Goal: Task Accomplishment & Management: Manage account settings

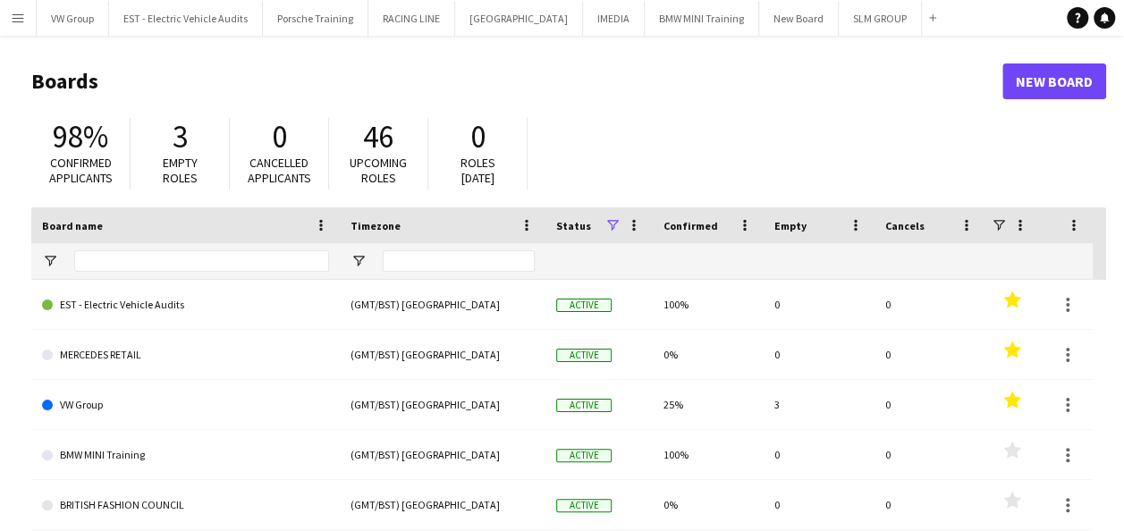
click at [20, 17] on app-icon "Menu" at bounding box center [18, 18] width 14 height 14
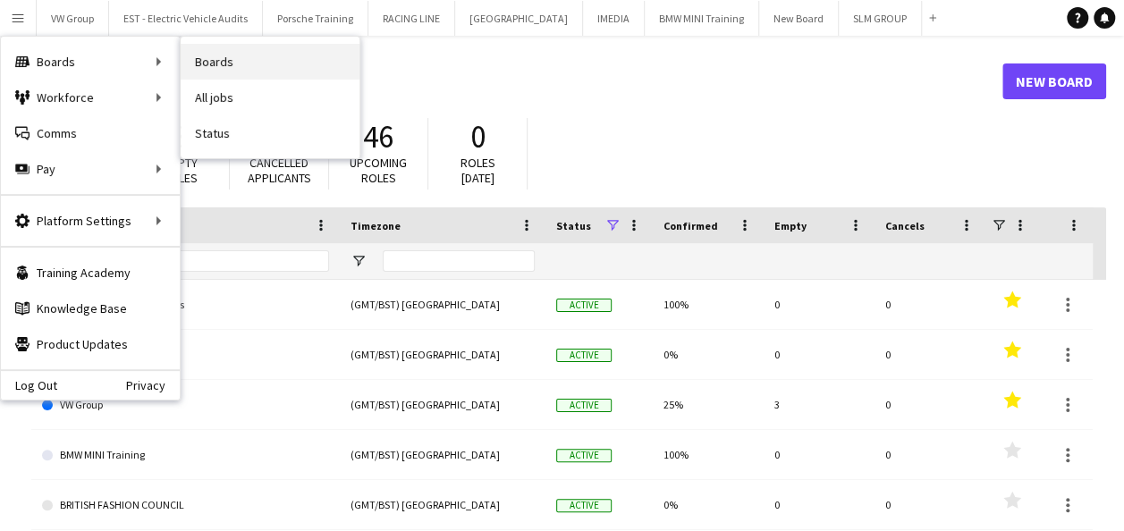
click at [230, 57] on link "Boards" at bounding box center [270, 62] width 179 height 36
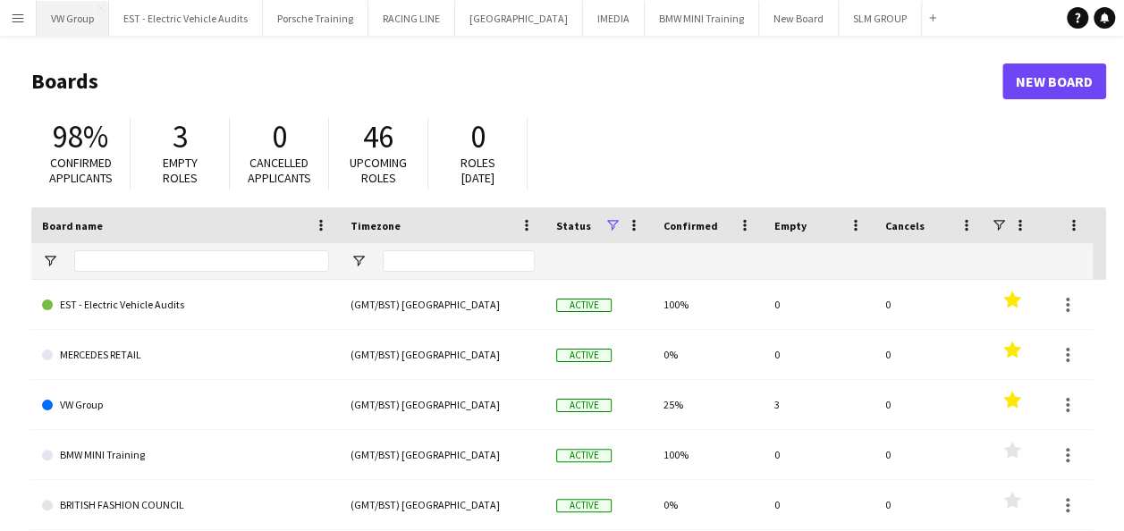
click at [90, 21] on button "VW Group Close" at bounding box center [73, 18] width 72 height 35
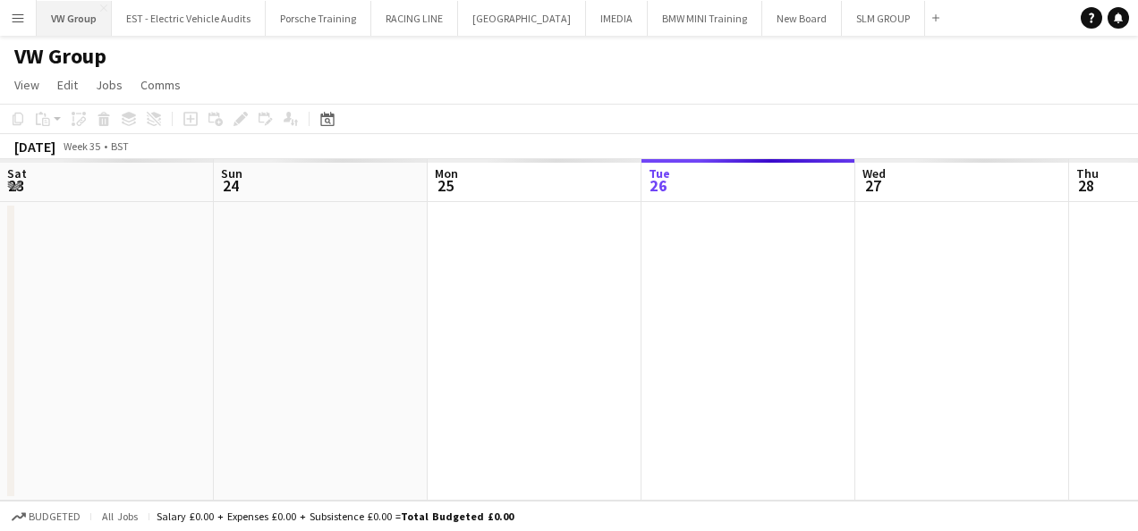
scroll to position [0, 427]
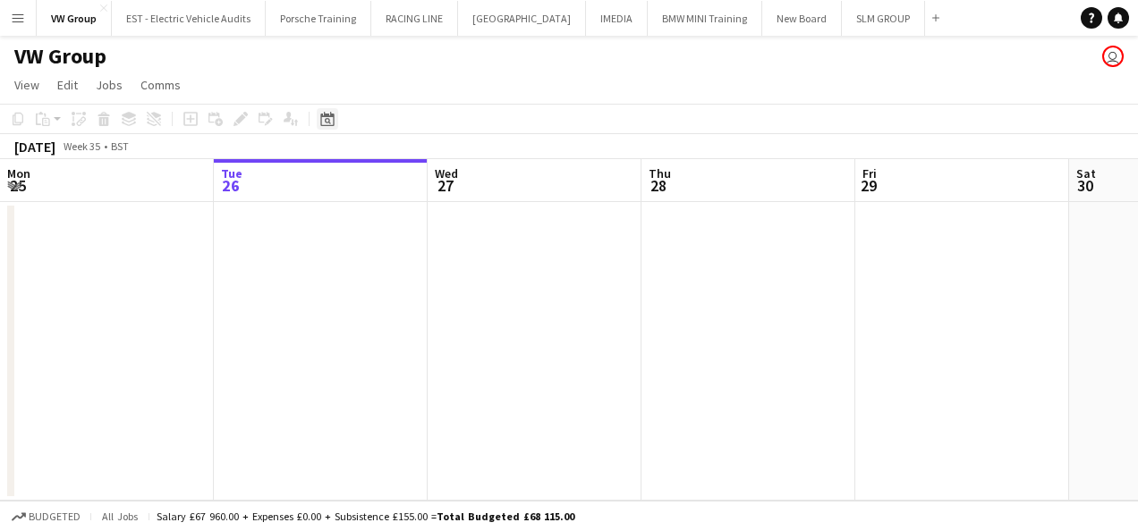
click at [330, 118] on icon "Date picker" at bounding box center [327, 119] width 14 height 14
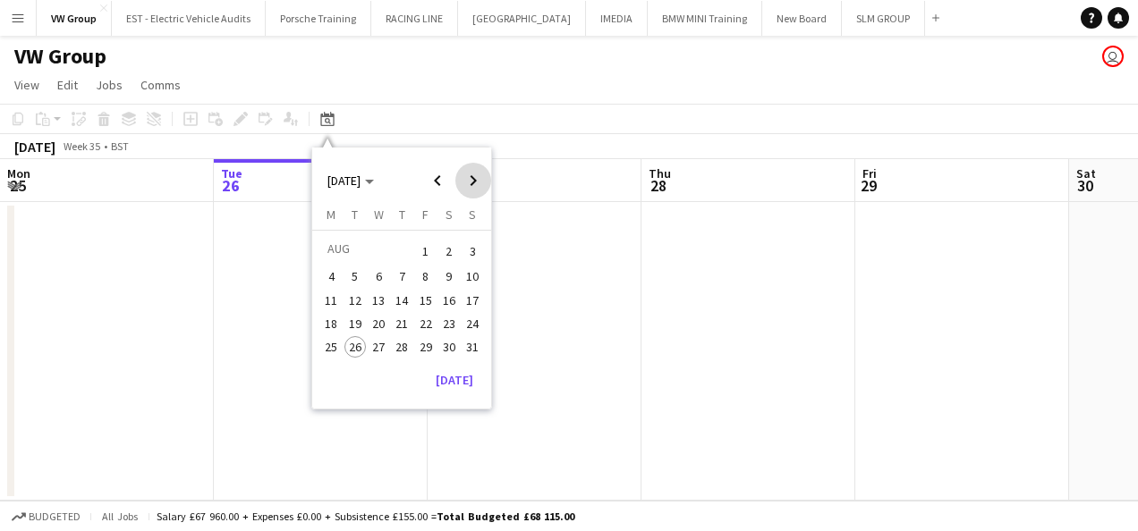
click at [471, 184] on span "Next month" at bounding box center [473, 181] width 36 height 36
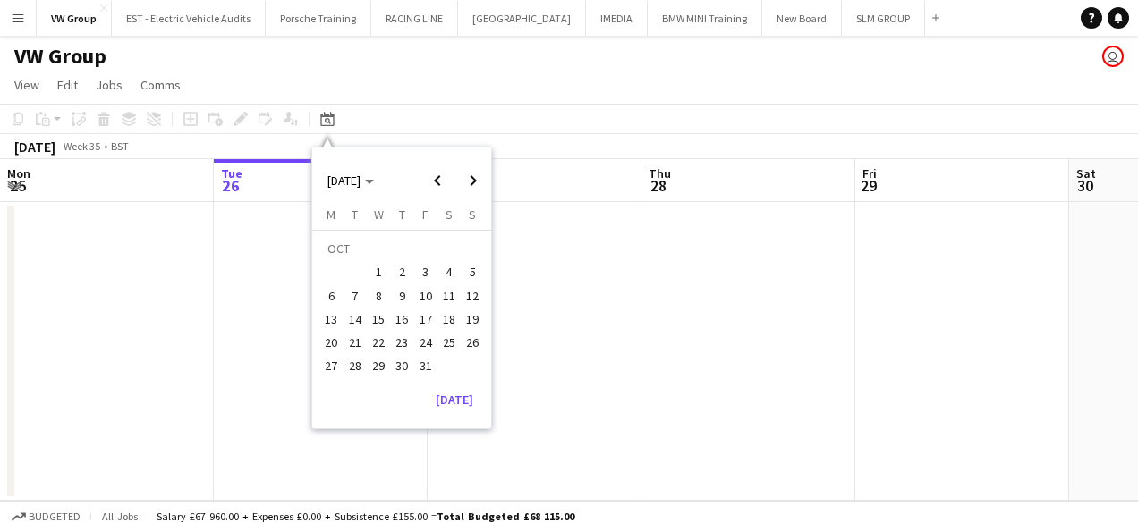
click at [377, 272] on span "1" at bounding box center [378, 272] width 21 height 21
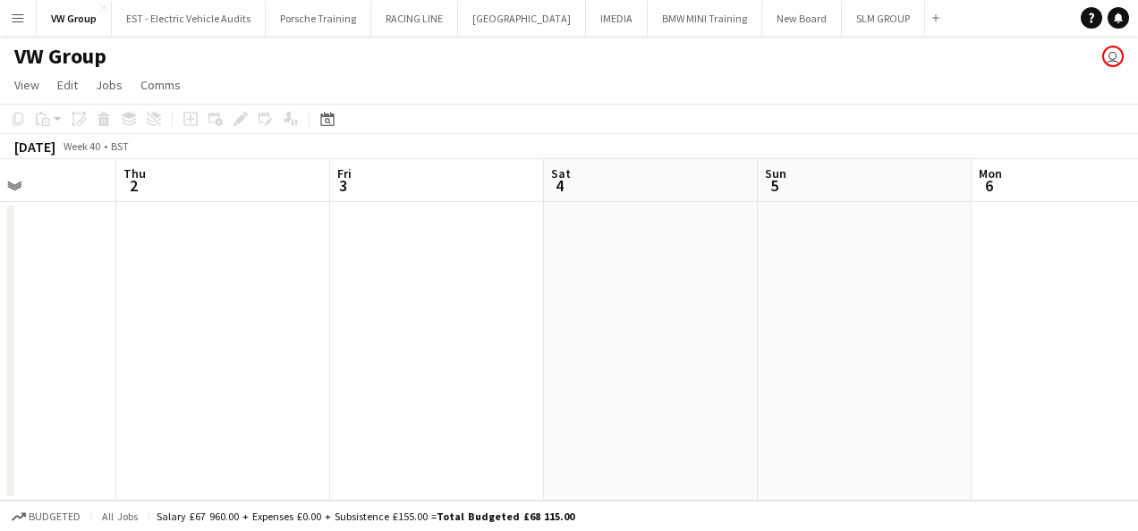
drag, startPoint x: 703, startPoint y: 292, endPoint x: 588, endPoint y: 329, distance: 121.1
click at [345, 324] on app-calendar-viewport "Mon 29 Tue 30 Wed 1 Thu 2 Fri 3 Sat 4 Sun 5 Mon 6 Tue 7 Wed 8 Thu 9" at bounding box center [569, 330] width 1138 height 342
drag, startPoint x: 669, startPoint y: 333, endPoint x: 291, endPoint y: 390, distance: 382.6
click at [293, 393] on app-calendar-viewport "Mon 29 Tue 30 Wed 1 Thu 2 Fri 3 Sat 4 Sun 5 Mon 6 Tue 7 Wed 8 Thu 9" at bounding box center [569, 330] width 1138 height 342
drag, startPoint x: 719, startPoint y: 331, endPoint x: 416, endPoint y: 356, distance: 304.2
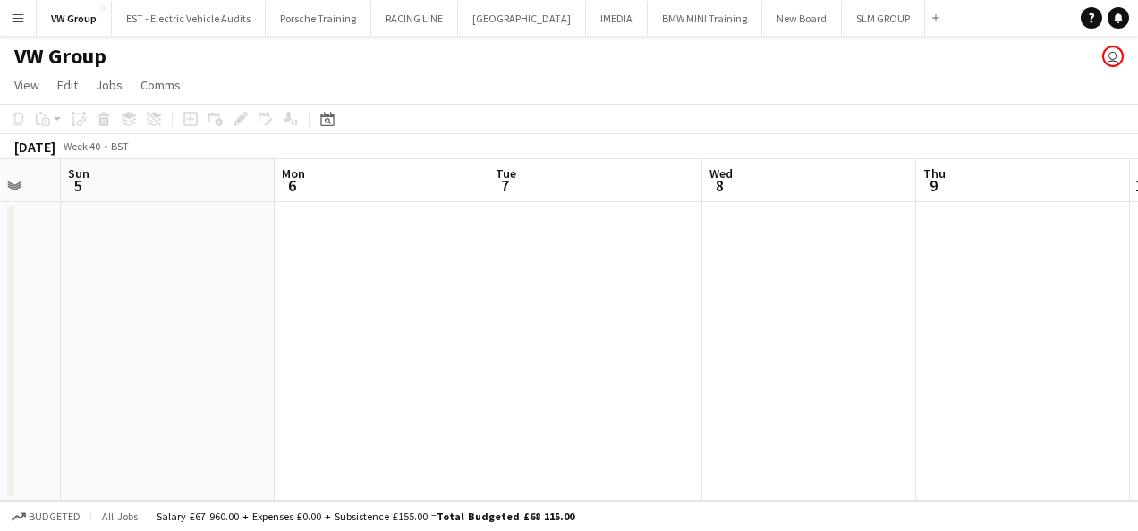
click at [411, 358] on app-calendar-viewport "Wed 1 Thu 2 Fri 3 Sat 4 Sun 5 Mon 6 Tue 7 Wed 8 Thu 9 Fri 10 Sat 11" at bounding box center [569, 330] width 1138 height 342
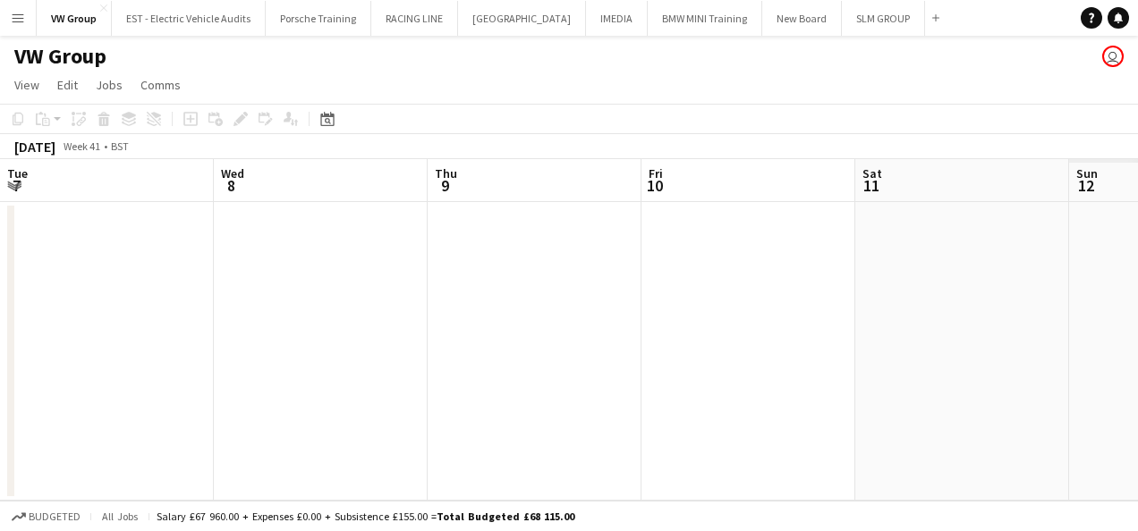
drag, startPoint x: 500, startPoint y: 347, endPoint x: 484, endPoint y: 347, distance: 16.1
click at [383, 363] on app-calendar-viewport "Sat 4 Sun 5 Mon 6 Tue 7 Wed 8 Thu 9 Fri 10 Sat 11 Sun 12 Mon 13 Tue 14" at bounding box center [569, 330] width 1138 height 342
drag, startPoint x: 329, startPoint y: 385, endPoint x: 315, endPoint y: 388, distance: 14.7
click at [316, 387] on app-calendar-viewport "Sat 4 Sun 5 Mon 6 Tue 7 Wed 8 Thu 9 Fri 10 Sat 11 Sun 12 Mon 13 Tue 14" at bounding box center [569, 330] width 1138 height 342
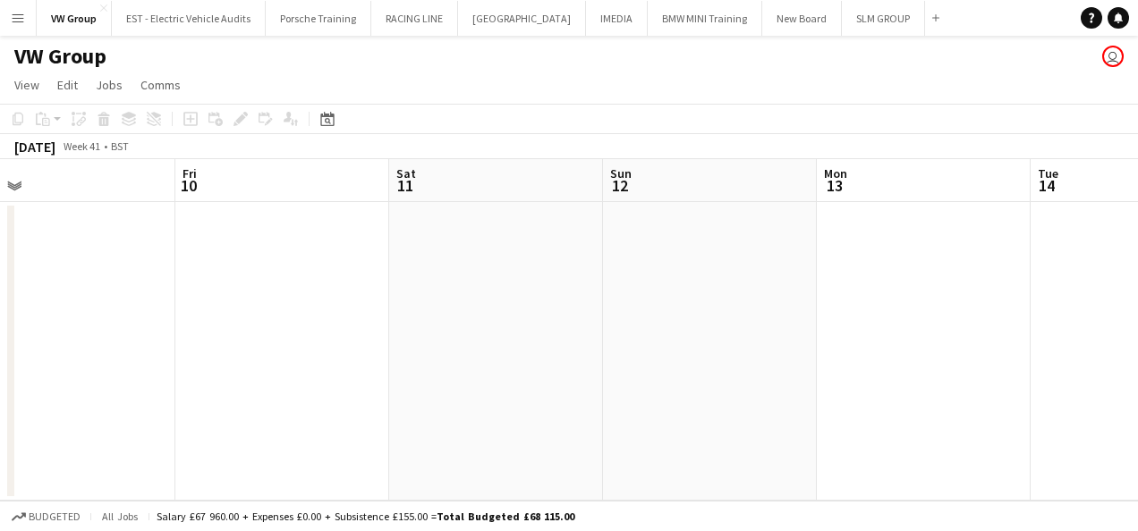
drag, startPoint x: 866, startPoint y: 306, endPoint x: 431, endPoint y: 352, distance: 437.1
click at [429, 355] on app-calendar-viewport "Mon 6 Tue 7 Wed 8 Thu 9 Fri 10 Sat 11 Sun 12 Mon 13 Tue 14 Wed 15 Thu 16" at bounding box center [569, 330] width 1138 height 342
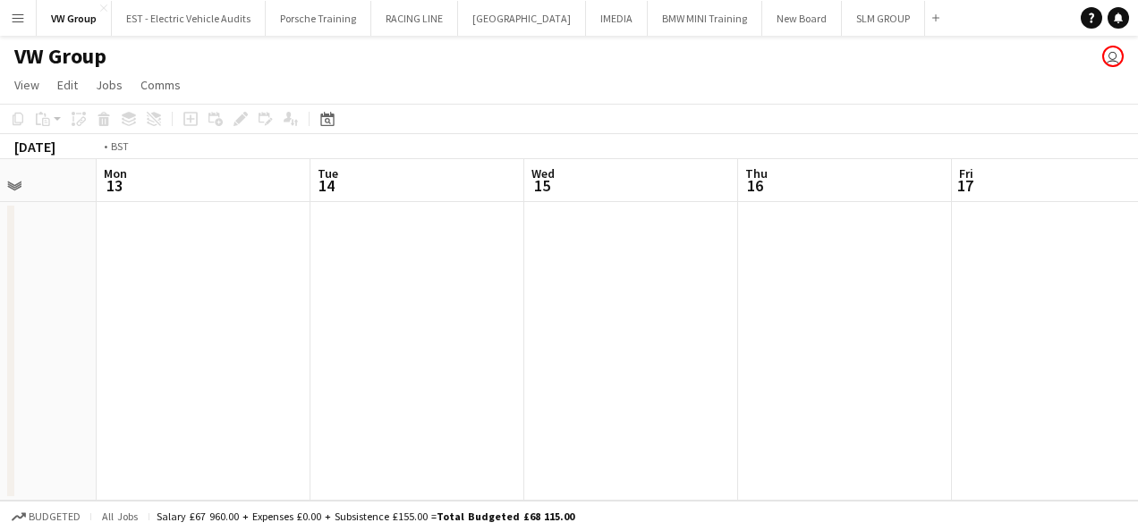
drag, startPoint x: 502, startPoint y: 360, endPoint x: 496, endPoint y: 372, distance: 12.8
click at [286, 412] on app-calendar-viewport "Fri 10 Sat 11 Sun 12 Mon 13 Tue 14 Wed 15 Thu 16 Fri 17 Sat 18 Sun 19 Mon 20" at bounding box center [569, 330] width 1138 height 342
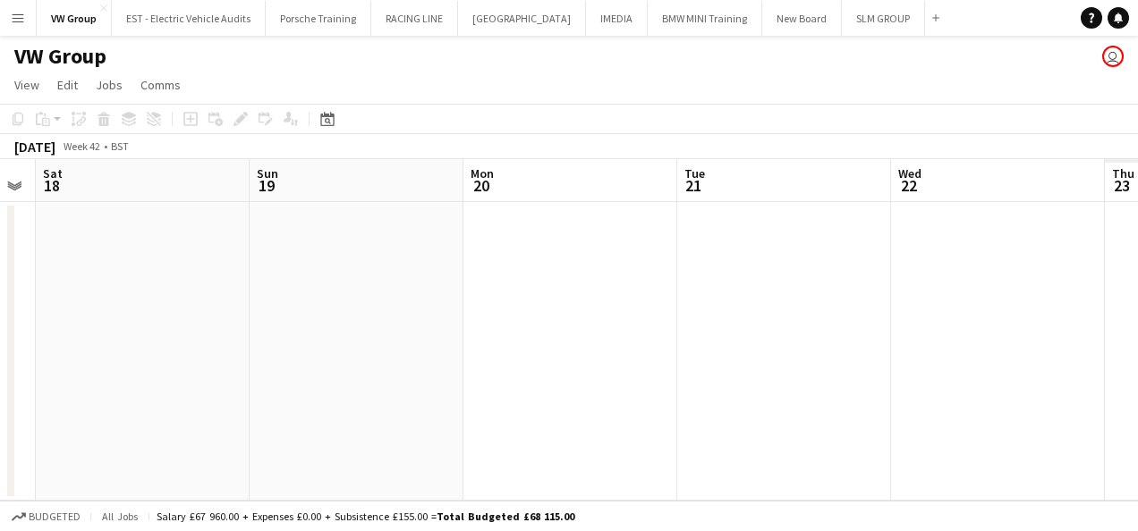
drag, startPoint x: 830, startPoint y: 342, endPoint x: 822, endPoint y: 320, distance: 22.9
click at [327, 397] on app-calendar-viewport "Tue 14 Wed 15 Thu 16 Fri 17 Sat 18 Sun 19 Mon 20 Tue 21 Wed 22 Thu 23 Fri 24" at bounding box center [569, 330] width 1138 height 342
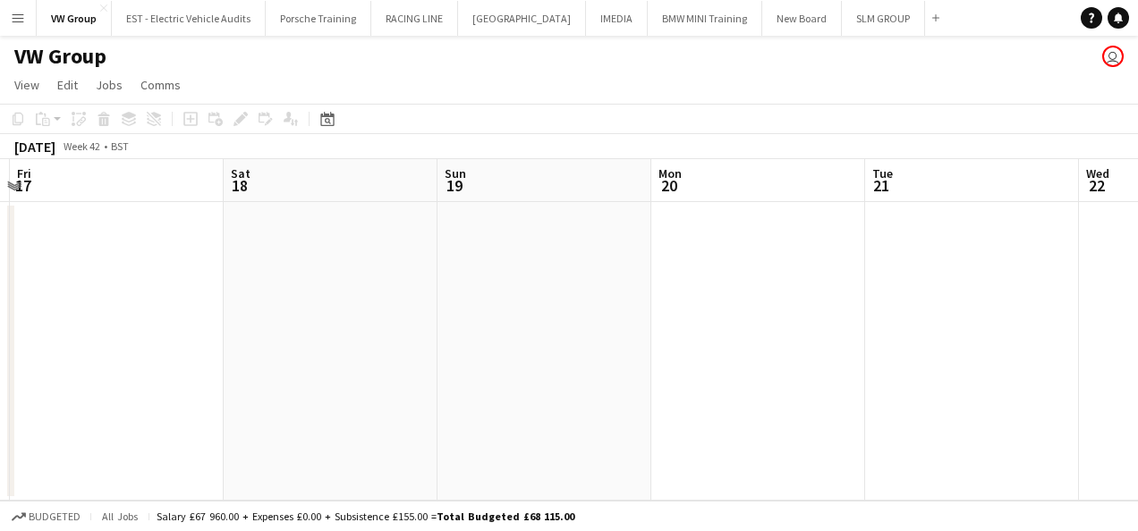
drag, startPoint x: 869, startPoint y: 318, endPoint x: 338, endPoint y: 402, distance: 537.7
click at [330, 403] on app-calendar-viewport "Tue 14 Wed 15 Thu 16 Fri 17 Sat 18 Sun 19 Mon 20 Tue 21 Wed 22 Thu 23 0/1 1 Job…" at bounding box center [569, 330] width 1138 height 342
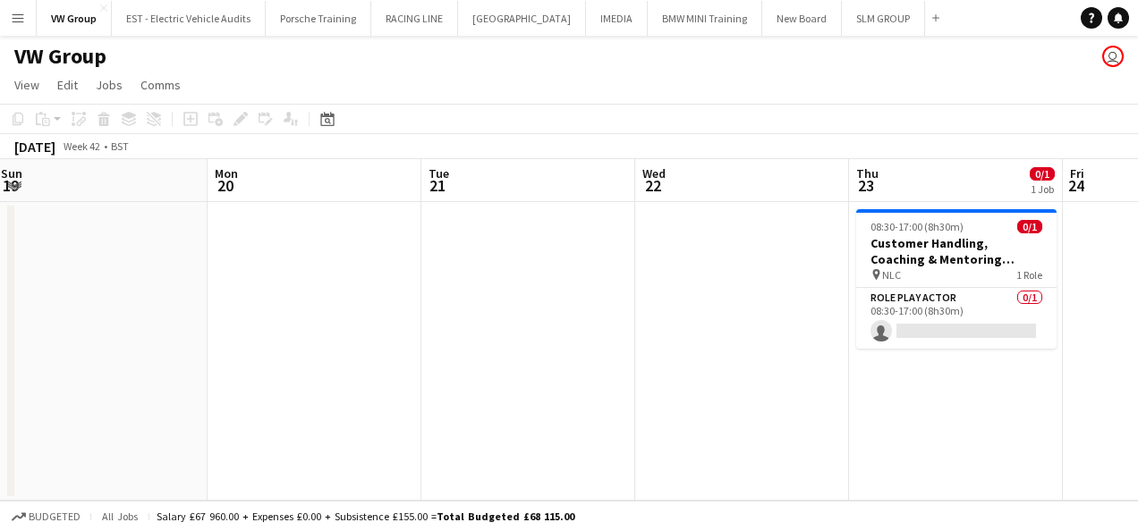
scroll to position [0, 640]
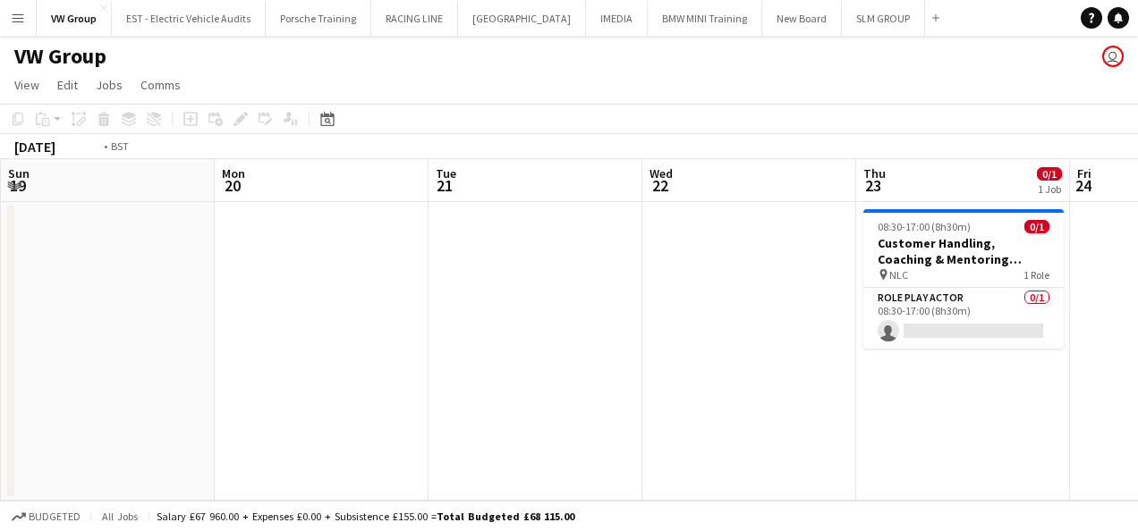
drag, startPoint x: 798, startPoint y: 351, endPoint x: 402, endPoint y: 435, distance: 404.1
click at [401, 436] on app-calendar-viewport "Thu 16 Fri 17 Sat 18 Sun 19 Mon 20 Tue 21 Wed 22 Thu 23 0/1 1 Job Fri 24 Sat 25…" at bounding box center [569, 330] width 1138 height 342
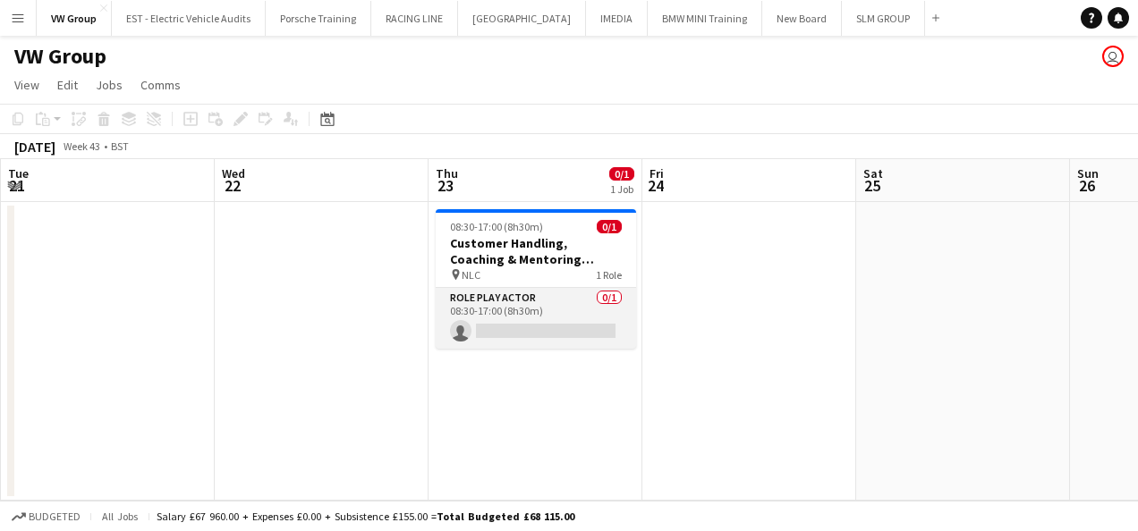
click at [488, 328] on app-card-role "Role Play Actor 0/1 08:30-17:00 (8h30m) single-neutral-actions" at bounding box center [536, 318] width 200 height 61
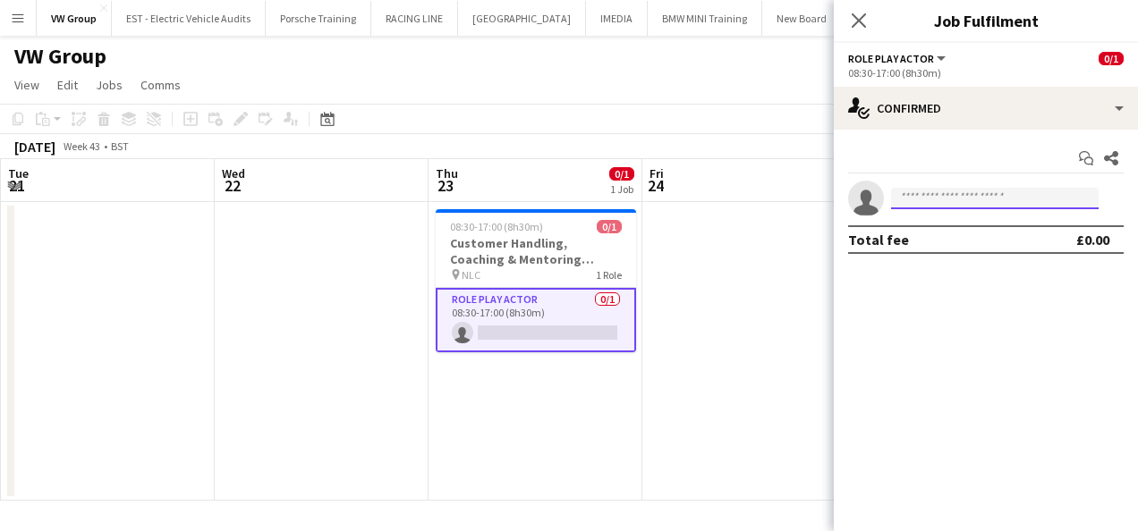
click at [912, 199] on input at bounding box center [994, 198] width 207 height 21
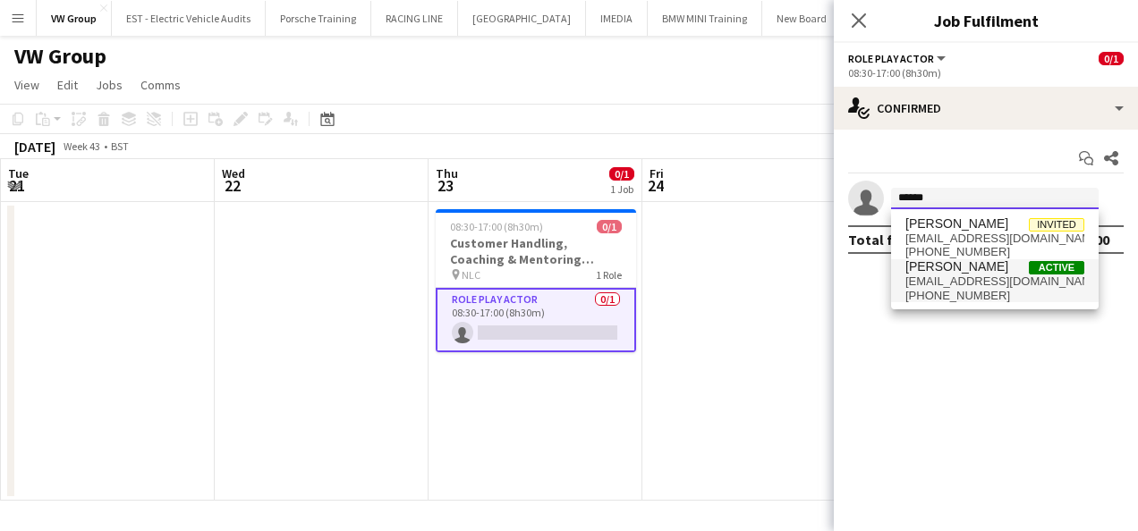
type input "******"
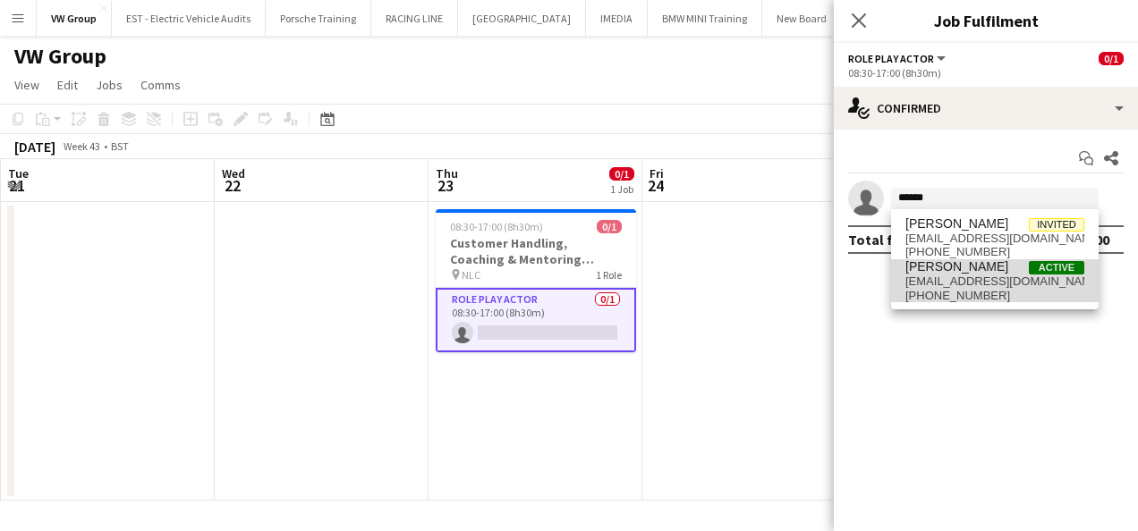
click at [960, 283] on span "[EMAIL_ADDRESS][DOMAIN_NAME]" at bounding box center [994, 282] width 179 height 14
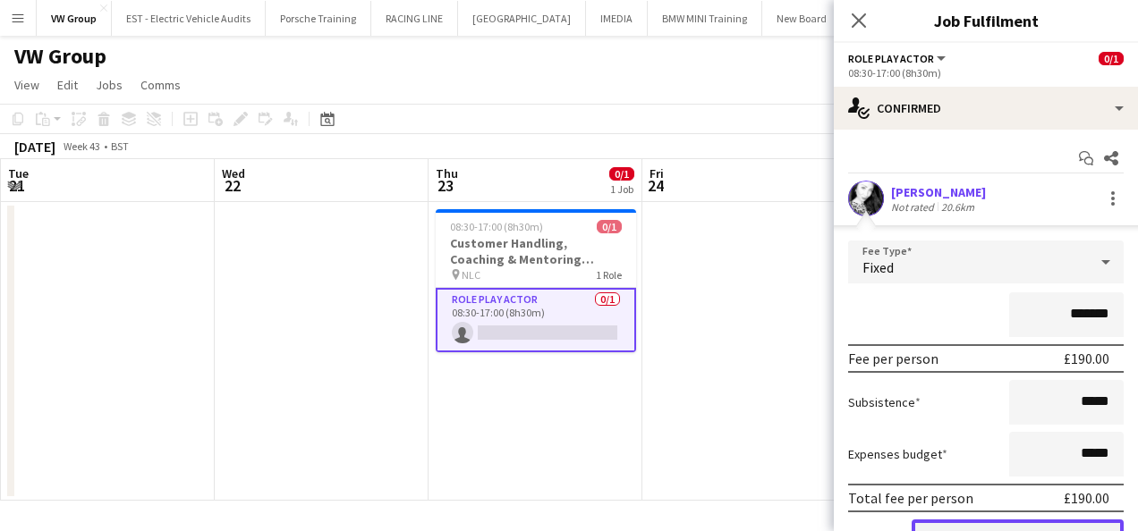
click at [1070, 529] on button "Confirm" at bounding box center [1017, 538] width 212 height 36
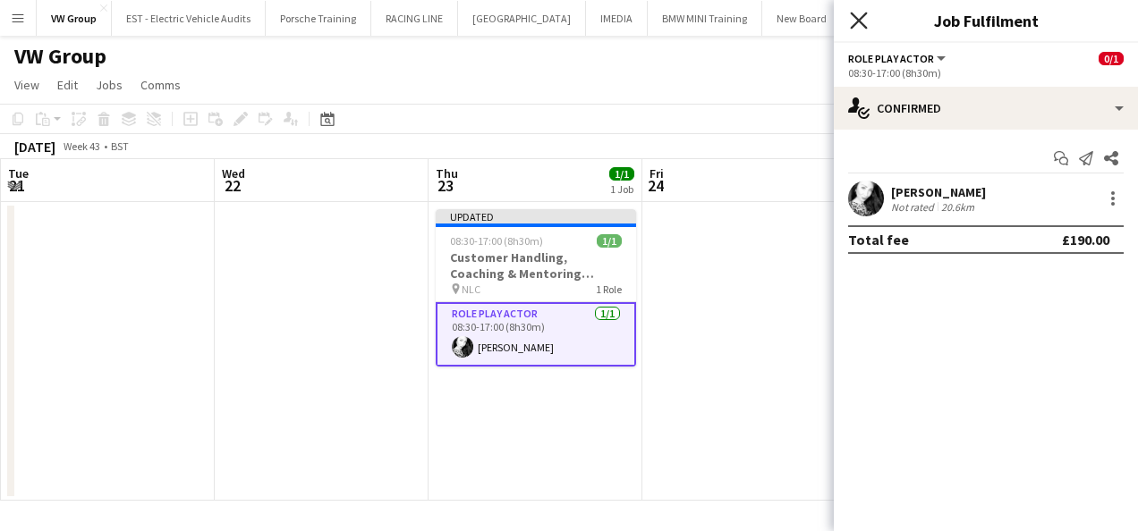
click at [859, 21] on icon at bounding box center [858, 20] width 17 height 17
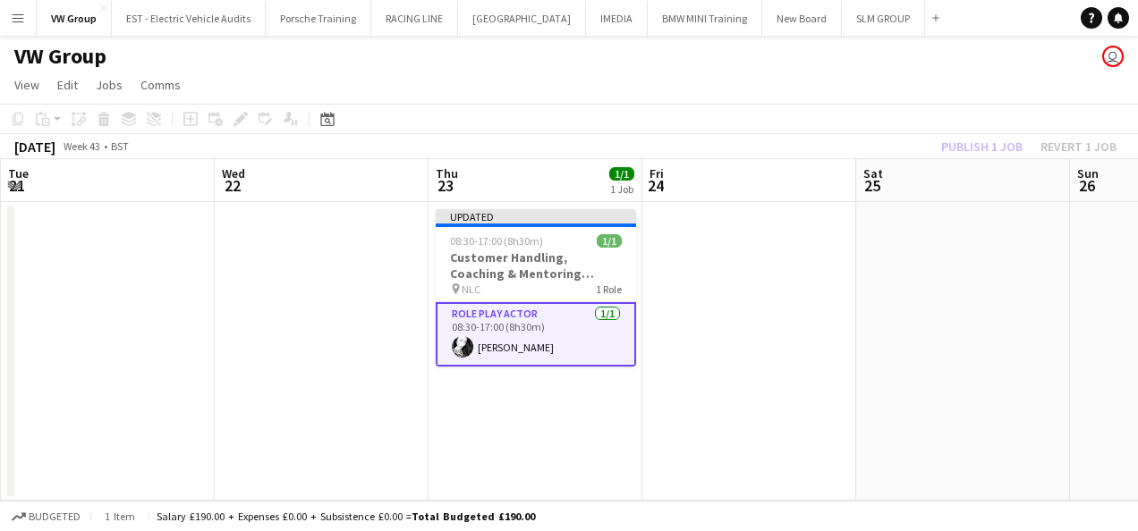
click at [796, 300] on app-date-cell at bounding box center [749, 351] width 214 height 299
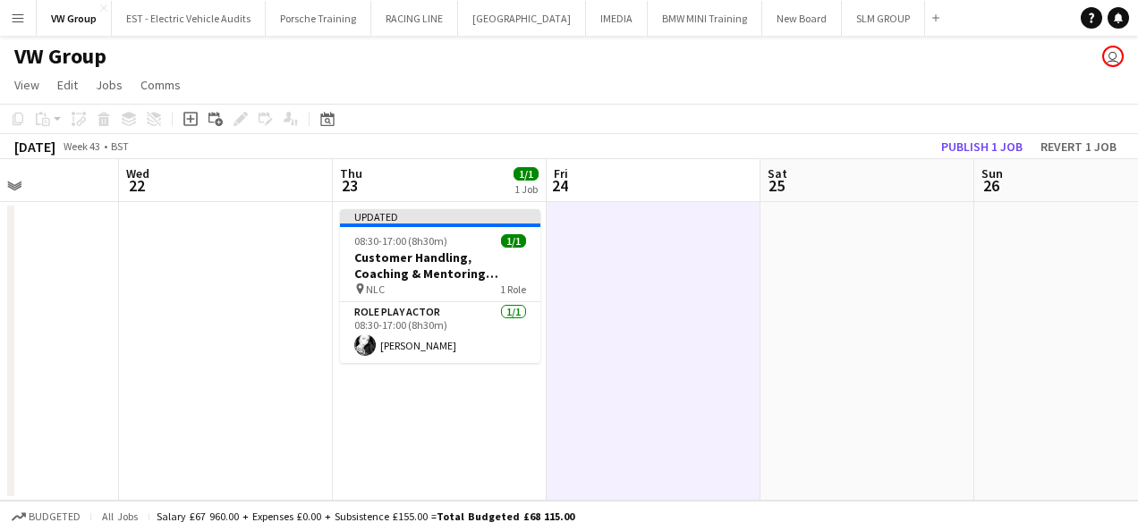
drag, startPoint x: 470, startPoint y: 390, endPoint x: 330, endPoint y: 419, distance: 143.3
click at [324, 421] on app-calendar-viewport "Sat 18 Sun 19 Mon 20 Tue 21 Wed 22 Thu 23 1/1 1 Job Fri 24 Sat 25 Sun 26 Mon 27…" at bounding box center [569, 330] width 1138 height 342
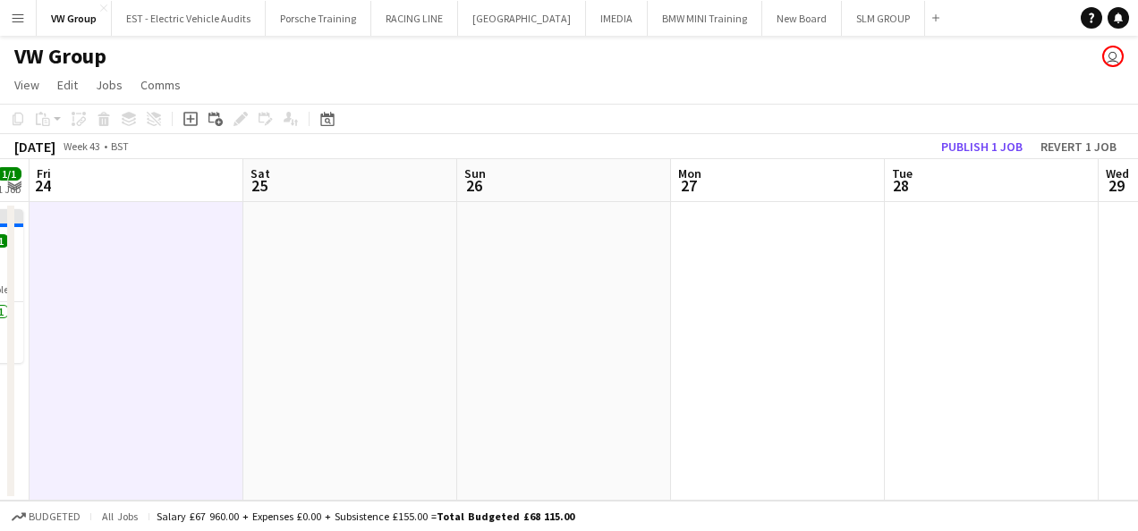
drag, startPoint x: 757, startPoint y: 398, endPoint x: 717, endPoint y: 381, distance: 43.7
click at [268, 498] on app-calendar-viewport "Mon 20 Tue 21 Wed 22 Thu 23 1/1 1 Job Fri 24 Sat 25 Sun 26 Mon 27 Tue 28 Wed 29…" at bounding box center [569, 330] width 1138 height 342
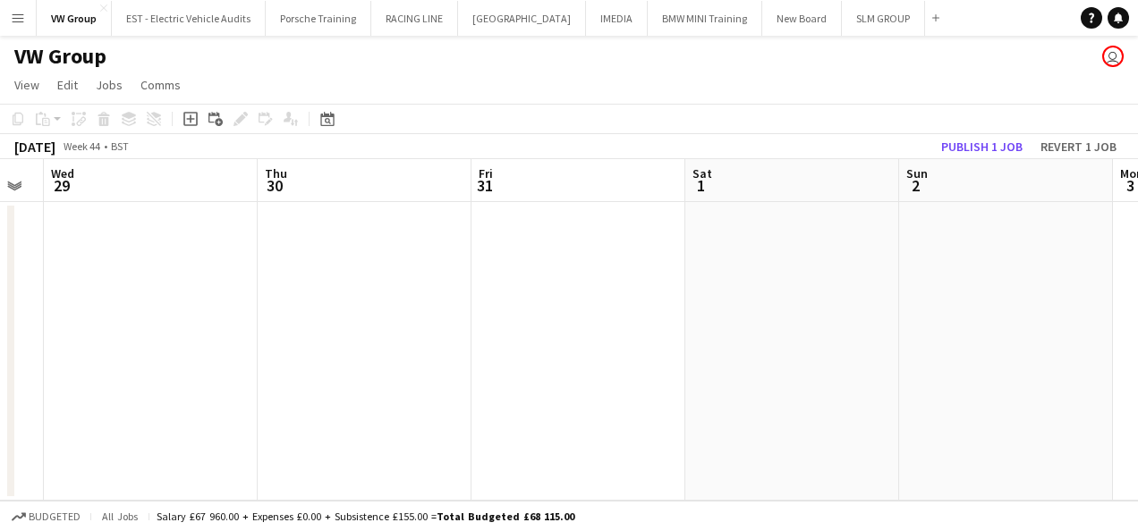
drag, startPoint x: 336, startPoint y: 453, endPoint x: 359, endPoint y: 447, distance: 23.2
click at [333, 454] on app-calendar-viewport "Sun 26 Mon 27 Tue 28 Wed 29 Thu 30 Fri 31 Sat 1 Sun 2 Mon 3 Tue 4 Wed 5" at bounding box center [569, 330] width 1138 height 342
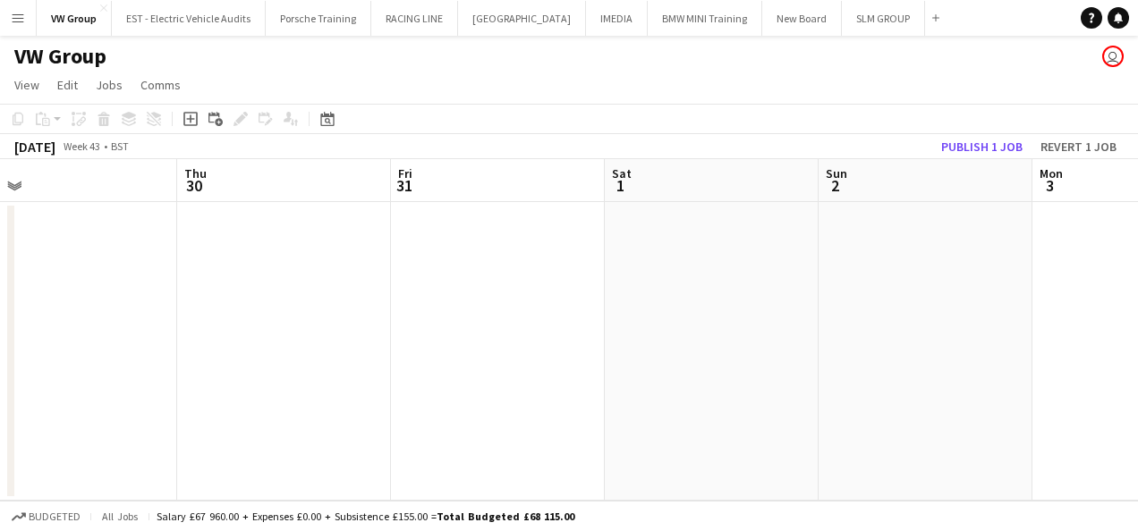
click at [333, 444] on app-calendar-viewport "Sun 26 Mon 27 Tue 28 Wed 29 Thu 30 Fri 31 Sat 1 Sun 2 Mon 3 Tue 4 Wed 5" at bounding box center [569, 330] width 1138 height 342
drag, startPoint x: 619, startPoint y: 362, endPoint x: 561, endPoint y: 369, distance: 58.6
click at [435, 383] on app-calendar-viewport "Thu 30 Fri 31 Sat 1 Sun 2 Mon 3 Tue 4 Wed 5 Thu 6 Fri 7 Sat 8 Sun 9" at bounding box center [569, 330] width 1138 height 342
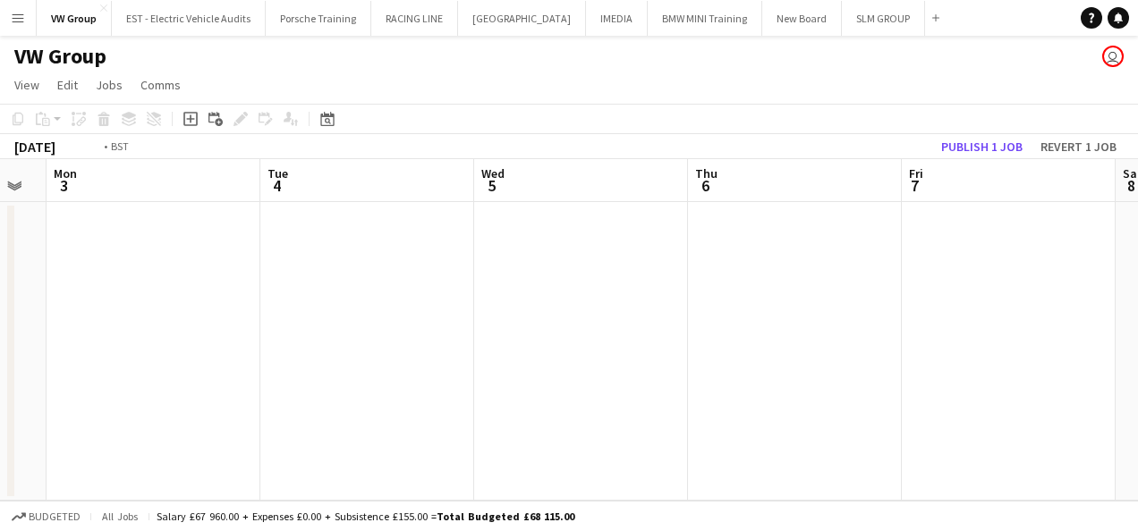
drag, startPoint x: 309, startPoint y: 410, endPoint x: 402, endPoint y: 393, distance: 93.5
click at [309, 410] on app-calendar-viewport "Thu 30 Fri 31 Sat 1 Sun 2 Mon 3 Tue 4 Wed 5 Thu 6 Fri 7 Sat 8 Sun 9" at bounding box center [569, 330] width 1138 height 342
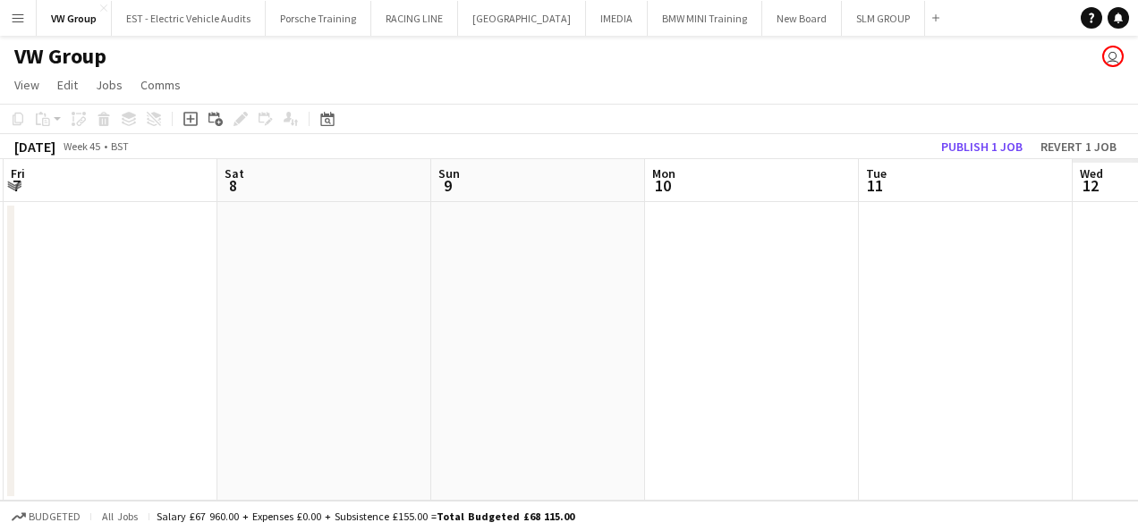
click at [363, 402] on app-calendar-viewport "Mon 3 Tue 4 Wed 5 Thu 6 Fri 7 Sat 8 Sun 9 Mon 10 Tue 11 Wed 12 Thu 13" at bounding box center [569, 330] width 1138 height 342
click at [411, 381] on app-calendar-viewport "Mon 3 Tue 4 Wed 5 Thu 6 Fri 7 Sat 8 Sun 9 Mon 10 Tue 11 Wed 12 Thu 13 0/1 1 Job…" at bounding box center [569, 330] width 1138 height 342
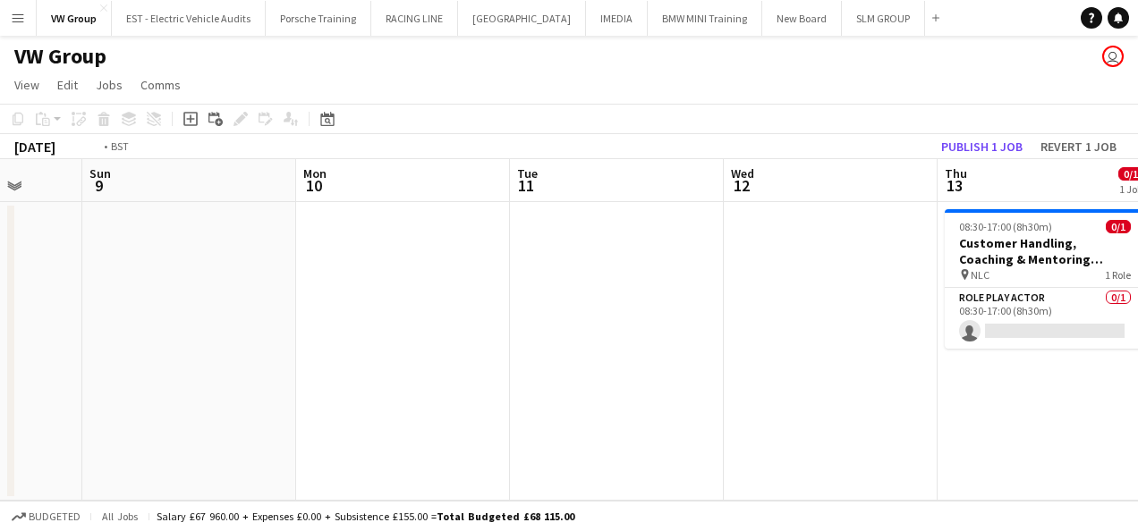
drag, startPoint x: 345, startPoint y: 413, endPoint x: 328, endPoint y: 422, distance: 19.2
click at [327, 422] on app-calendar-viewport "Wed 5 Thu 6 Fri 7 Sat 8 Sun 9 Mon 10 Tue 11 Wed 12 Thu 13 0/1 1 Job Fri 14 Sat …" at bounding box center [569, 330] width 1138 height 342
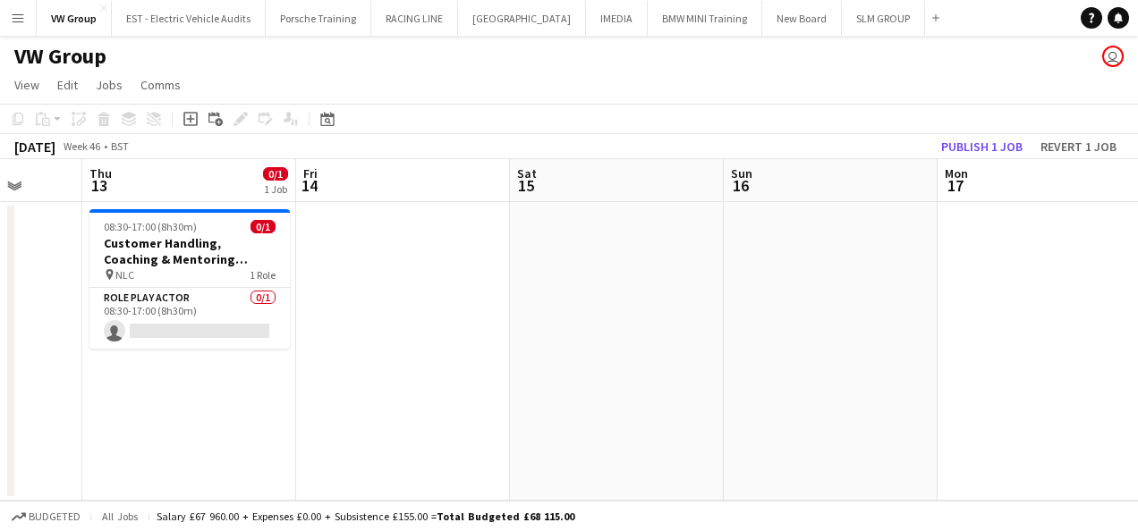
scroll to position [0, 454]
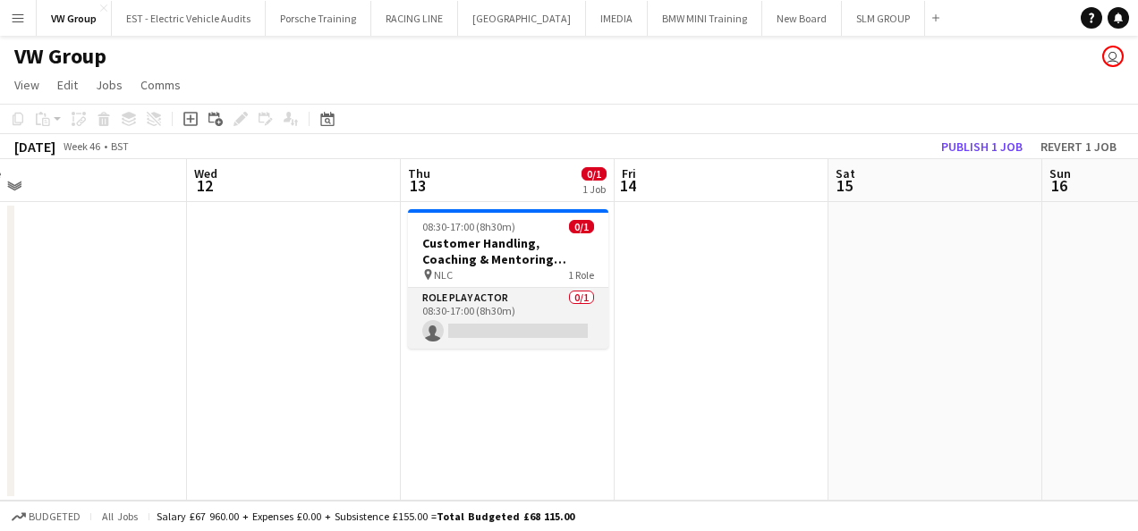
click at [472, 329] on app-card-role "Role Play Actor 0/1 08:30-17:00 (8h30m) single-neutral-actions" at bounding box center [508, 318] width 200 height 61
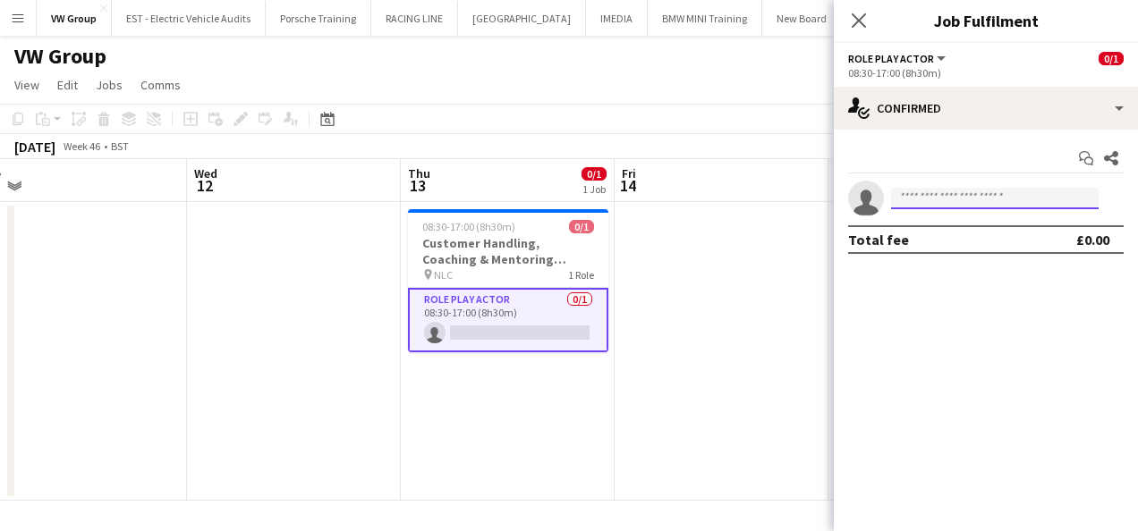
click at [905, 199] on input at bounding box center [994, 198] width 207 height 21
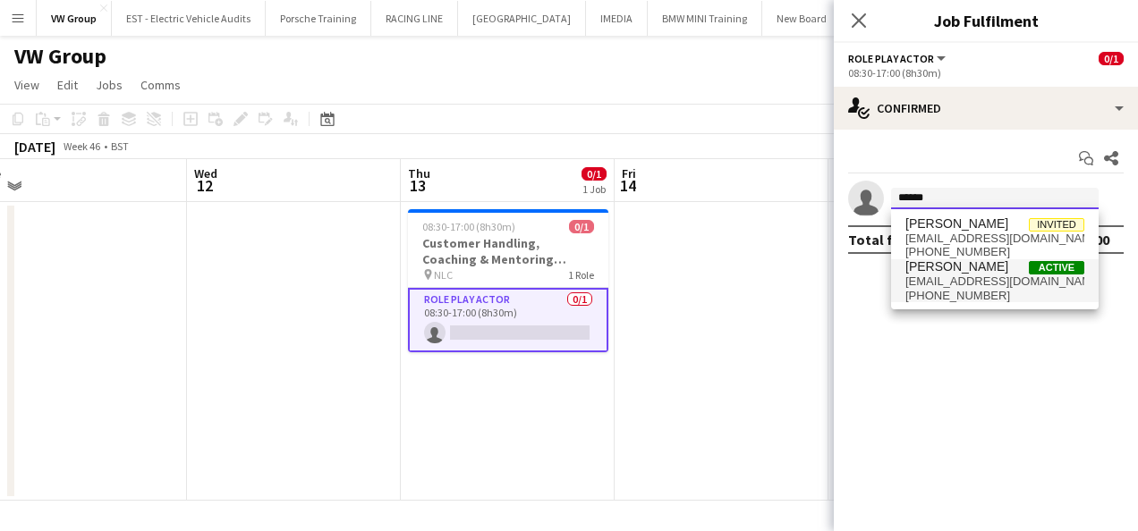
type input "******"
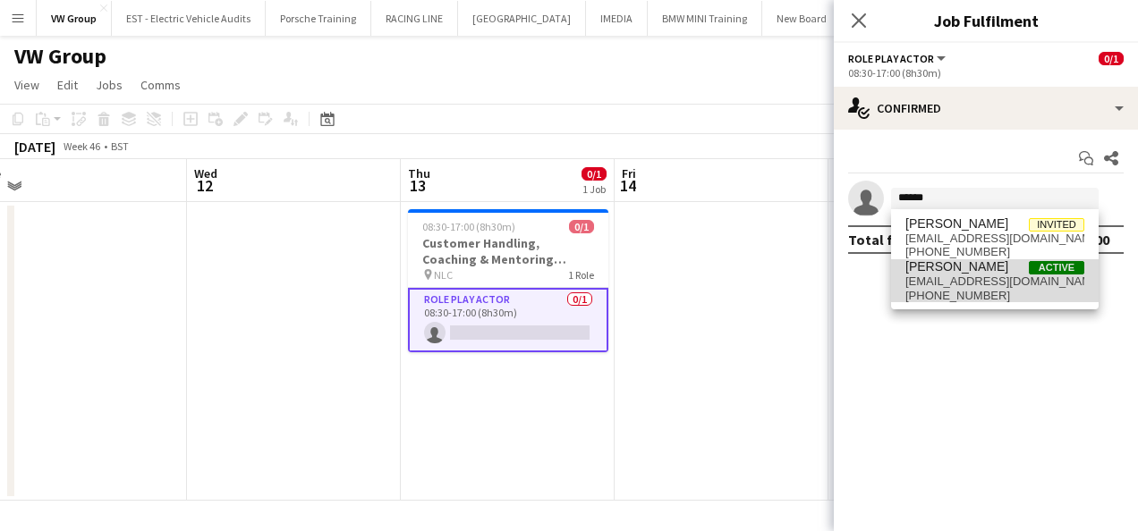
click at [1010, 270] on span "Louisa Vaccaro Active" at bounding box center [994, 266] width 179 height 15
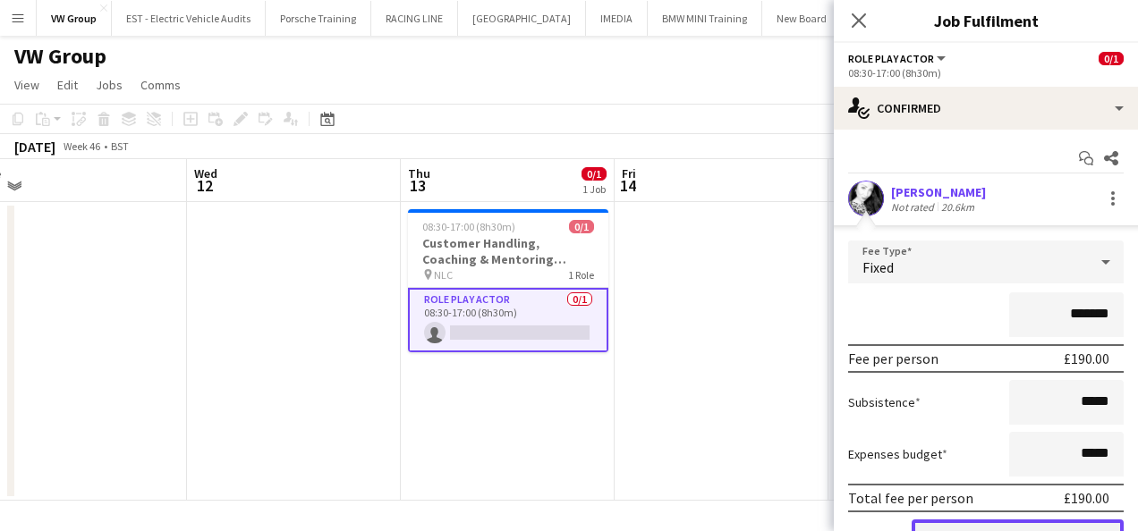
click at [1055, 522] on button "Confirm" at bounding box center [1017, 538] width 212 height 36
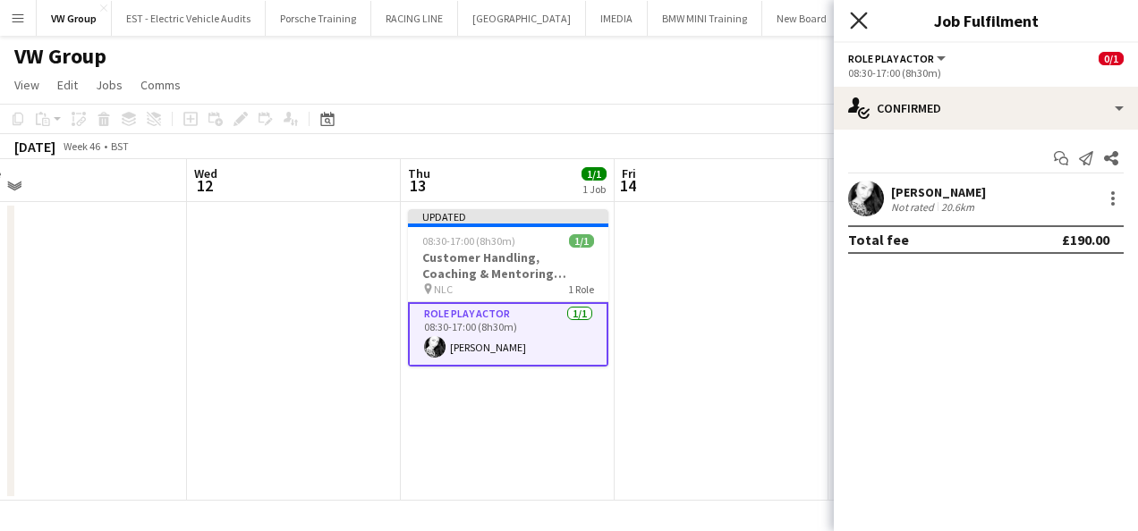
click at [859, 19] on icon "Close pop-in" at bounding box center [858, 20] width 17 height 17
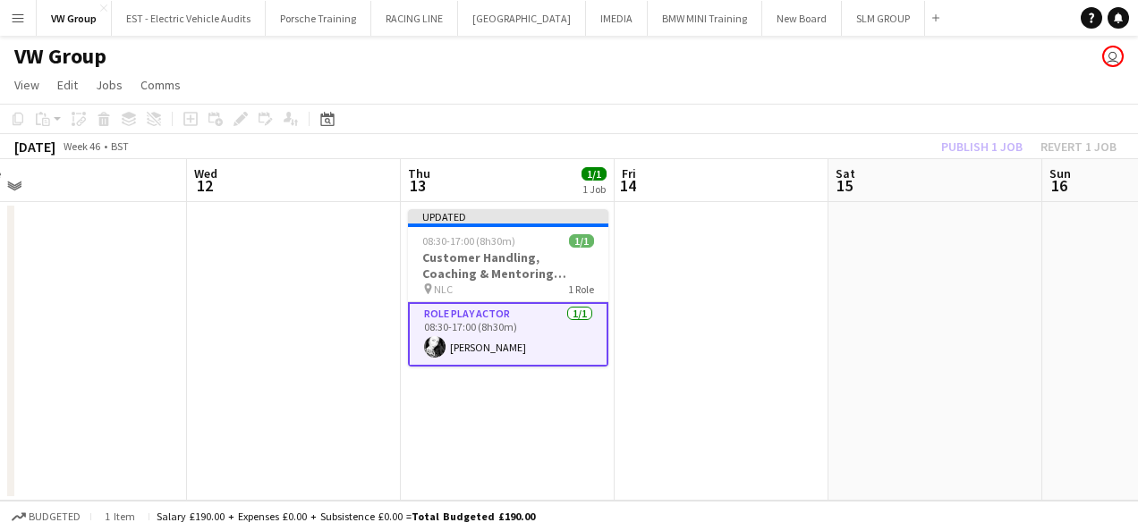
click at [780, 311] on app-date-cell at bounding box center [721, 351] width 214 height 299
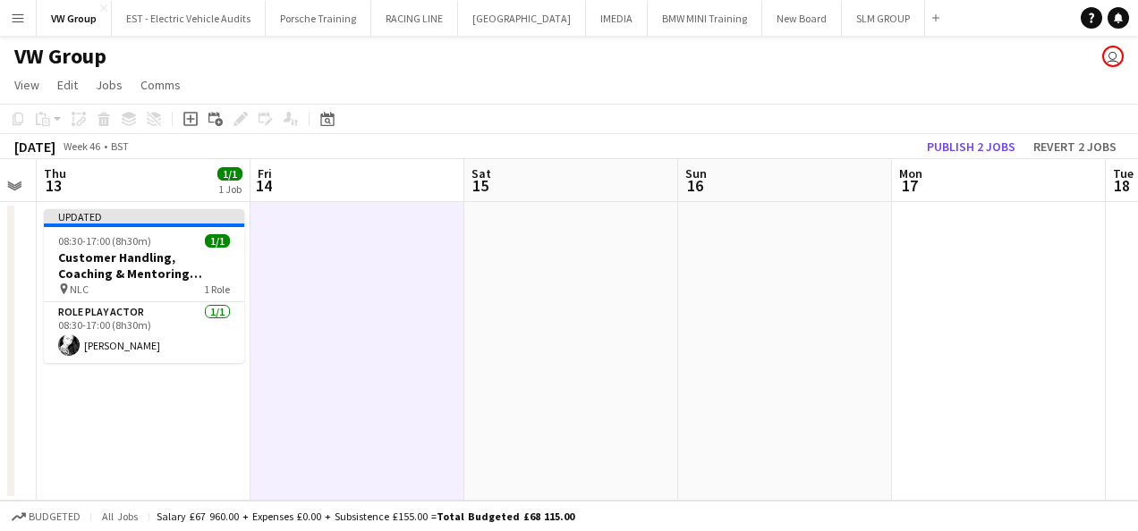
drag, startPoint x: 889, startPoint y: 255, endPoint x: 753, endPoint y: 274, distance: 137.2
click at [520, 341] on app-calendar-viewport "Sun 9 Mon 10 Tue 11 Wed 12 Thu 13 1/1 1 Job Fri 14 Sat 15 Sun 16 Mon 17 Tue 18 …" at bounding box center [569, 330] width 1138 height 342
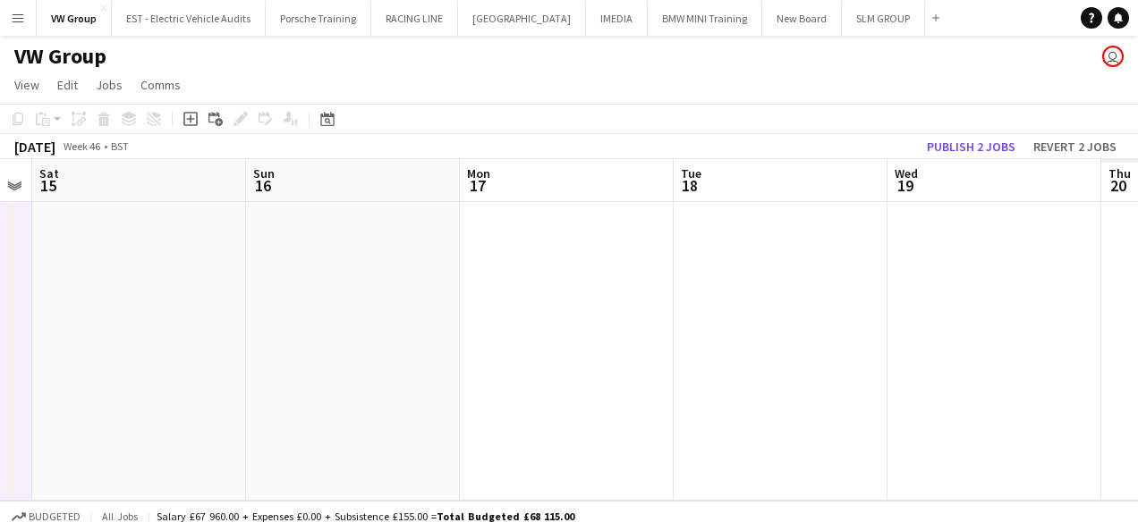
drag, startPoint x: 750, startPoint y: 299, endPoint x: 631, endPoint y: 328, distance: 122.6
click at [637, 327] on app-calendar-viewport "Tue 11 Wed 12 Thu 13 1/1 1 Job Fri 14 Sat 15 Sun 16 Mon 17 Tue 18 Wed 19 Thu 20…" at bounding box center [569, 330] width 1138 height 342
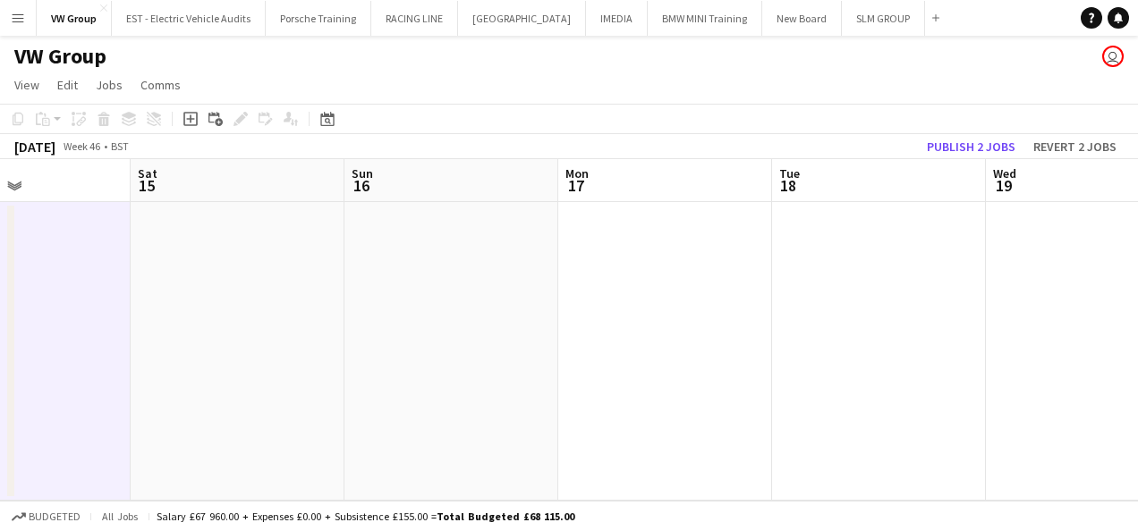
drag, startPoint x: 679, startPoint y: 327, endPoint x: 498, endPoint y: 370, distance: 185.7
click at [496, 371] on app-calendar-viewport "Tue 11 Wed 12 Thu 13 1/1 1 Job Fri 14 Sat 15 Sun 16 Mon 17 Tue 18 Wed 19 Thu 20…" at bounding box center [569, 330] width 1138 height 342
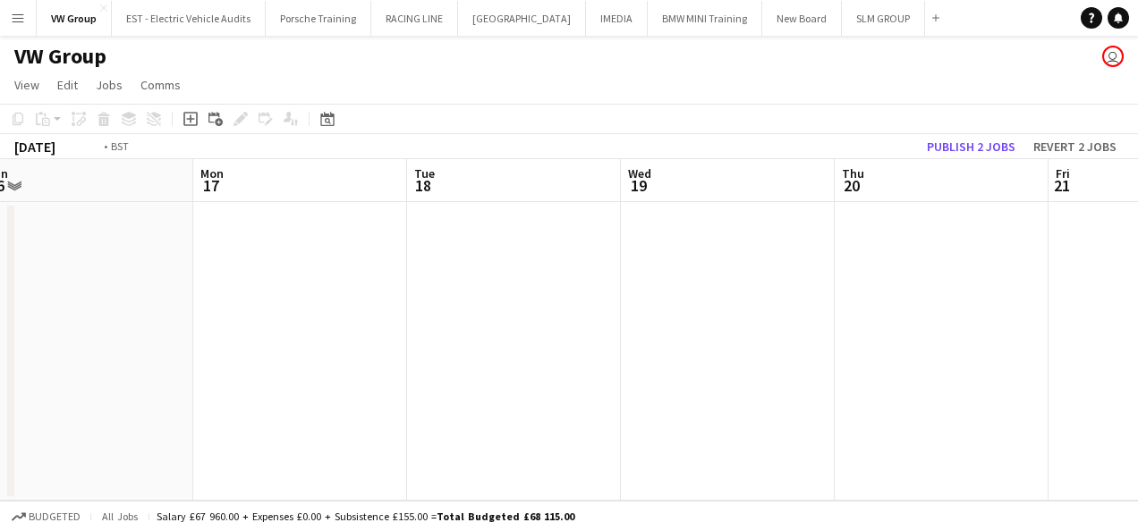
drag, startPoint x: 817, startPoint y: 281, endPoint x: 563, endPoint y: 346, distance: 263.1
click at [563, 346] on app-calendar-viewport "Thu 13 1/1 1 Job Fri 14 Sat 15 Sun 16 Mon 17 Tue 18 Wed 19 Thu 20 Fri 21 Sat 22…" at bounding box center [569, 330] width 1138 height 342
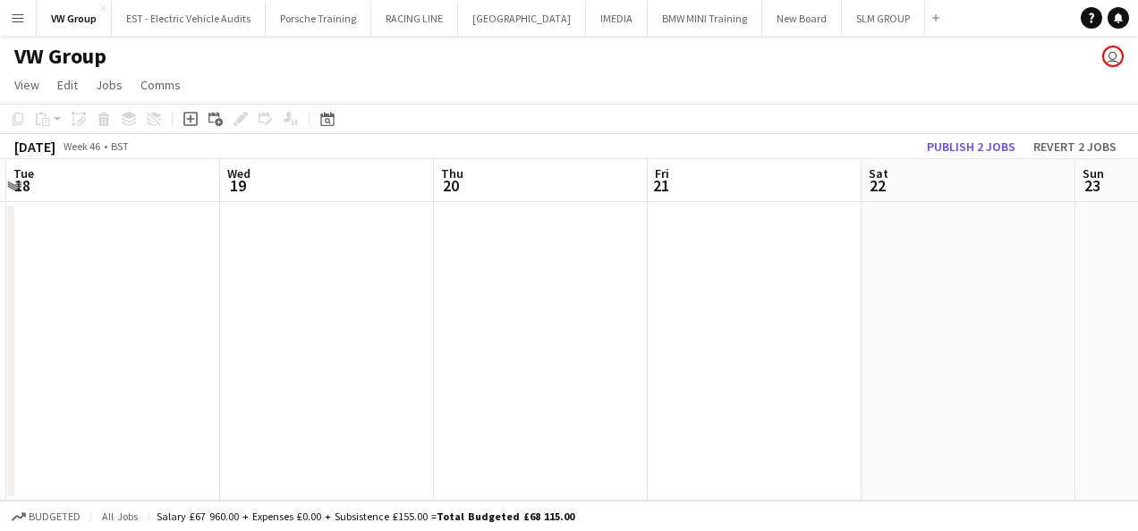
click at [615, 340] on app-calendar-viewport "Sat 15 Sun 16 Mon 17 Tue 18 Wed 19 Thu 20 Fri 21 Sat 22 Sun 23 Mon 24 Tue 25" at bounding box center [569, 330] width 1138 height 342
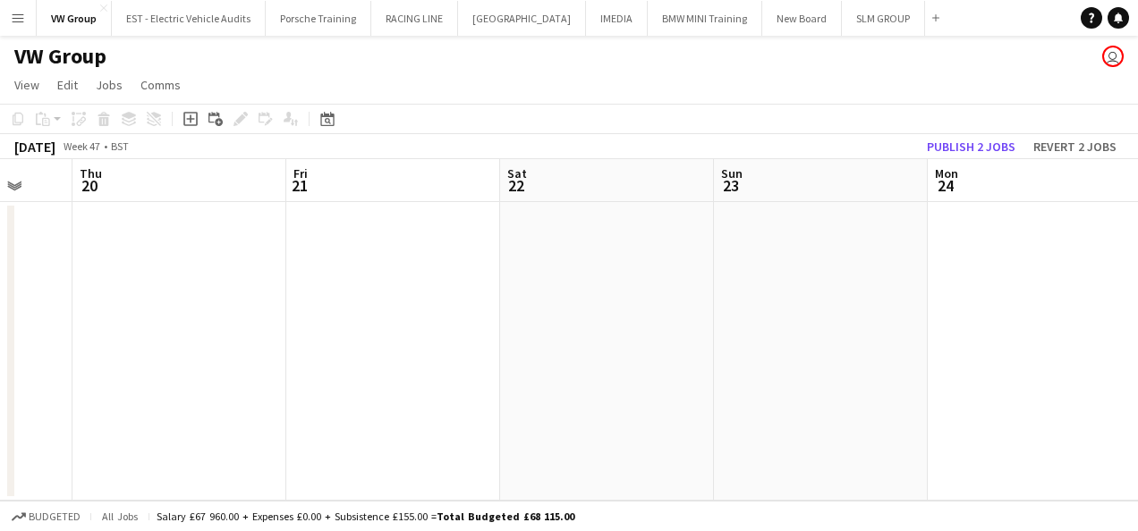
drag, startPoint x: 870, startPoint y: 284, endPoint x: 644, endPoint y: 360, distance: 238.7
click at [637, 367] on app-calendar-viewport "Mon 17 Tue 18 Wed 19 Thu 20 Fri 21 Sat 22 Sun 23 Mon 24 Tue 25 Wed 26 Thu 27" at bounding box center [569, 330] width 1138 height 342
click at [728, 341] on app-calendar-viewport "Wed 19 Thu 20 Fri 21 Sat 22 Sun 23 Mon 24 Tue 25 Wed 26 Thu 27 Fri 28 Sat 29" at bounding box center [569, 330] width 1138 height 342
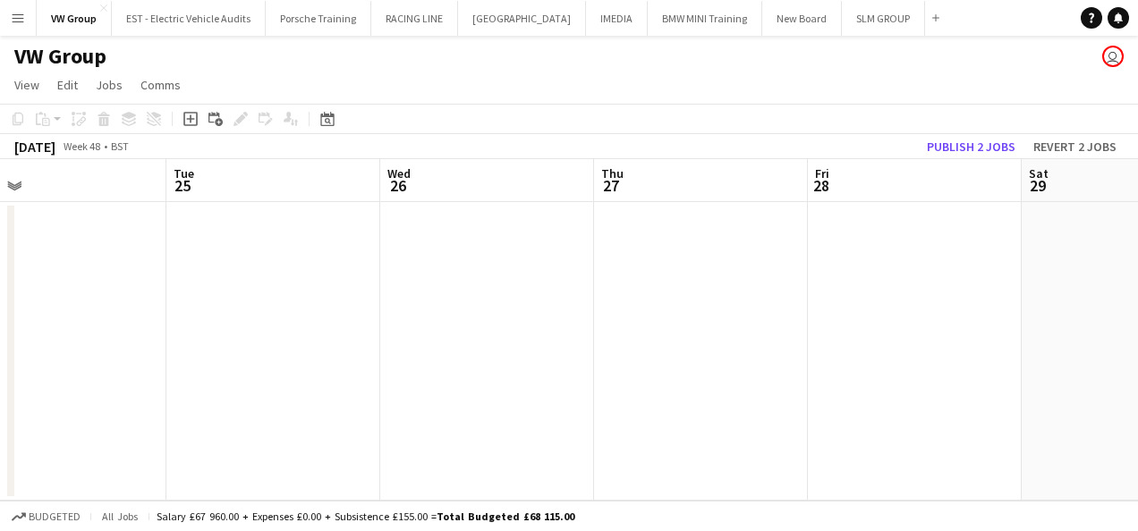
drag, startPoint x: 969, startPoint y: 233, endPoint x: 789, endPoint y: 275, distance: 185.7
click at [716, 303] on app-calendar-viewport "Fri 21 Sat 22 Sun 23 Mon 24 Tue 25 Wed 26 Thu 27 Fri 28 Sat 29 Sun 30 Mon 1" at bounding box center [569, 330] width 1138 height 342
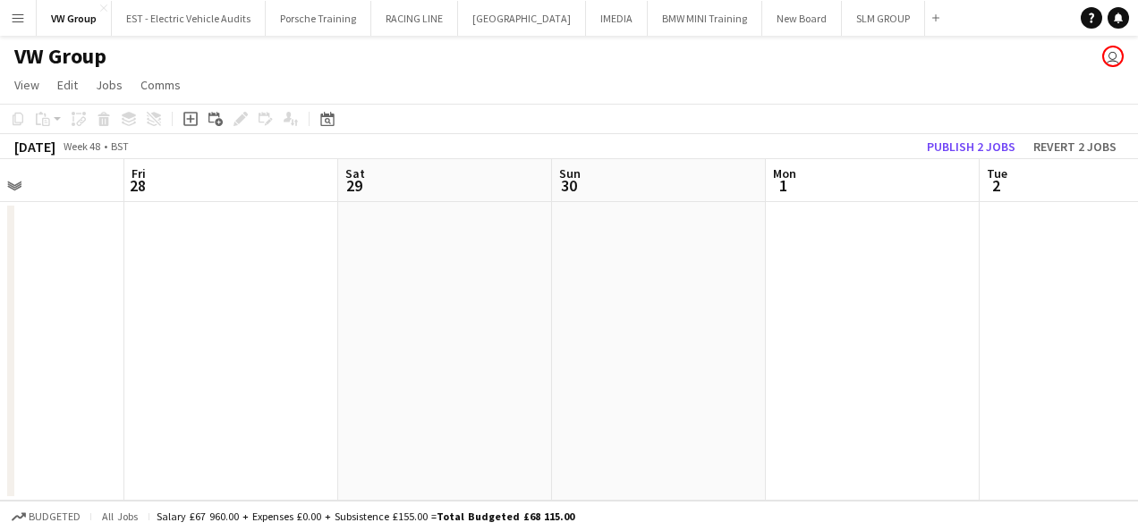
drag, startPoint x: 1012, startPoint y: 243, endPoint x: 698, endPoint y: 332, distance: 327.0
click at [698, 332] on app-calendar-viewport "Tue 25 Wed 26 Thu 27 Fri 28 Sat 29 Sun 30 Mon 1 Tue 2 Wed 3 Thu 4 Fri 5" at bounding box center [569, 330] width 1138 height 342
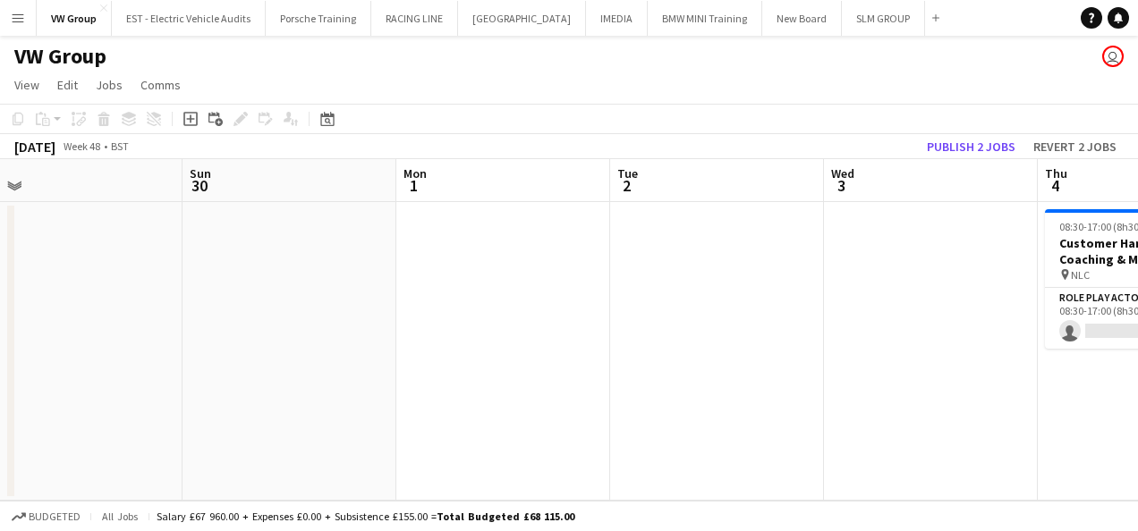
drag, startPoint x: 1129, startPoint y: 233, endPoint x: 712, endPoint y: 339, distance: 429.9
click at [712, 338] on app-calendar-viewport "Tue 25 Wed 26 Thu 27 Fri 28 Sat 29 Sun 30 Mon 1 Tue 2 Wed 3 Thu 4 0/1 1 Job Fri…" at bounding box center [569, 330] width 1138 height 342
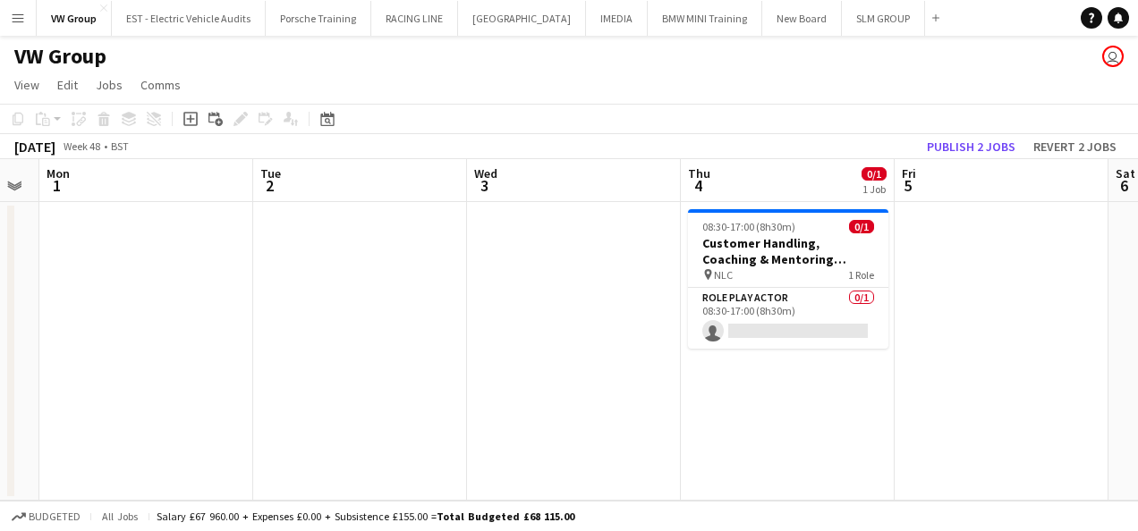
drag, startPoint x: 783, startPoint y: 343, endPoint x: 757, endPoint y: 361, distance: 31.5
click at [757, 361] on app-calendar-viewport "Thu 27 Fri 28 Sat 29 Sun 30 Mon 1 Tue 2 Wed 3 Thu 4 0/1 1 Job Fri 5 Sat 6 Sun 7…" at bounding box center [569, 330] width 1138 height 342
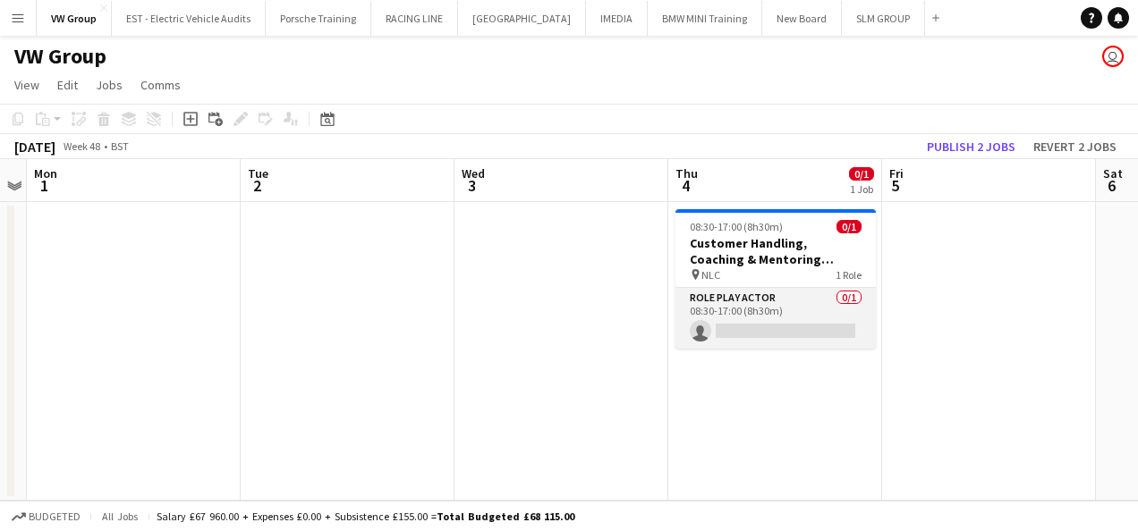
click at [734, 325] on app-card-role "Role Play Actor 0/1 08:30-17:00 (8h30m) single-neutral-actions" at bounding box center [775, 318] width 200 height 61
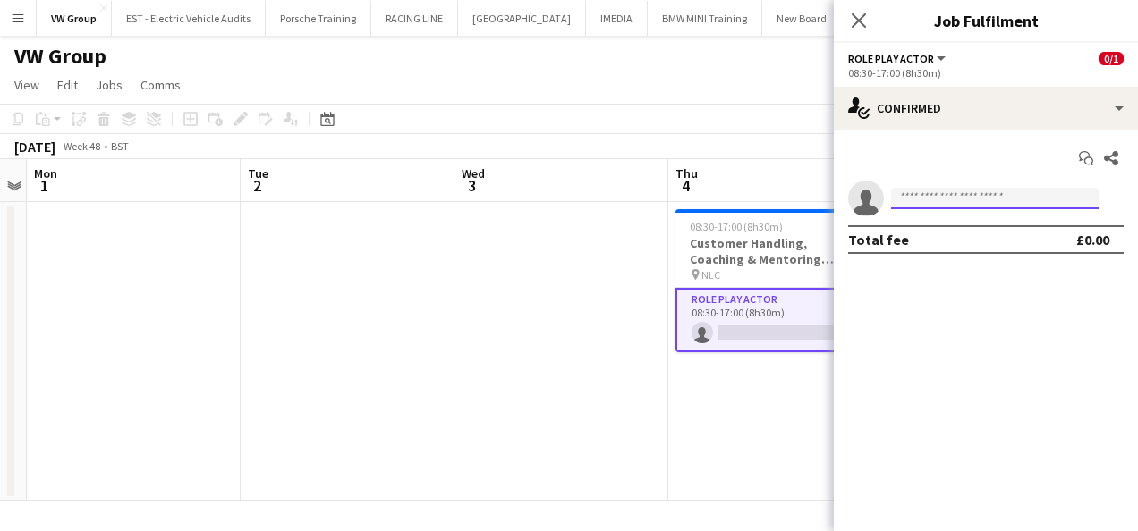
click at [914, 194] on input at bounding box center [994, 198] width 207 height 21
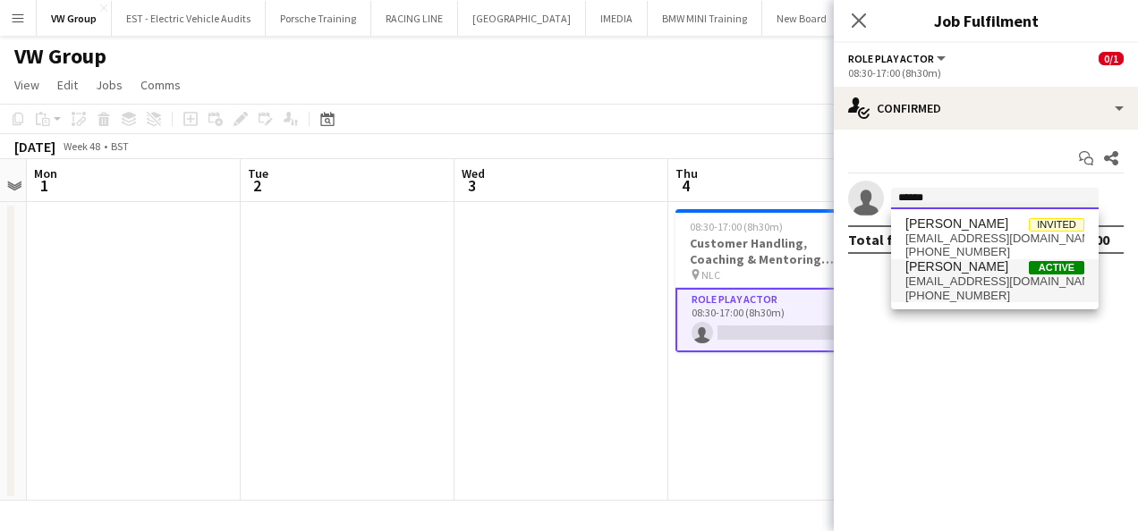
type input "******"
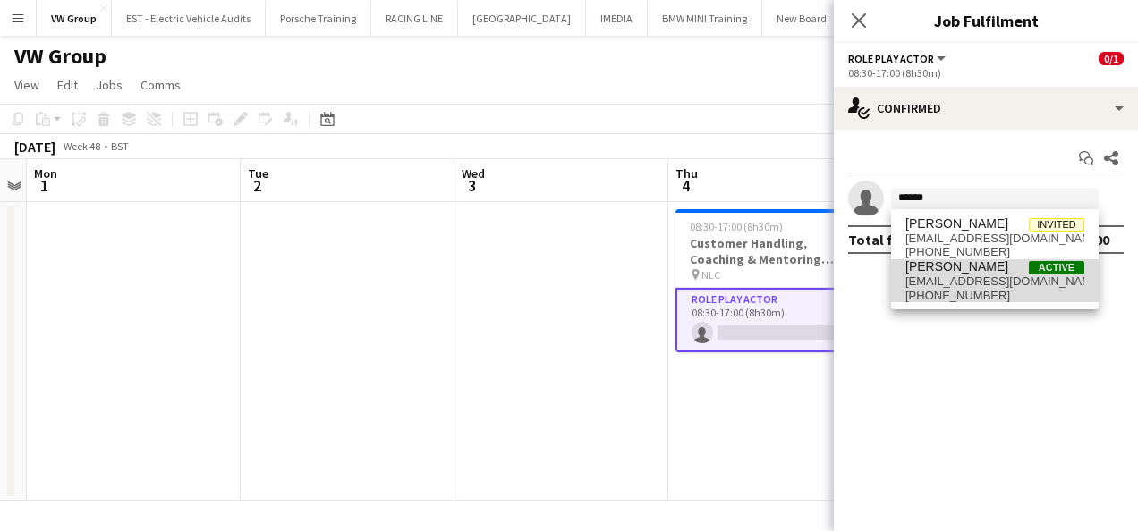
click at [994, 272] on span "Louisa Vaccaro Active" at bounding box center [994, 266] width 179 height 15
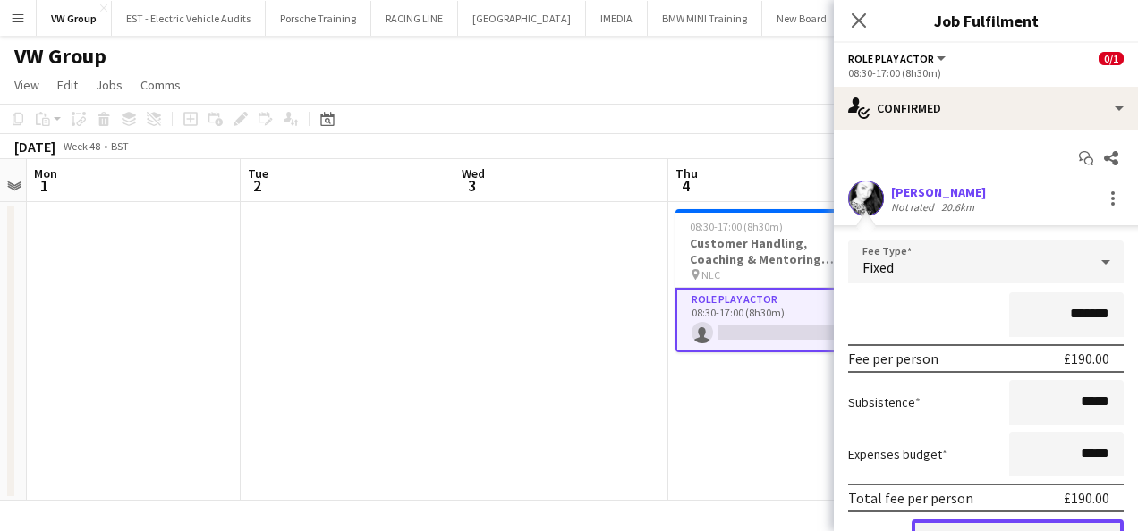
click at [1033, 520] on button "Confirm" at bounding box center [1017, 538] width 212 height 36
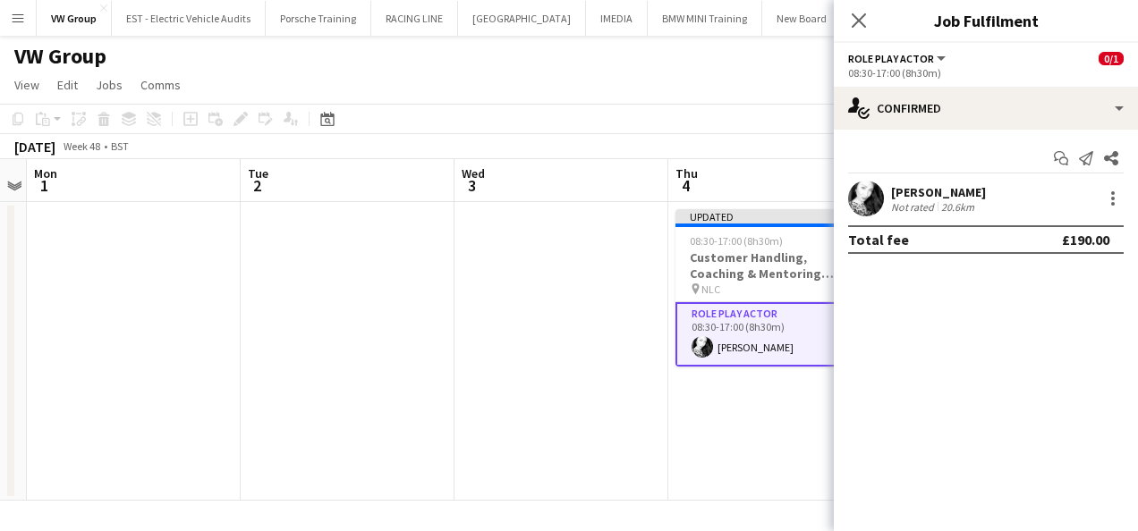
click at [757, 454] on app-date-cell "Updated 08:30-17:00 (8h30m) 1/1 Customer Handling, Coaching & Mentoring Course …" at bounding box center [775, 351] width 214 height 299
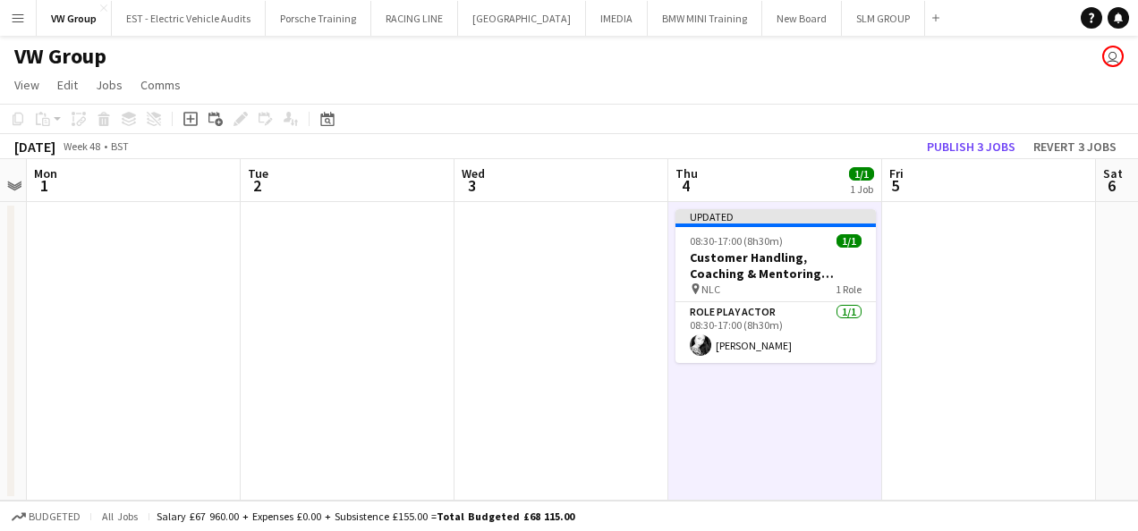
click at [1063, 221] on app-date-cell at bounding box center [989, 351] width 214 height 299
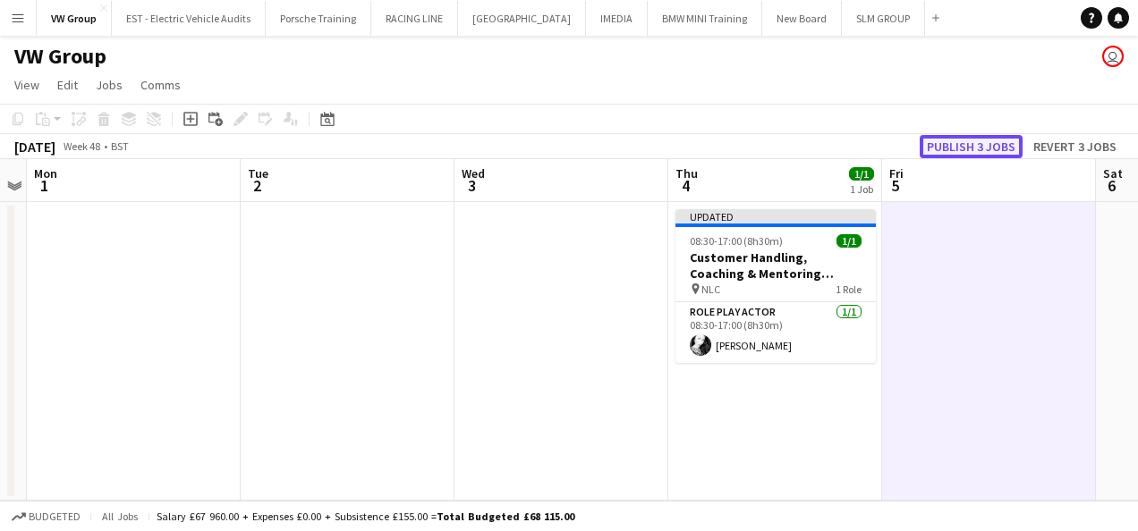
click at [977, 140] on button "Publish 3 jobs" at bounding box center [970, 146] width 103 height 23
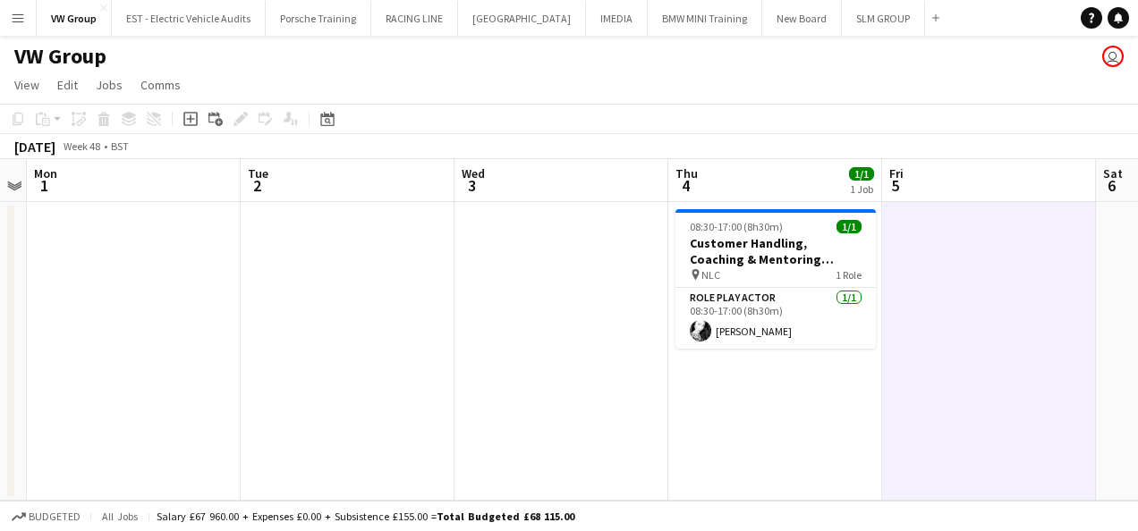
click at [14, 16] on app-icon "Menu" at bounding box center [18, 18] width 14 height 14
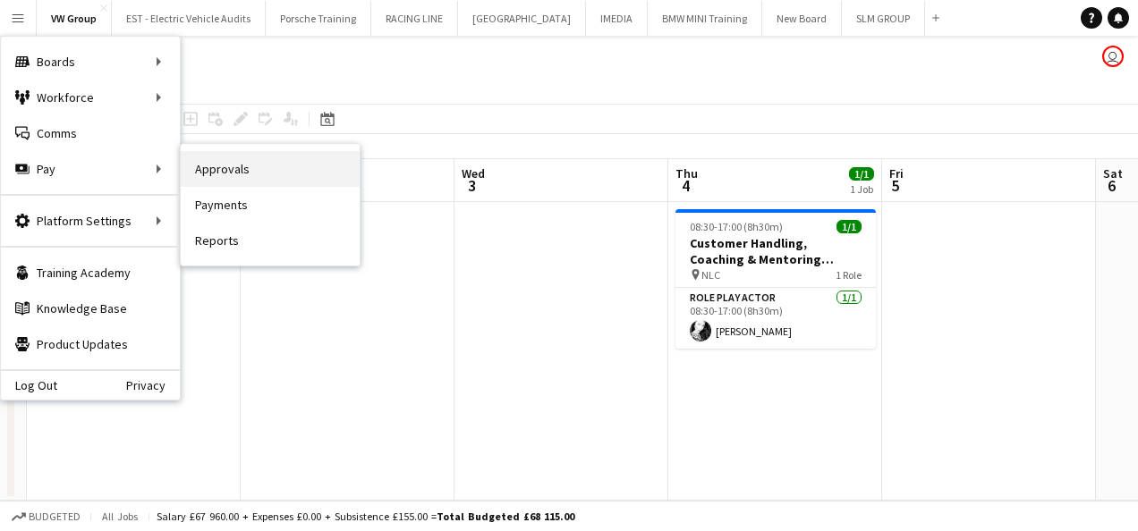
click at [224, 166] on link "Approvals" at bounding box center [270, 169] width 179 height 36
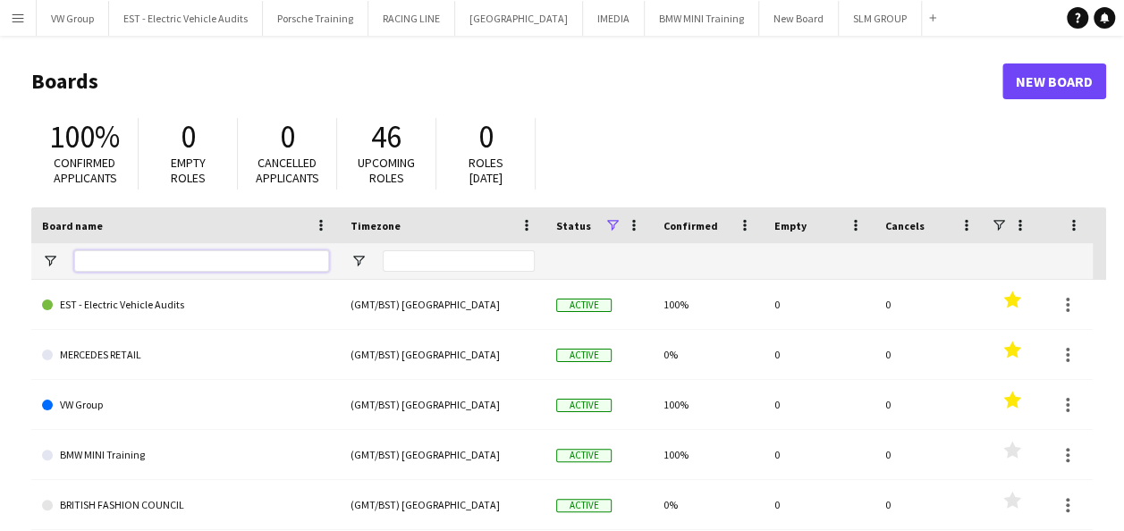
click at [88, 257] on input "Board name Filter Input" at bounding box center [201, 260] width 255 height 21
click at [19, 17] on app-icon "Menu" at bounding box center [18, 18] width 14 height 14
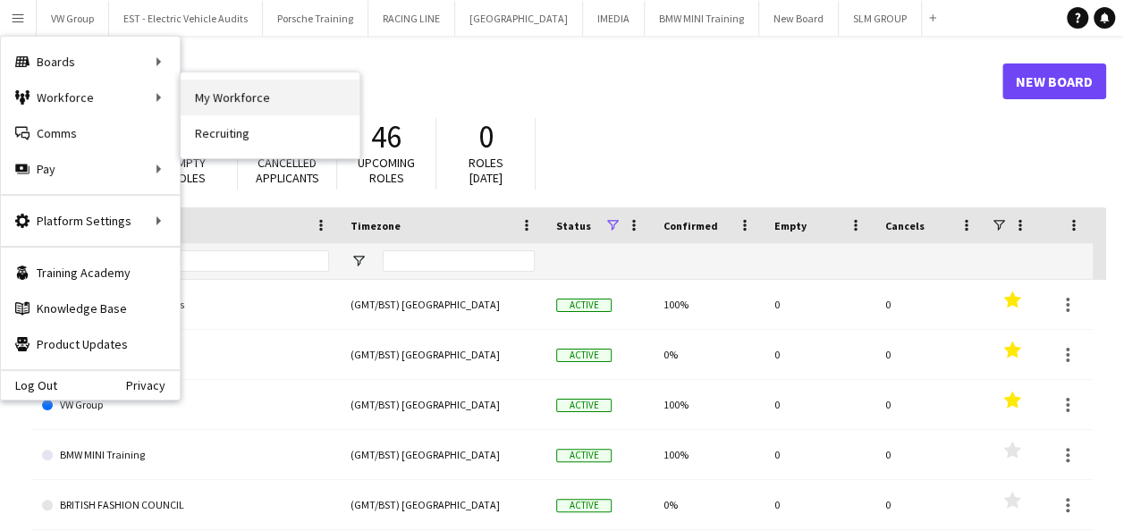
click at [212, 93] on link "My Workforce" at bounding box center [270, 98] width 179 height 36
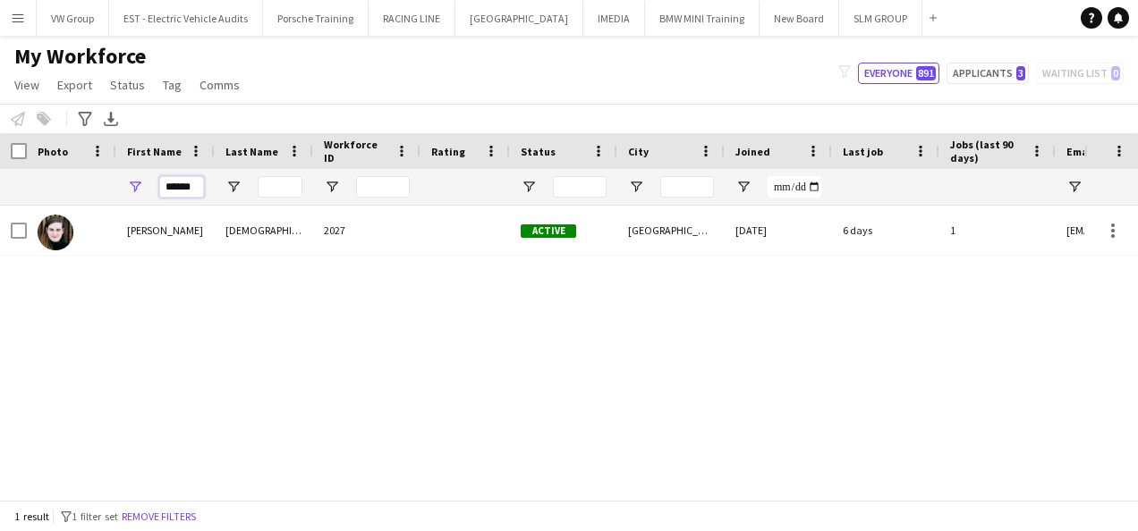
click at [198, 184] on input "******" at bounding box center [181, 186] width 45 height 21
type input "*"
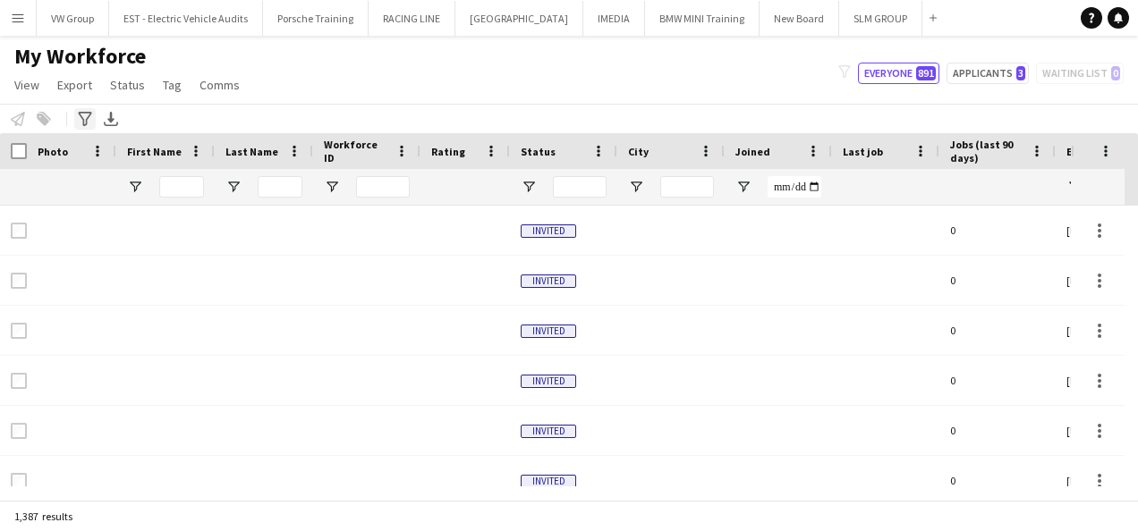
click at [83, 121] on icon at bounding box center [84, 119] width 13 height 14
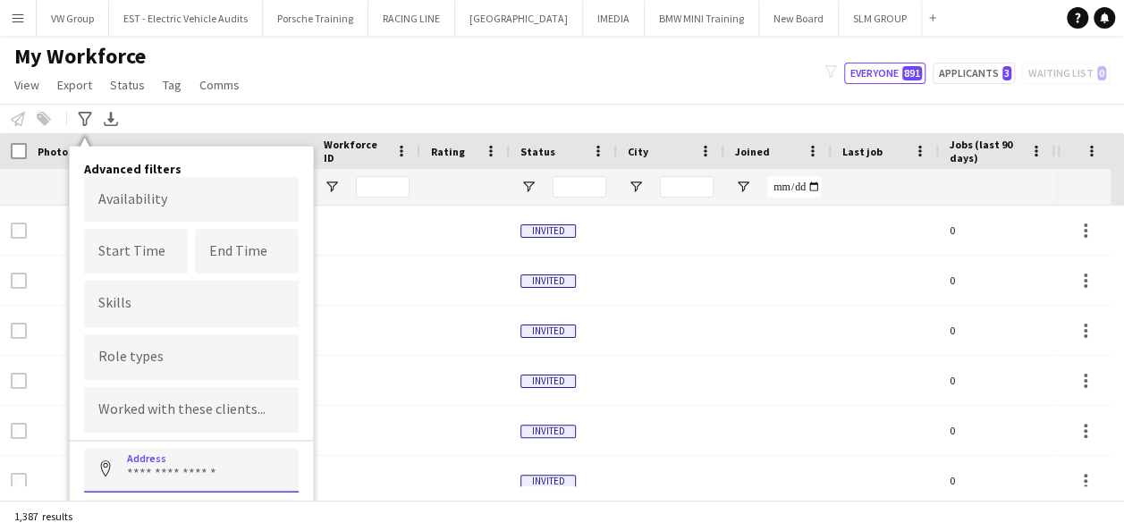
click at [135, 465] on input at bounding box center [191, 470] width 215 height 45
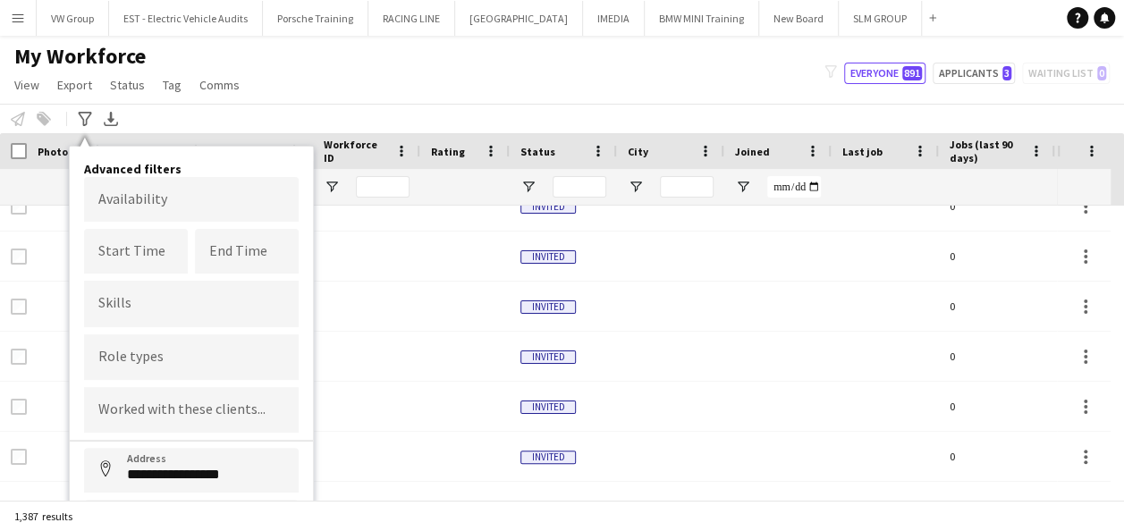
scroll to position [215, 0]
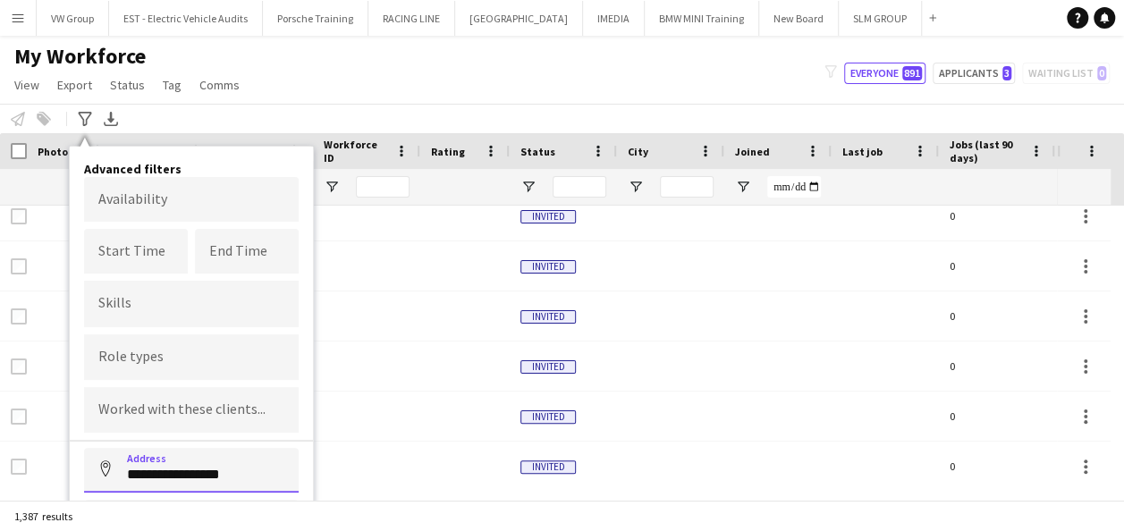
click at [254, 470] on input "**********" at bounding box center [191, 470] width 215 height 45
click at [84, 448] on button "Address" at bounding box center [105, 469] width 43 height 43
click at [225, 495] on form "**********" at bounding box center [191, 367] width 215 height 381
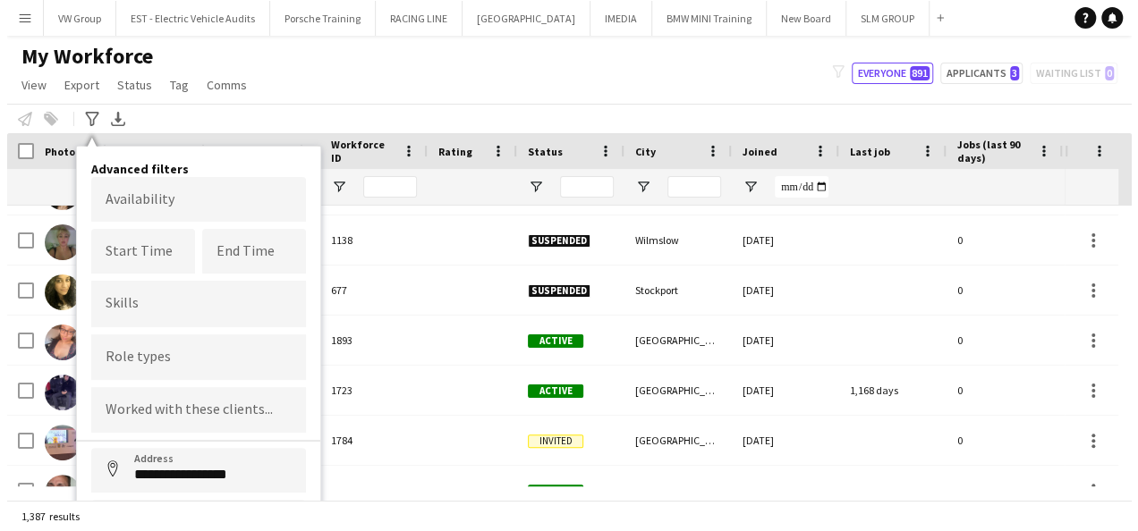
scroll to position [4273, 0]
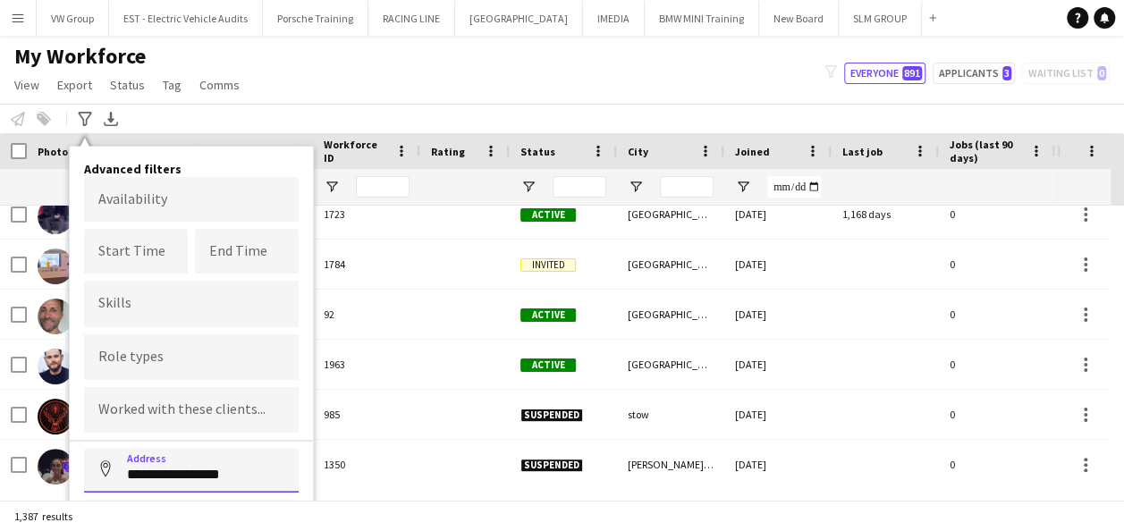
click at [250, 470] on input "**********" at bounding box center [191, 470] width 215 height 45
click at [84, 448] on button "Address" at bounding box center [105, 469] width 43 height 43
click at [255, 467] on input "**********" at bounding box center [191, 470] width 215 height 45
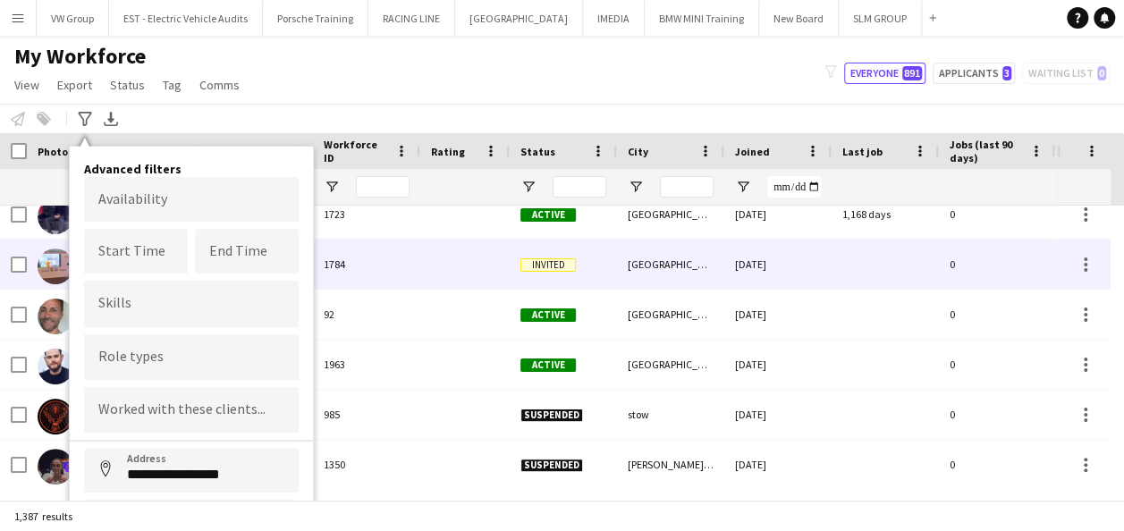
click at [469, 284] on div at bounding box center [464, 264] width 89 height 49
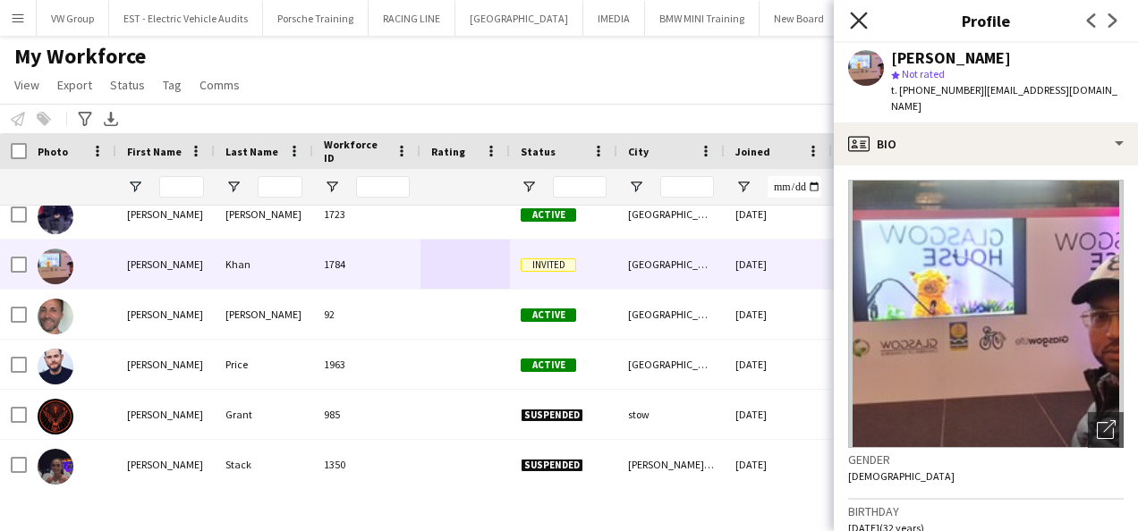
click at [859, 14] on icon "Close pop-in" at bounding box center [858, 20] width 17 height 17
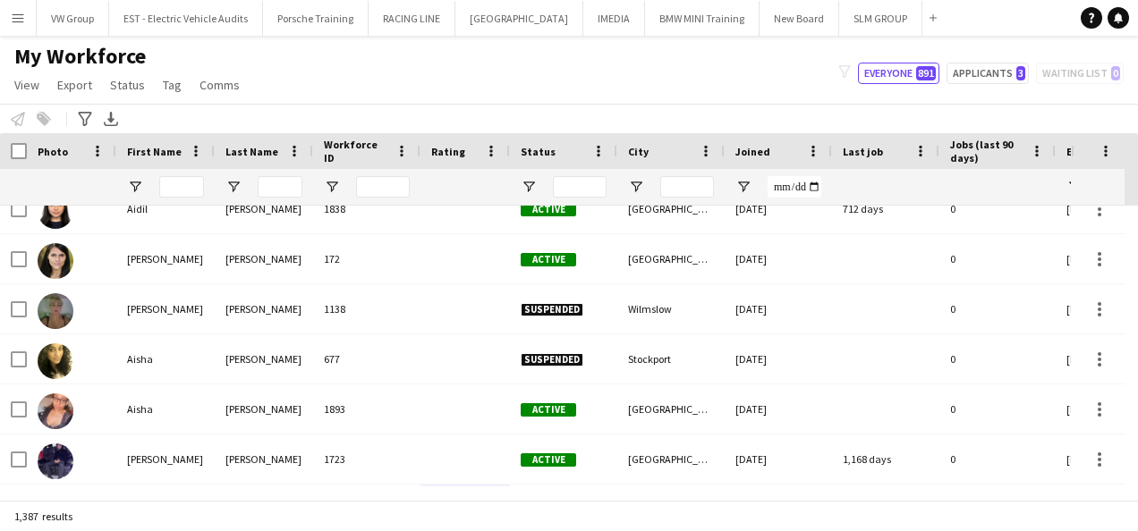
scroll to position [3946, 0]
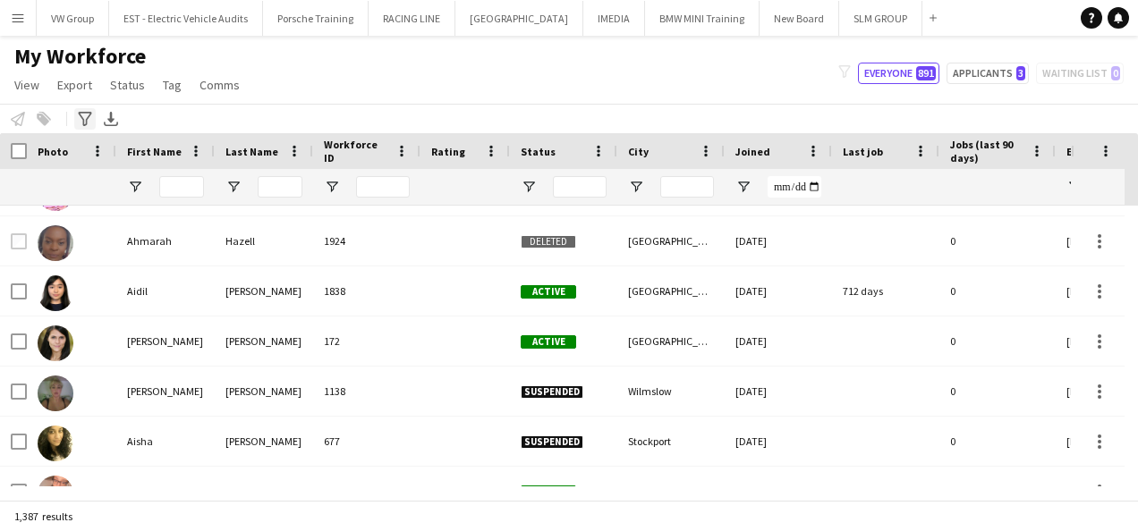
click at [86, 116] on icon "Advanced filters" at bounding box center [85, 119] width 14 height 14
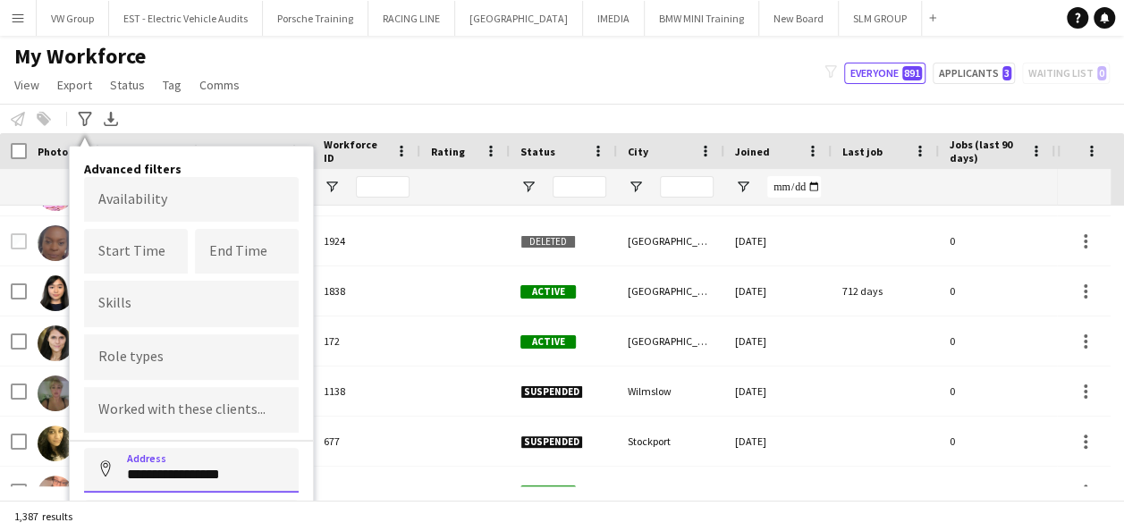
click at [234, 474] on input "**********" at bounding box center [191, 470] width 215 height 45
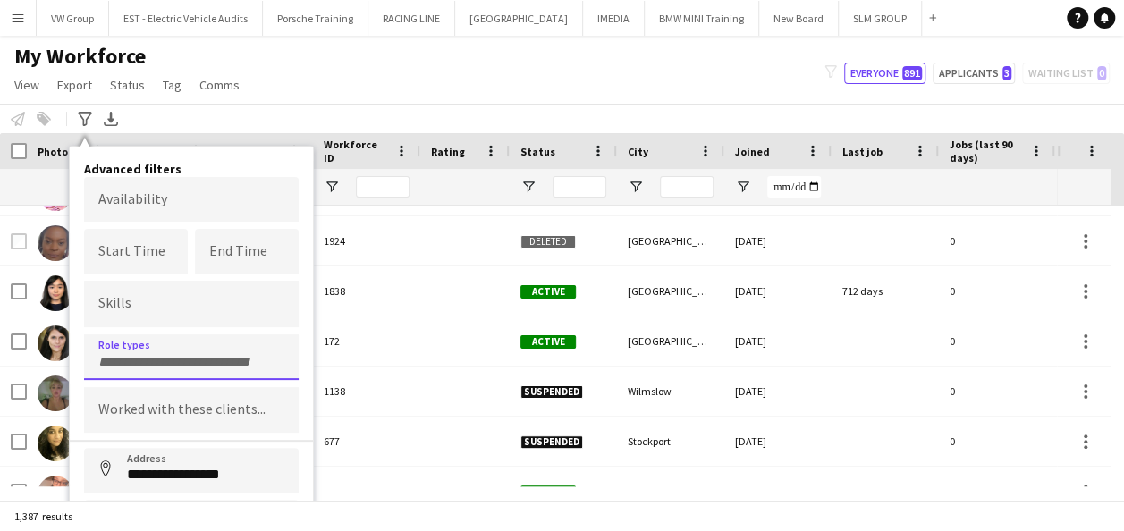
click at [213, 363] on input "Type to search role types..." at bounding box center [191, 362] width 186 height 16
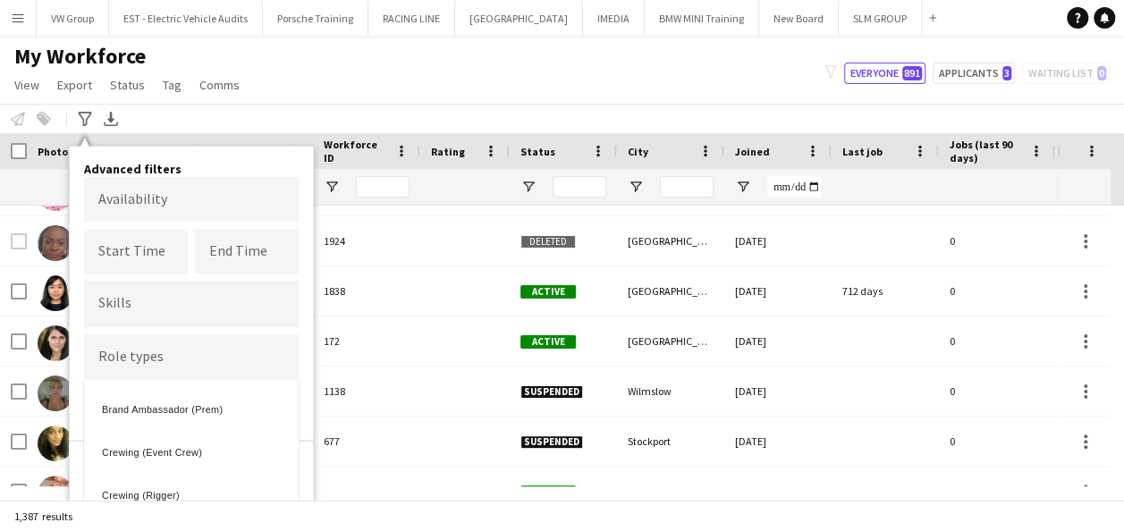
click at [162, 191] on div at bounding box center [562, 265] width 1124 height 531
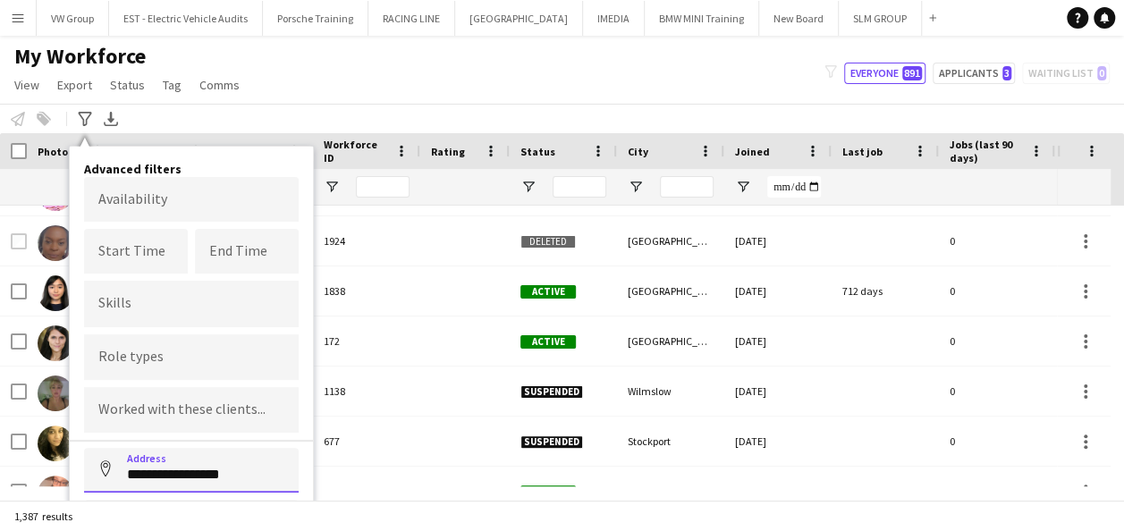
click at [233, 472] on input "**********" at bounding box center [191, 470] width 215 height 45
click at [117, 470] on input "**********" at bounding box center [191, 470] width 215 height 45
click at [84, 448] on button "Address" at bounding box center [105, 469] width 43 height 43
click at [254, 478] on input "**********" at bounding box center [191, 470] width 215 height 45
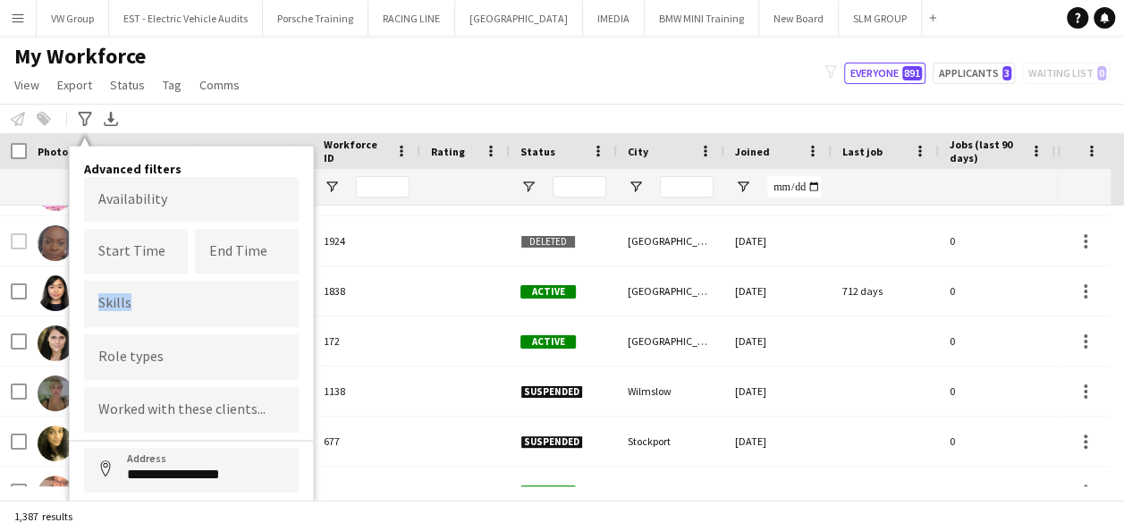
drag, startPoint x: 309, startPoint y: 279, endPoint x: 304, endPoint y: 250, distance: 29.1
click at [304, 250] on div "**********" at bounding box center [191, 393] width 243 height 492
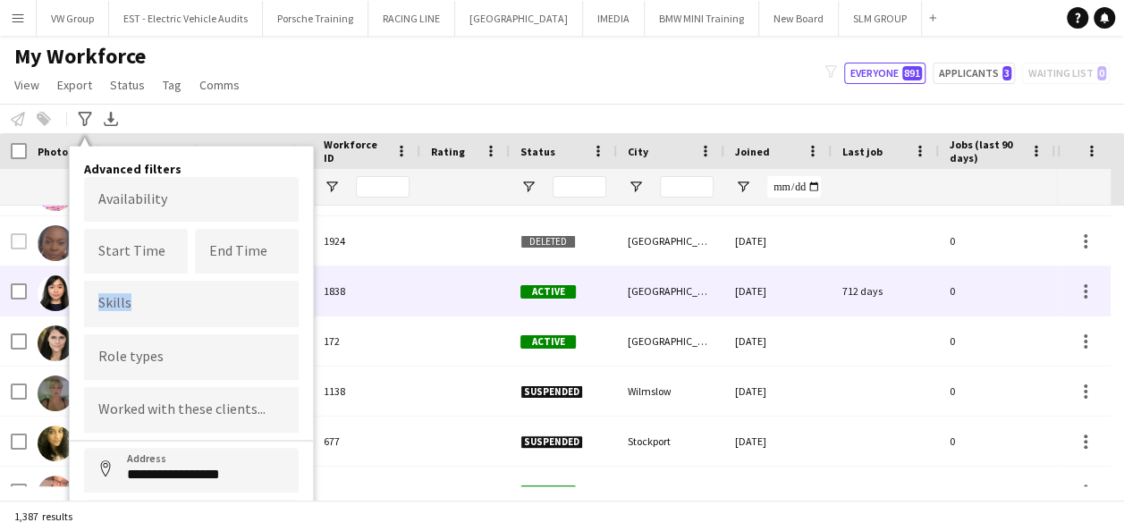
drag, startPoint x: 304, startPoint y: 250, endPoint x: 414, endPoint y: 312, distance: 126.1
click at [414, 312] on div "1838" at bounding box center [366, 291] width 107 height 49
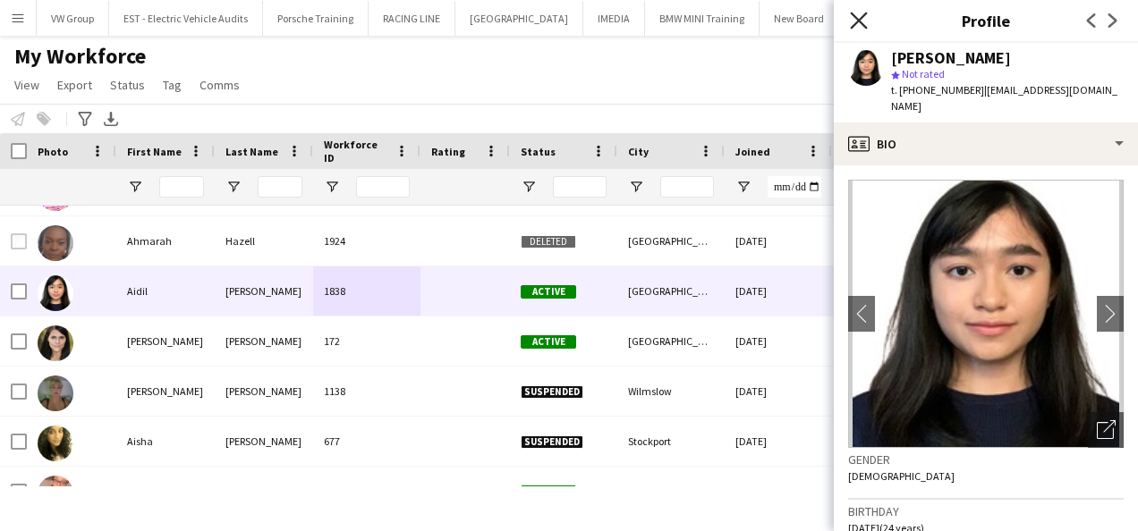
click at [859, 18] on icon at bounding box center [858, 20] width 17 height 17
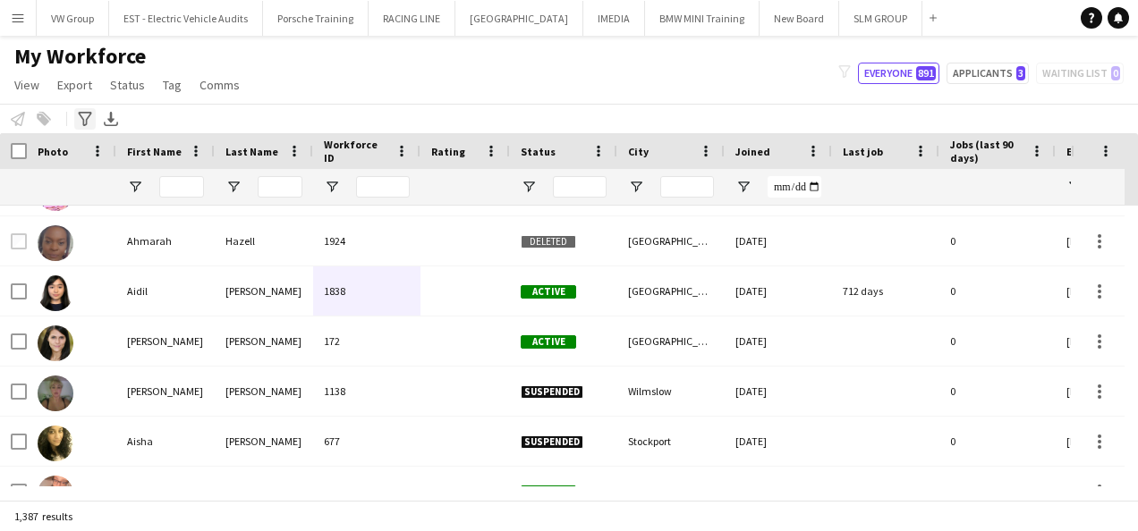
click at [88, 112] on icon "Advanced filters" at bounding box center [85, 119] width 14 height 14
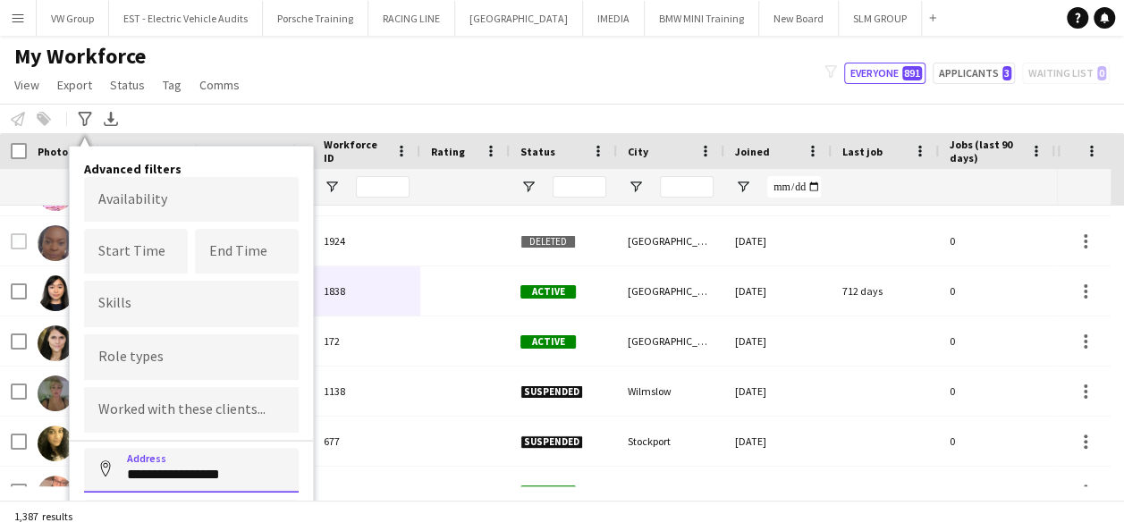
click at [243, 470] on input "**********" at bounding box center [191, 470] width 215 height 45
click at [84, 448] on button "Address" at bounding box center [105, 469] width 43 height 43
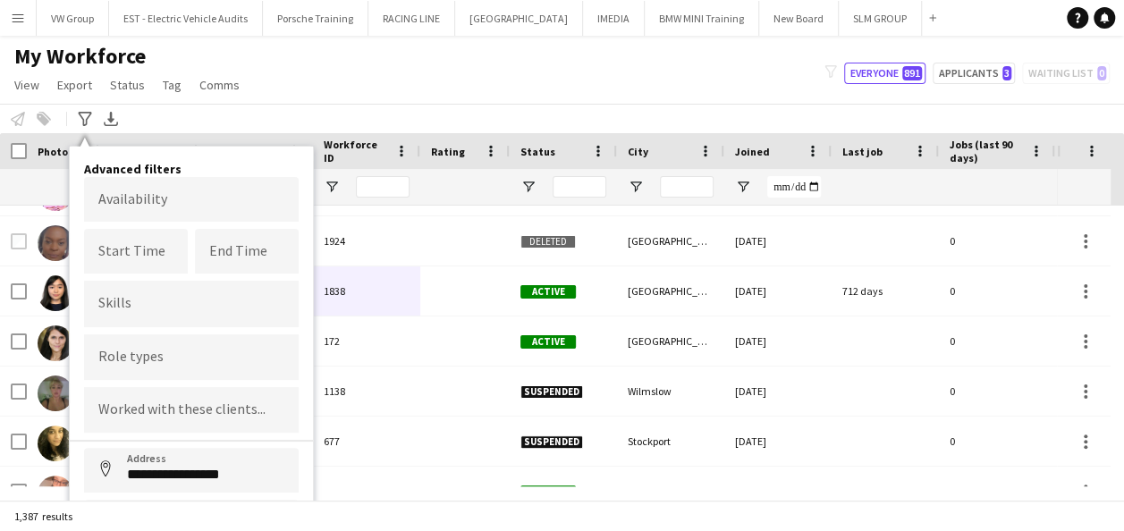
click at [247, 492] on form "**********" at bounding box center [191, 367] width 215 height 381
click at [245, 470] on input "**********" at bounding box center [191, 470] width 215 height 45
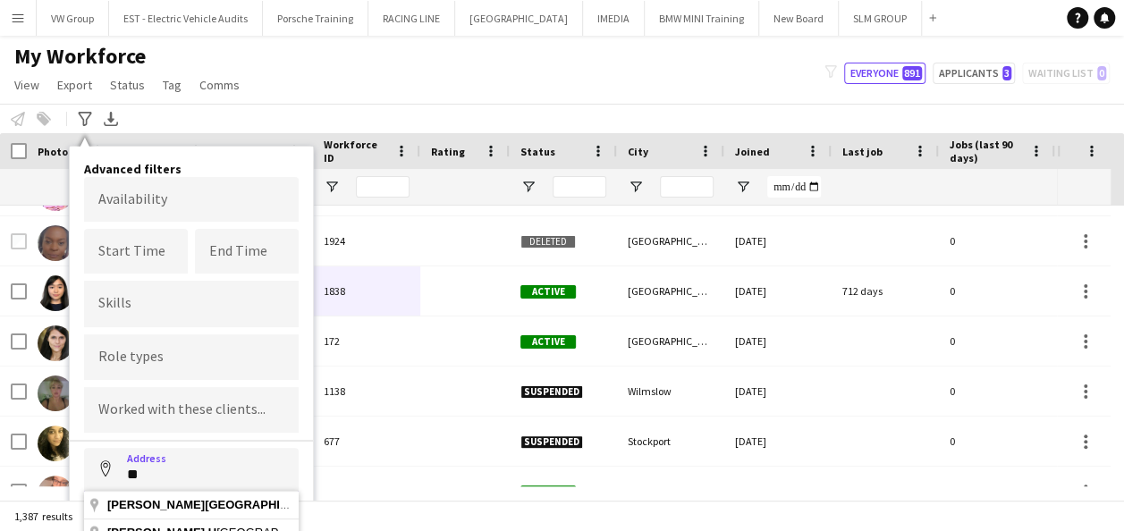
type input "*"
click at [233, 495] on form "Availability Start Time End Time Skills Role types Worked with these clients...…" at bounding box center [191, 361] width 215 height 368
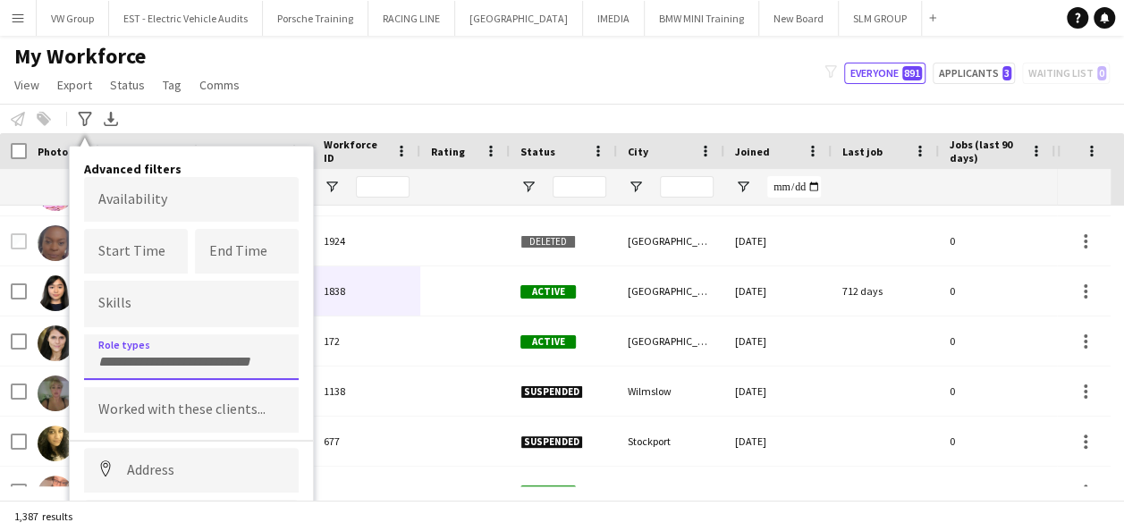
click at [216, 349] on div at bounding box center [191, 357] width 215 height 46
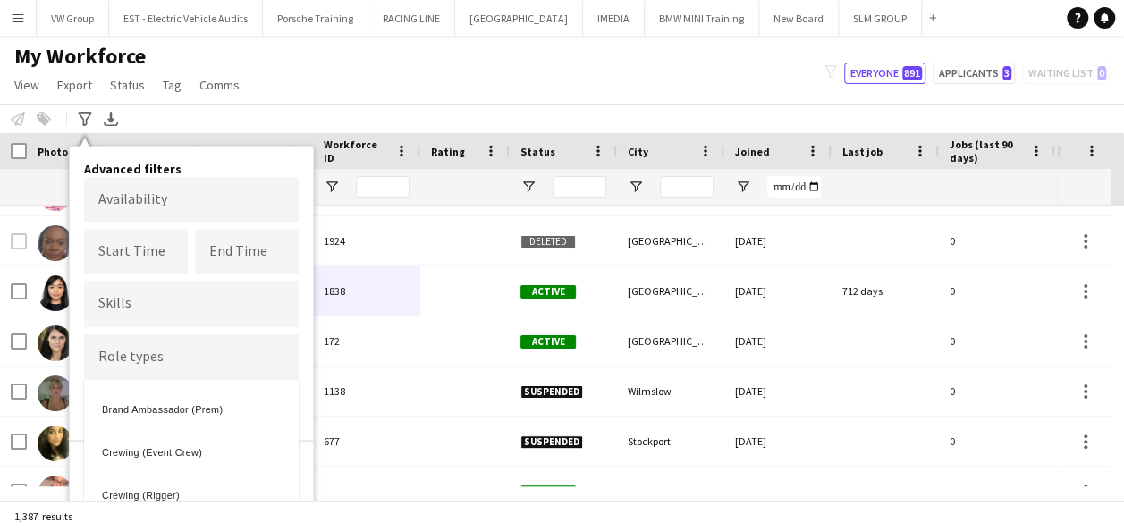
click at [473, 256] on div at bounding box center [562, 265] width 1124 height 531
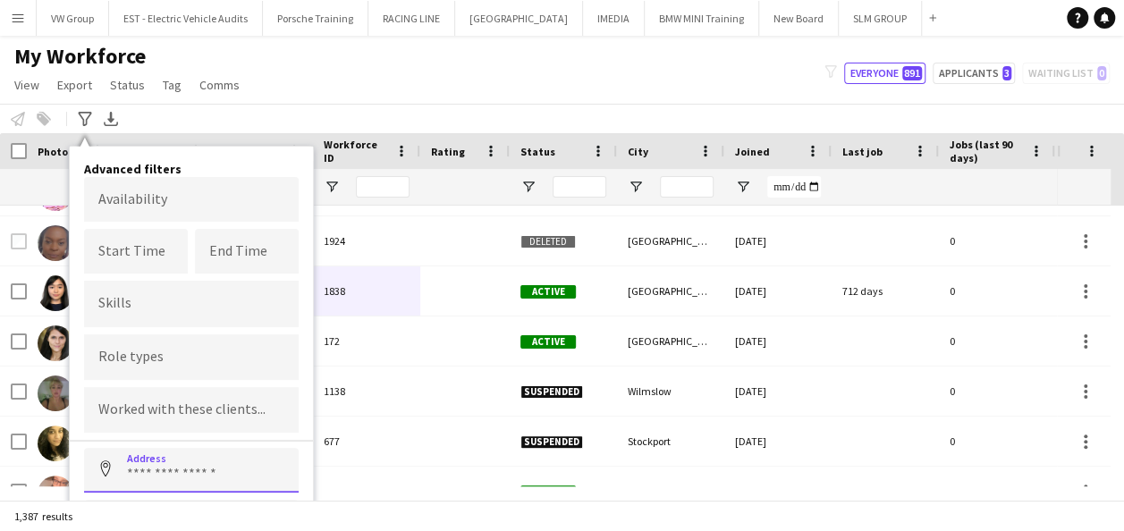
click at [147, 469] on input at bounding box center [191, 470] width 215 height 45
click at [309, 487] on div "**********" at bounding box center [191, 393] width 243 height 492
drag, startPoint x: 309, startPoint y: 487, endPoint x: 241, endPoint y: 470, distance: 69.4
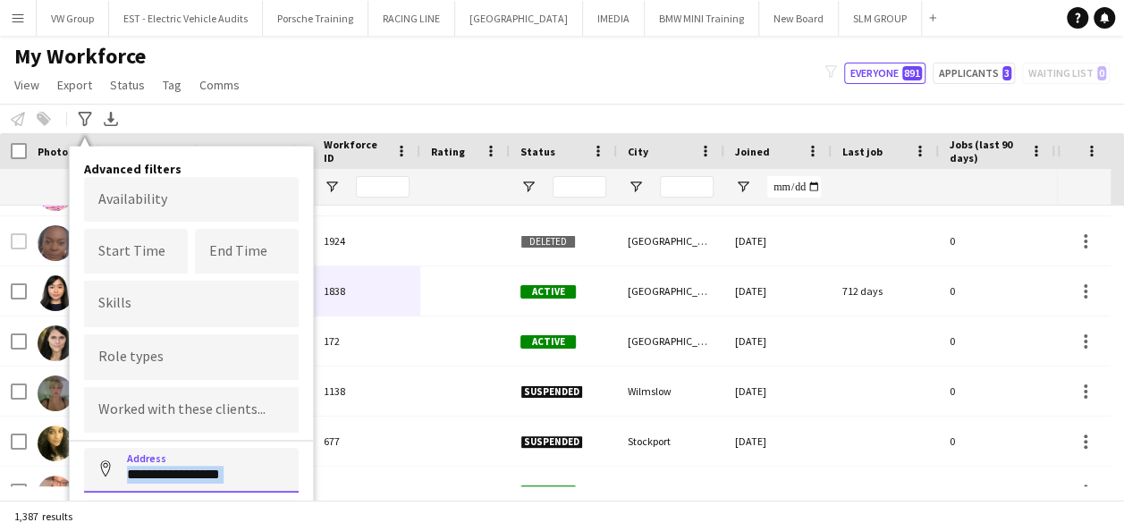
click at [241, 470] on input "**********" at bounding box center [191, 470] width 215 height 45
click at [84, 448] on button "Address" at bounding box center [105, 469] width 43 height 43
click at [249, 471] on input "**********" at bounding box center [191, 470] width 215 height 45
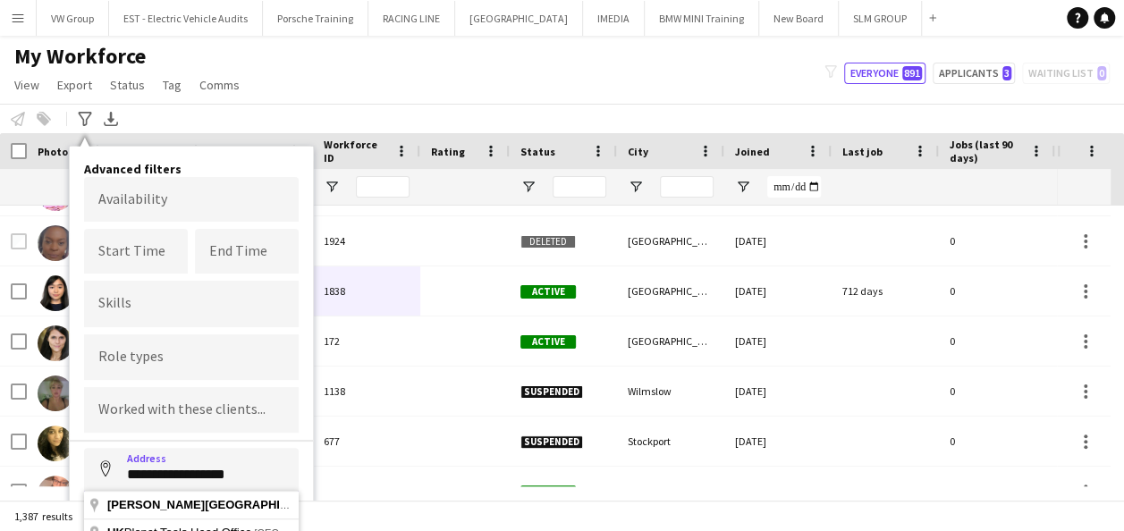
type input "**********"
click at [84, 448] on button "Address" at bounding box center [105, 469] width 43 height 43
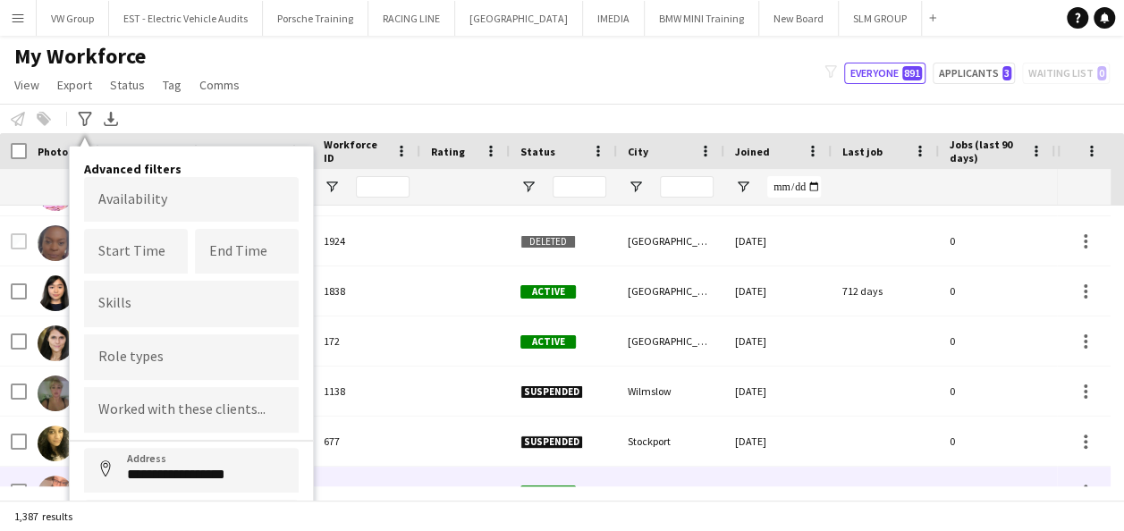
click at [385, 480] on div "1893" at bounding box center [366, 491] width 107 height 49
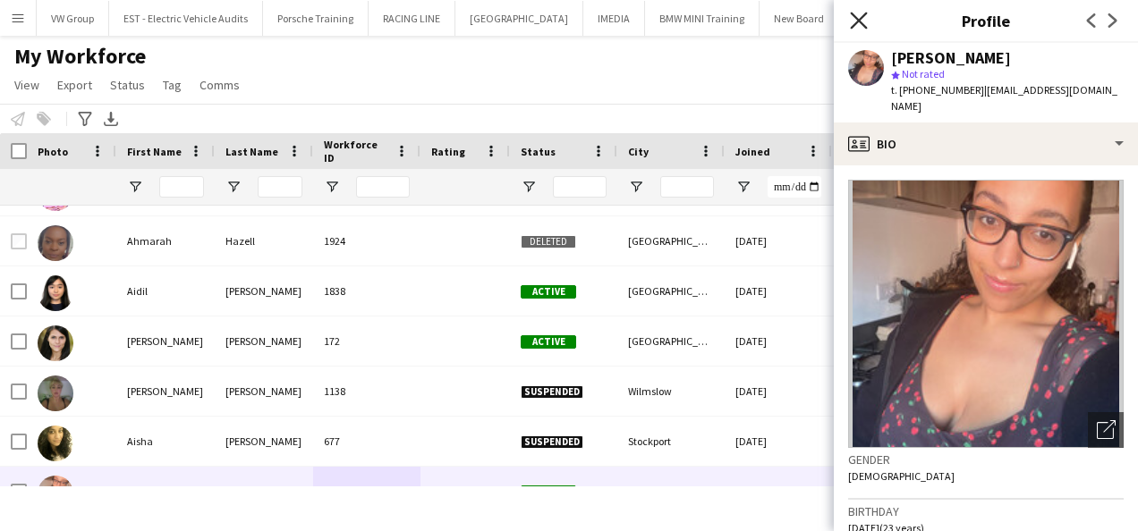
click at [858, 20] on icon at bounding box center [858, 20] width 17 height 17
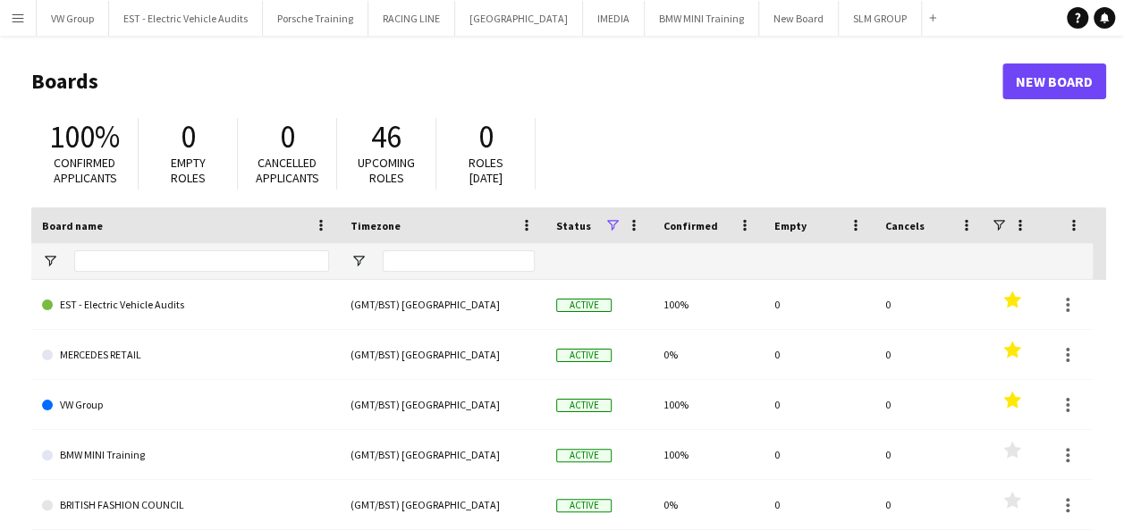
click at [13, 14] on app-icon "Menu" at bounding box center [18, 18] width 14 height 14
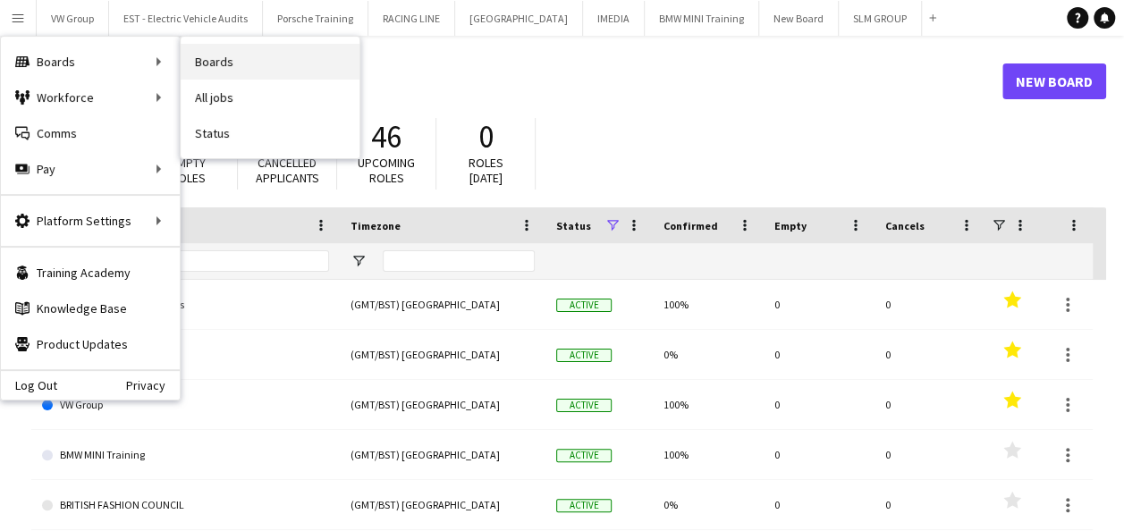
click at [234, 54] on link "Boards" at bounding box center [270, 62] width 179 height 36
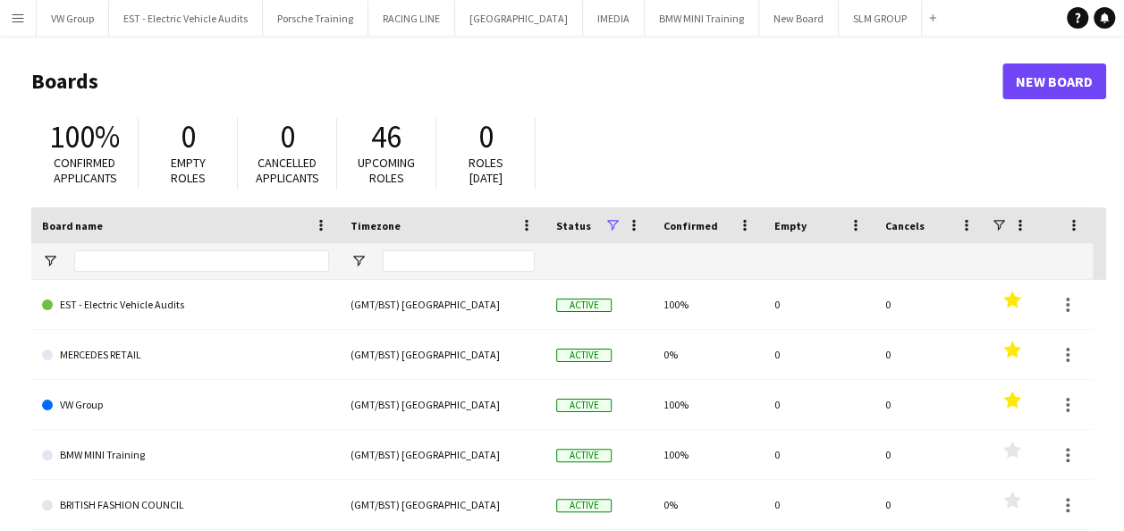
click at [21, 17] on app-icon "Menu" at bounding box center [18, 18] width 14 height 14
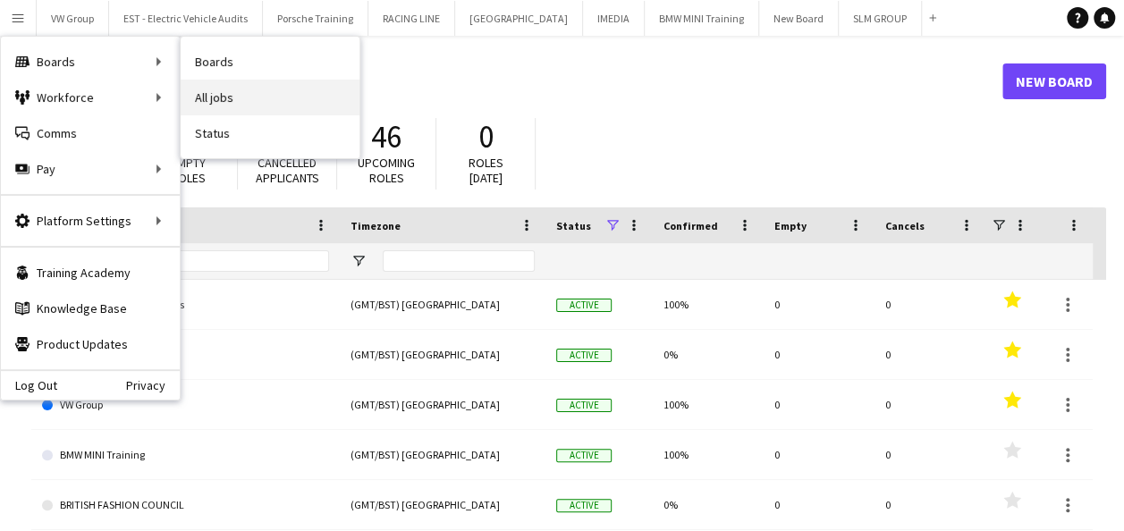
click at [216, 96] on link "All jobs" at bounding box center [270, 98] width 179 height 36
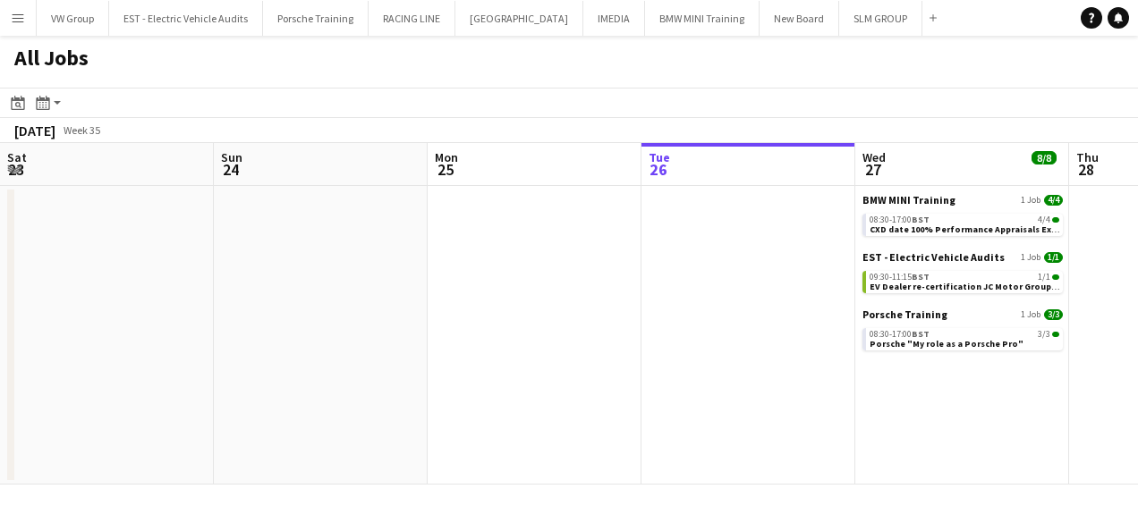
scroll to position [0, 427]
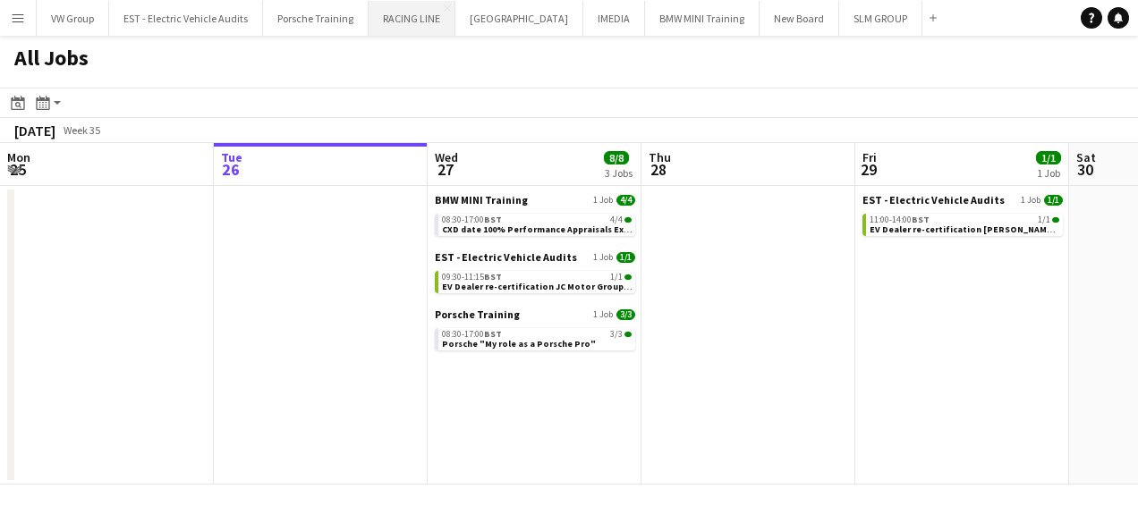
click at [424, 21] on button "RACING LINE Close" at bounding box center [411, 18] width 87 height 35
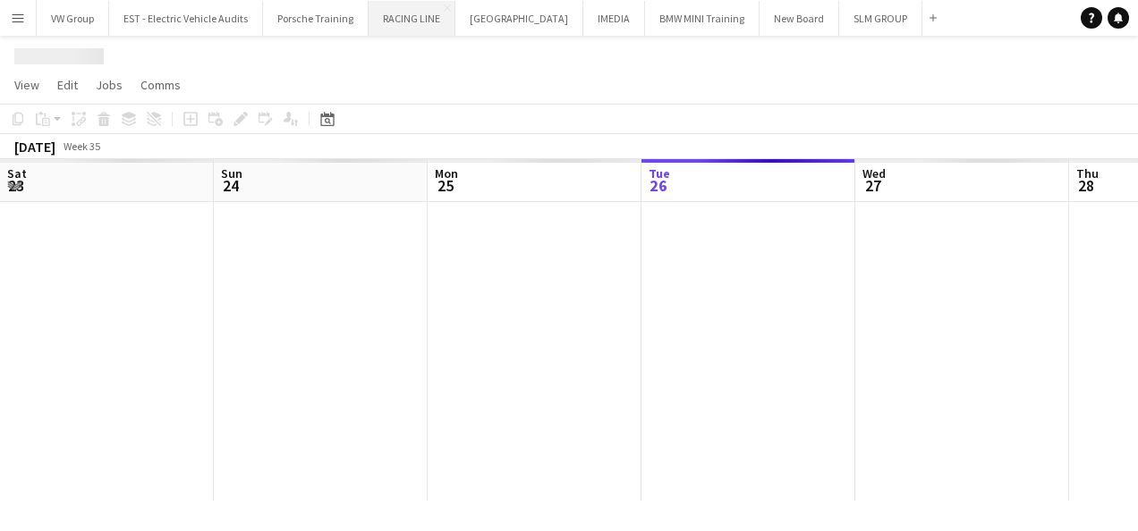
scroll to position [0, 427]
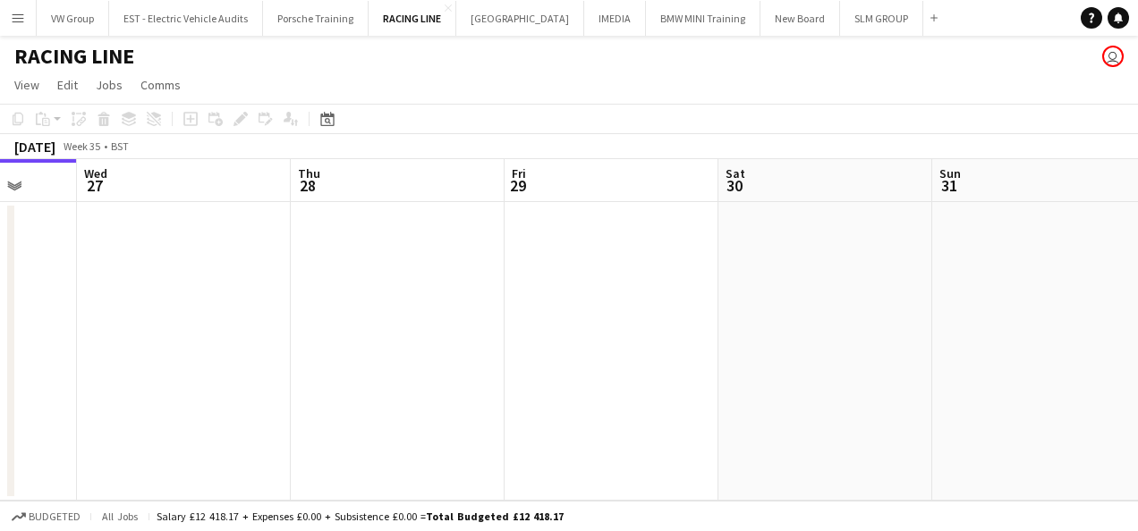
drag, startPoint x: 622, startPoint y: 314, endPoint x: 560, endPoint y: 329, distance: 64.4
click at [560, 329] on app-calendar-viewport "Sat 23 Sun 24 Mon 25 Tue 26 Wed 27 Thu 28 Fri 29 Sat 30 Sun 31 Mon 1 Tue 2" at bounding box center [569, 330] width 1138 height 342
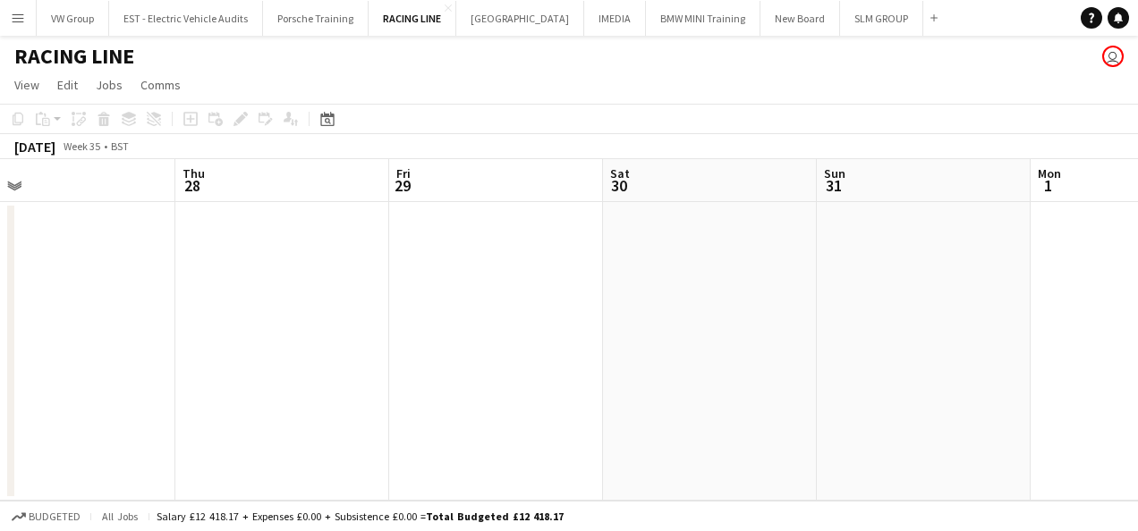
drag, startPoint x: 532, startPoint y: 351, endPoint x: 561, endPoint y: 337, distance: 31.6
click at [530, 351] on app-calendar-viewport "Mon 25 Tue 26 Wed 27 Thu 28 Fri 29 Sat 30 Sun 31 Mon 1 Tue 2 Wed 3 Thu 4" at bounding box center [569, 330] width 1138 height 342
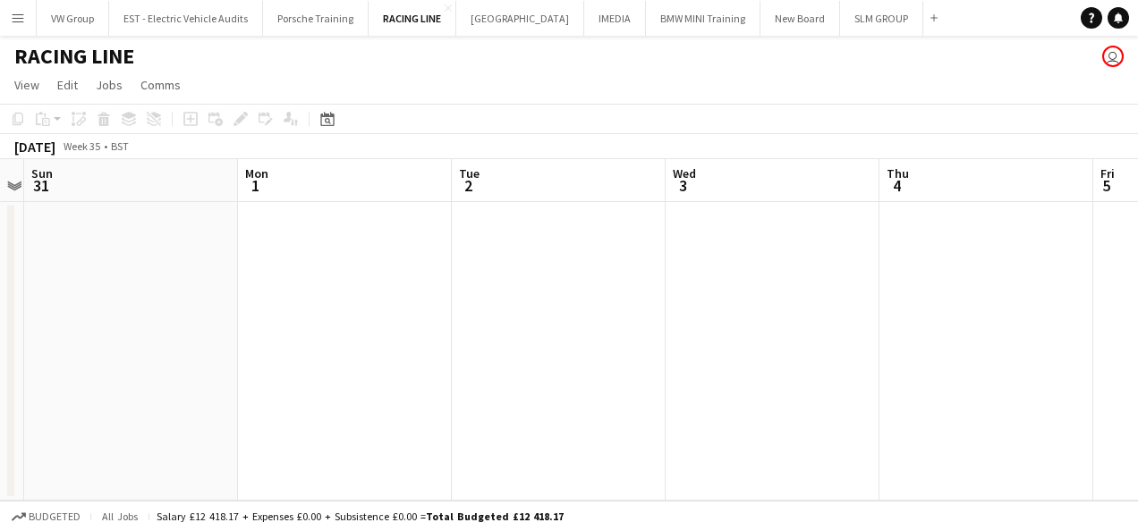
drag, startPoint x: 896, startPoint y: 245, endPoint x: 678, endPoint y: 299, distance: 224.7
click at [632, 302] on app-calendar-viewport "Wed 27 Thu 28 Fri 29 Sat 30 Sun 31 Mon 1 Tue 2 Wed 3 Thu 4 Fri 5 Sat 6" at bounding box center [569, 330] width 1138 height 342
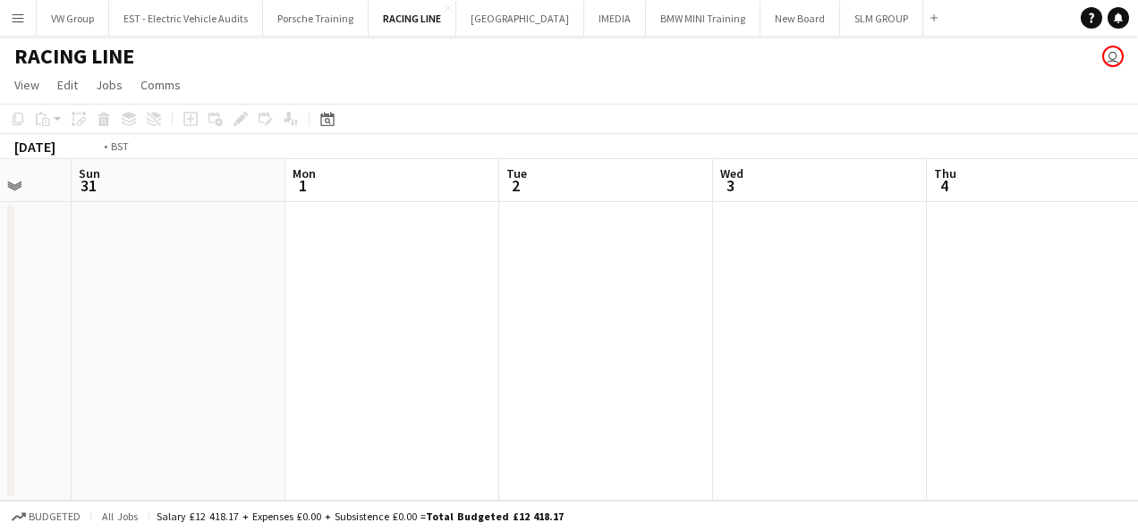
click at [574, 336] on app-calendar-viewport "Wed 27 Thu 28 Fri 29 Sat 30 Sun 31 Mon 1 Tue 2 Wed 3 Thu 4 Fri 5 Sat 6" at bounding box center [569, 330] width 1138 height 342
drag, startPoint x: 799, startPoint y: 275, endPoint x: 803, endPoint y: 290, distance: 15.0
click at [563, 352] on app-calendar-viewport "Sun 31 Mon 1 Tue 2 Wed 3 Thu 4 Fri 5 Sat 6 Sun 7 Mon 8 Tue 9 Wed 10" at bounding box center [569, 330] width 1138 height 342
drag, startPoint x: 841, startPoint y: 268, endPoint x: 601, endPoint y: 321, distance: 245.4
click at [621, 317] on app-calendar-viewport "Sun 31 Mon 1 Tue 2 Wed 3 Thu 4 Fri 5 Sat 6 Sun 7 Mon 8 Tue 9 Wed 10" at bounding box center [569, 330] width 1138 height 342
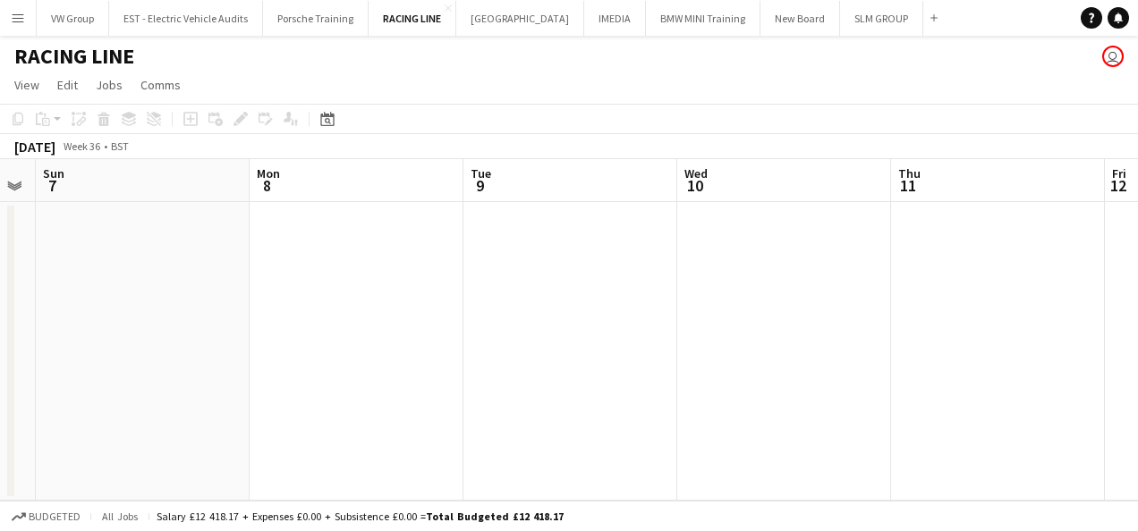
drag, startPoint x: 1000, startPoint y: 267, endPoint x: 620, endPoint y: 344, distance: 388.0
click at [671, 325] on app-calendar-viewport "Thu 4 Fri 5 Sat 6 Sun 7 Mon 8 Tue 9 Wed 10 Thu 11 Fri 12 Sat 13 Sun 14" at bounding box center [569, 330] width 1138 height 342
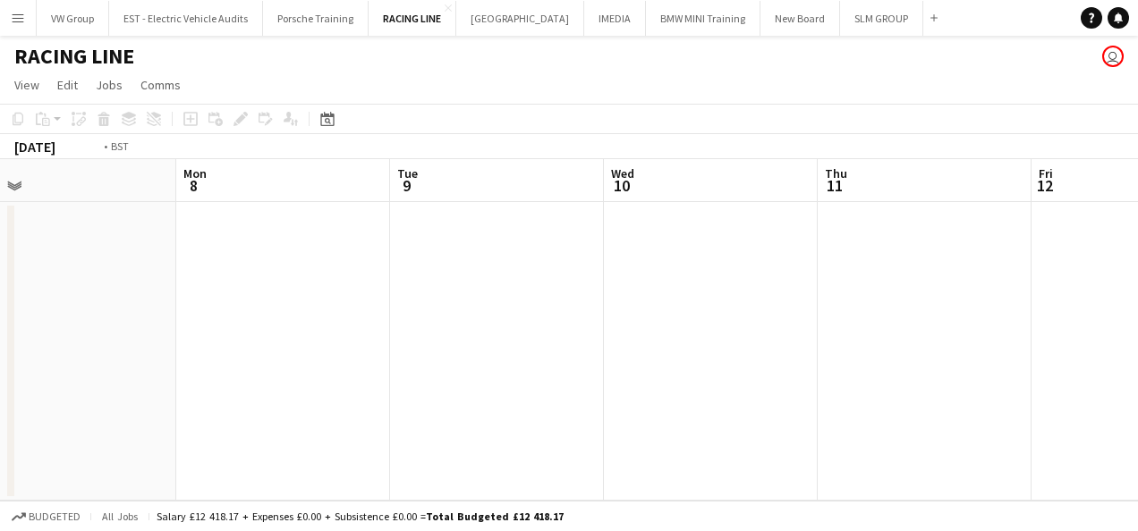
click at [705, 329] on app-calendar-viewport "Thu 4 Fri 5 Sat 6 Sun 7 Mon 8 Tue 9 Wed 10 Thu 11 Fri 12 Sat 13 Sun 14" at bounding box center [569, 330] width 1138 height 342
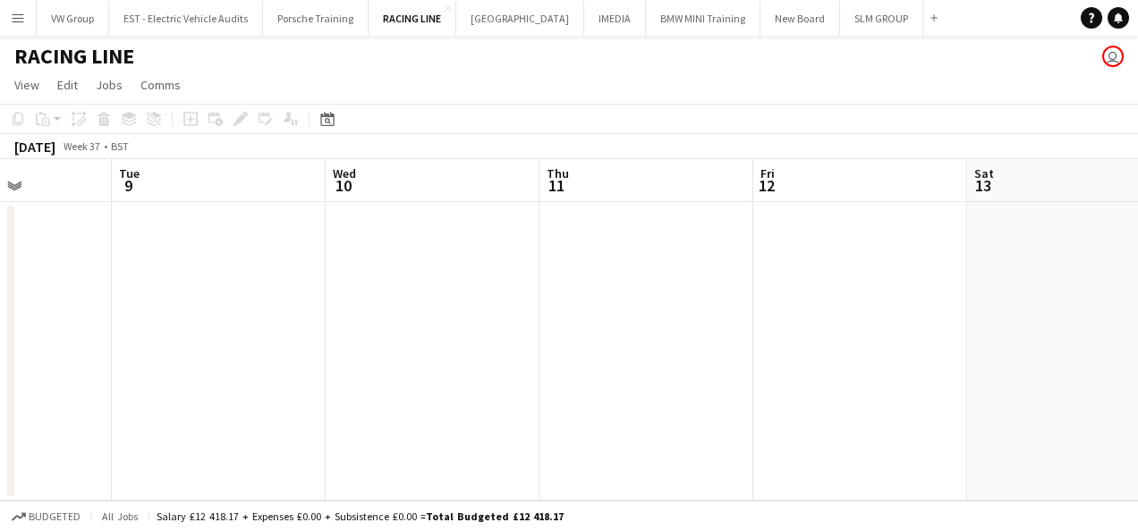
click at [621, 245] on app-date-cell at bounding box center [646, 351] width 214 height 299
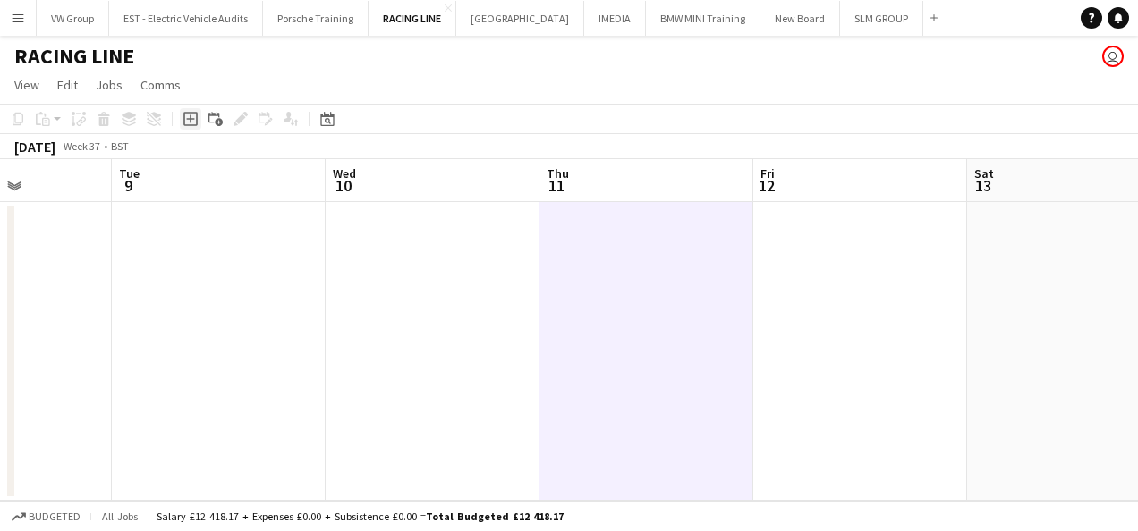
click at [195, 118] on icon "Add job" at bounding box center [190, 119] width 14 height 14
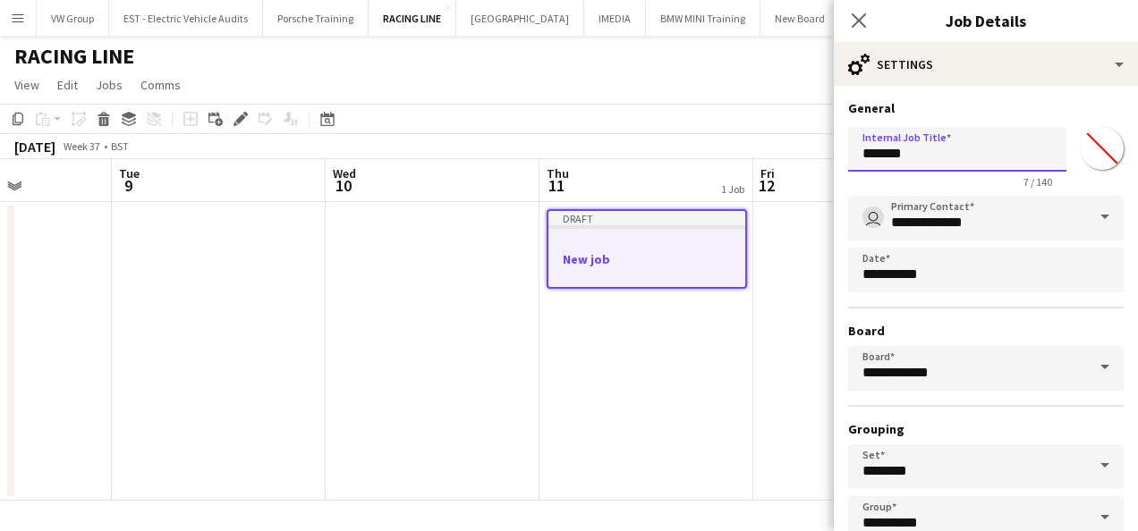
click at [916, 154] on input "*******" at bounding box center [957, 149] width 218 height 45
type input "*"
click at [1013, 106] on h3 "General" at bounding box center [985, 108] width 275 height 16
click at [941, 149] on input "******" at bounding box center [957, 149] width 218 height 45
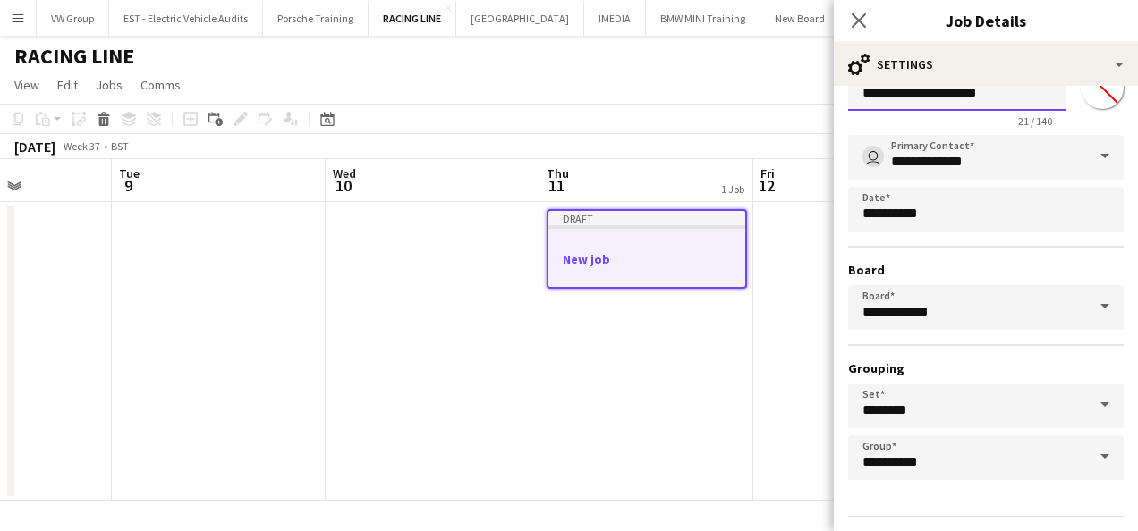
scroll to position [111, 0]
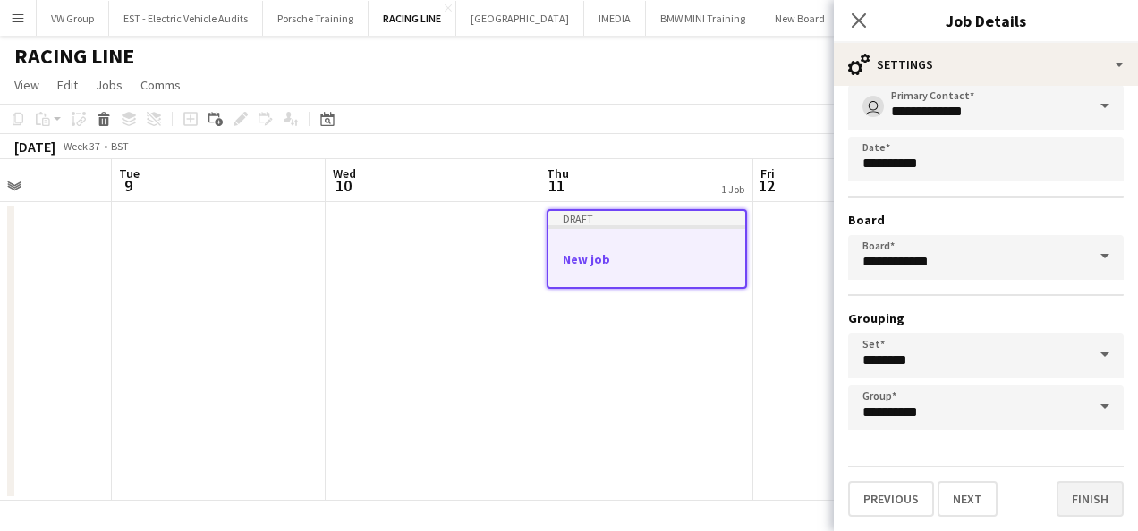
type input "**********"
click at [1088, 497] on button "Finish" at bounding box center [1089, 499] width 67 height 36
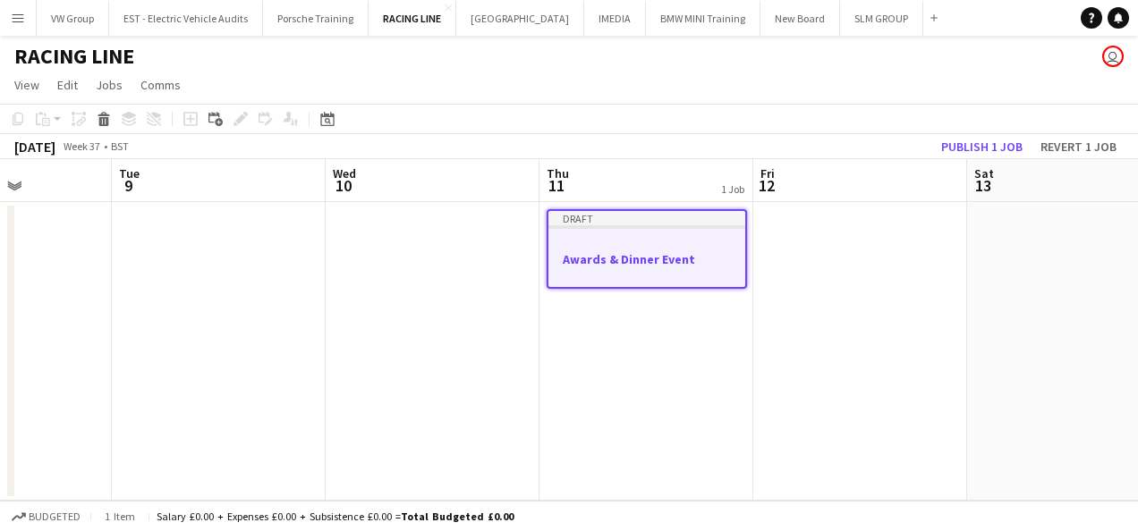
click at [679, 228] on div at bounding box center [646, 227] width 197 height 4
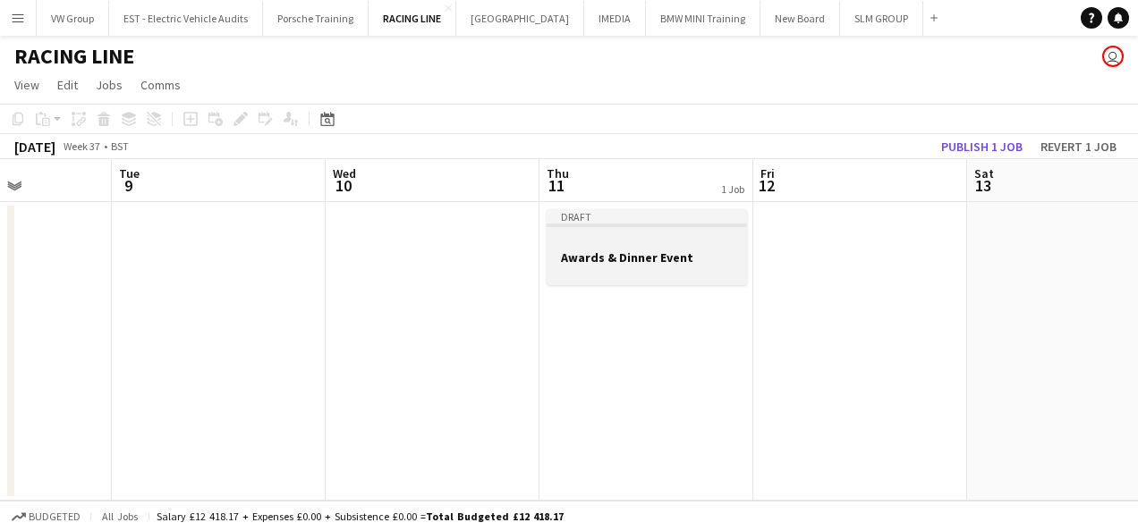
click at [679, 228] on app-job-card "Draft Awards & Dinner Event" at bounding box center [646, 247] width 200 height 76
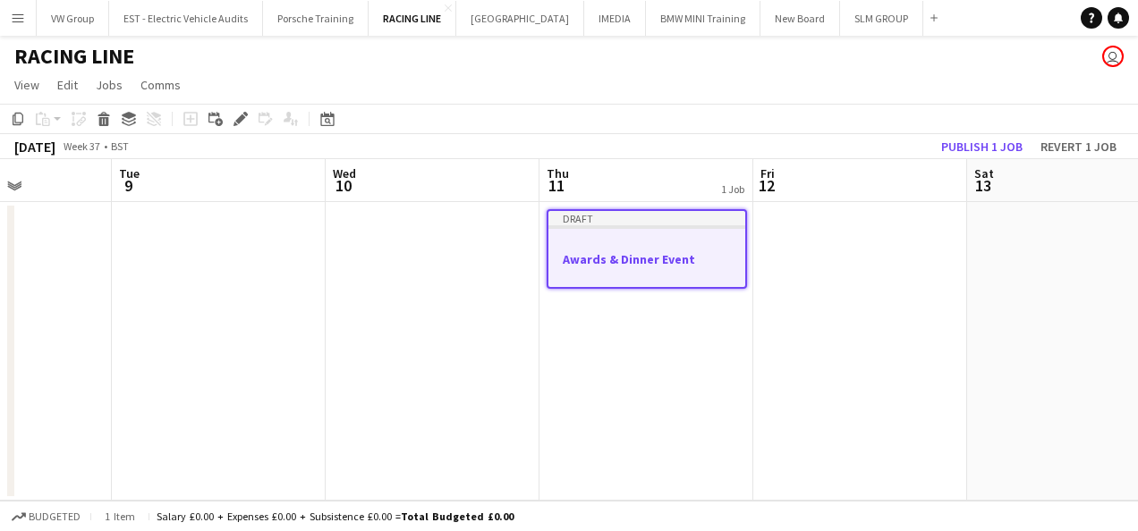
click at [679, 228] on div at bounding box center [646, 227] width 197 height 4
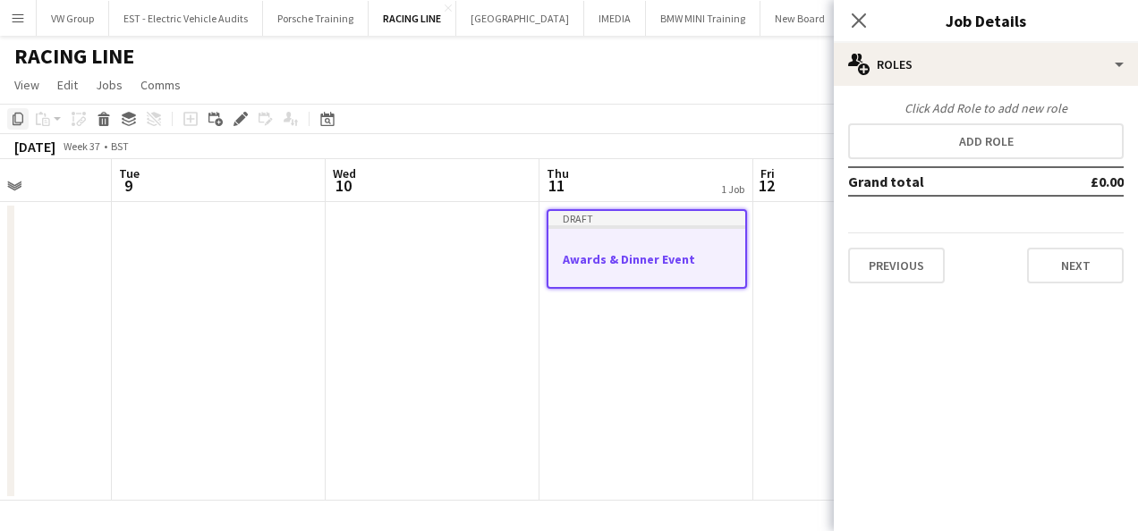
click at [15, 114] on icon at bounding box center [18, 119] width 11 height 13
click at [788, 236] on app-date-cell at bounding box center [860, 351] width 214 height 299
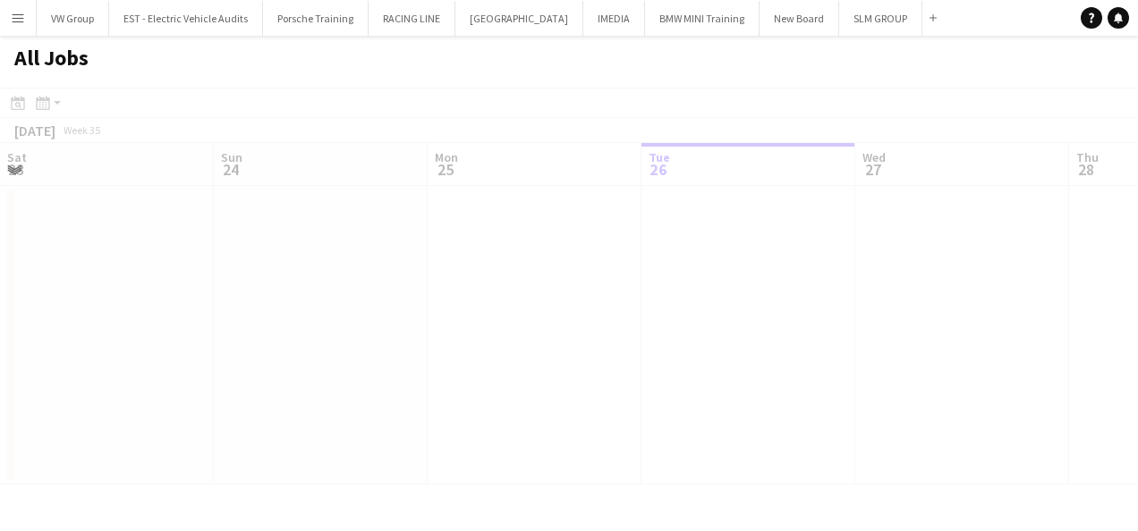
scroll to position [0, 427]
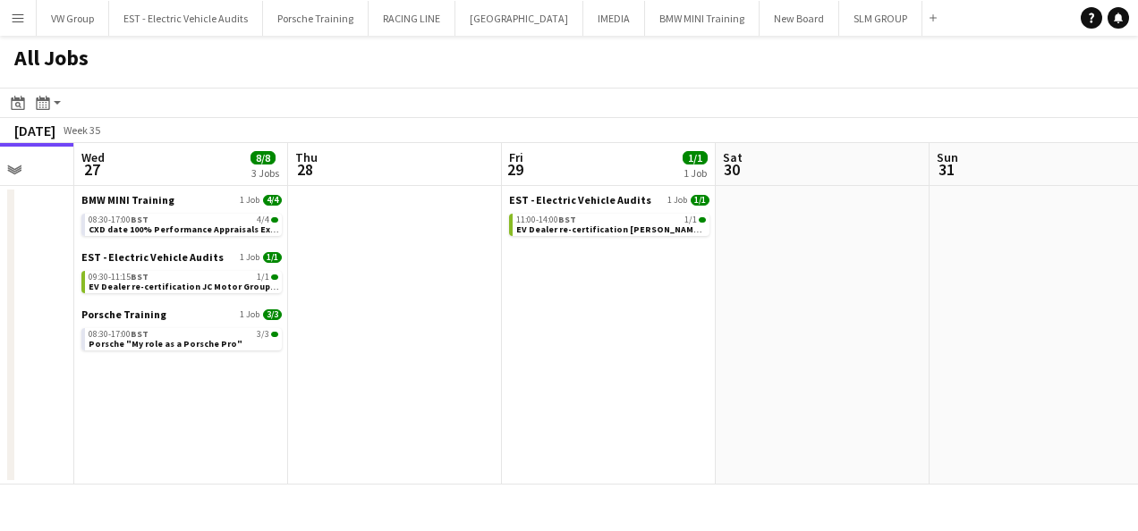
drag, startPoint x: 737, startPoint y: 292, endPoint x: 488, endPoint y: 290, distance: 248.6
click at [490, 290] on app-calendar-viewport "Sat 23 Sun 24 Mon 25 Tue 26 Wed 27 8/8 3 Jobs Thu 28 Fri 29 1/1 1 Job Sat 30 Su…" at bounding box center [569, 314] width 1138 height 342
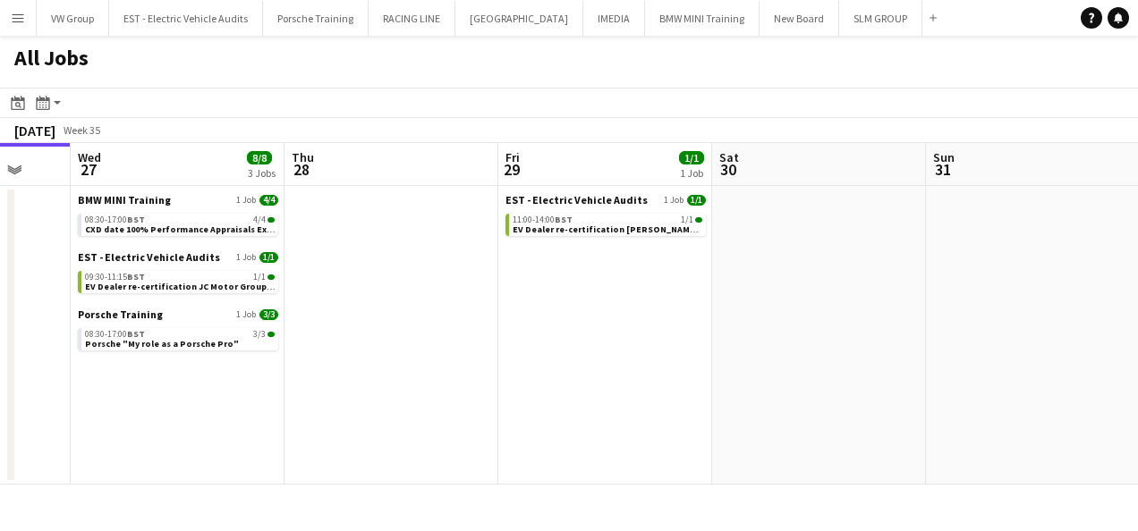
drag, startPoint x: 617, startPoint y: 293, endPoint x: 473, endPoint y: 308, distance: 144.7
click at [472, 309] on app-calendar-viewport "Sat 23 Sun 24 Mon 25 Tue 26 Wed 27 8/8 3 Jobs Thu 28 Fri 29 1/1 1 Job Sat 30 Su…" at bounding box center [569, 314] width 1138 height 342
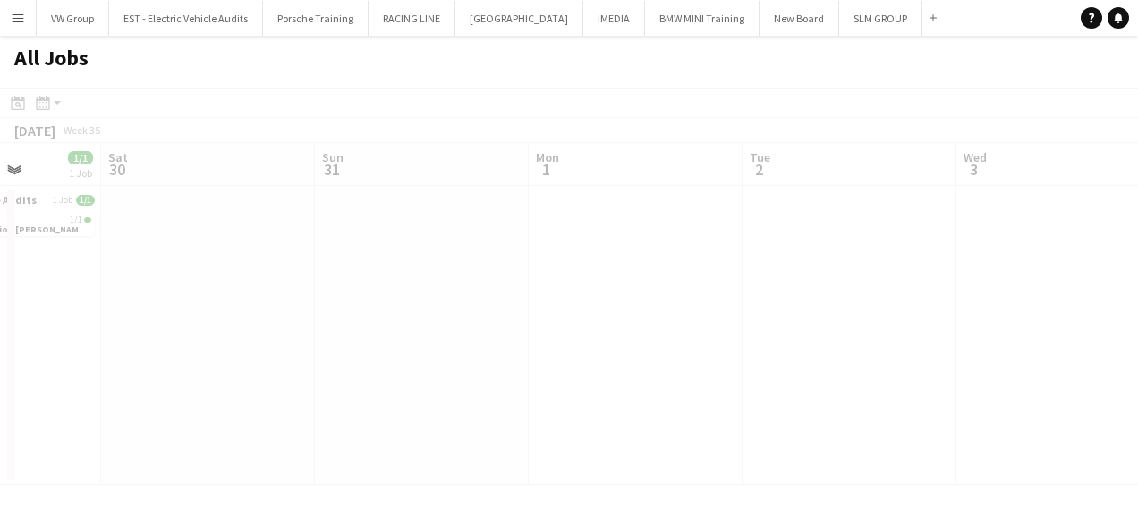
drag, startPoint x: 684, startPoint y: 268, endPoint x: 458, endPoint y: 286, distance: 227.0
click at [462, 283] on app-all-jobs "All Jobs Date picker [DATE] [DATE] [DATE] M [DATE] T [DATE] W [DATE] T [DATE] F…" at bounding box center [569, 260] width 1138 height 449
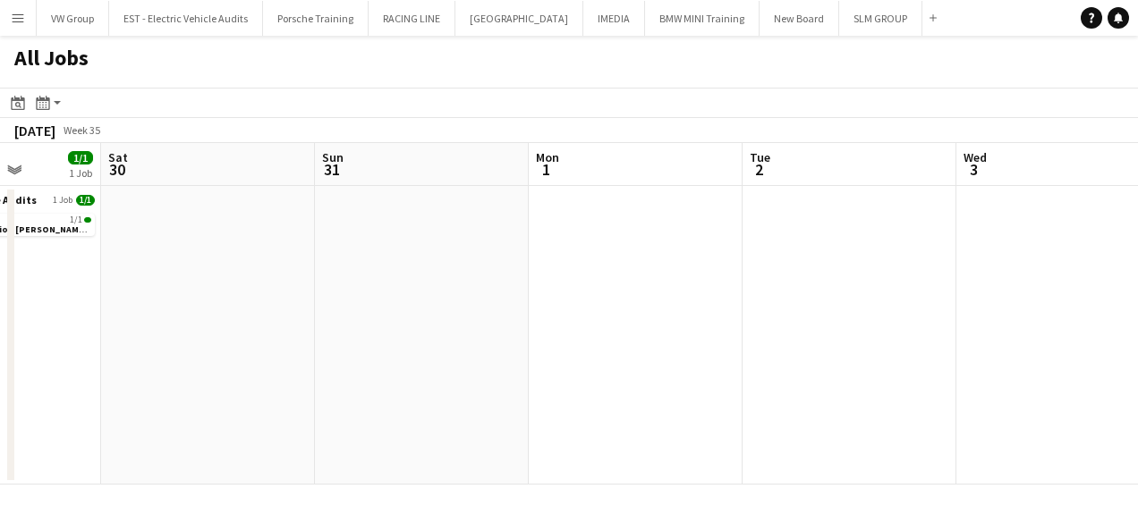
drag, startPoint x: 615, startPoint y: 225, endPoint x: 577, endPoint y: 236, distance: 39.9
click at [585, 233] on app-calendar-viewport "Wed 27 8/8 3 Jobs Thu 28 Fri 29 1/1 1 Job Sat 30 Sun 31 Mon 1 Tue 2 Wed 3 Thu 4…" at bounding box center [569, 314] width 1138 height 342
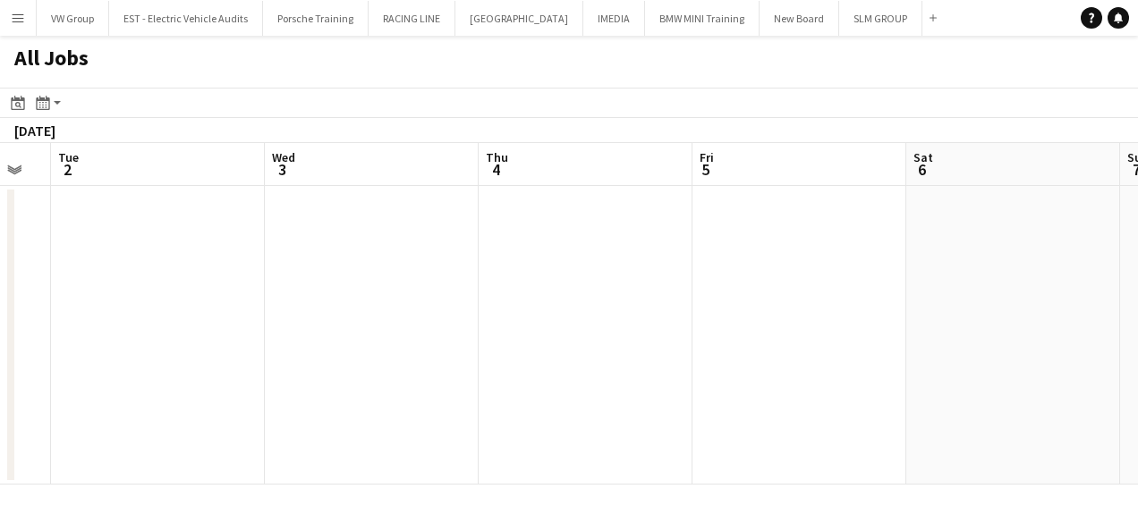
drag, startPoint x: 942, startPoint y: 234, endPoint x: 704, endPoint y: 241, distance: 238.0
click at [597, 241] on app-calendar-viewport "Fri 29 1/1 1 Job Sat 30 Sun 31 Mon 1 Tue 2 Wed 3 Thu 4 Fri 5 Sat 6 Sun 7 Mon 8 …" at bounding box center [569, 314] width 1138 height 342
click at [690, 244] on app-all-jobs "All Jobs Date picker [DATE] [DATE] [DATE] M [DATE] T [DATE] W [DATE] T [DATE] F…" at bounding box center [569, 260] width 1138 height 449
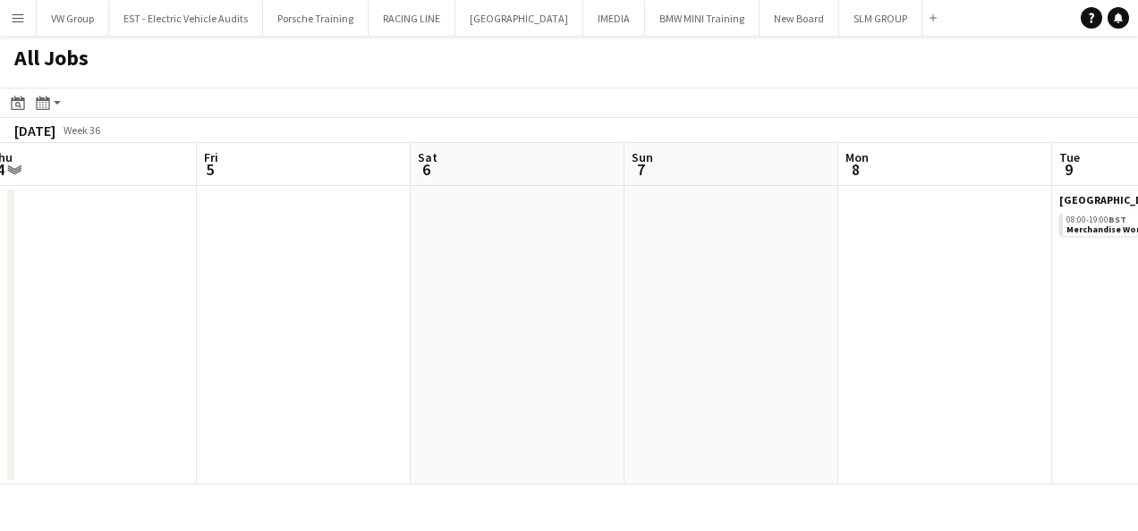
drag, startPoint x: 809, startPoint y: 231, endPoint x: 922, endPoint y: 167, distance: 129.3
click at [653, 254] on app-calendar-viewport "Sun 31 Mon 1 Tue 2 Wed 3 Thu 4 Fri 5 Sat 6 Sun 7 Mon 8 Tue 9 6/6 1 Job Wed 10 1…" at bounding box center [569, 314] width 1138 height 342
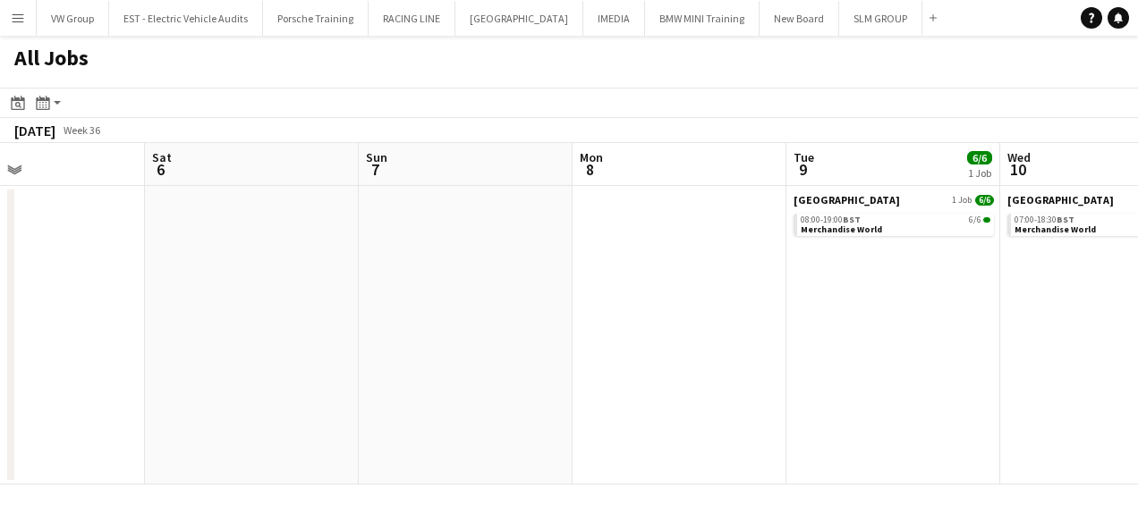
drag, startPoint x: 978, startPoint y: 282, endPoint x: 789, endPoint y: 279, distance: 189.6
click at [780, 277] on app-calendar-viewport "Tue 2 Wed 3 Thu 4 Fri 5 Sat 6 Sun 7 Mon 8 Tue 9 6/6 1 Job Wed 10 10/10 1 Job Th…" at bounding box center [569, 314] width 1138 height 342
click at [867, 268] on app-all-jobs "All Jobs Date picker [DATE] [DATE] [DATE] M [DATE] T [DATE] W [DATE] T [DATE] F…" at bounding box center [569, 260] width 1138 height 449
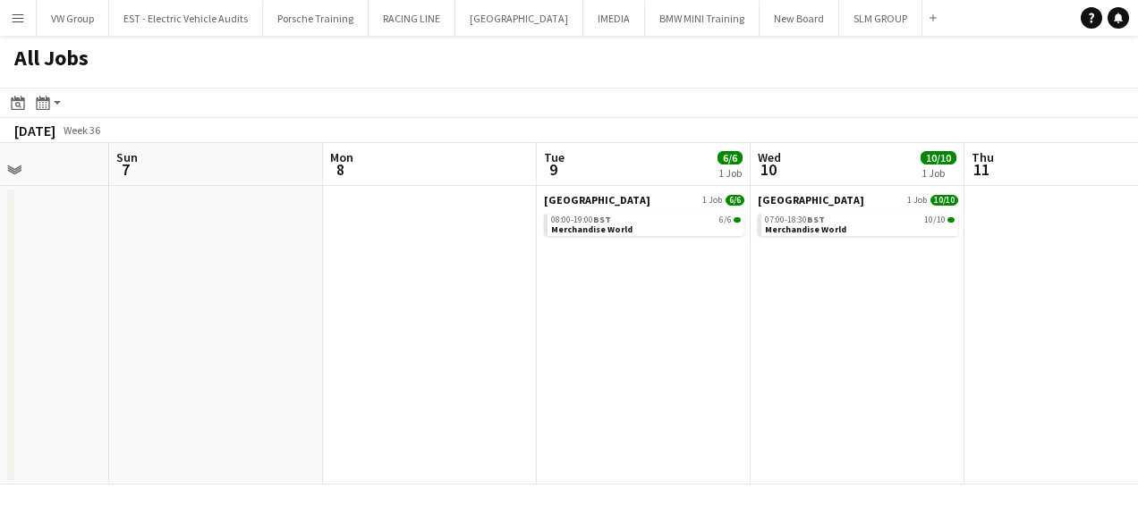
drag, startPoint x: 986, startPoint y: 253, endPoint x: 791, endPoint y: 292, distance: 198.9
click at [804, 292] on app-calendar-viewport "Thu 4 Fri 5 Sat 6 Sun 7 Mon 8 Tue 9 6/6 1 Job Wed 10 10/10 1 Job Thu 11 Fri 12 …" at bounding box center [569, 314] width 1138 height 342
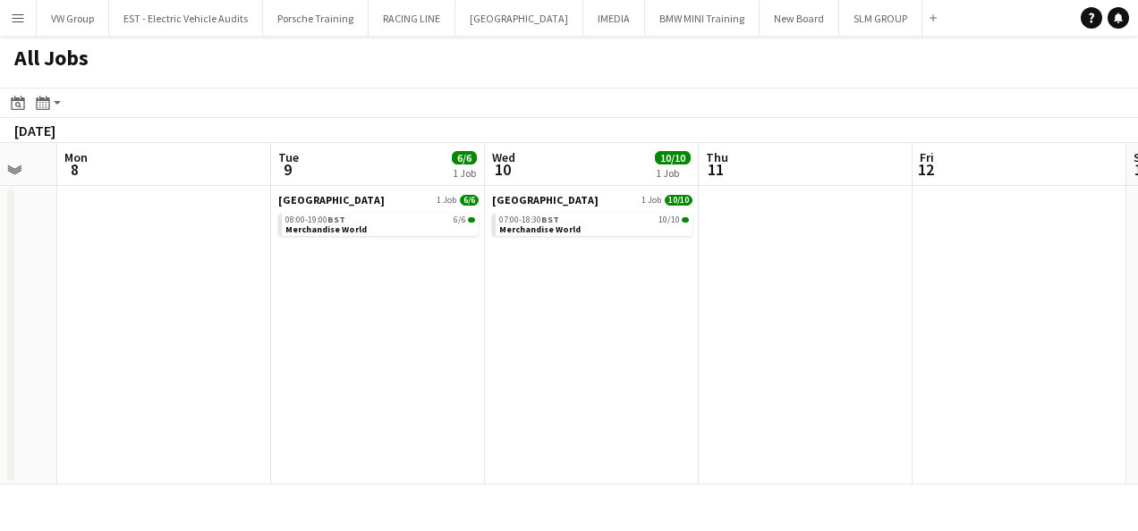
drag, startPoint x: 950, startPoint y: 268, endPoint x: 825, endPoint y: 296, distance: 128.2
click at [837, 296] on app-calendar-viewport "Thu 4 Fri 5 Sat 6 Sun 7 Mon 8 Tue 9 6/6 1 Job Wed 10 10/10 1 Job Thu 11 Fri 12 …" at bounding box center [569, 314] width 1138 height 342
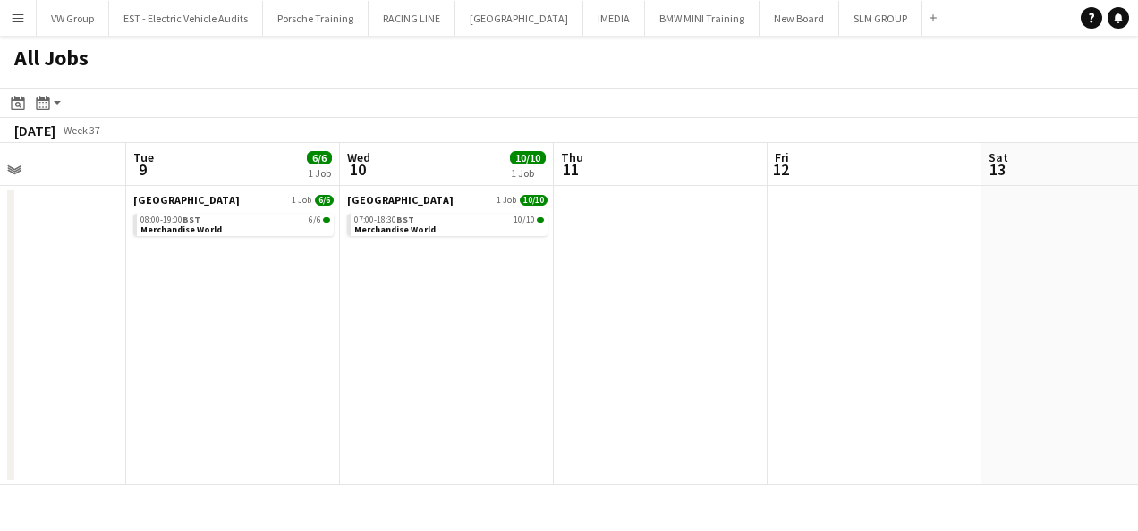
click at [793, 211] on app-date-cell at bounding box center [874, 335] width 214 height 299
click at [424, 25] on button "RACING LINE Close" at bounding box center [411, 18] width 87 height 35
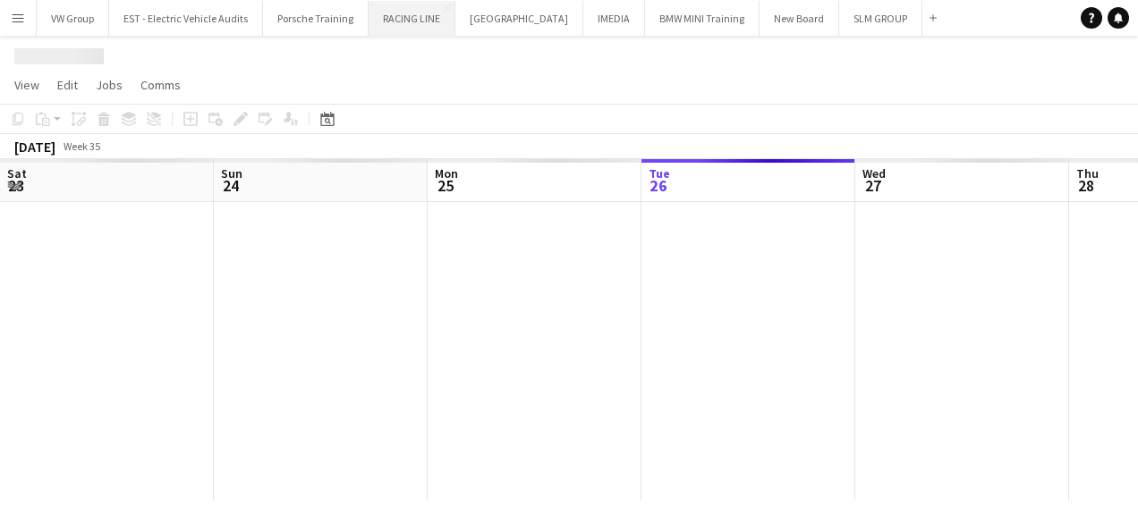
scroll to position [0, 427]
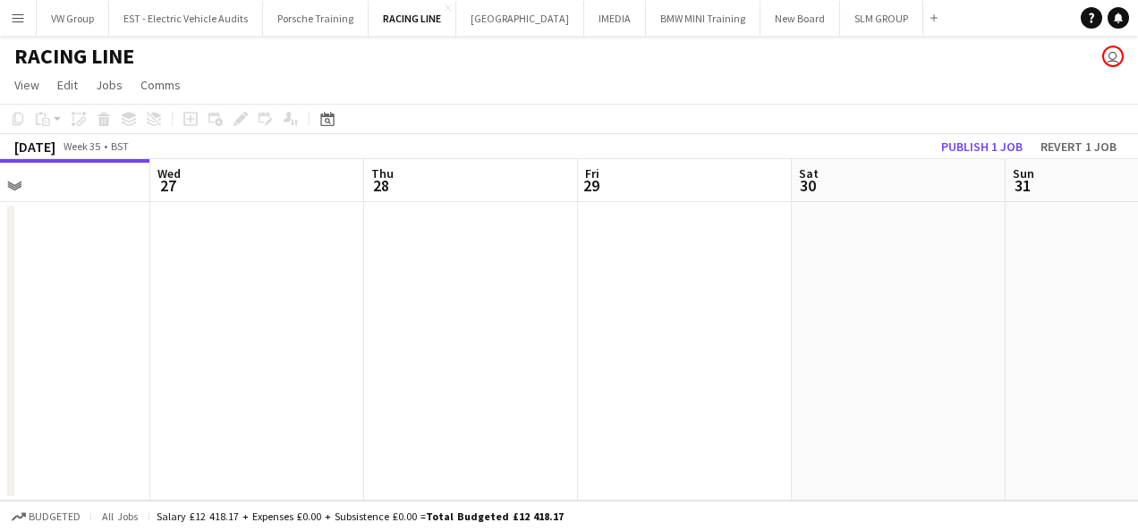
drag, startPoint x: 631, startPoint y: 367, endPoint x: 614, endPoint y: 370, distance: 17.4
click at [614, 370] on app-calendar-viewport "Sat 23 Sun 24 Mon 25 Tue 26 Wed 27 Thu 28 Fri 29 Sat 30 Sun 31 Mon 1 Tue 2" at bounding box center [569, 330] width 1138 height 342
drag, startPoint x: 918, startPoint y: 343, endPoint x: 732, endPoint y: 359, distance: 186.6
click at [730, 361] on app-calendar-viewport "Sat 23 Sun 24 Mon 25 Tue 26 Wed 27 Thu 28 Fri 29 Sat 30 Sun 31 Mon 1 Tue 2" at bounding box center [569, 330] width 1138 height 342
drag, startPoint x: 986, startPoint y: 352, endPoint x: 617, endPoint y: 381, distance: 369.6
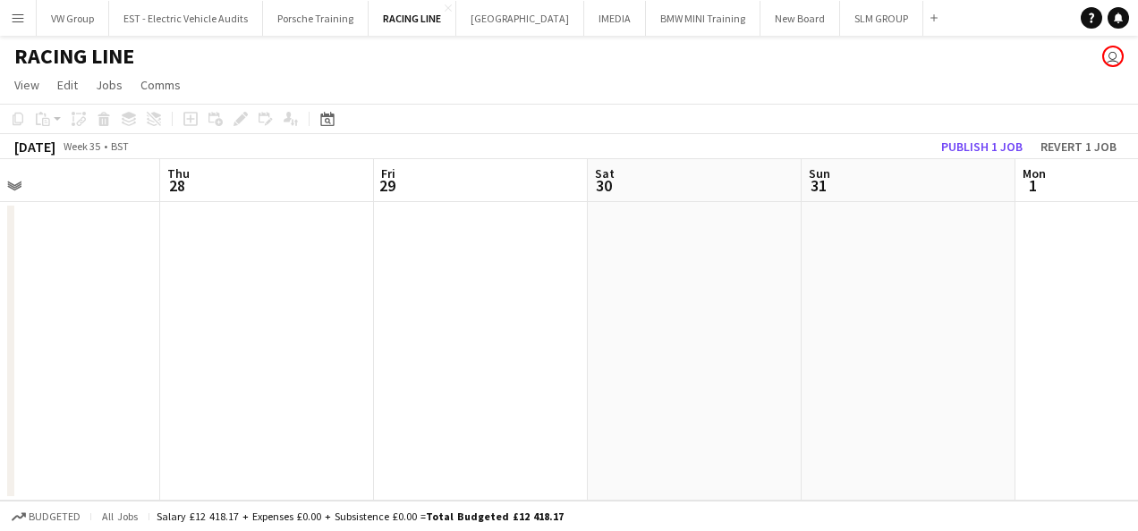
click at [615, 383] on app-calendar-viewport "Mon 25 Tue 26 Wed 27 Thu 28 Fri 29 Sat 30 Sun 31 Mon 1 Tue 2 Wed 3 Thu 4" at bounding box center [569, 330] width 1138 height 342
drag, startPoint x: 907, startPoint y: 341, endPoint x: 549, endPoint y: 388, distance: 360.9
click at [562, 385] on app-calendar-viewport "Wed 27 Thu 28 Fri 29 Sat 30 Sun 31 Mon 1 Tue 2 Wed 3 Thu 4 Fri 5 Sat 6" at bounding box center [569, 330] width 1138 height 342
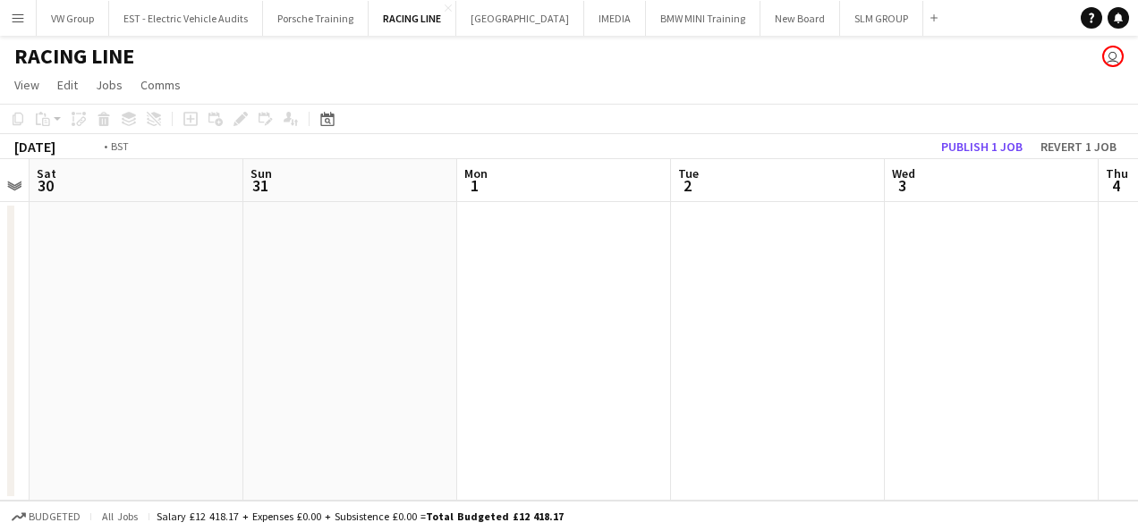
drag, startPoint x: 939, startPoint y: 360, endPoint x: 595, endPoint y: 376, distance: 344.7
click at [625, 366] on app-calendar-viewport "Wed 27 Thu 28 Fri 29 Sat 30 Sun 31 Mon 1 Tue 2 Wed 3 Thu 4 Fri 5 Sat 6" at bounding box center [569, 330] width 1138 height 342
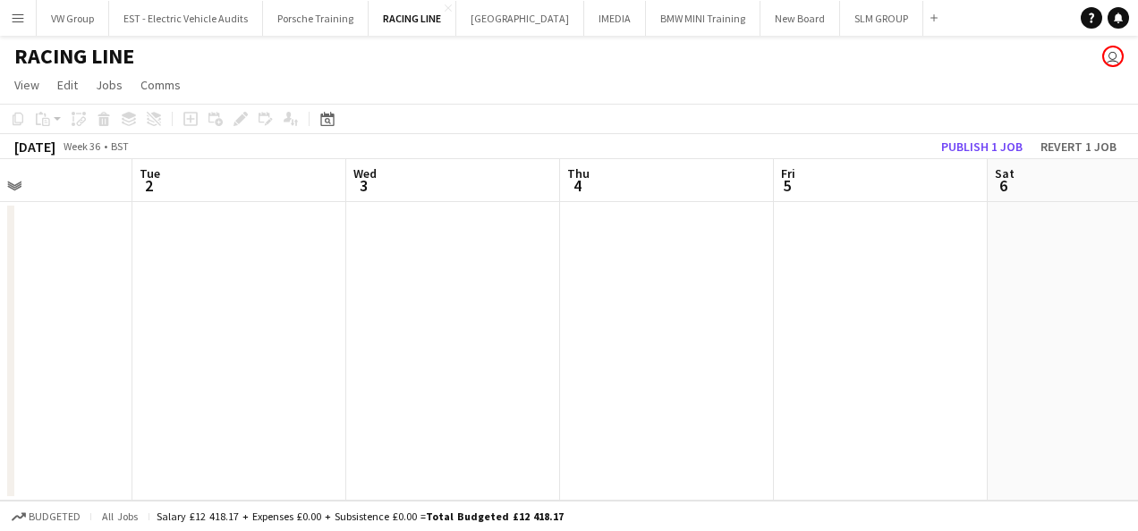
drag, startPoint x: 910, startPoint y: 308, endPoint x: 622, endPoint y: 344, distance: 290.3
click at [817, 308] on app-calendar-viewport "Fri 29 Sat 30 Sun 31 Mon 1 Tue 2 Wed 3 Thu 4 Fri 5 Sat 6 Sun 7 Mon 8" at bounding box center [569, 330] width 1138 height 342
drag, startPoint x: 977, startPoint y: 309, endPoint x: 669, endPoint y: 337, distance: 308.9
click at [974, 310] on app-calendar-viewport "Fri 29 Sat 30 Sun 31 Mon 1 Tue 2 Wed 3 Thu 4 Fri 5 Sat 6 Sun 7 Mon 8" at bounding box center [569, 330] width 1138 height 342
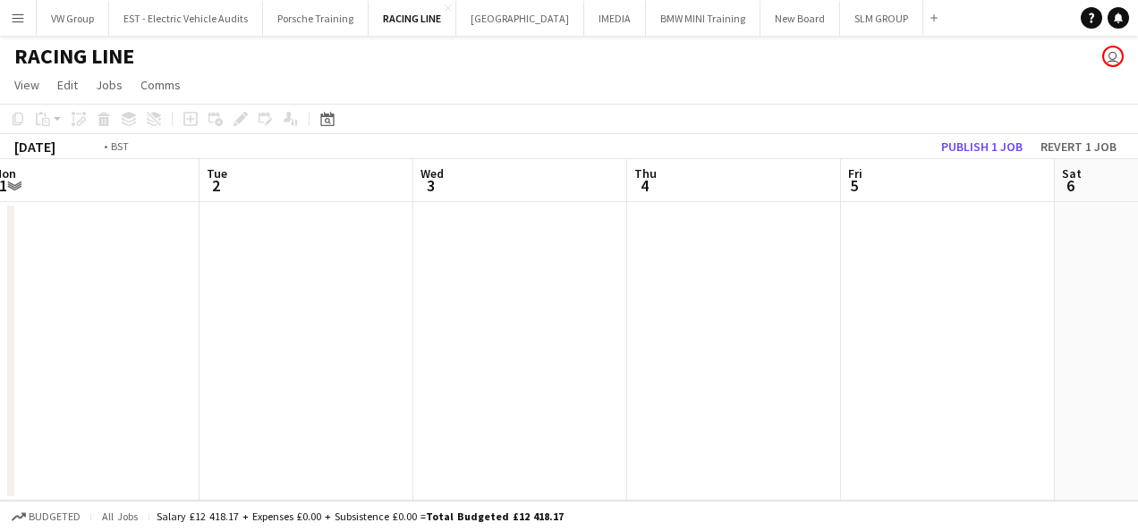
drag, startPoint x: 926, startPoint y: 326, endPoint x: 841, endPoint y: 326, distance: 85.0
click at [851, 326] on app-calendar-viewport "Fri 29 Sat 30 Sun 31 Mon 1 Tue 2 Wed 3 Thu 4 Fri 5 Sat 6 Sun 7 Mon 8" at bounding box center [569, 330] width 1138 height 342
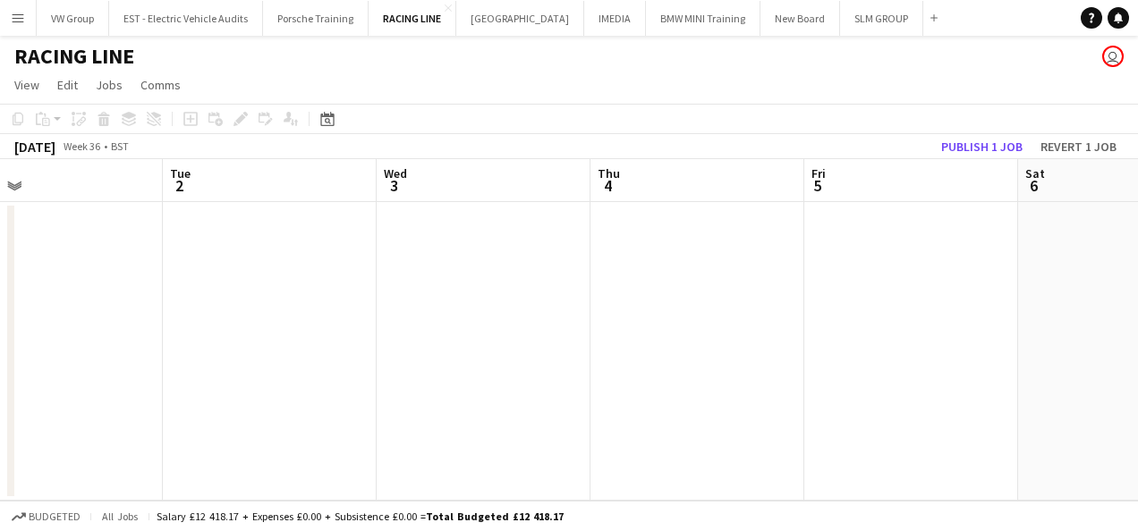
click at [588, 342] on app-calendar-viewport "Fri 29 Sat 30 Sun 31 Mon 1 Tue 2 Wed 3 Thu 4 Fri 5 Sat 6 Sun 7 Mon 8" at bounding box center [569, 330] width 1138 height 342
drag, startPoint x: 808, startPoint y: 310, endPoint x: 600, endPoint y: 368, distance: 216.3
click at [597, 372] on app-calendar-viewport "Sun 31 Mon 1 Tue 2 Wed 3 Thu 4 Fri 5 Sat 6 Sun 7 Mon 8 Tue 9 Wed 10" at bounding box center [569, 330] width 1138 height 342
click at [617, 377] on app-calendar-viewport "Tue 2 Wed 3 Thu 4 Fri 5 Sat 6 Sun 7 Mon 8 Tue 9 Wed 10 Thu 11 1 Job Fri 12 Draf…" at bounding box center [569, 330] width 1138 height 342
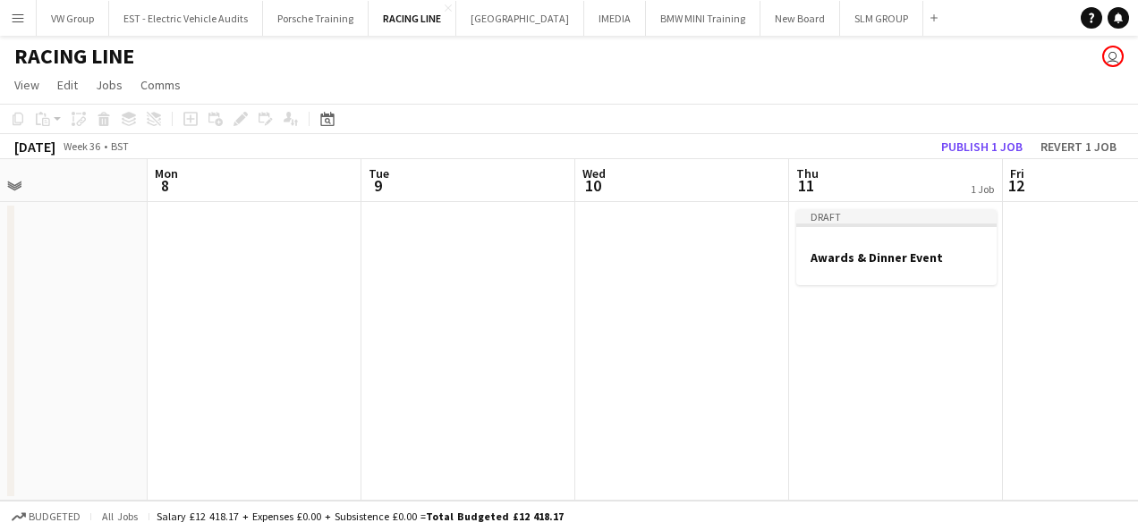
drag, startPoint x: 867, startPoint y: 333, endPoint x: 653, endPoint y: 363, distance: 216.8
click at [621, 374] on app-calendar-viewport "Thu 4 Fri 5 Sat 6 Sun 7 Mon 8 Tue 9 Wed 10 Thu 11 1 Job Fri 12 Sat 13 Sun 14 Dr…" at bounding box center [569, 330] width 1138 height 342
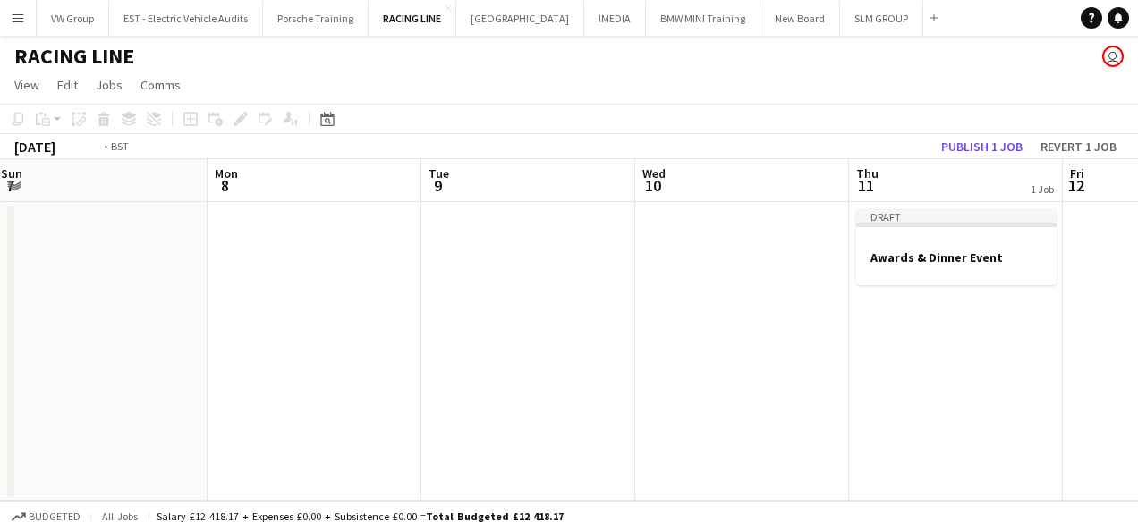
drag, startPoint x: 994, startPoint y: 321, endPoint x: 654, endPoint y: 363, distance: 342.4
click at [654, 363] on app-calendar-viewport "Thu 4 Fri 5 Sat 6 Sun 7 Mon 8 Tue 9 Wed 10 Thu 11 1 Job Fri 12 Sat 13 Sun 14 Dr…" at bounding box center [569, 330] width 1138 height 342
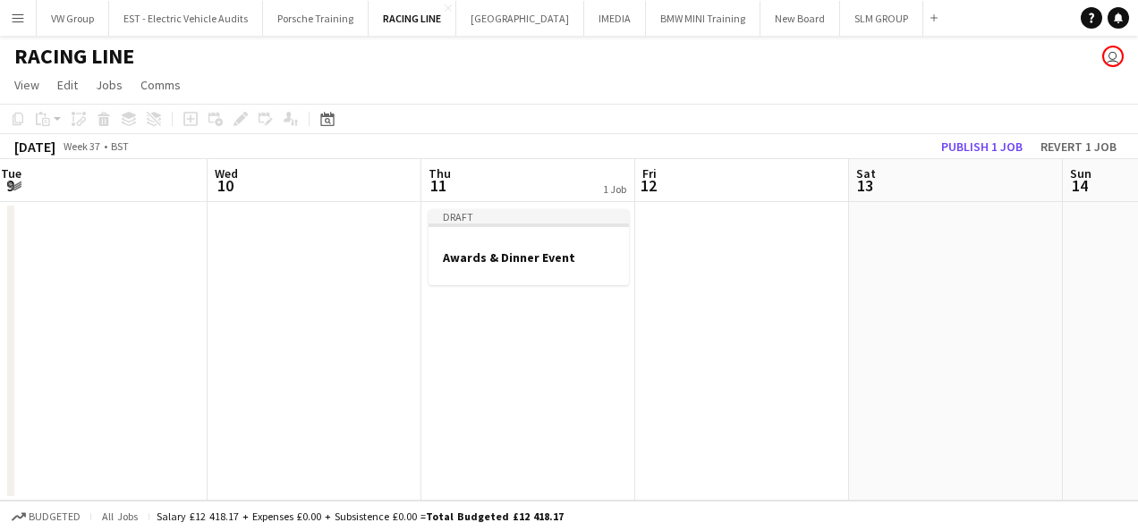
scroll to position [0, 650]
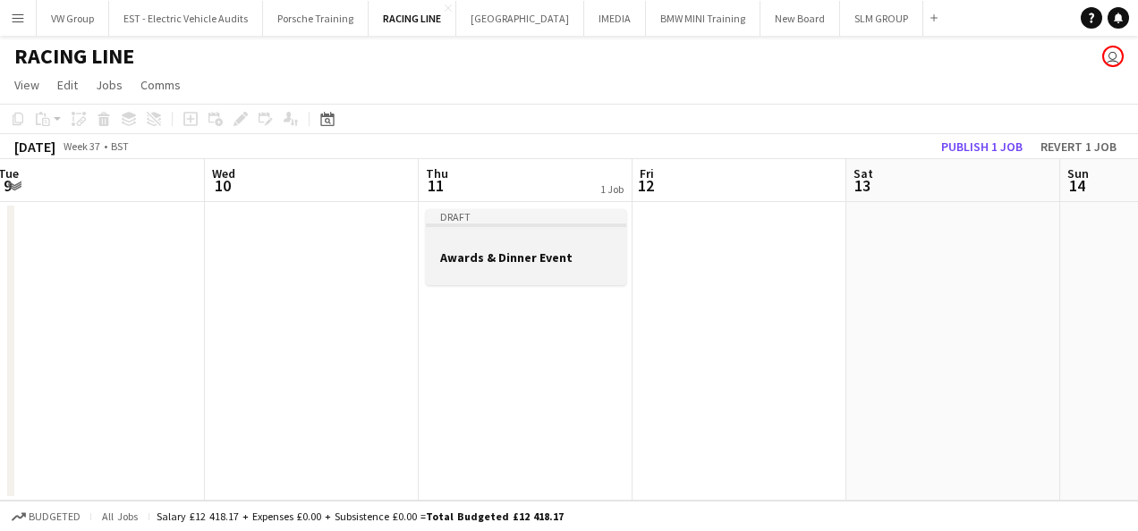
click at [529, 234] on div at bounding box center [526, 240] width 200 height 13
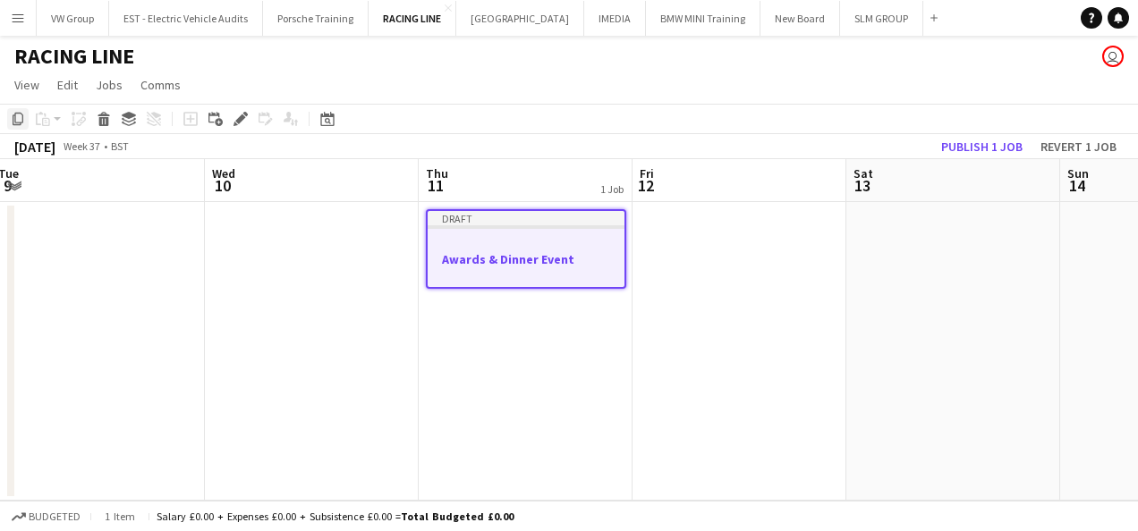
click at [18, 115] on icon "Copy" at bounding box center [18, 119] width 14 height 14
click at [712, 244] on app-date-cell at bounding box center [739, 351] width 214 height 299
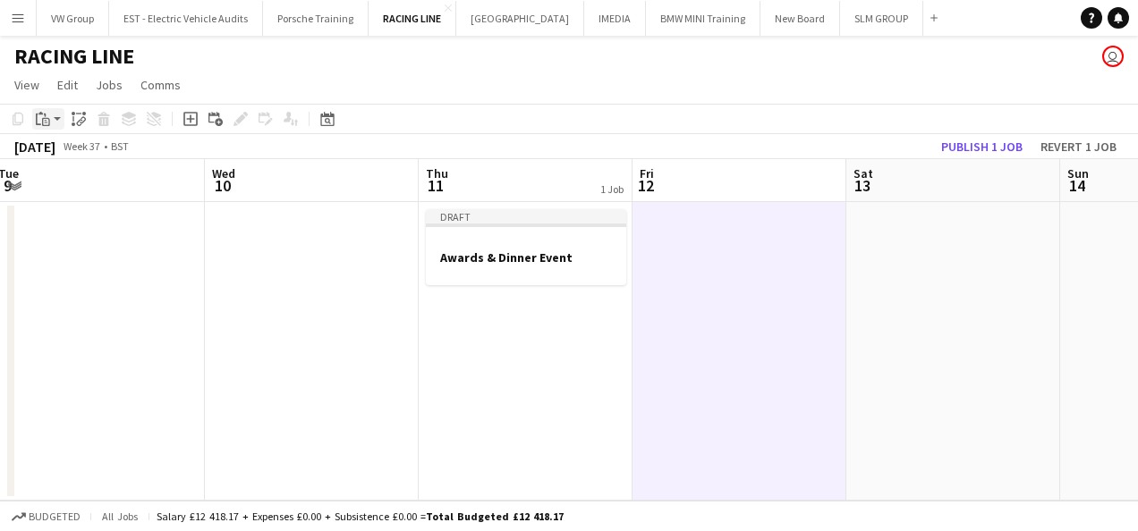
click at [39, 112] on icon "Paste" at bounding box center [43, 119] width 14 height 14
click at [72, 156] on link "Paste Ctrl+V" at bounding box center [131, 153] width 168 height 16
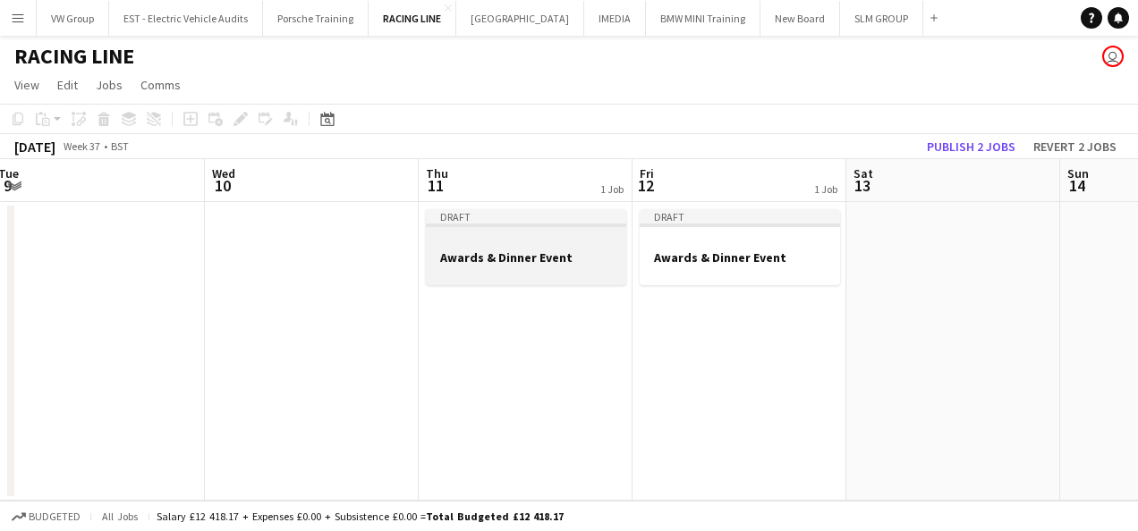
click at [532, 236] on div at bounding box center [526, 240] width 200 height 13
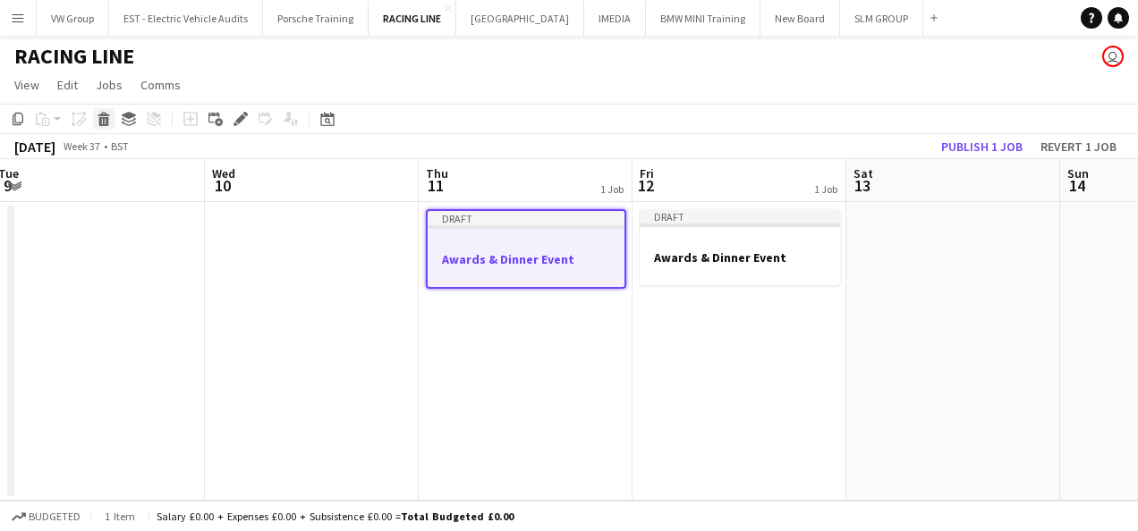
click at [104, 120] on icon at bounding box center [104, 121] width 10 height 9
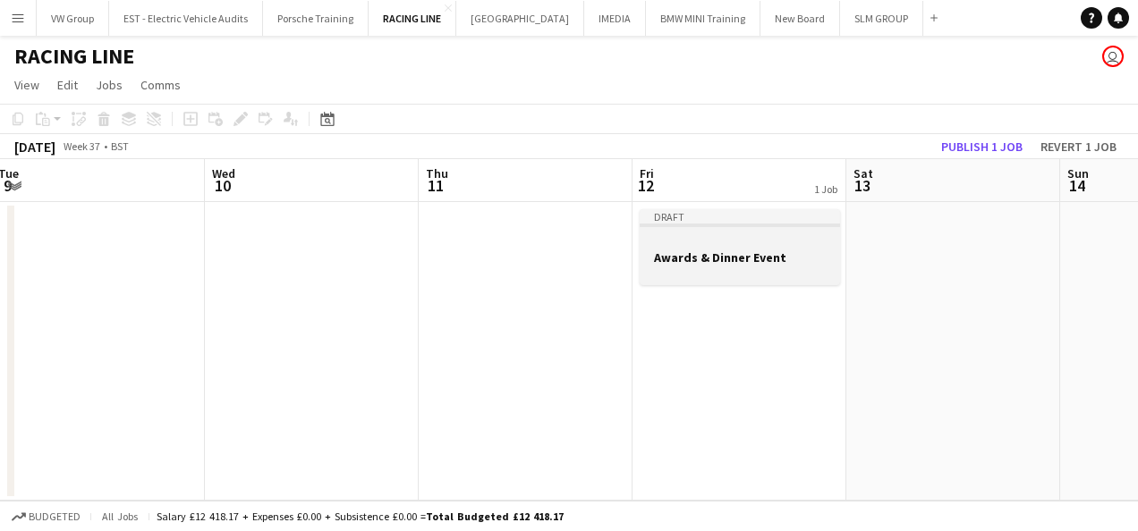
click at [784, 234] on div at bounding box center [739, 240] width 200 height 13
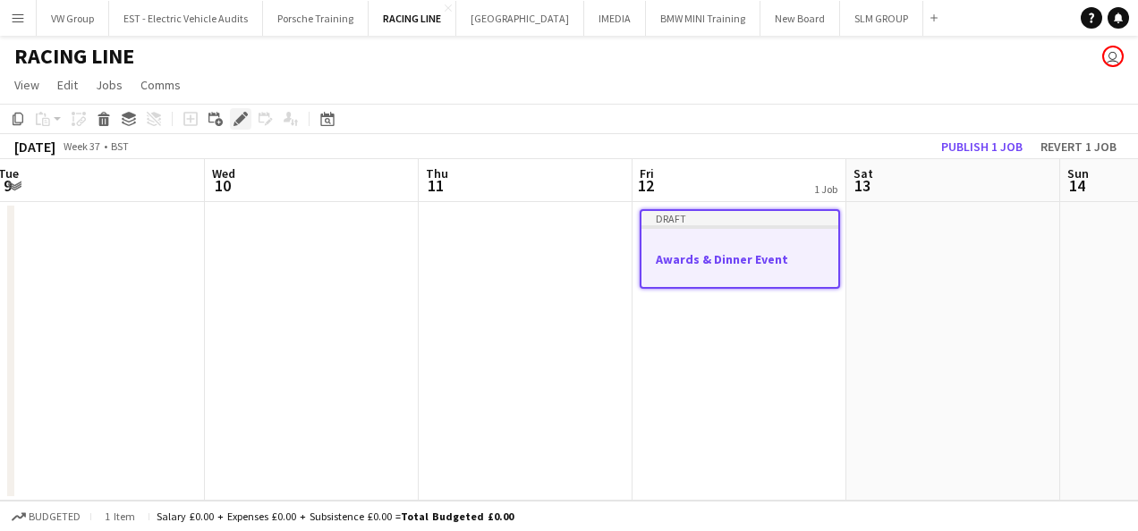
click at [240, 122] on icon at bounding box center [240, 119] width 10 height 10
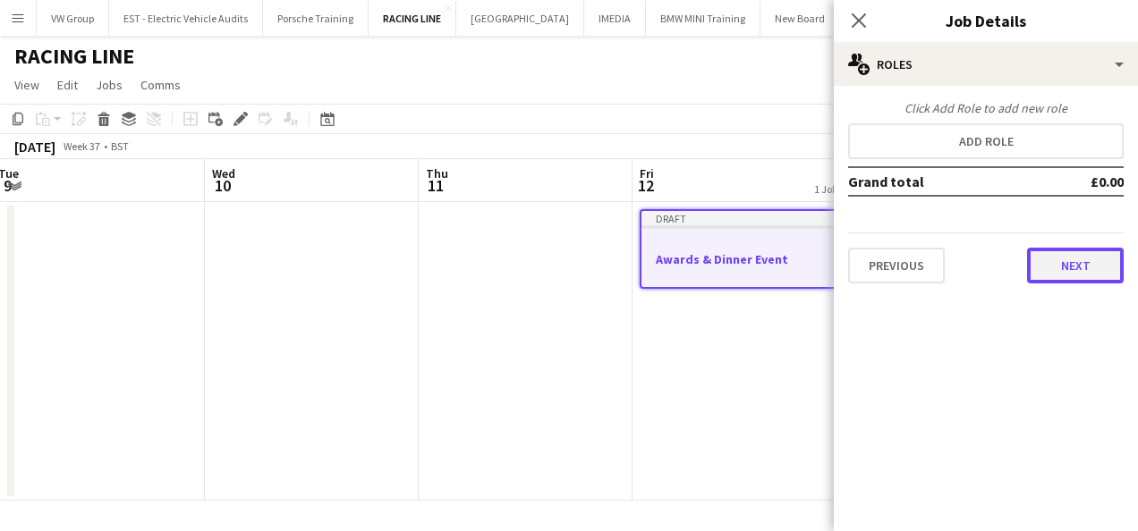
click at [1088, 263] on button "Next" at bounding box center [1075, 266] width 97 height 36
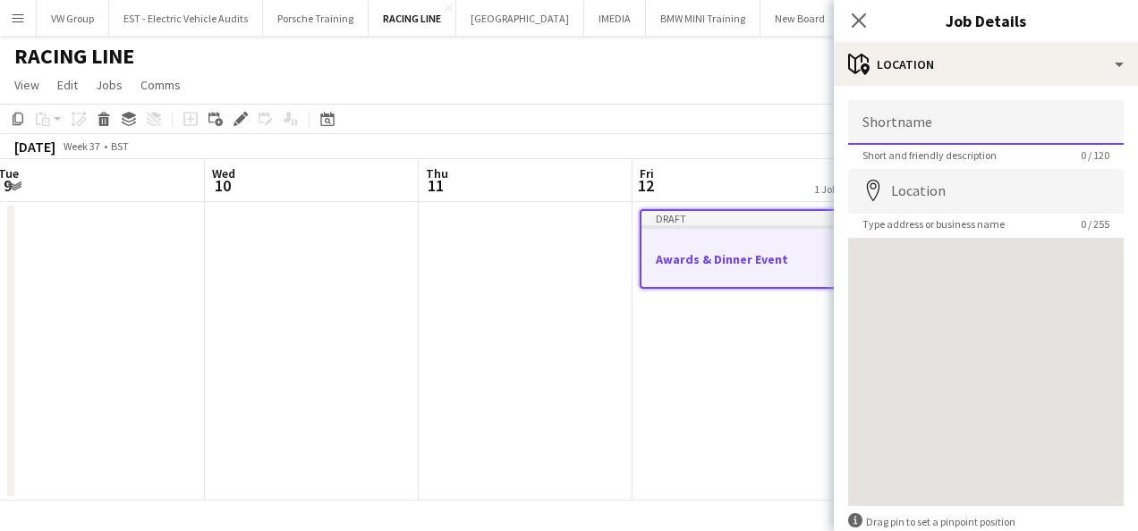
click at [896, 125] on input "Shortname" at bounding box center [985, 122] width 275 height 45
type input "**********"
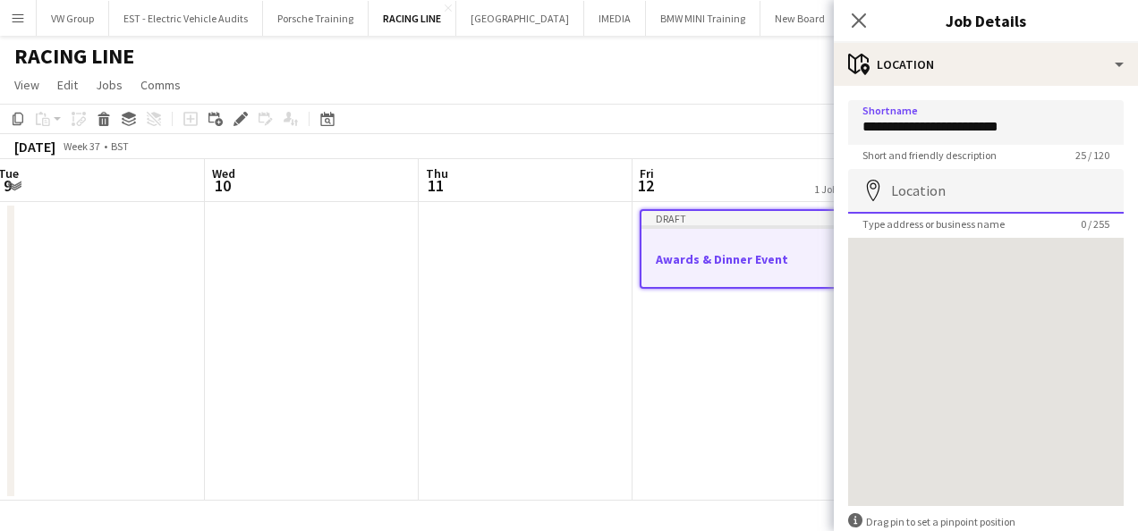
click at [932, 206] on input "Location" at bounding box center [985, 191] width 275 height 45
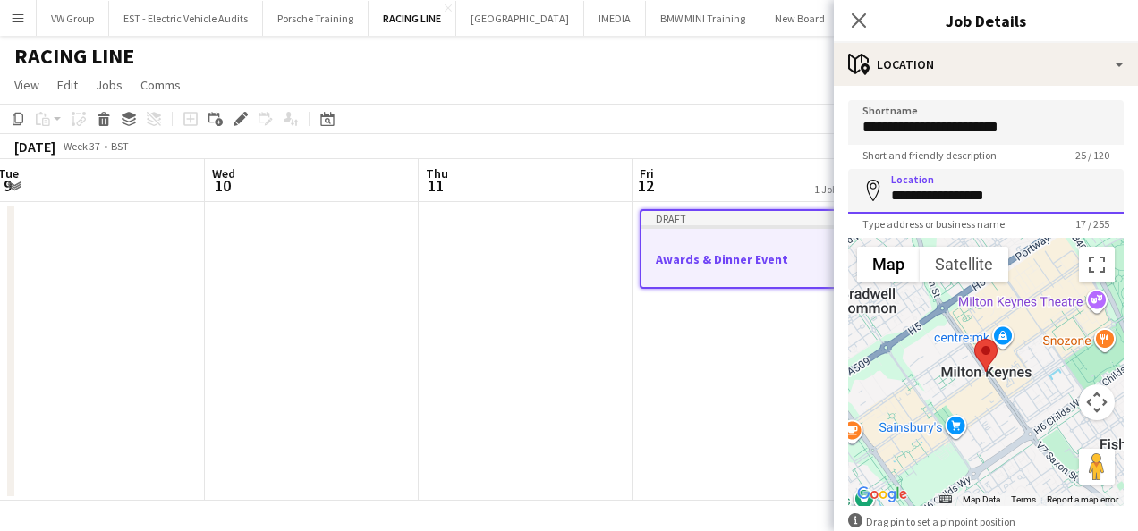
click at [891, 197] on input "**********" at bounding box center [985, 191] width 275 height 45
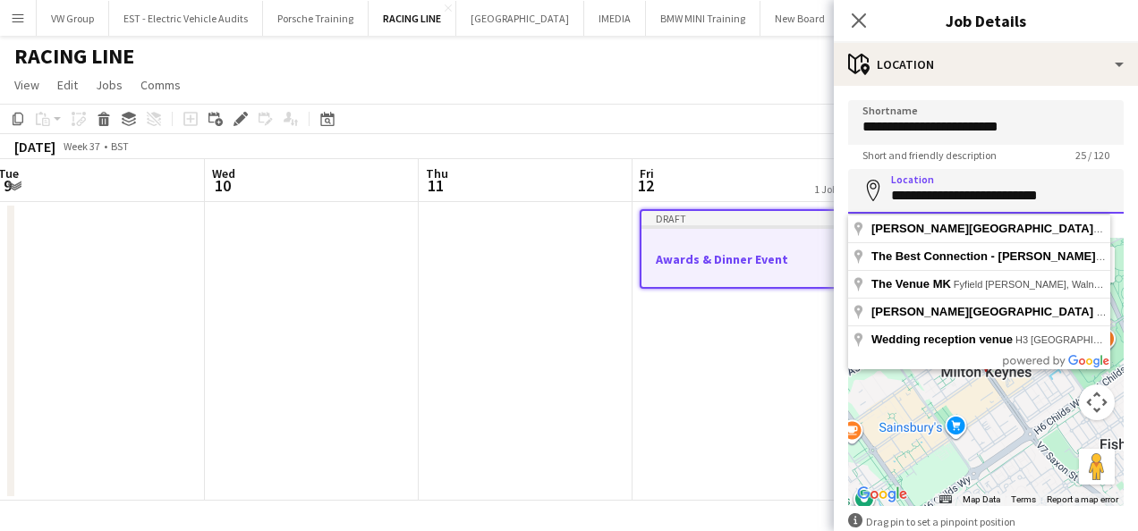
type input "**********"
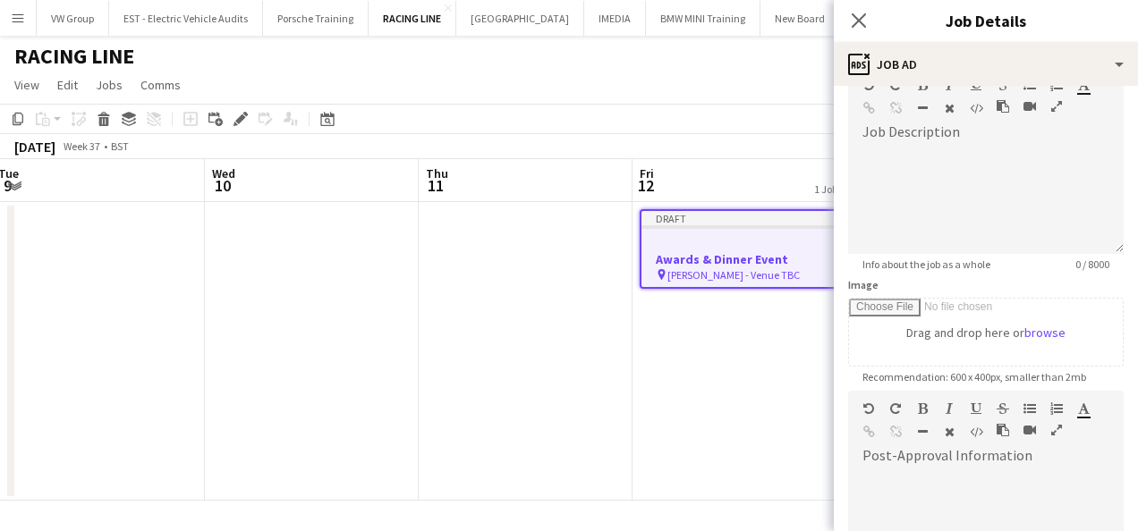
scroll to position [101, 0]
click at [878, 158] on div at bounding box center [985, 201] width 275 height 107
paste div
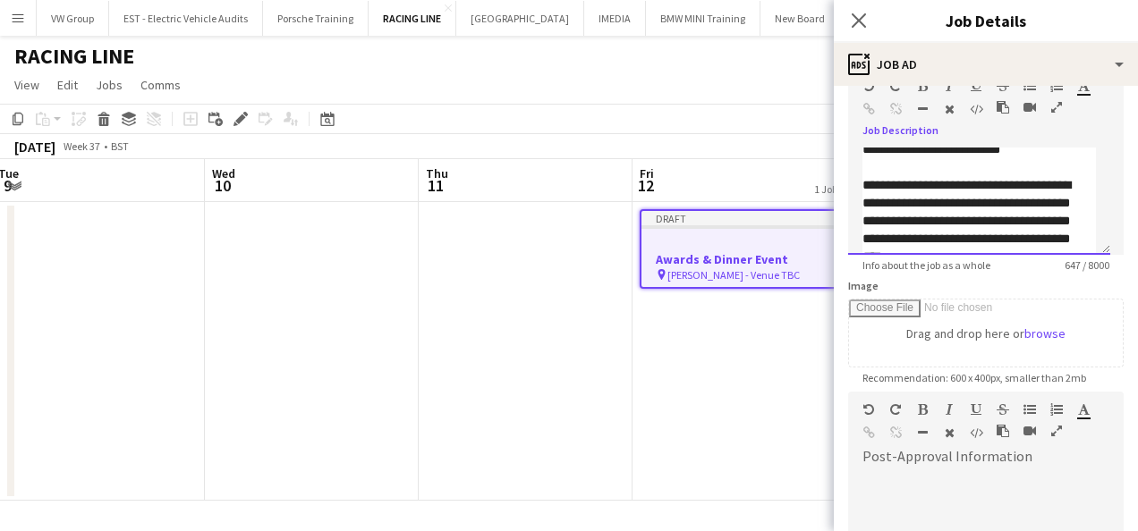
scroll to position [258, 0]
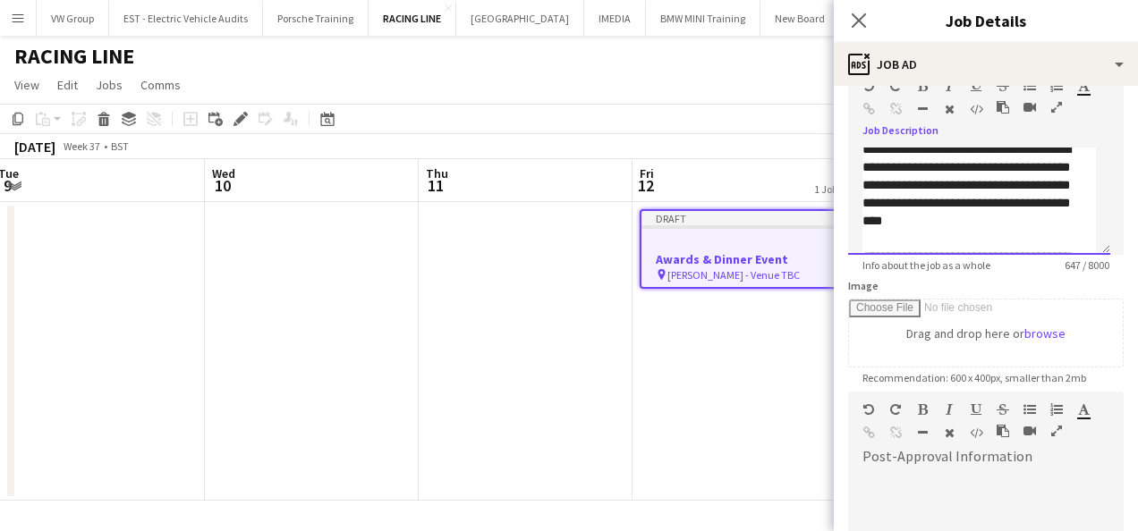
click at [897, 215] on p "**********" at bounding box center [978, 184] width 233 height 89
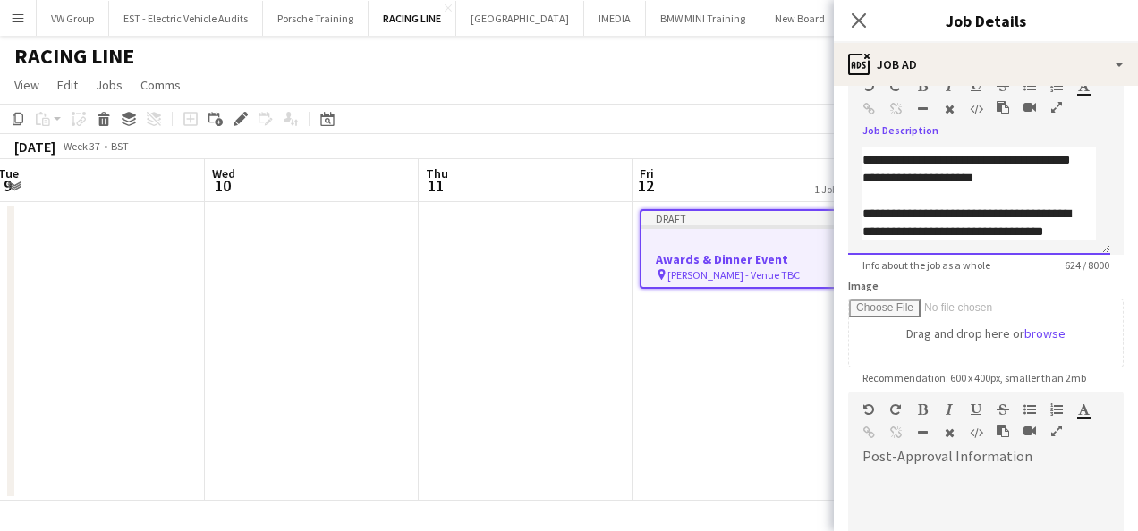
click at [928, 213] on span "**********" at bounding box center [966, 222] width 208 height 30
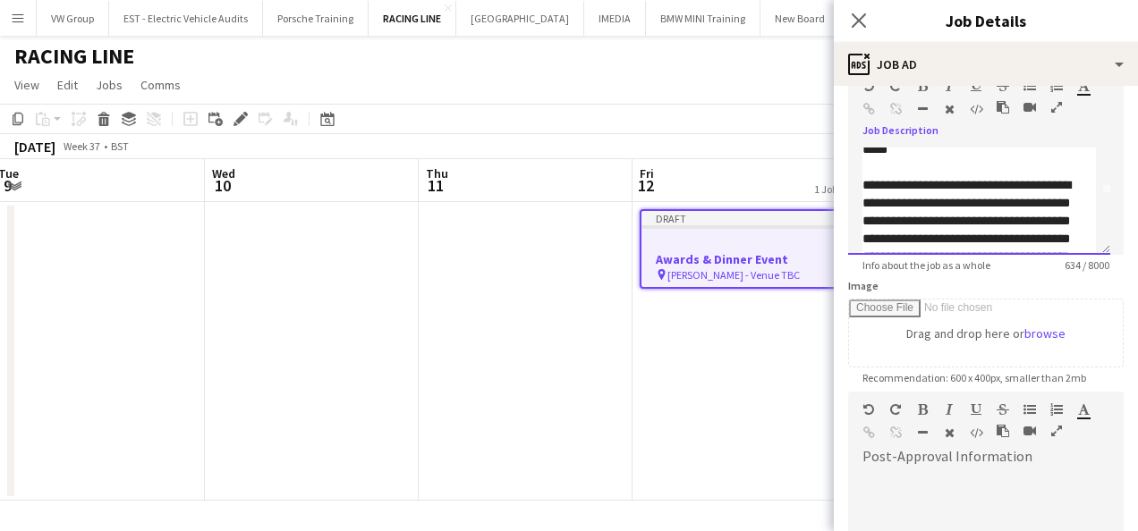
scroll to position [0, 0]
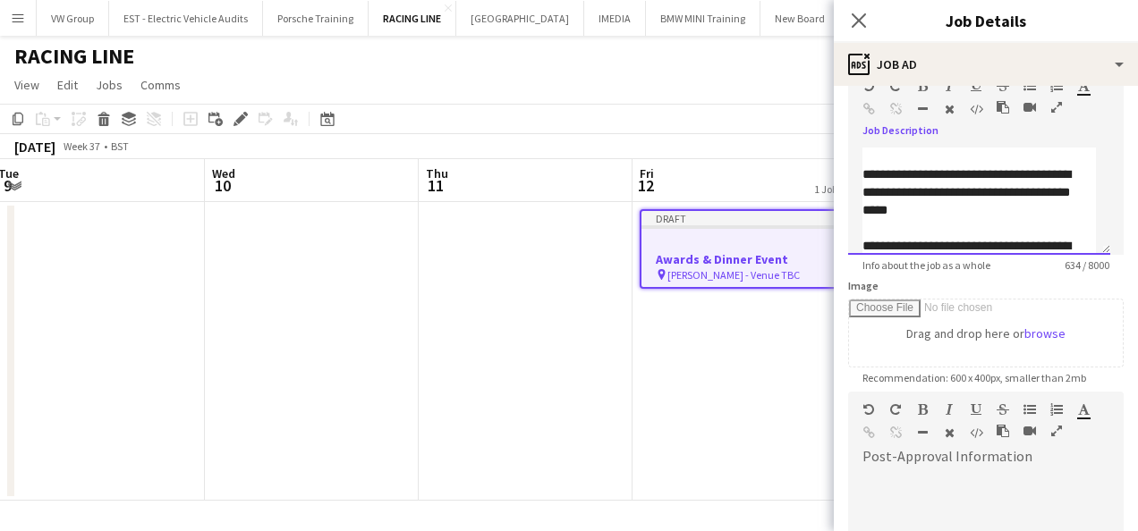
click at [879, 157] on p at bounding box center [978, 157] width 233 height 18
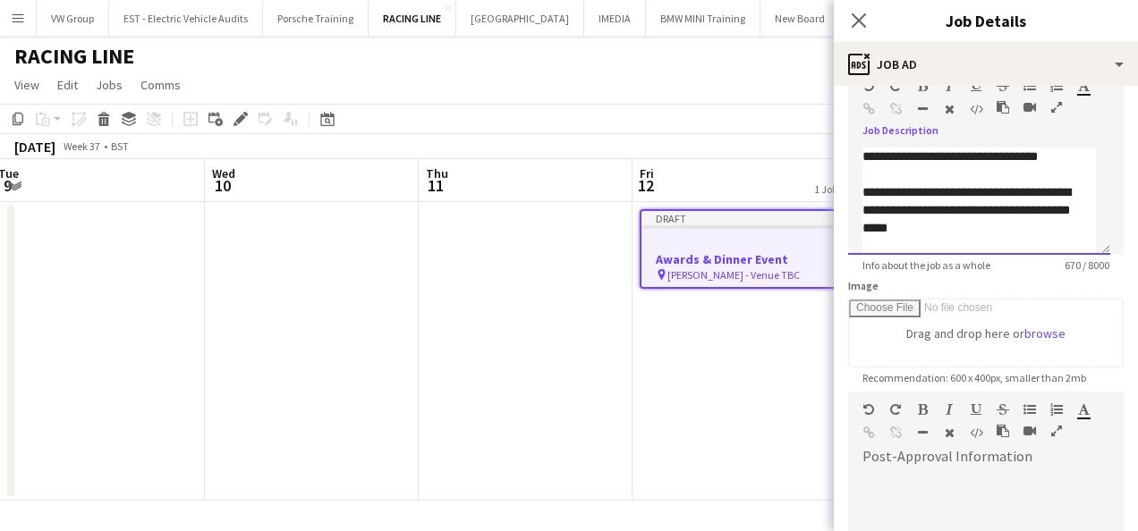
click at [1023, 156] on span "**********" at bounding box center [949, 156] width 175 height 13
click at [1023, 152] on span "**********" at bounding box center [949, 156] width 175 height 13
click at [1027, 154] on p "**********" at bounding box center [978, 157] width 233 height 18
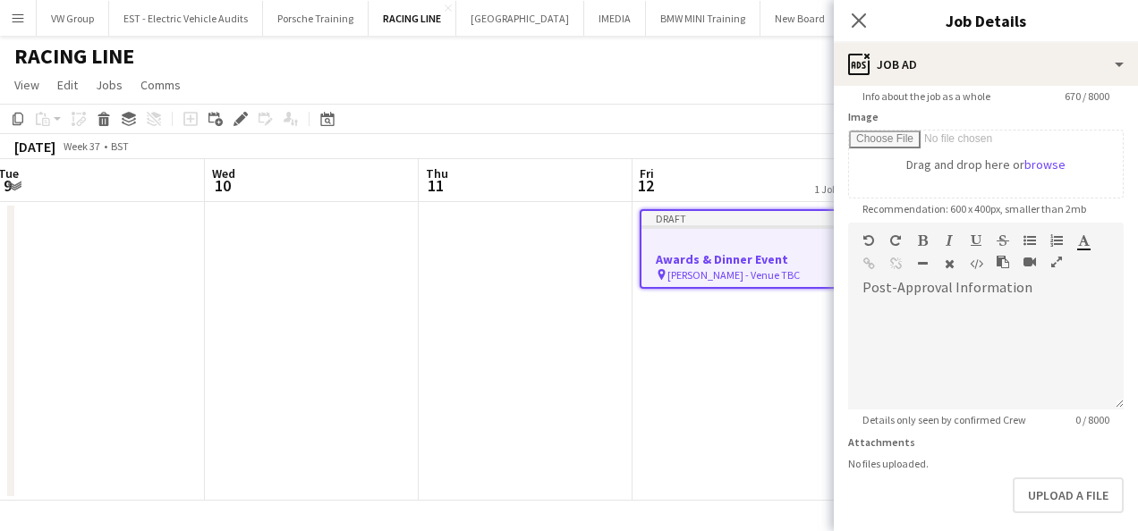
scroll to position [352, 0]
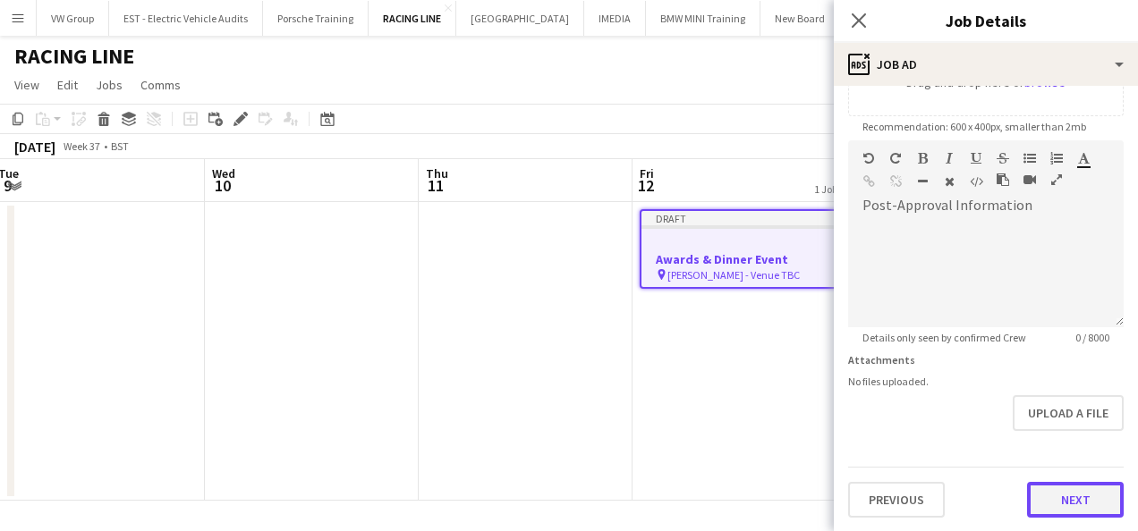
click at [1077, 503] on button "Next" at bounding box center [1075, 500] width 97 height 36
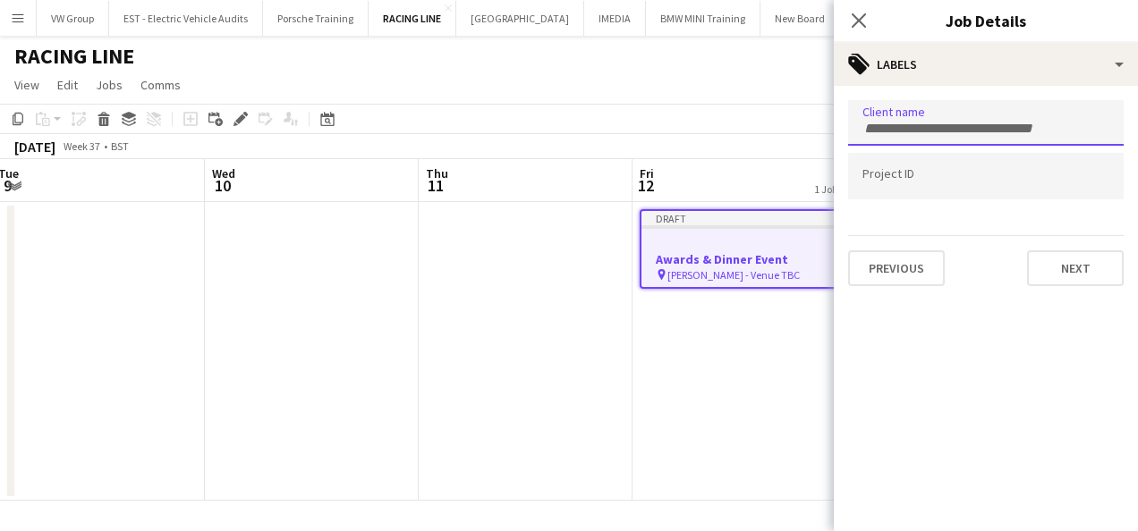
click at [892, 133] on div at bounding box center [985, 123] width 275 height 46
type input "**********"
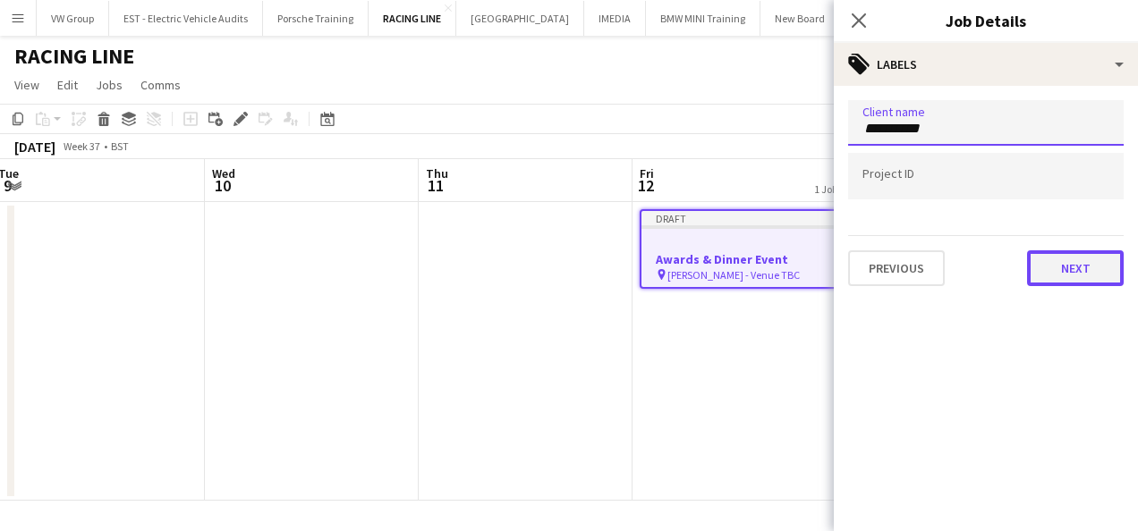
click at [1095, 266] on button "Next" at bounding box center [1075, 268] width 97 height 36
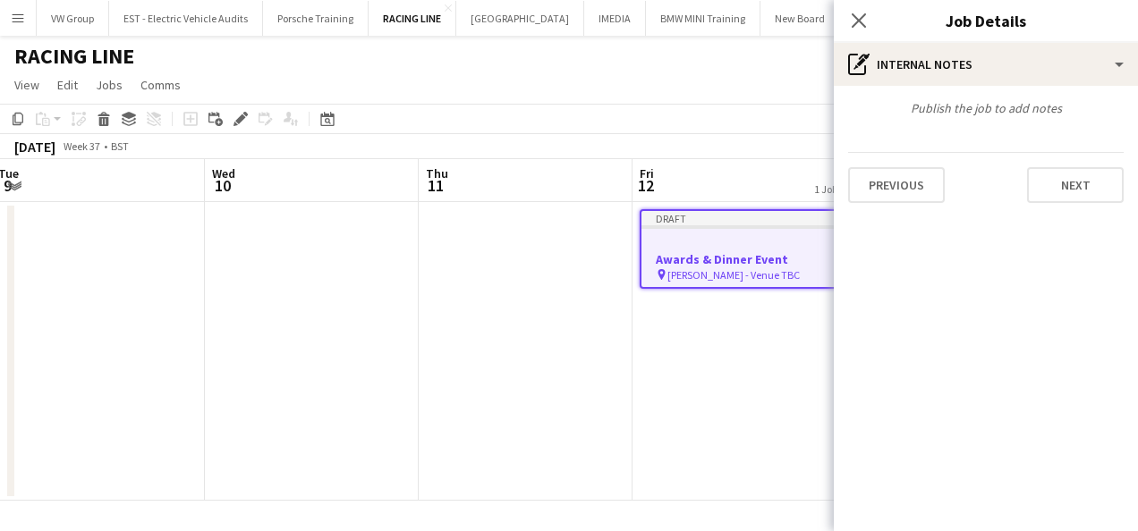
type input "*******"
click at [1078, 197] on button "Next" at bounding box center [1075, 185] width 97 height 36
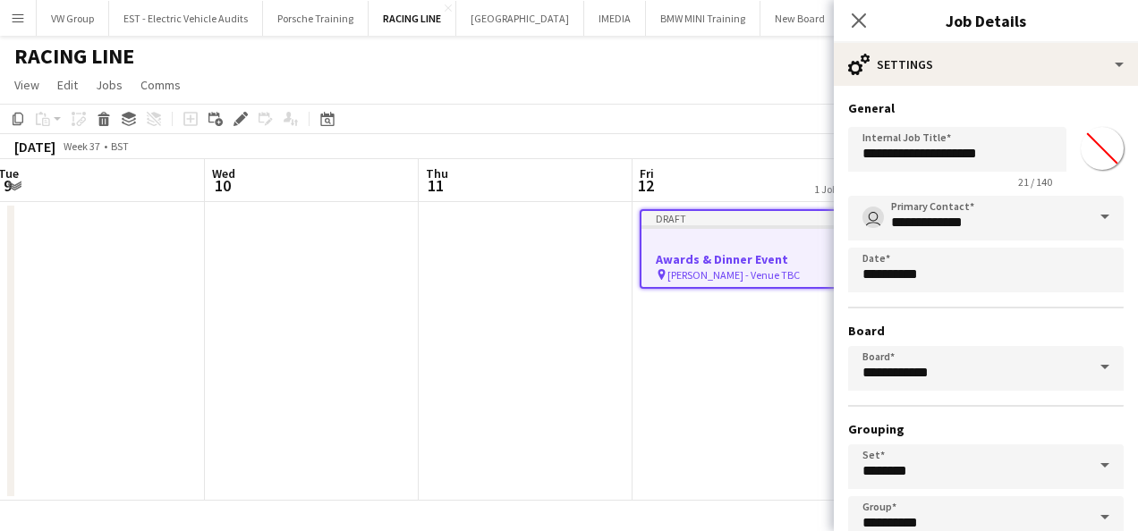
scroll to position [111, 0]
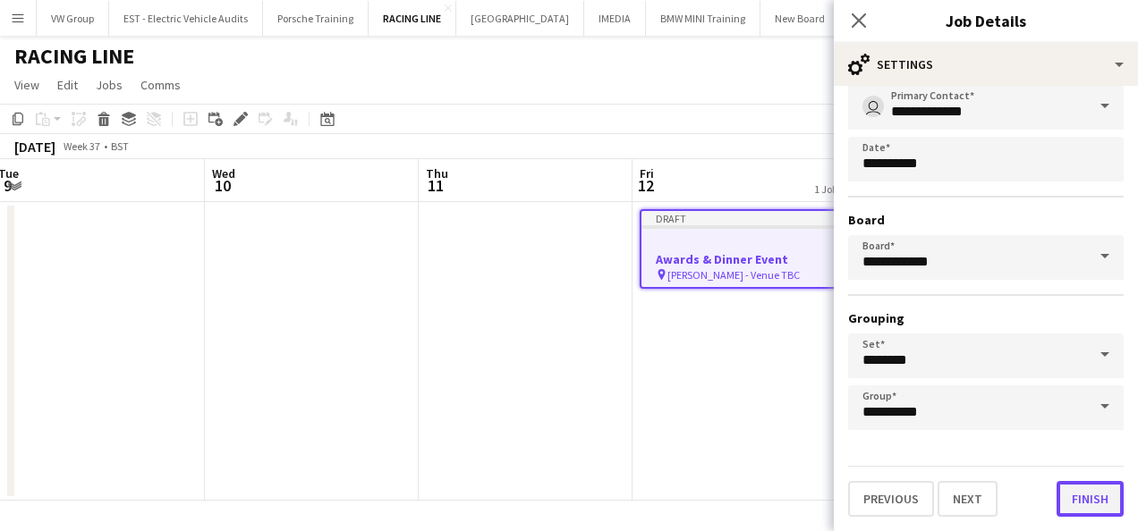
click at [1081, 506] on button "Finish" at bounding box center [1089, 499] width 67 height 36
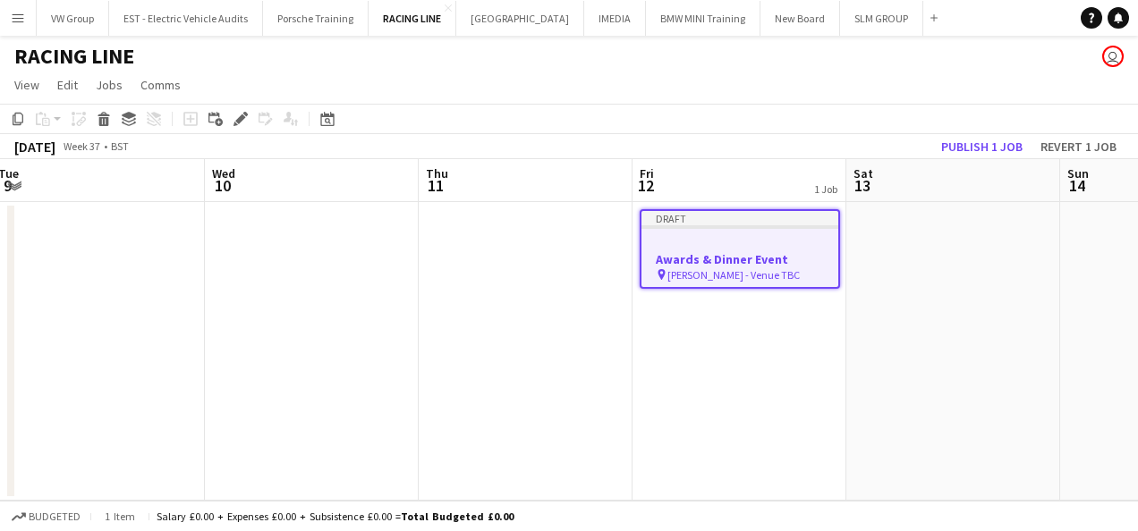
click at [735, 224] on div "Draft" at bounding box center [739, 218] width 197 height 14
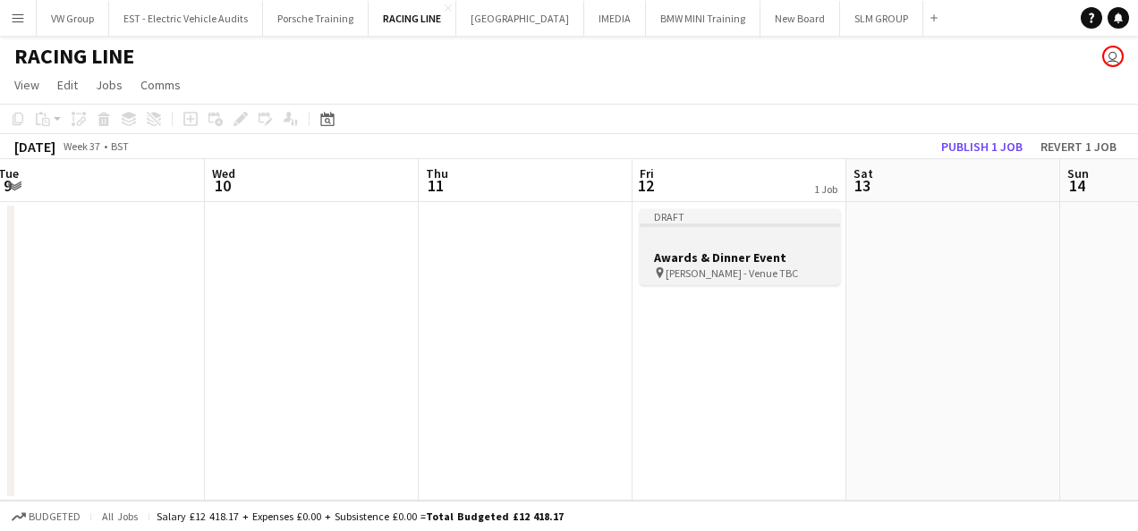
click at [688, 232] on app-job-card "Draft Awards & Dinner Event pin [PERSON_NAME] - Venue TBC" at bounding box center [739, 247] width 200 height 76
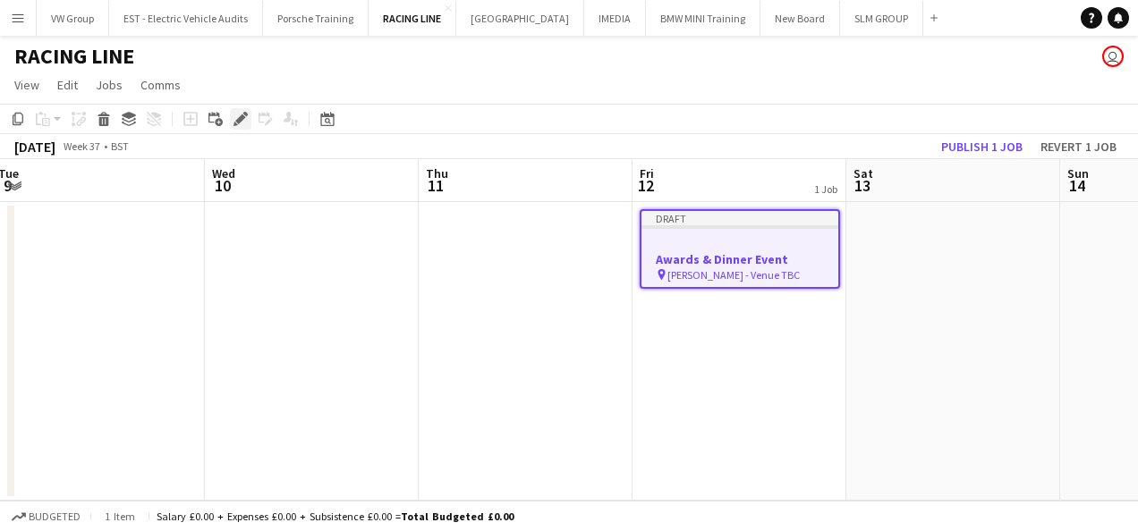
click at [244, 117] on icon at bounding box center [240, 119] width 10 height 10
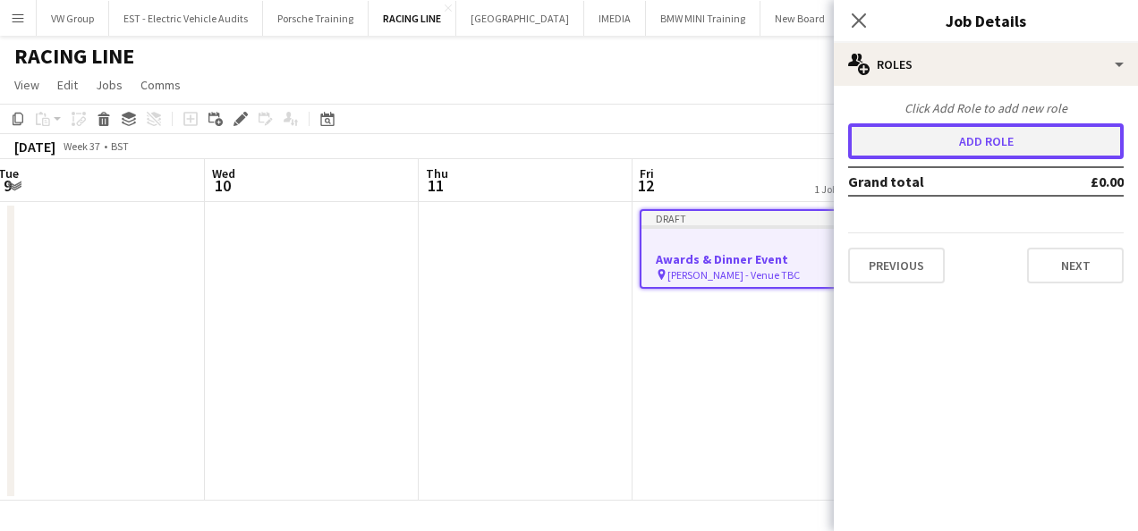
click at [998, 145] on button "Add role" at bounding box center [985, 141] width 275 height 36
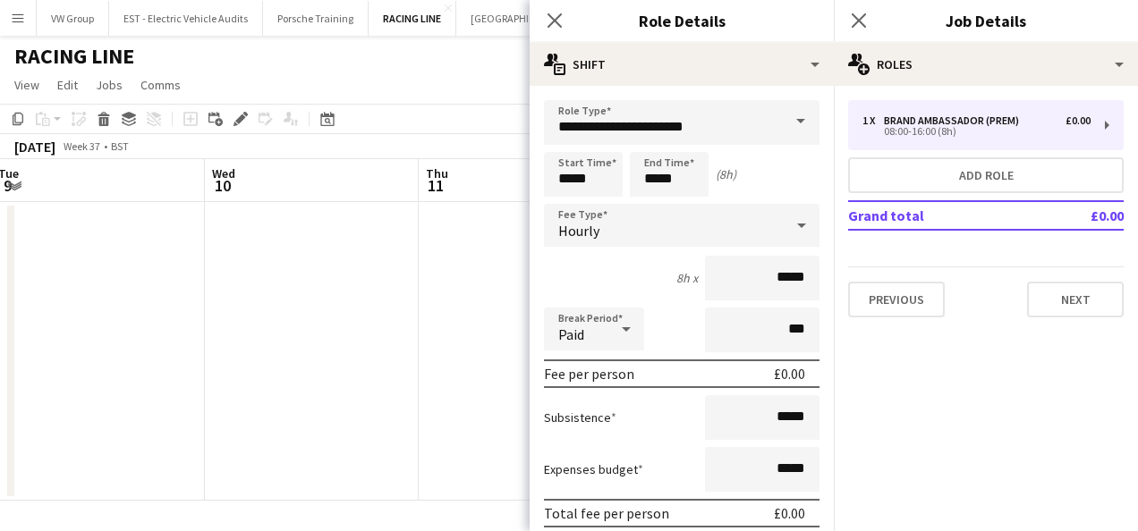
click at [787, 120] on span at bounding box center [801, 121] width 38 height 43
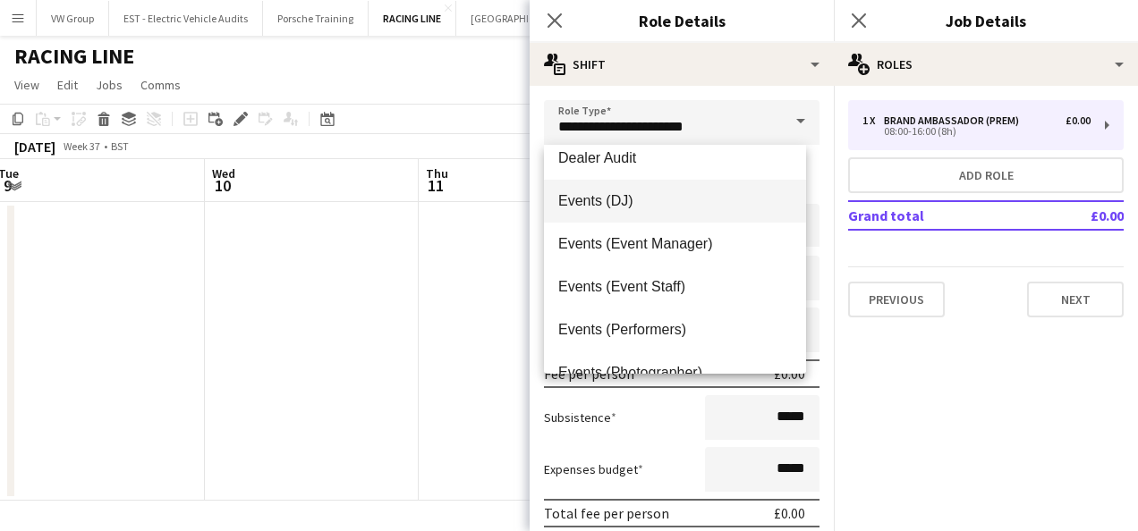
scroll to position [148, 0]
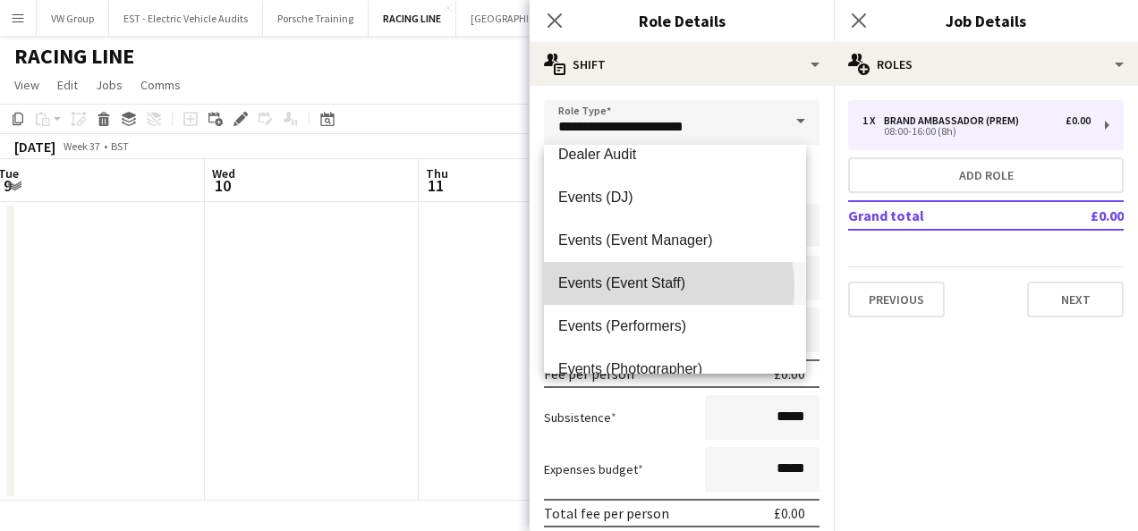
click at [657, 286] on span "Events (Event Staff)" at bounding box center [674, 283] width 233 height 17
type input "**********"
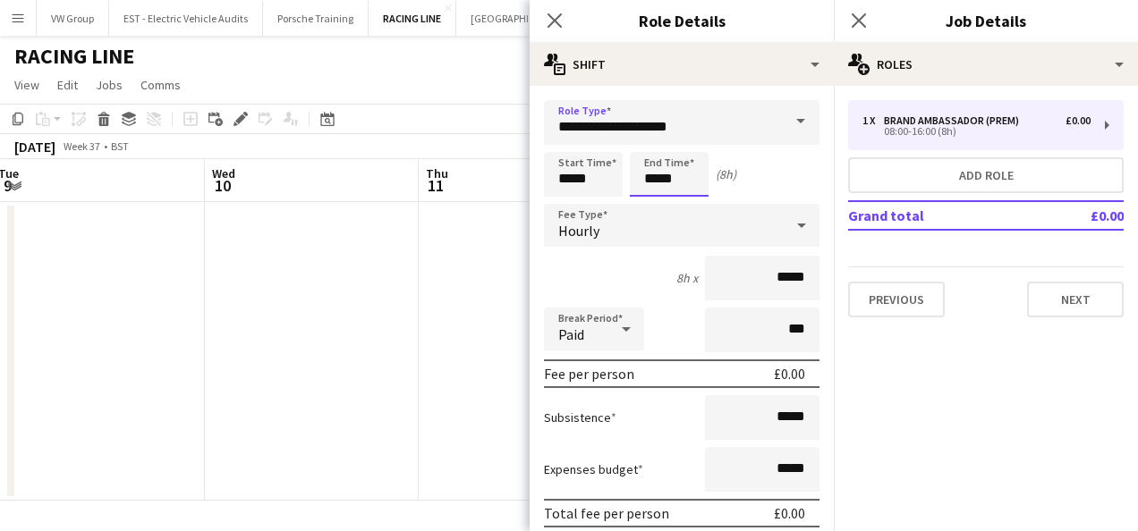
click at [679, 175] on input "*****" at bounding box center [669, 174] width 79 height 45
click at [656, 148] on div at bounding box center [651, 143] width 36 height 18
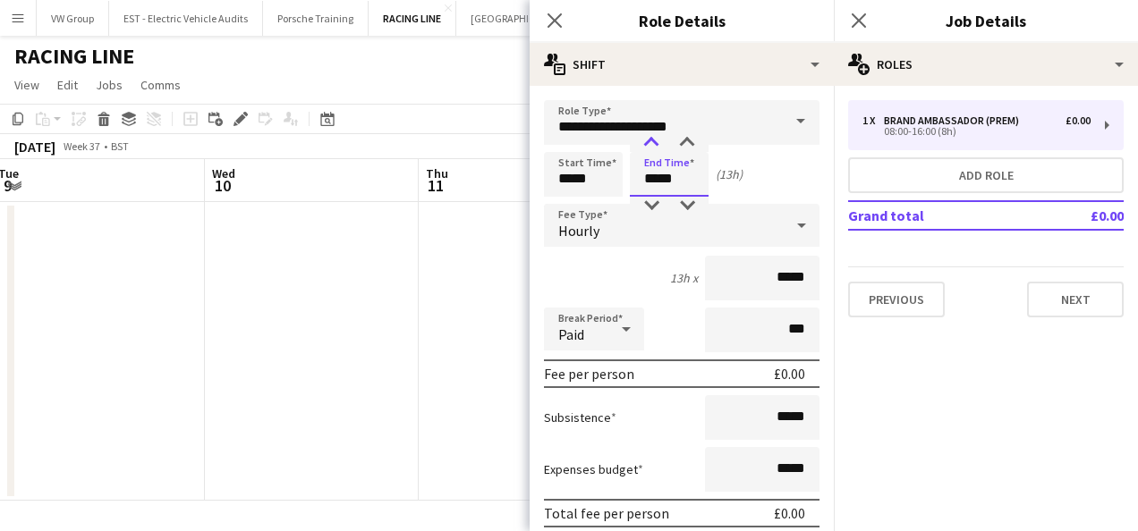
click at [656, 148] on div at bounding box center [651, 143] width 36 height 18
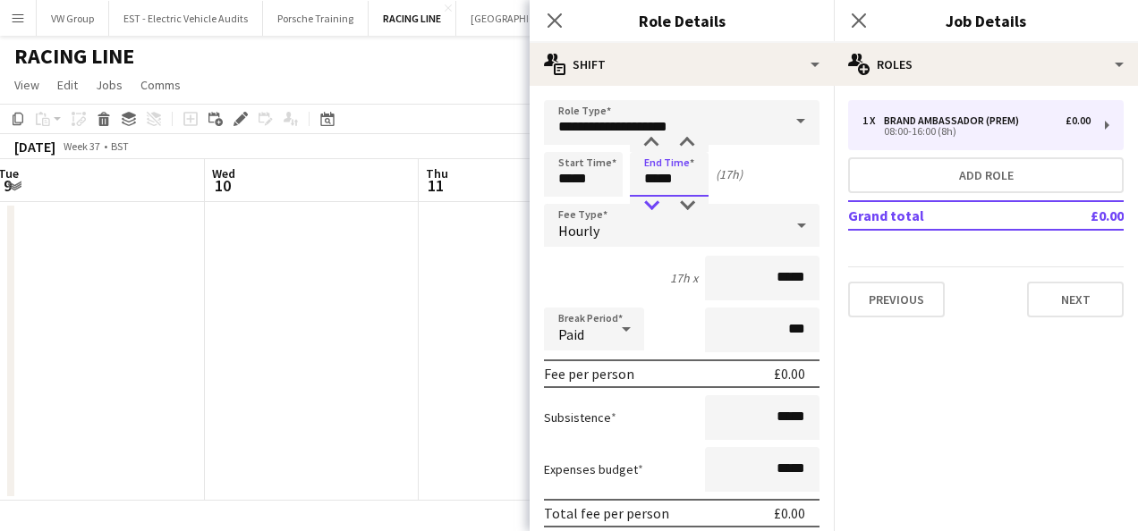
type input "*****"
click at [653, 201] on div at bounding box center [651, 206] width 36 height 18
click at [597, 181] on input "*****" at bounding box center [583, 174] width 79 height 45
click at [565, 141] on div at bounding box center [565, 143] width 36 height 18
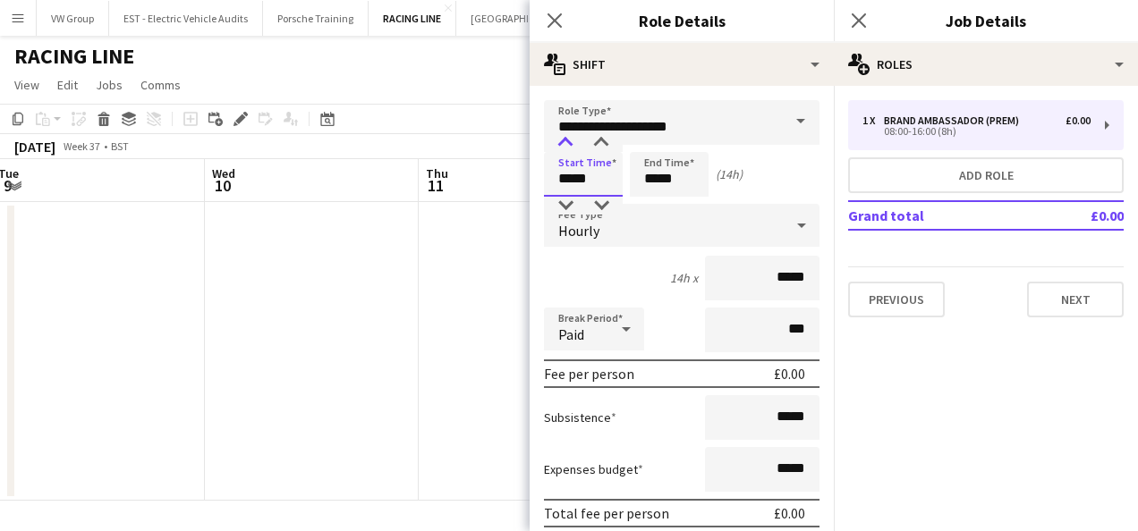
click at [565, 141] on div at bounding box center [565, 143] width 36 height 18
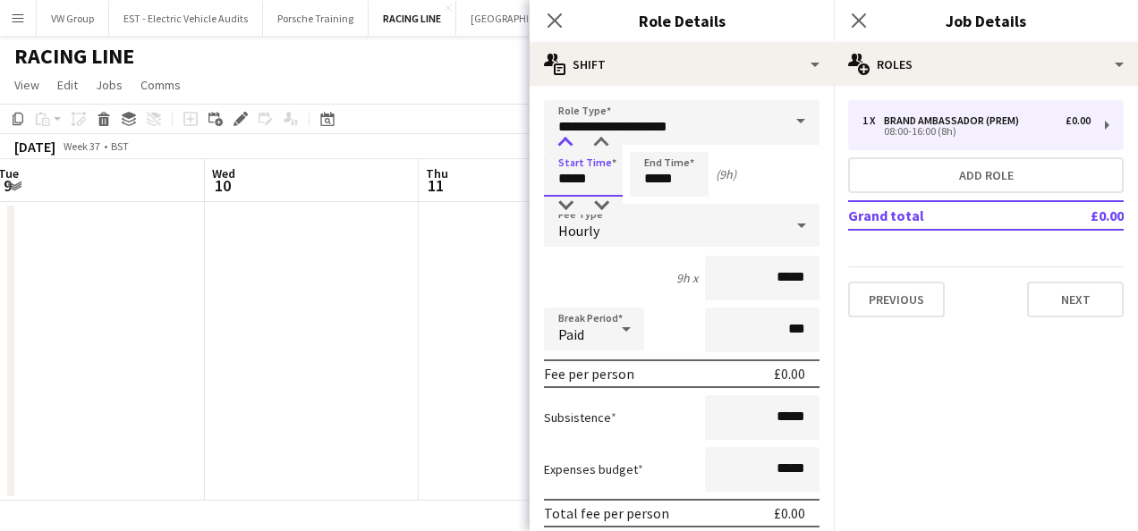
type input "*****"
click at [565, 141] on div at bounding box center [565, 143] width 36 height 18
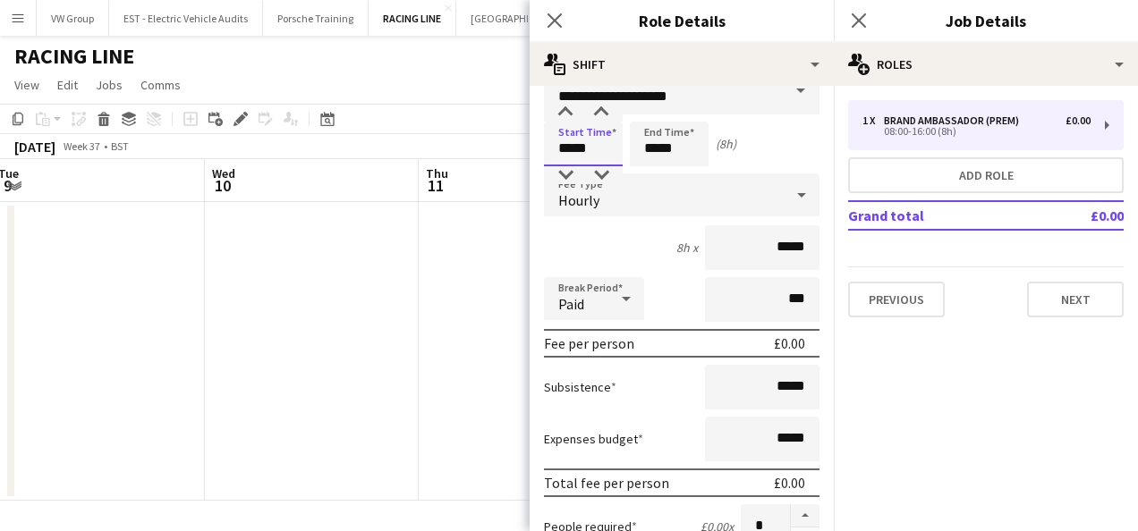
scroll to position [27, 0]
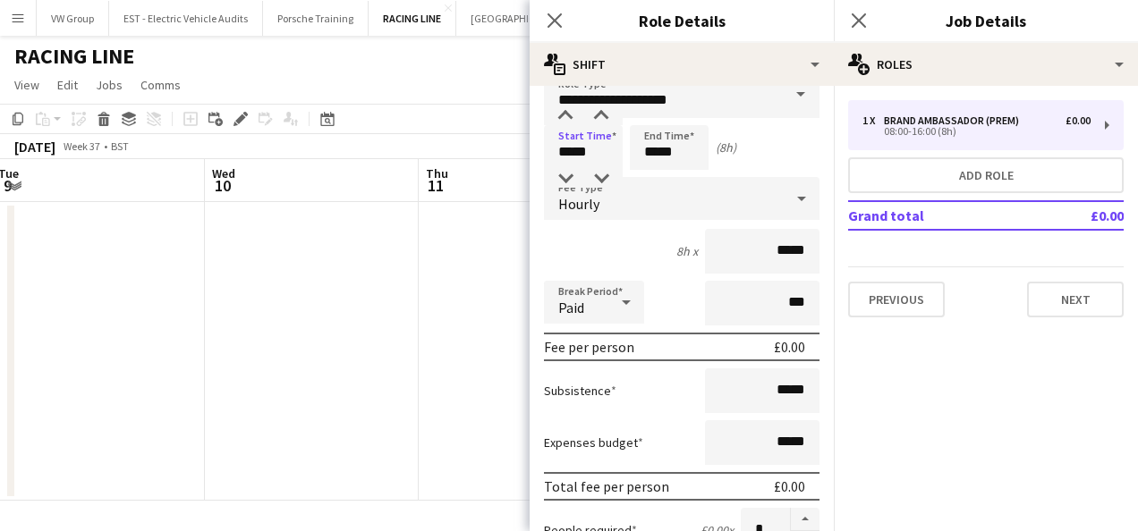
click at [797, 198] on icon at bounding box center [801, 199] width 9 height 4
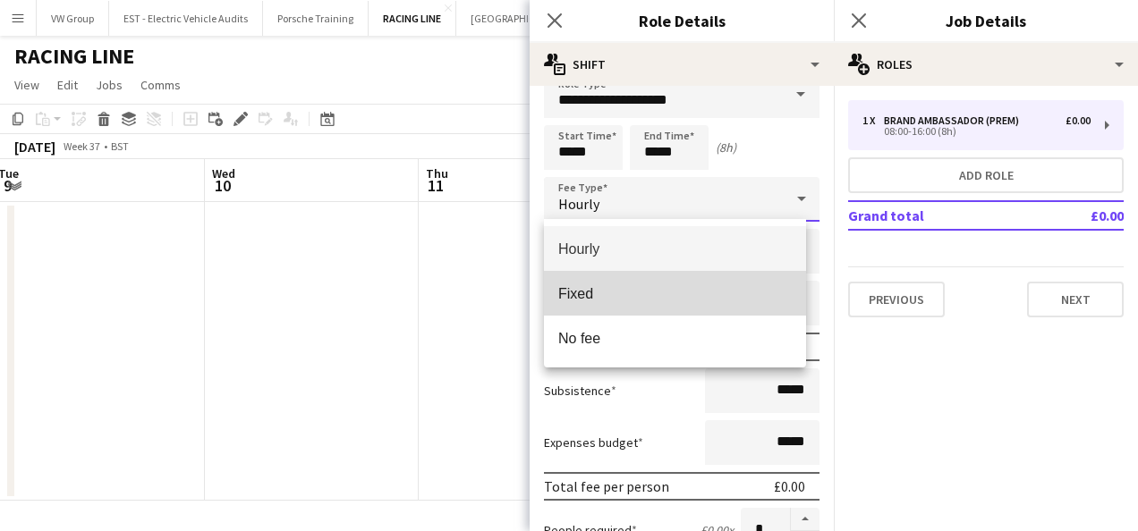
click at [651, 287] on span "Fixed" at bounding box center [674, 293] width 233 height 17
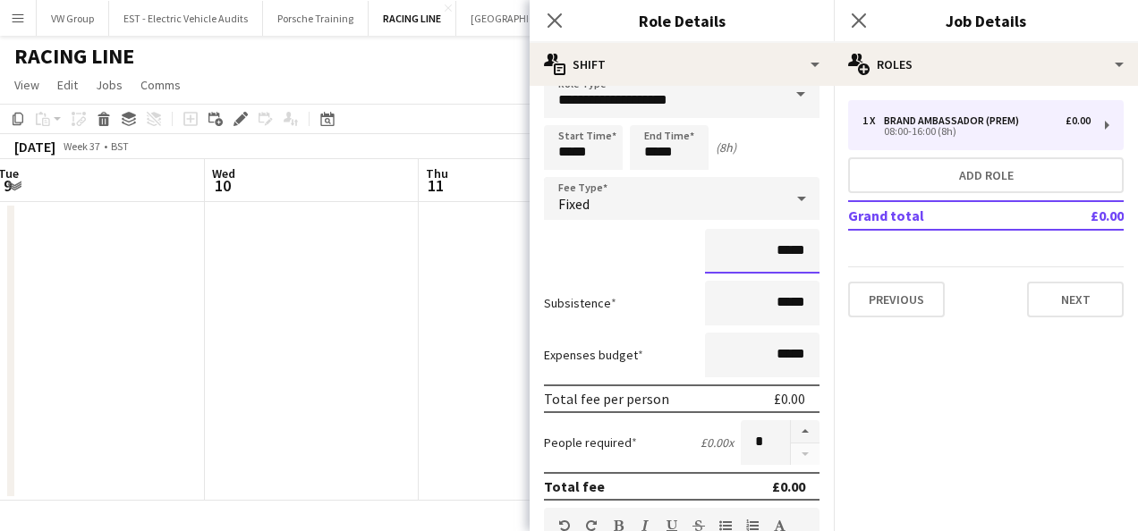
click at [771, 248] on input "*****" at bounding box center [762, 251] width 114 height 45
type input "**"
type input "*******"
click at [885, 388] on mat-expansion-panel "pencil3 General details 1 x Brand Ambassador (Prem) £0.00 08:00-16:00 (8h) Add …" at bounding box center [985, 308] width 304 height 445
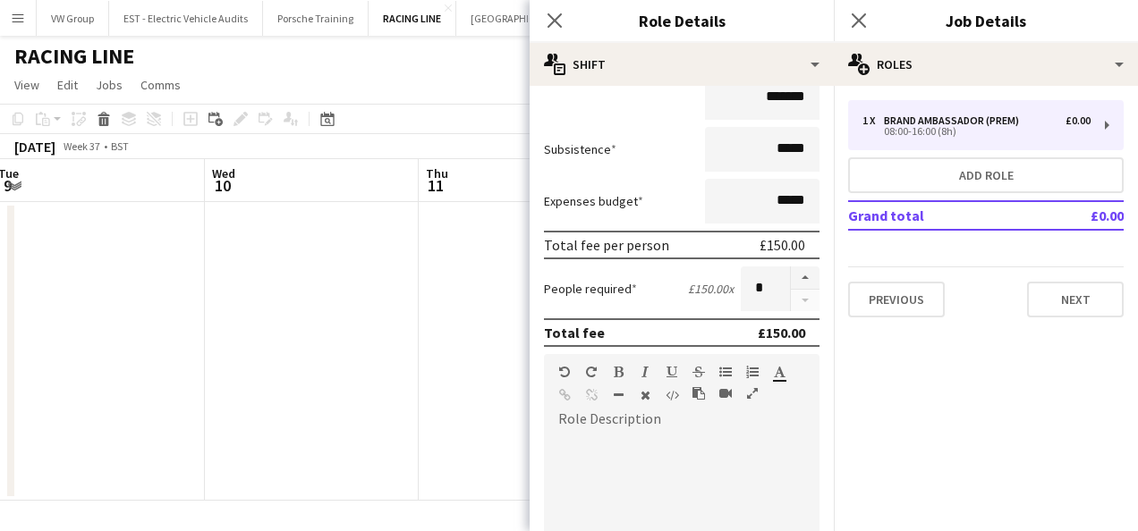
scroll to position [176, 0]
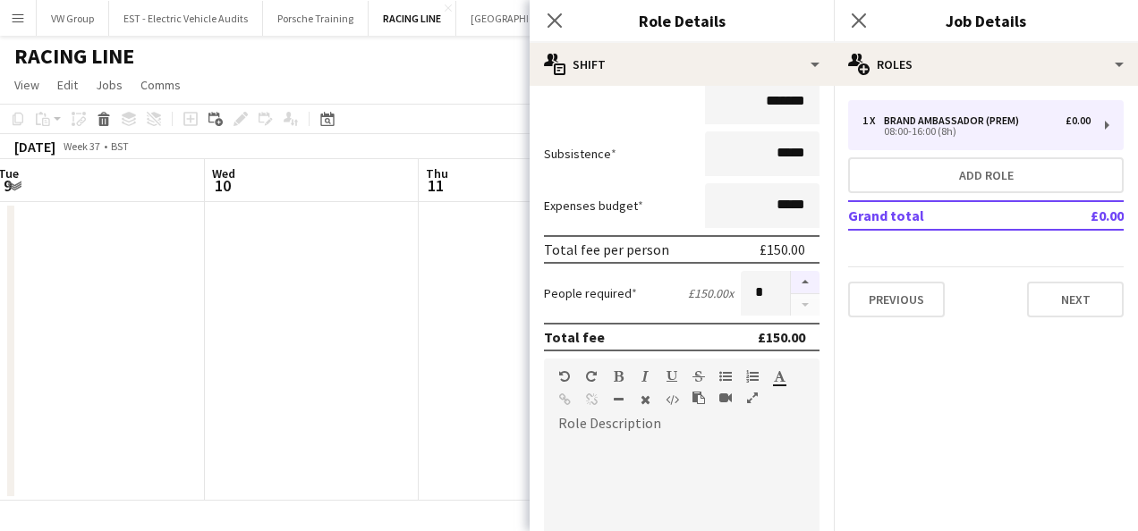
click at [791, 285] on button "button" at bounding box center [805, 282] width 29 height 23
type input "*"
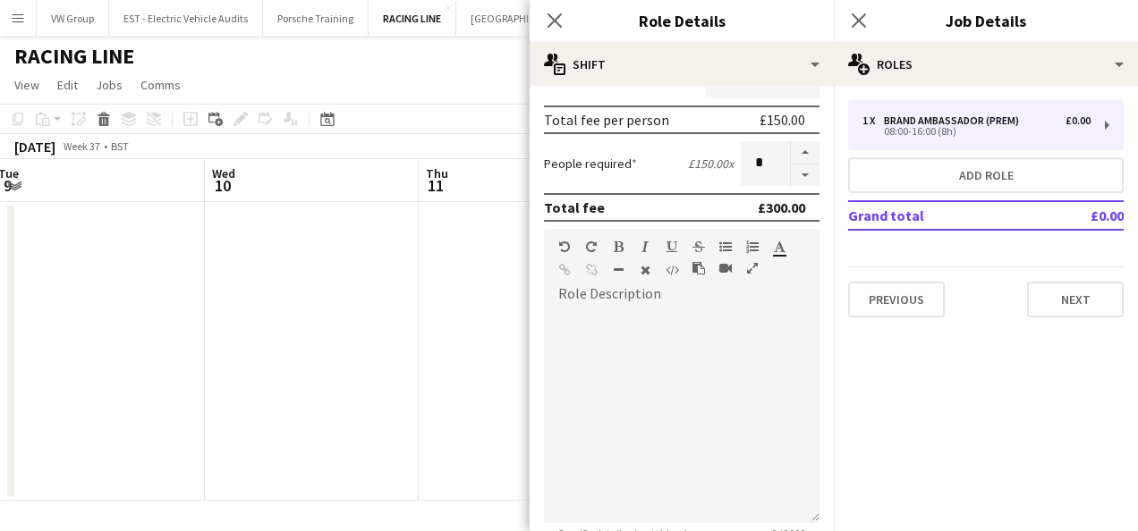
scroll to position [314, 0]
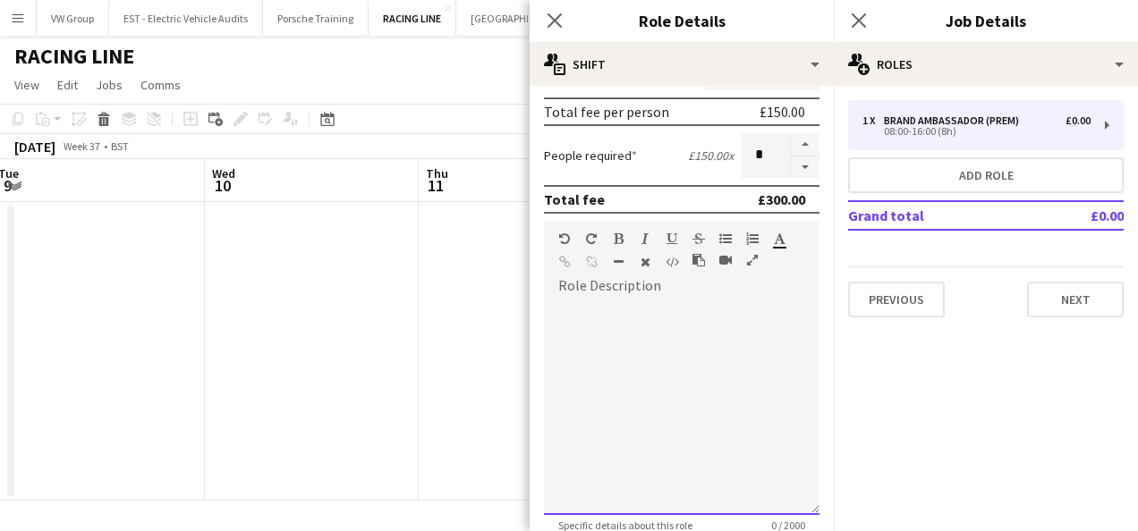
click at [575, 308] on div at bounding box center [681, 407] width 275 height 215
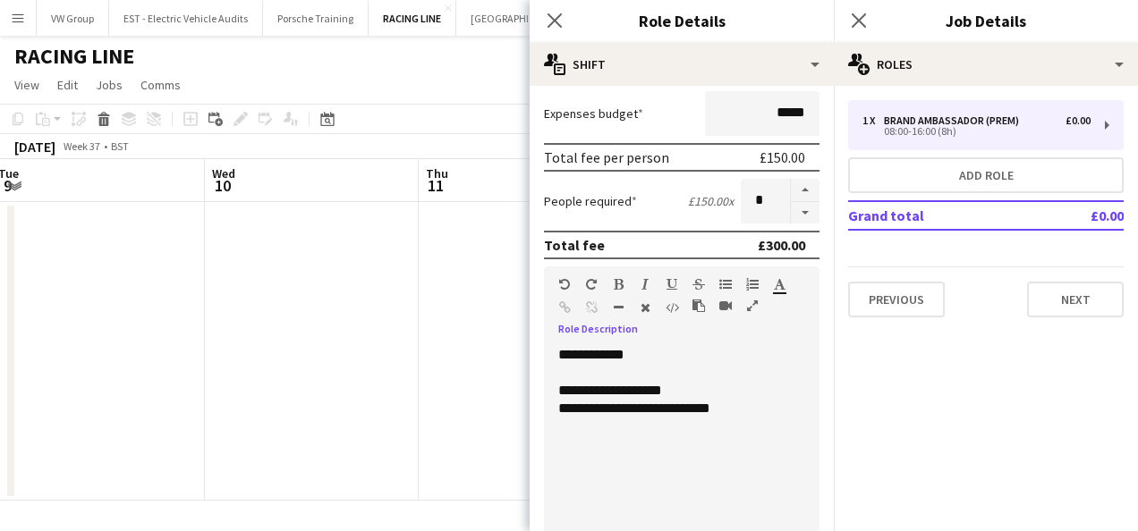
scroll to position [500, 0]
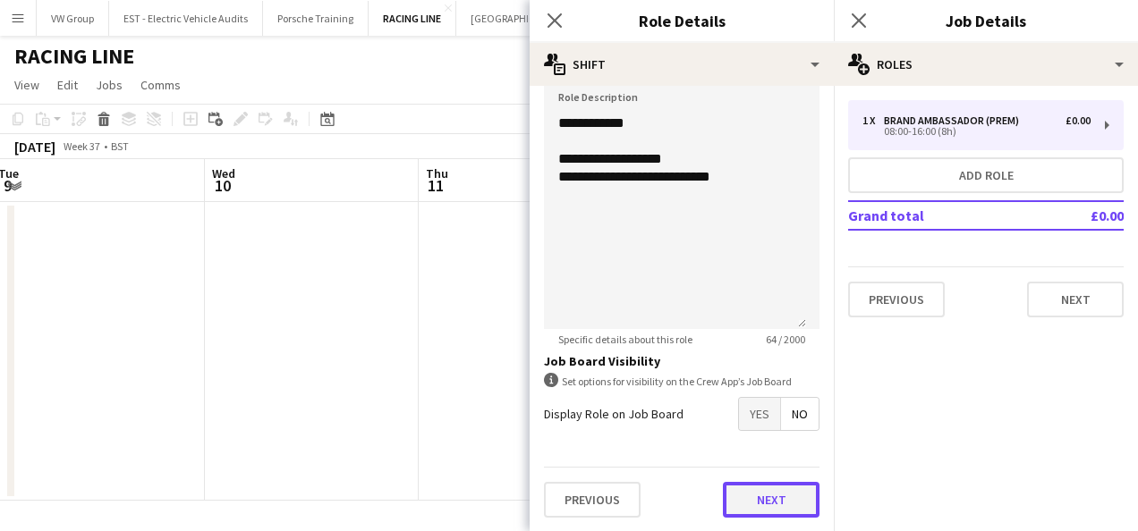
click at [758, 503] on button "Next" at bounding box center [771, 500] width 97 height 36
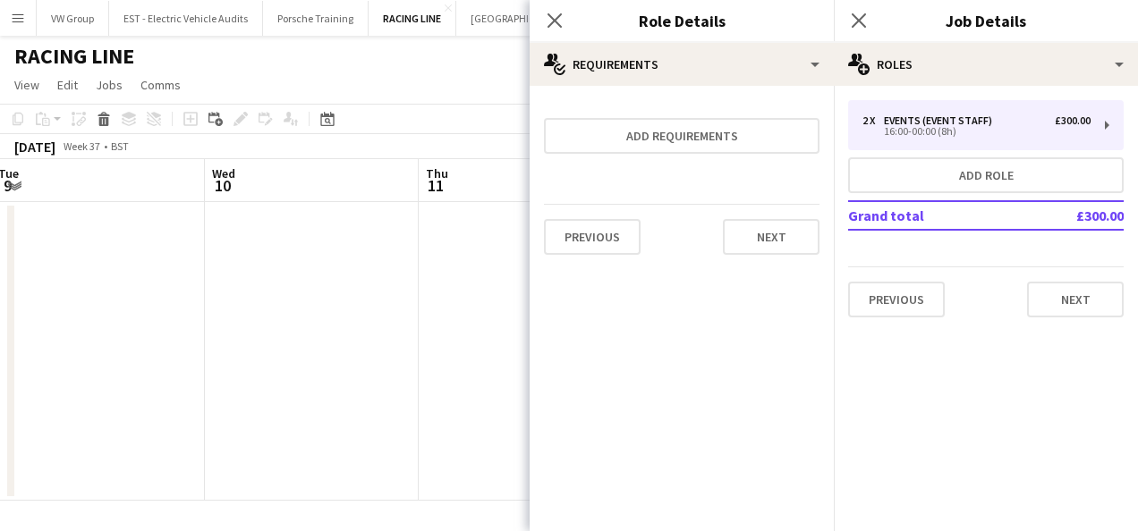
scroll to position [0, 0]
click at [553, 20] on icon at bounding box center [554, 20] width 17 height 17
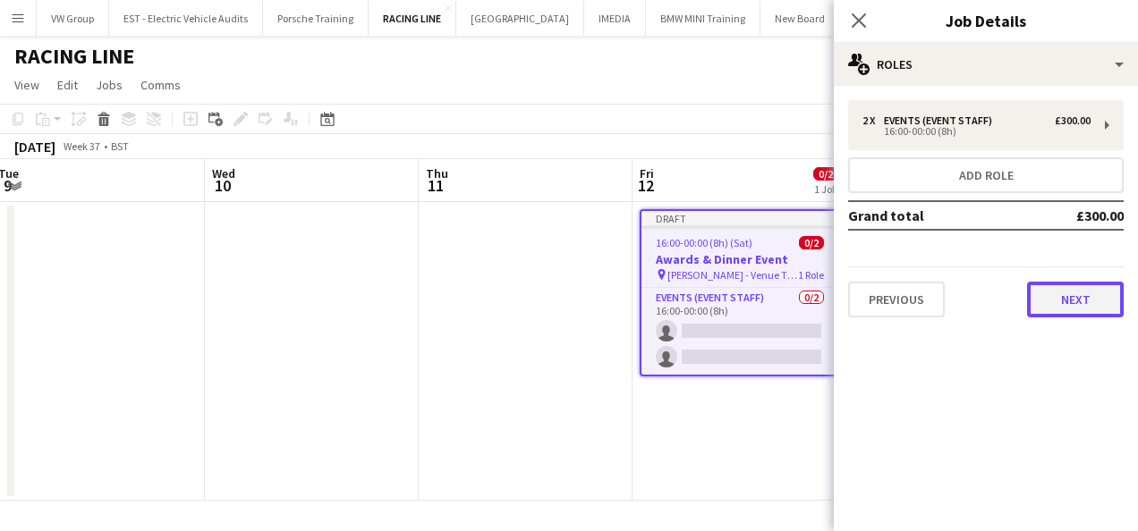
click at [1077, 292] on button "Next" at bounding box center [1075, 300] width 97 height 36
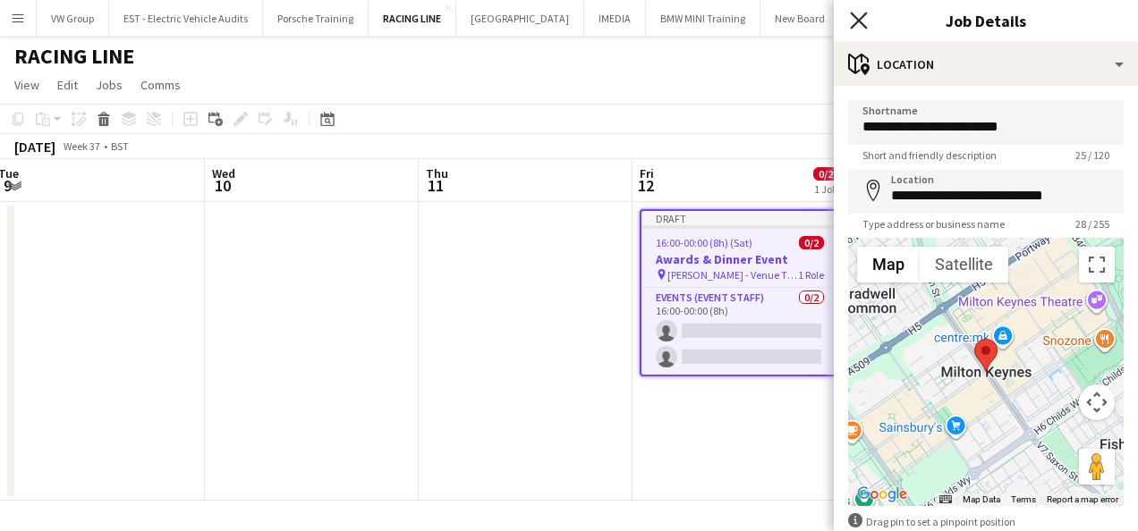
click at [859, 23] on icon "Close pop-in" at bounding box center [858, 20] width 17 height 17
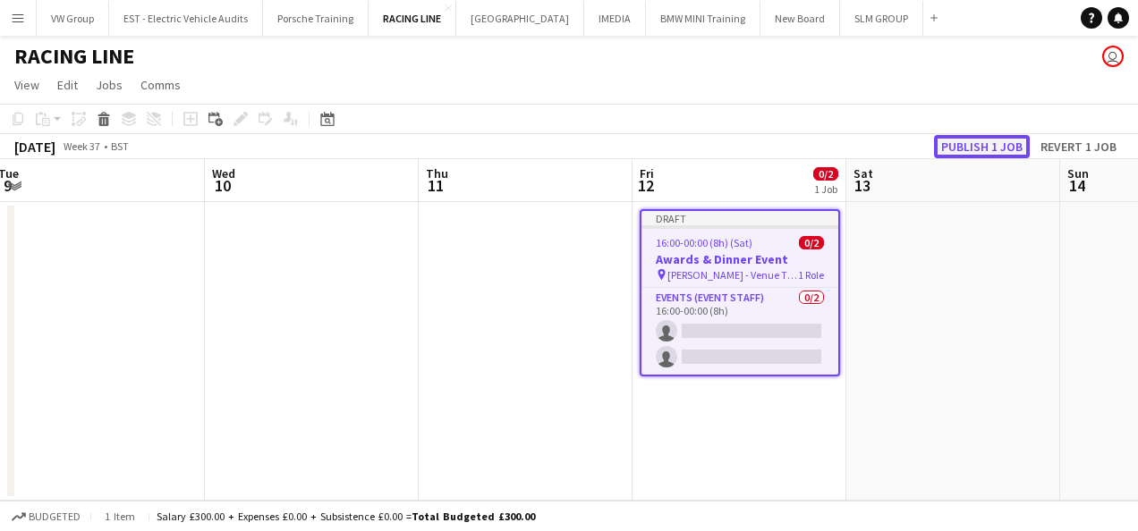
click at [996, 145] on button "Publish 1 job" at bounding box center [982, 146] width 96 height 23
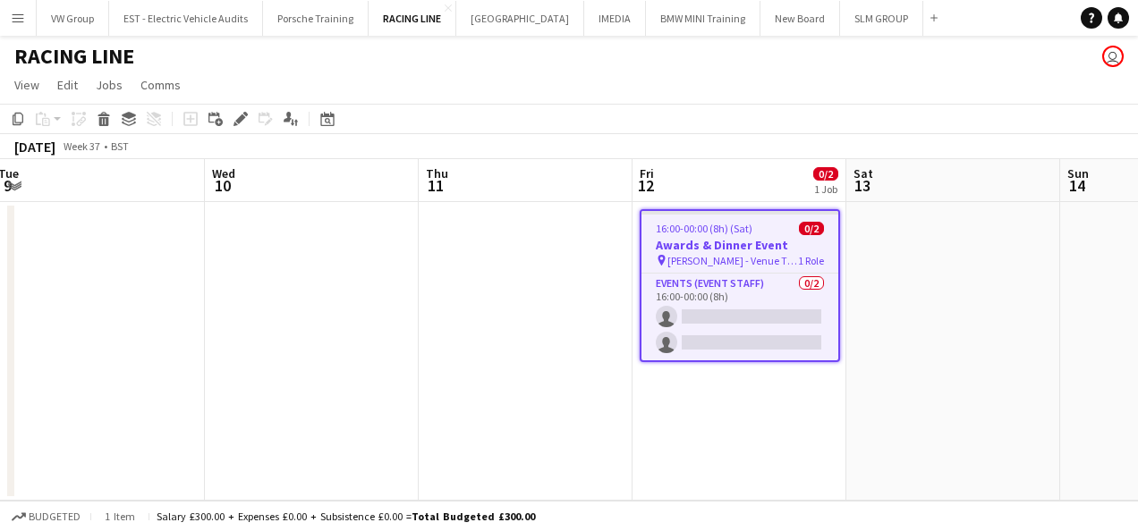
click at [623, 63] on div "RACING LINE user" at bounding box center [569, 53] width 1138 height 34
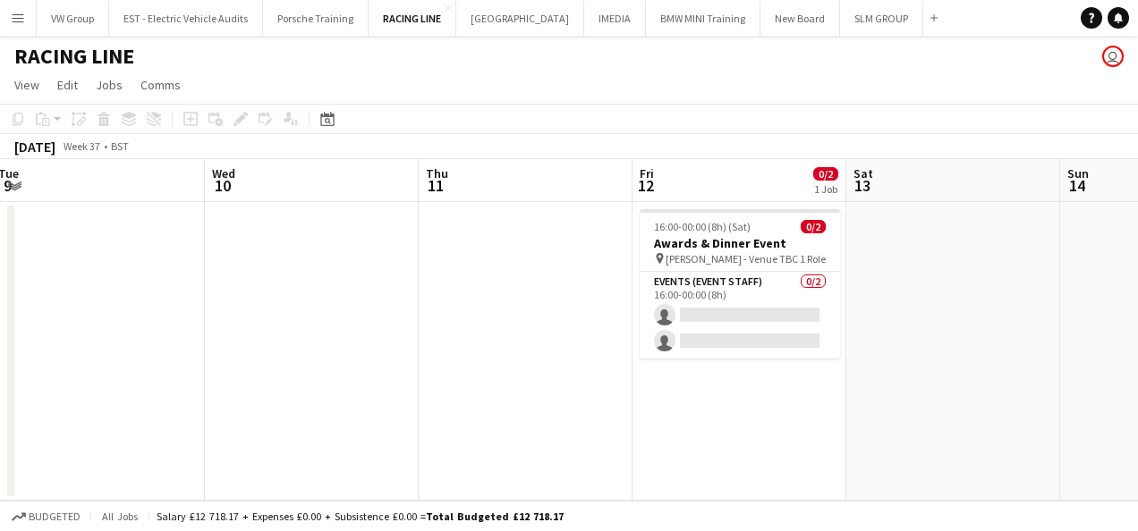
click at [16, 14] on app-icon "Menu" at bounding box center [18, 18] width 14 height 14
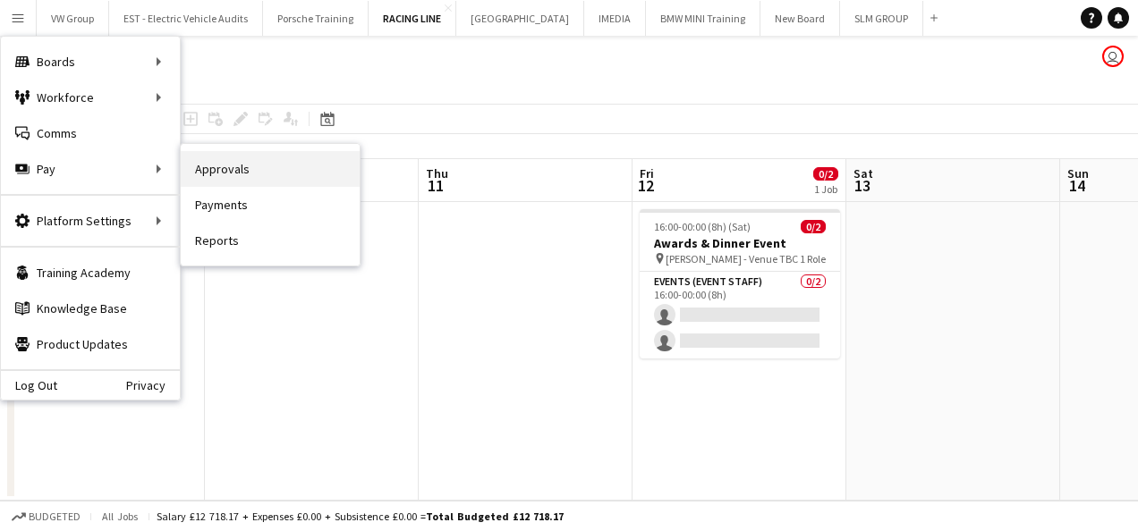
click at [250, 175] on link "Approvals" at bounding box center [270, 169] width 179 height 36
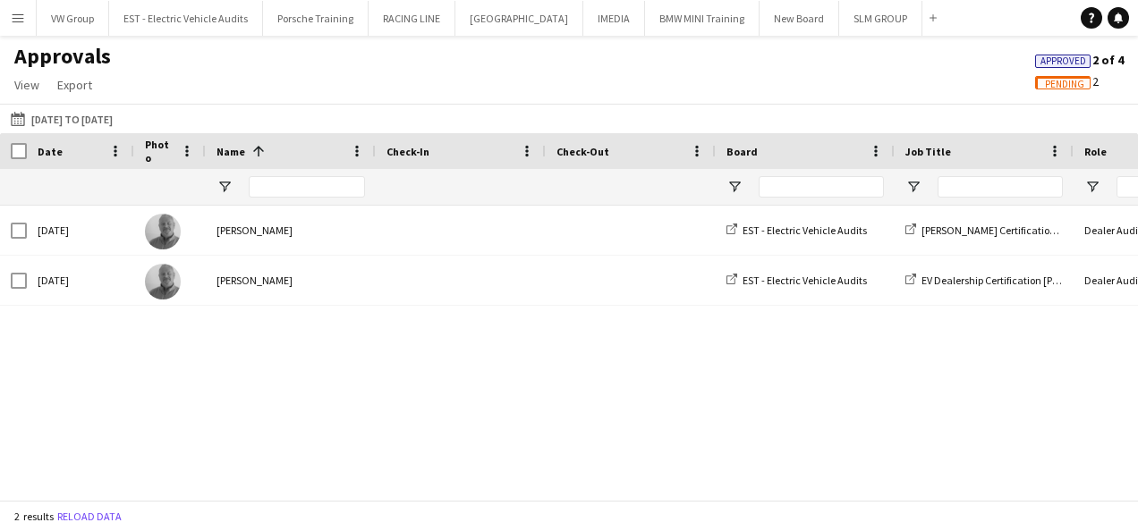
click at [1053, 85] on span "Pending" at bounding box center [1064, 85] width 39 height 12
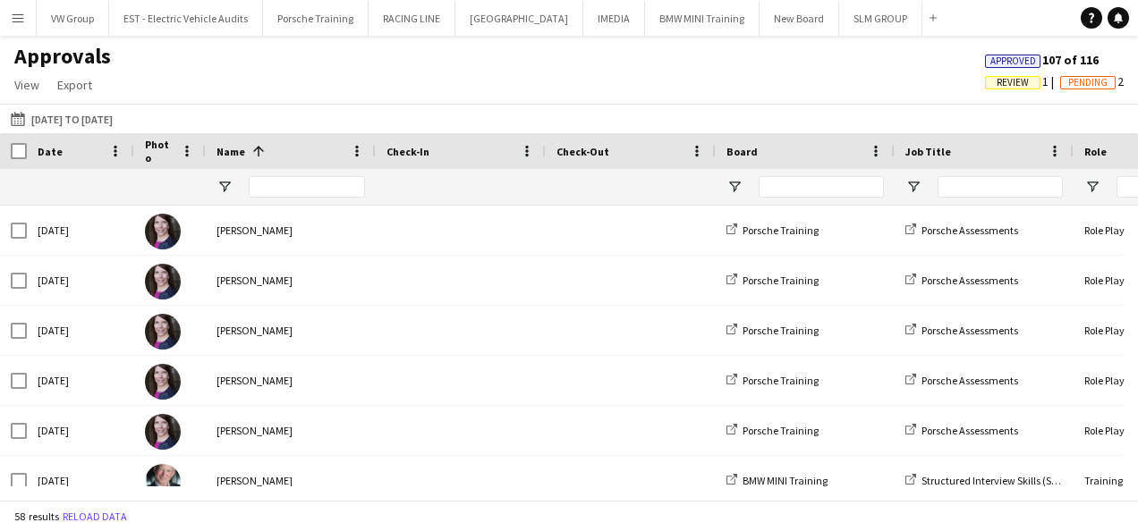
click at [1012, 84] on span "Review" at bounding box center [1012, 83] width 32 height 12
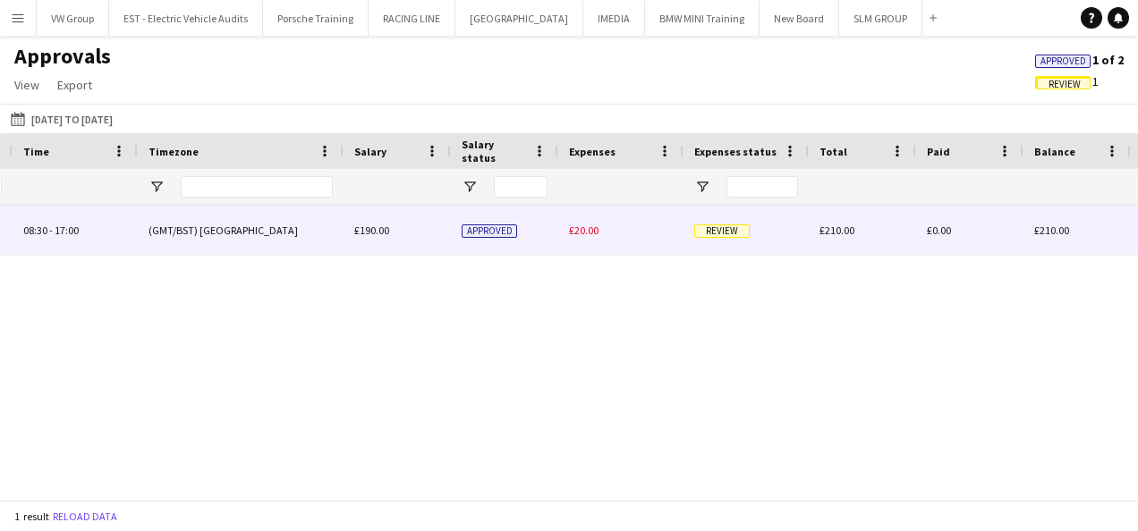
click at [731, 232] on span "Review" at bounding box center [721, 230] width 55 height 13
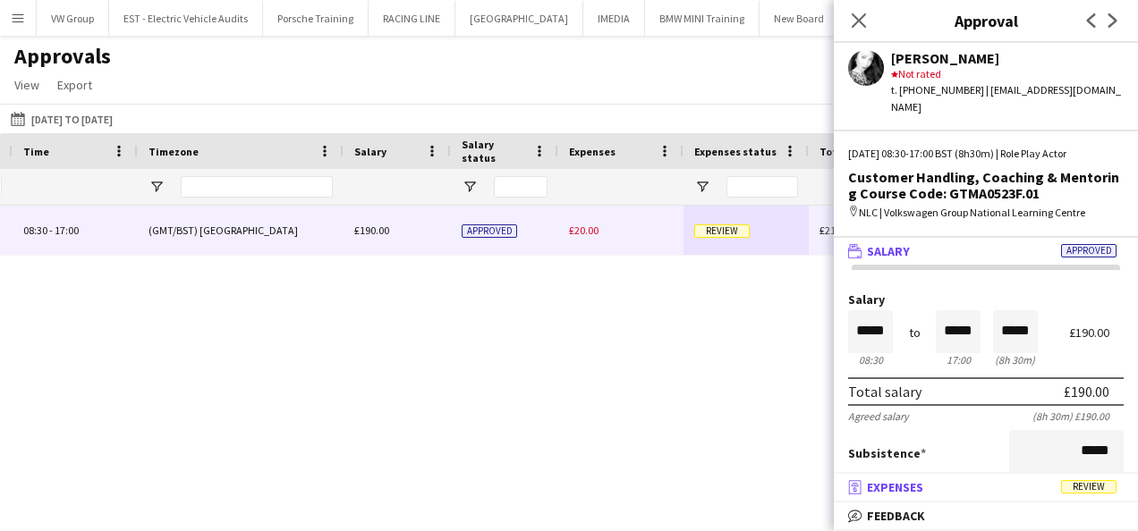
click at [1086, 487] on span "Review" at bounding box center [1088, 486] width 55 height 13
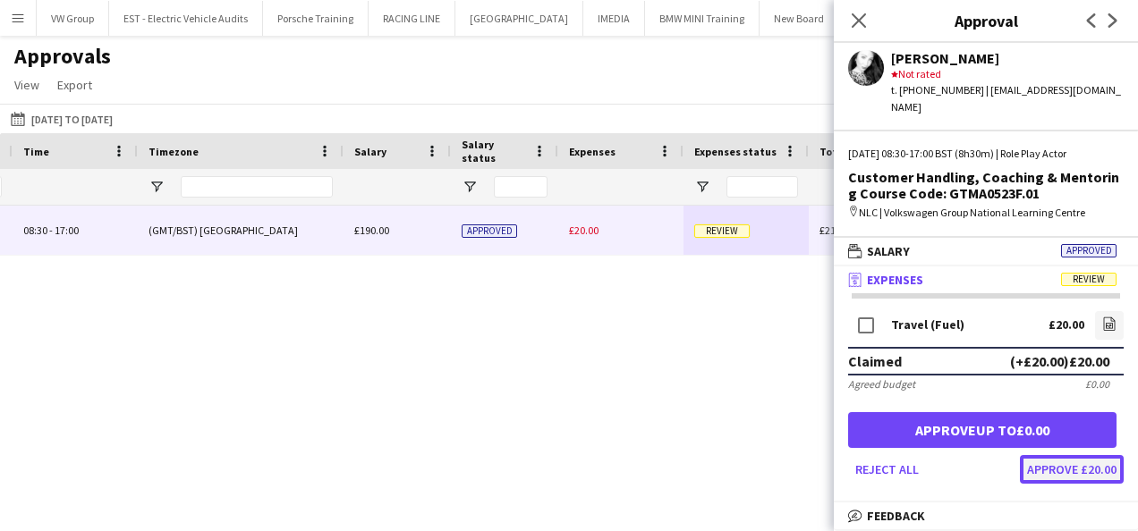
click at [1066, 455] on button "Approve £20.00" at bounding box center [1072, 469] width 104 height 29
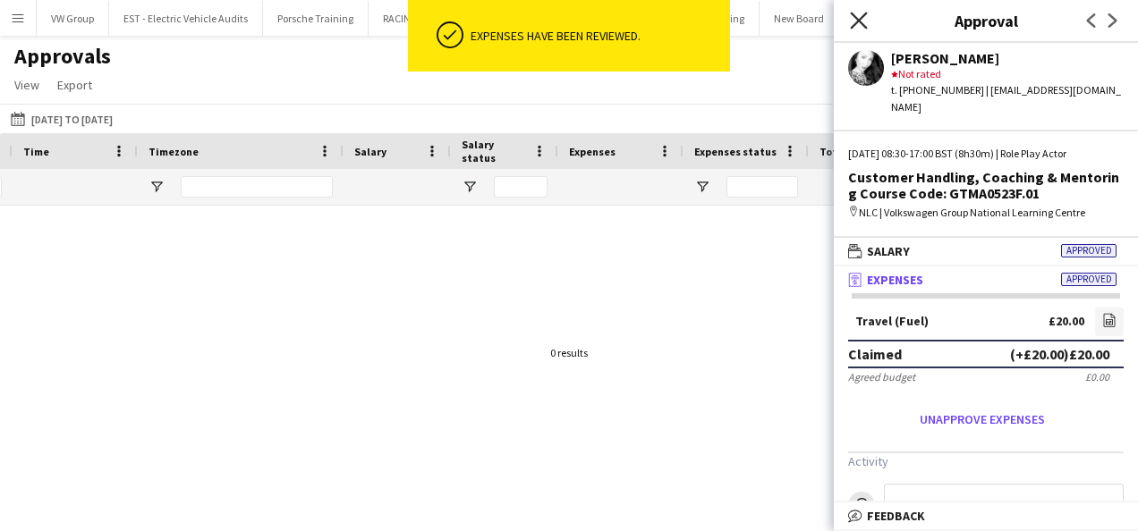
click at [859, 13] on icon "Close pop-in" at bounding box center [858, 20] width 17 height 17
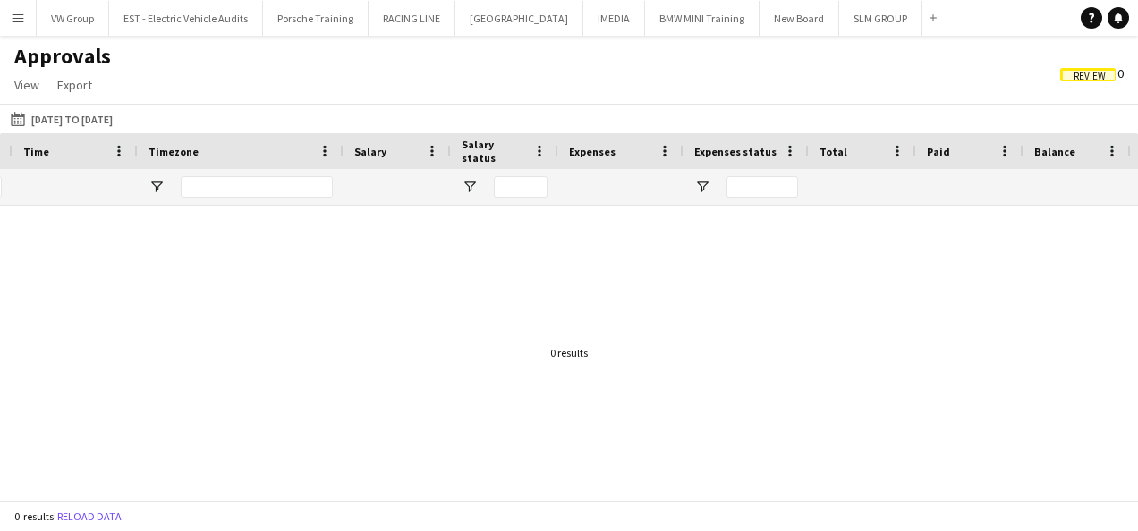
click at [17, 16] on app-icon "Menu" at bounding box center [18, 18] width 14 height 14
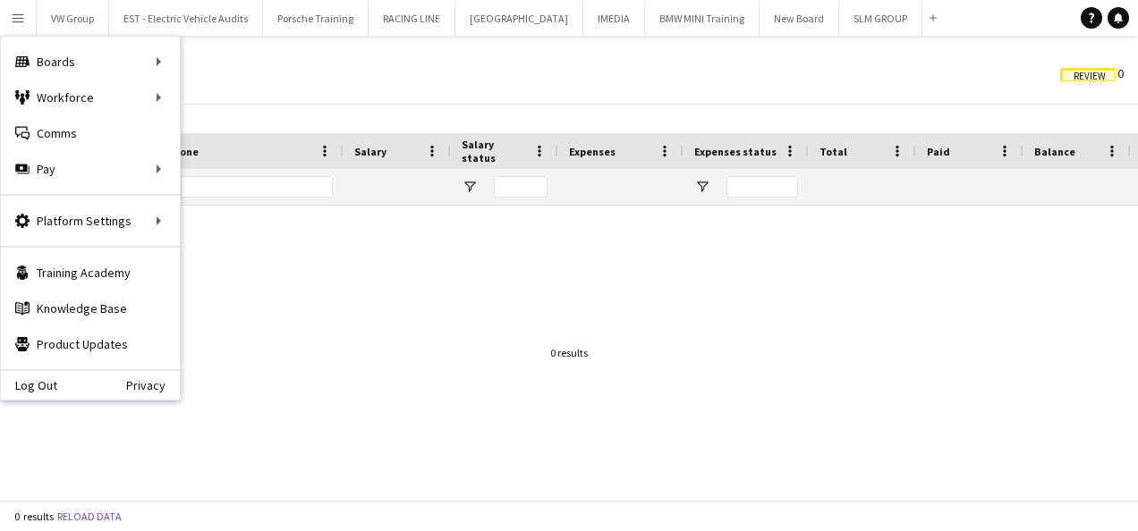
click at [338, 84] on div "Approvals View Customise view Customise filters Reset Filters Reset View Reset …" at bounding box center [569, 73] width 1138 height 61
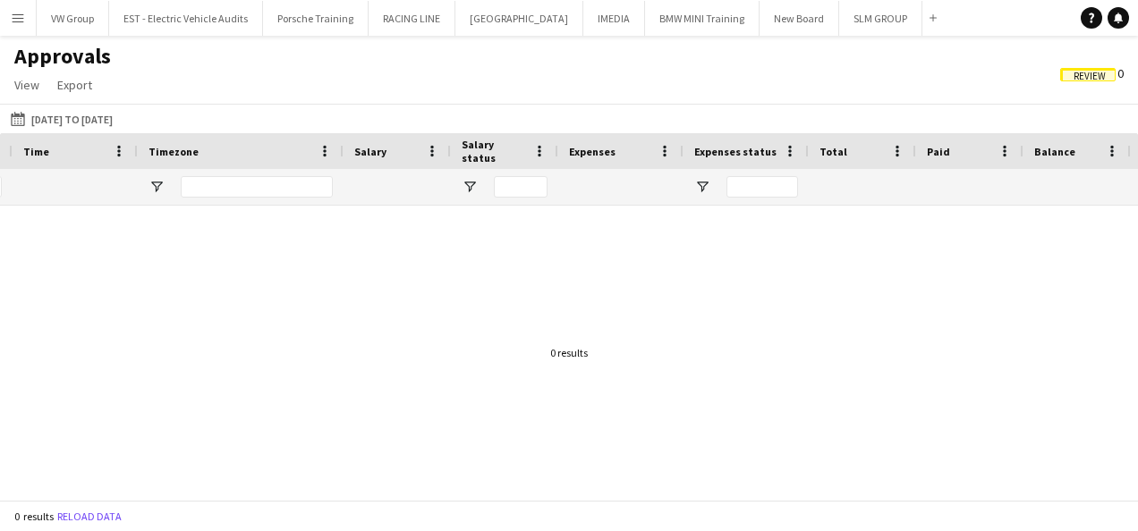
click at [20, 17] on app-icon "Menu" at bounding box center [18, 18] width 14 height 14
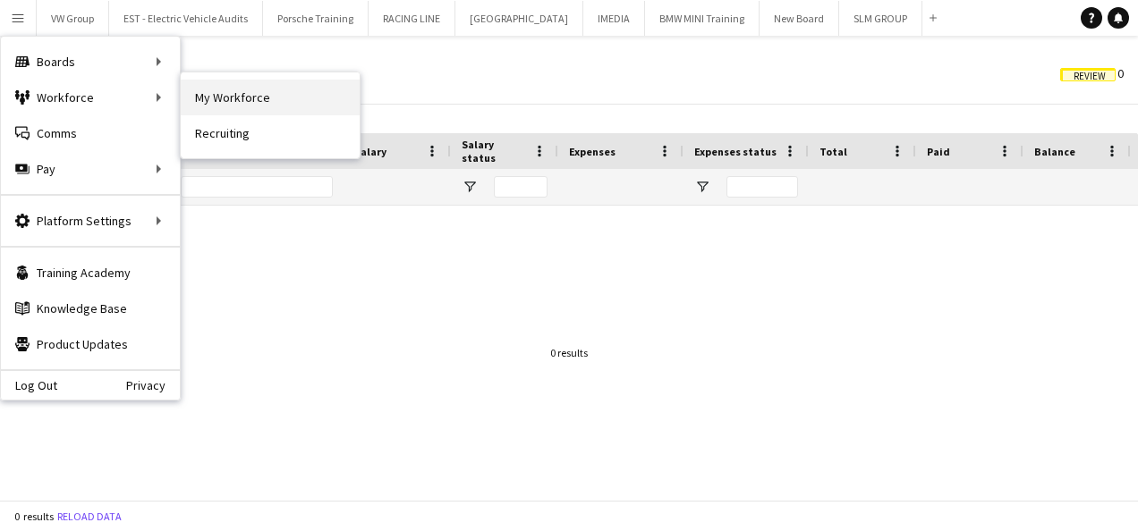
click at [250, 96] on link "My Workforce" at bounding box center [270, 98] width 179 height 36
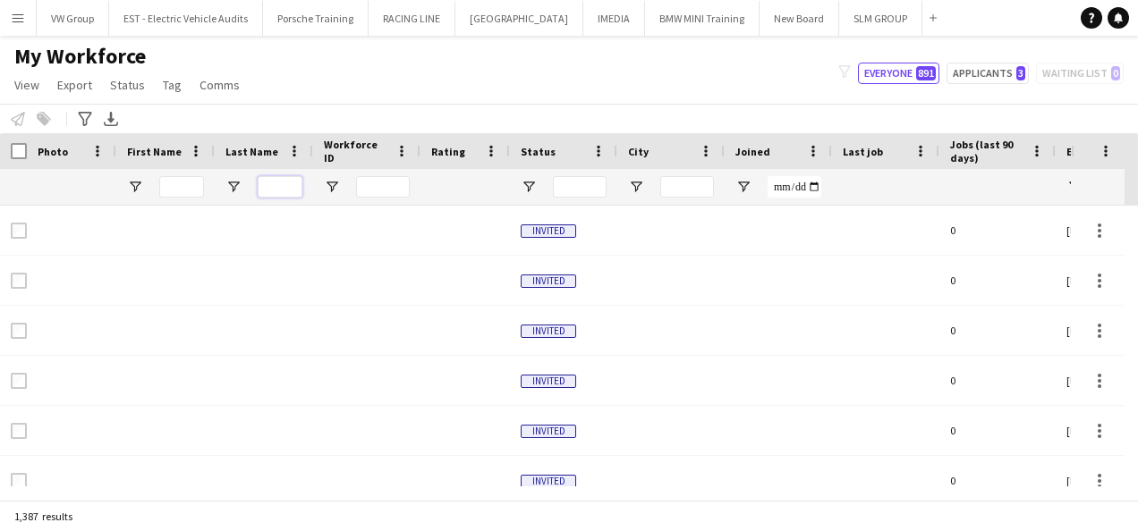
click at [283, 194] on input "Last Name Filter Input" at bounding box center [280, 186] width 45 height 21
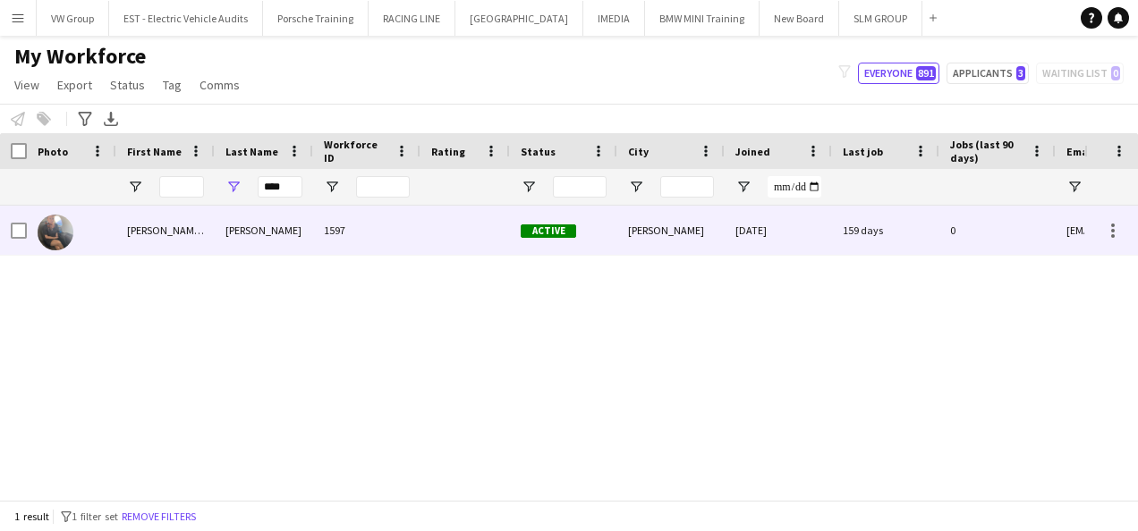
click at [240, 240] on div "[PERSON_NAME]" at bounding box center [264, 230] width 98 height 49
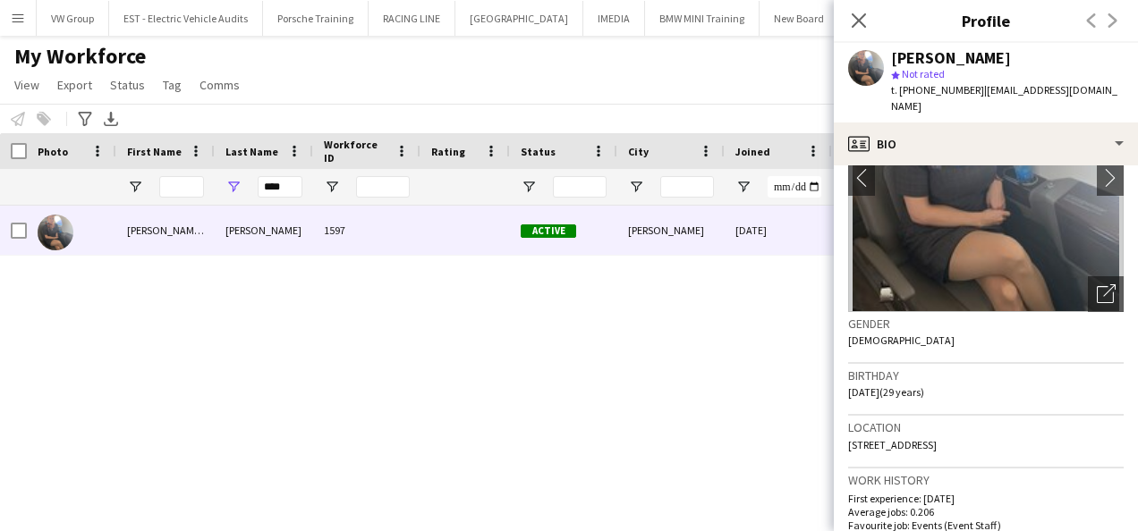
scroll to position [163, 0]
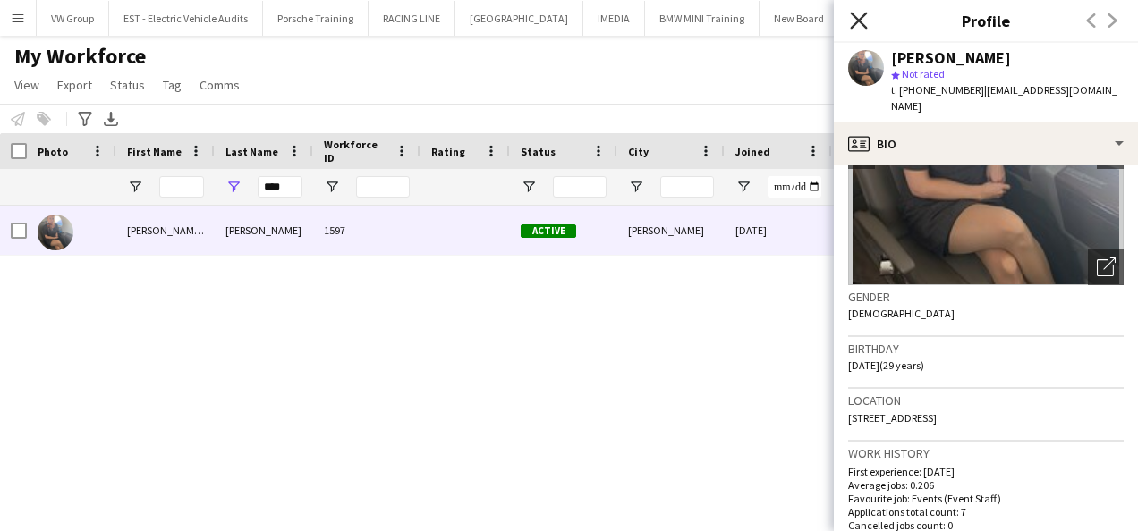
click at [862, 19] on icon "Close pop-in" at bounding box center [858, 20] width 17 height 17
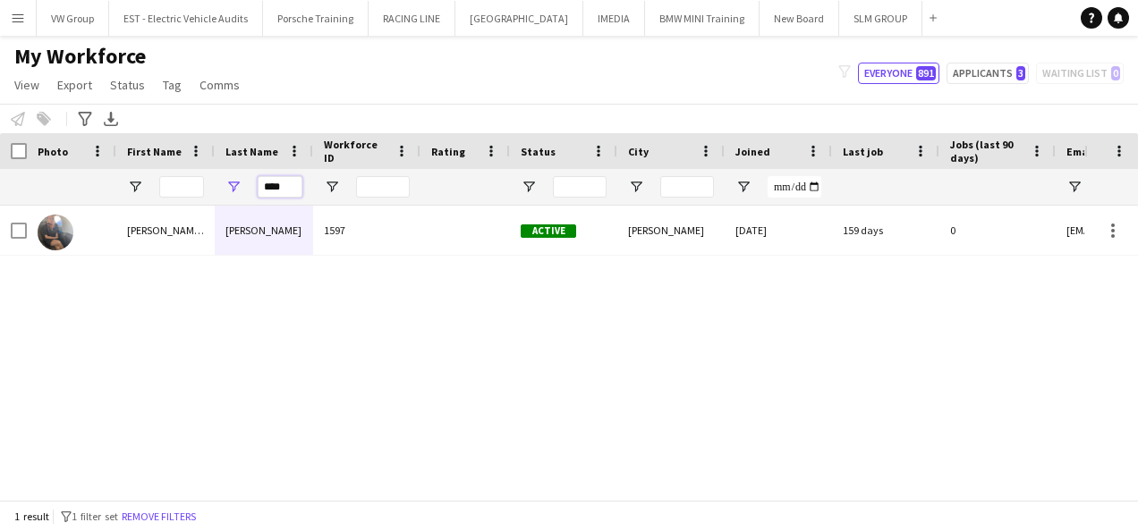
click at [294, 187] on input "****" at bounding box center [280, 186] width 45 height 21
type input "*"
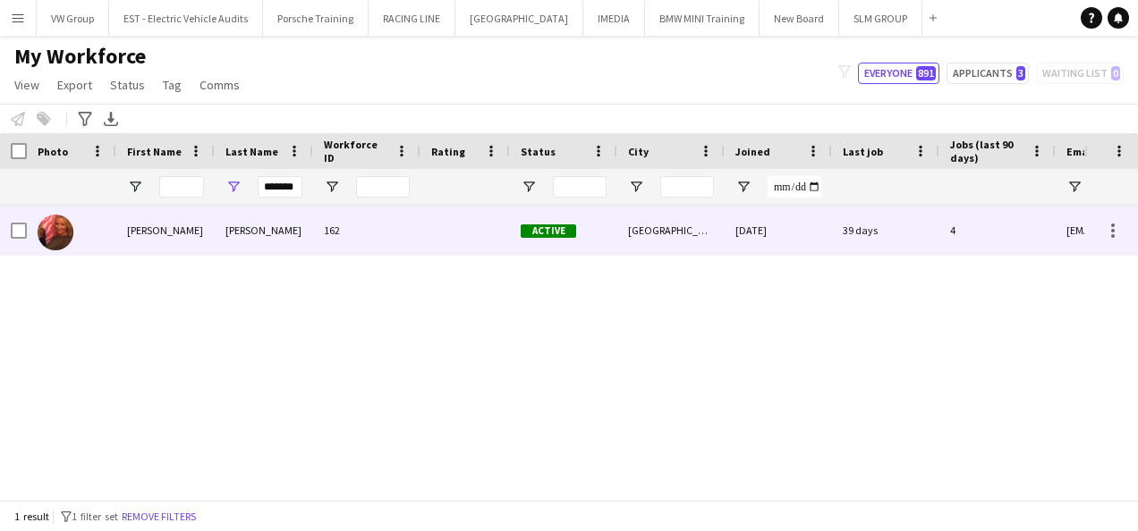
click at [227, 236] on div "[PERSON_NAME]" at bounding box center [264, 230] width 98 height 49
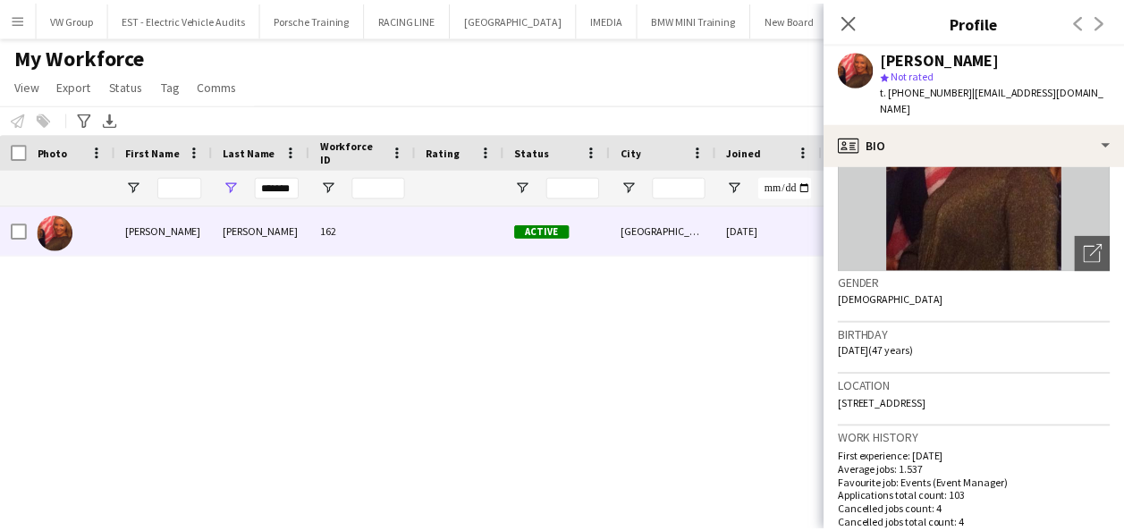
scroll to position [215, 0]
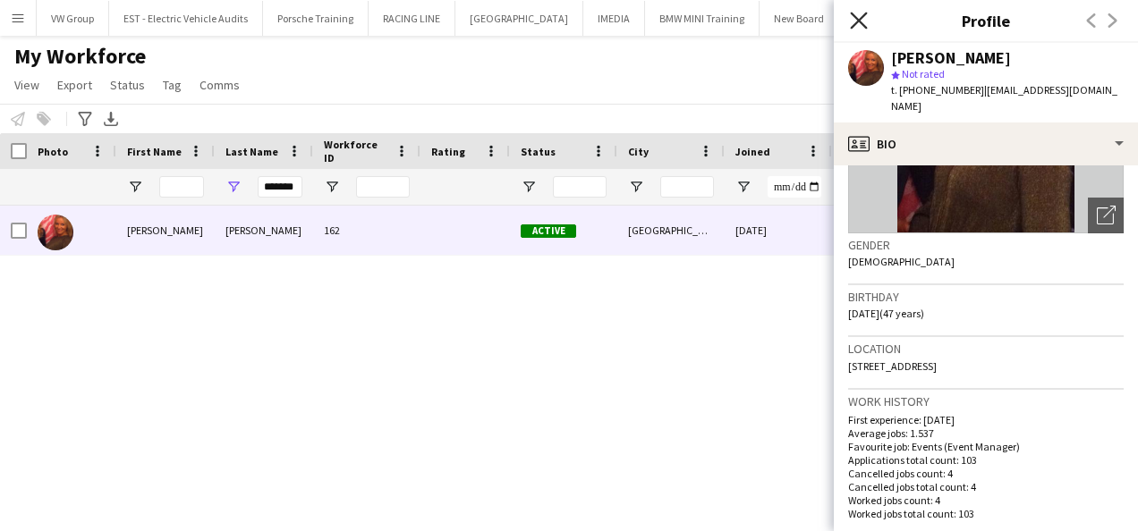
click at [859, 18] on icon "Close pop-in" at bounding box center [858, 20] width 17 height 17
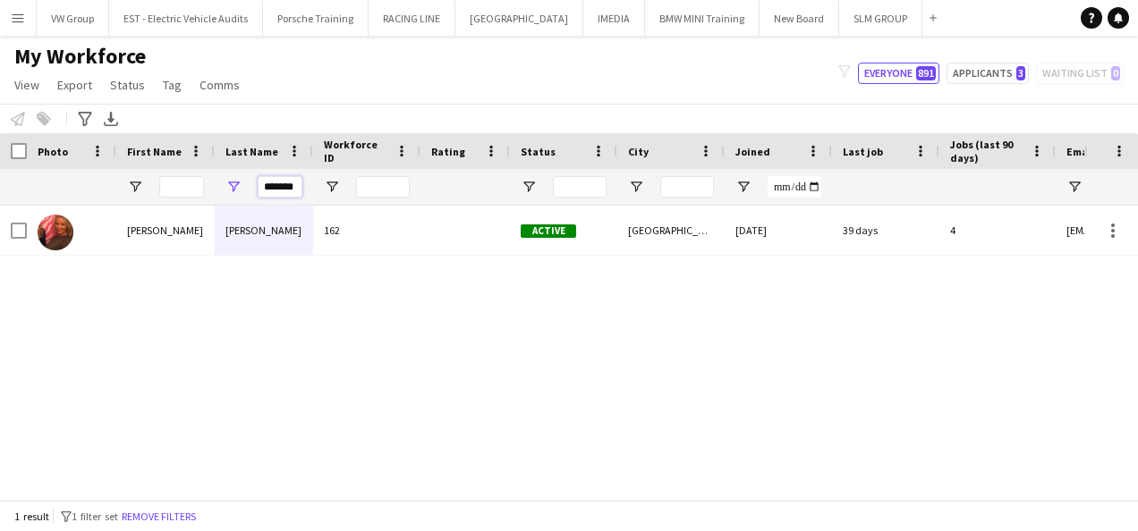
click at [297, 190] on input "*******" at bounding box center [280, 186] width 45 height 21
type input "*"
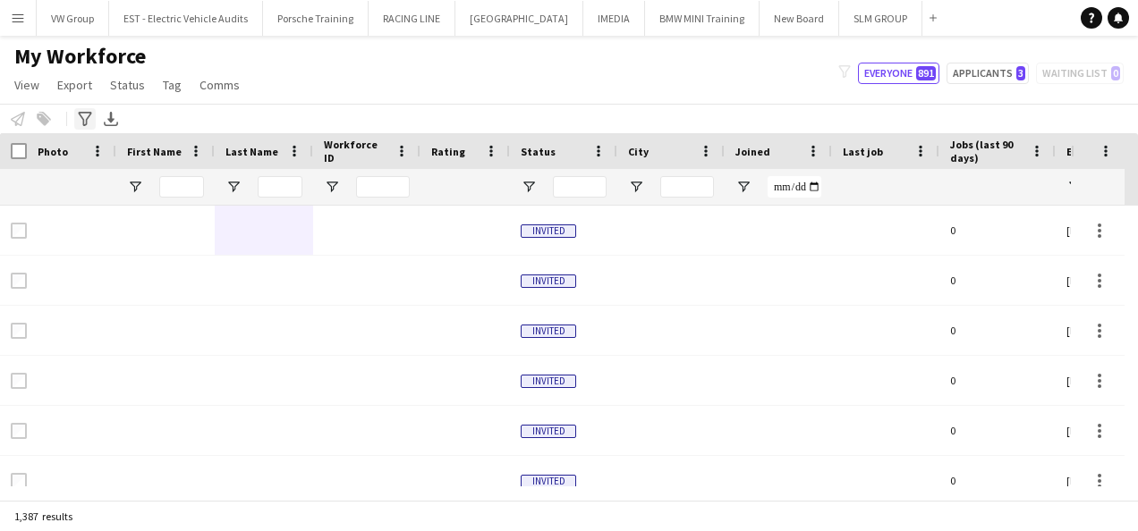
click at [77, 116] on div "Advanced filters" at bounding box center [84, 118] width 21 height 21
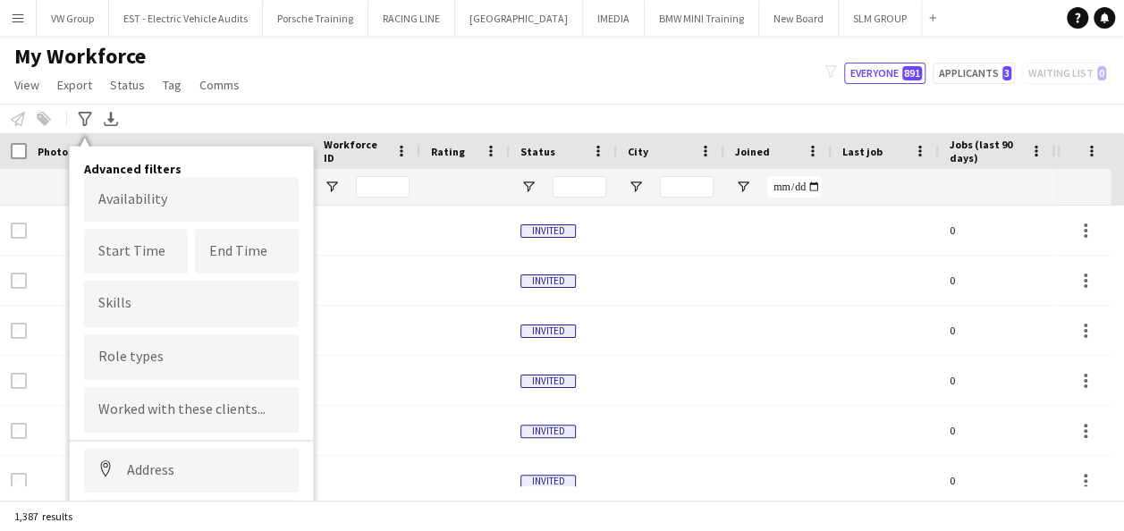
drag, startPoint x: 219, startPoint y: 172, endPoint x: 220, endPoint y: 150, distance: 21.5
click at [220, 150] on div "Advanced filters Availability Start Time End Time Skills Role types Worked with…" at bounding box center [191, 386] width 245 height 480
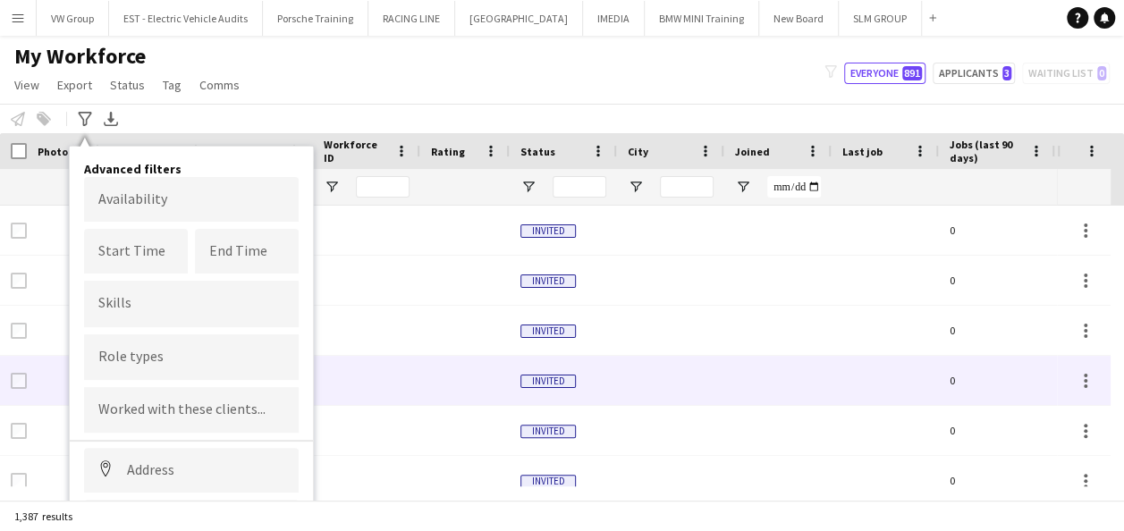
click at [339, 367] on div at bounding box center [366, 380] width 107 height 49
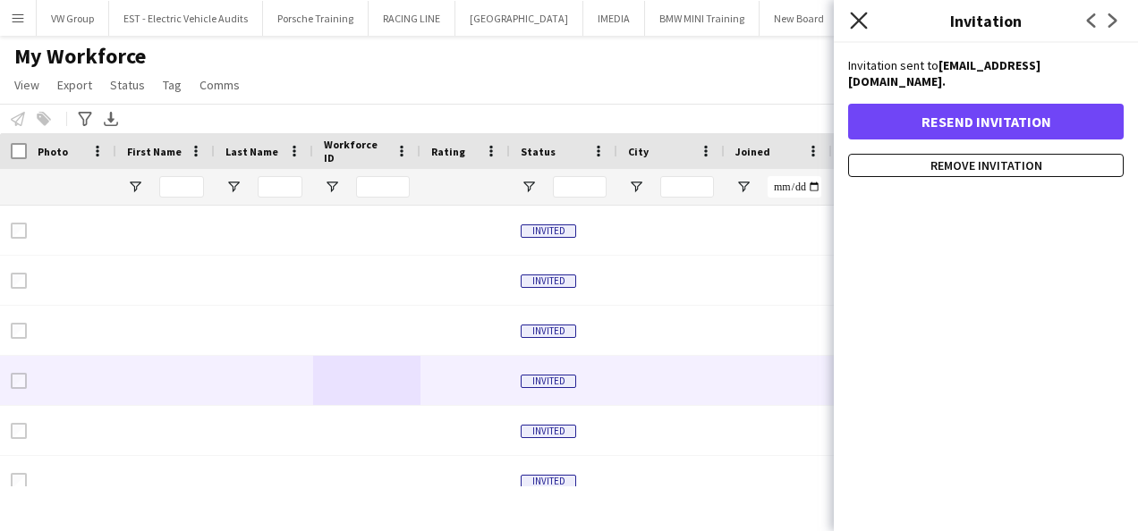
click at [859, 23] on icon at bounding box center [858, 20] width 17 height 17
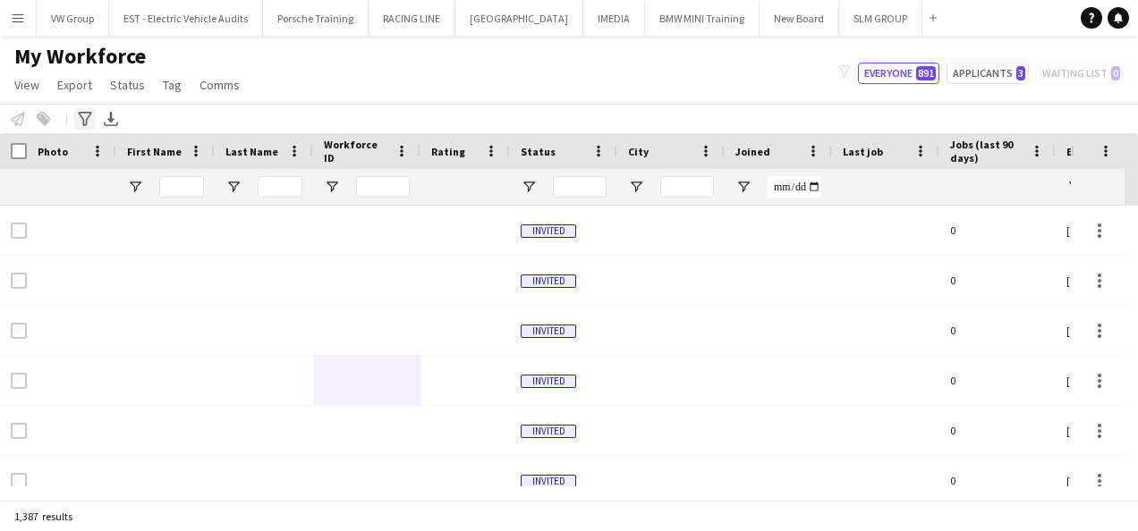
click at [87, 122] on icon "Advanced filters" at bounding box center [85, 119] width 14 height 14
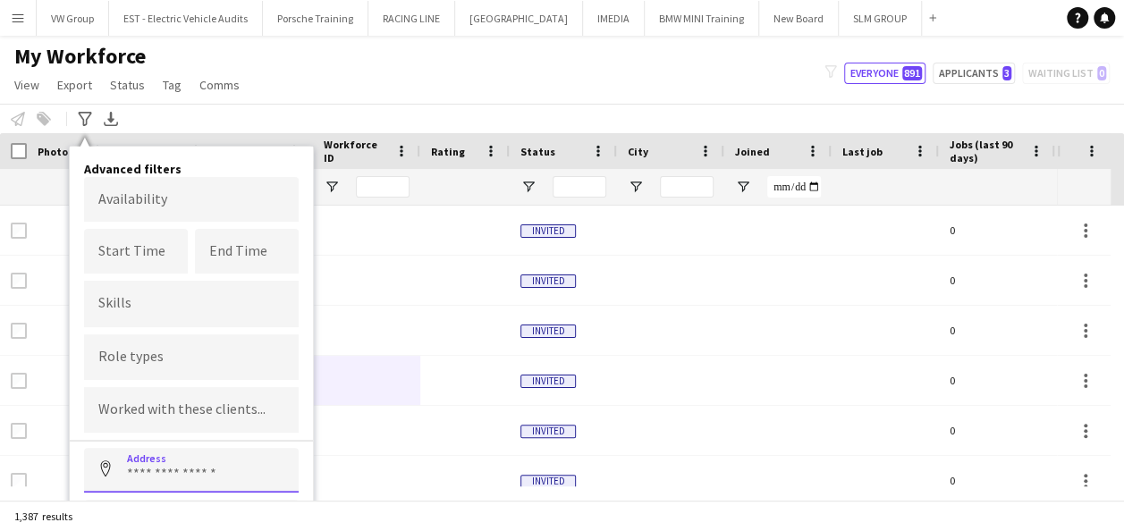
click at [229, 466] on input at bounding box center [191, 470] width 215 height 45
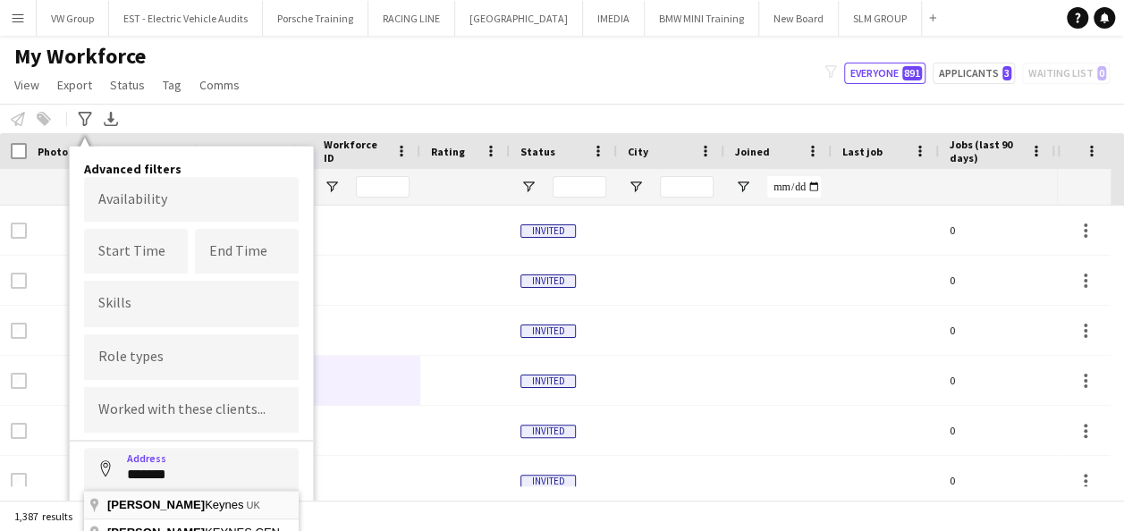
type input "**********"
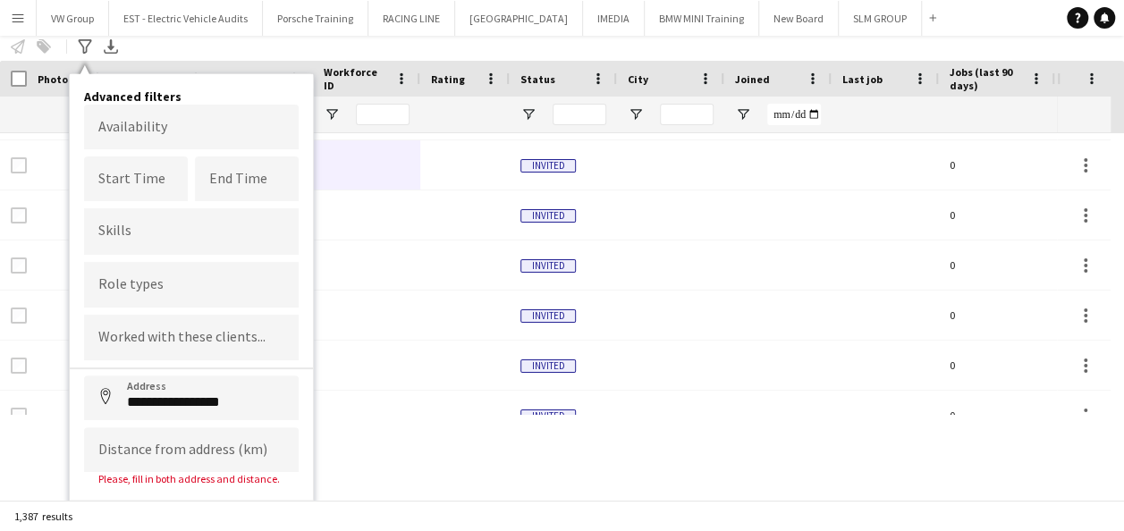
scroll to position [106, 0]
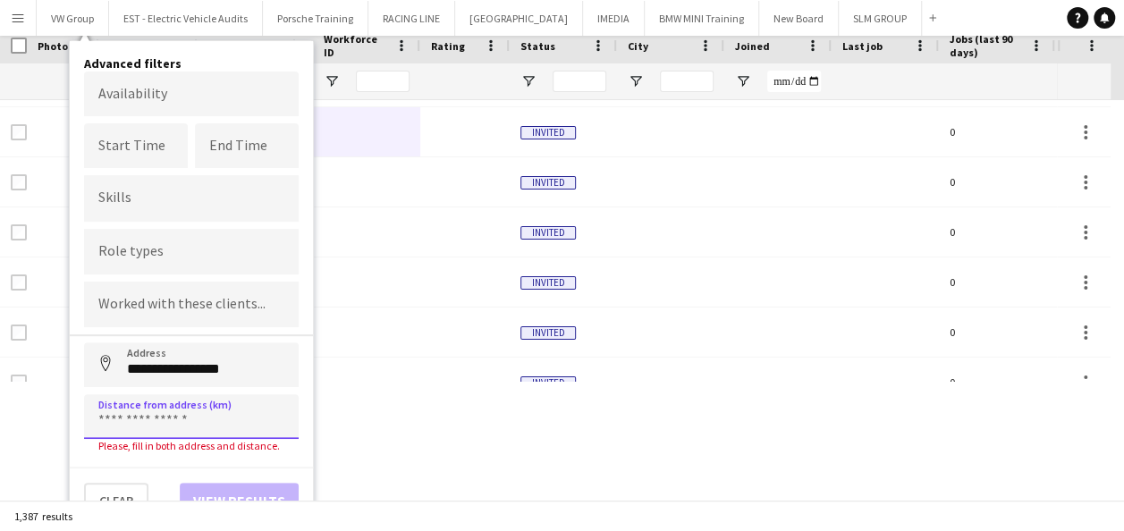
click at [151, 413] on input at bounding box center [191, 416] width 215 height 45
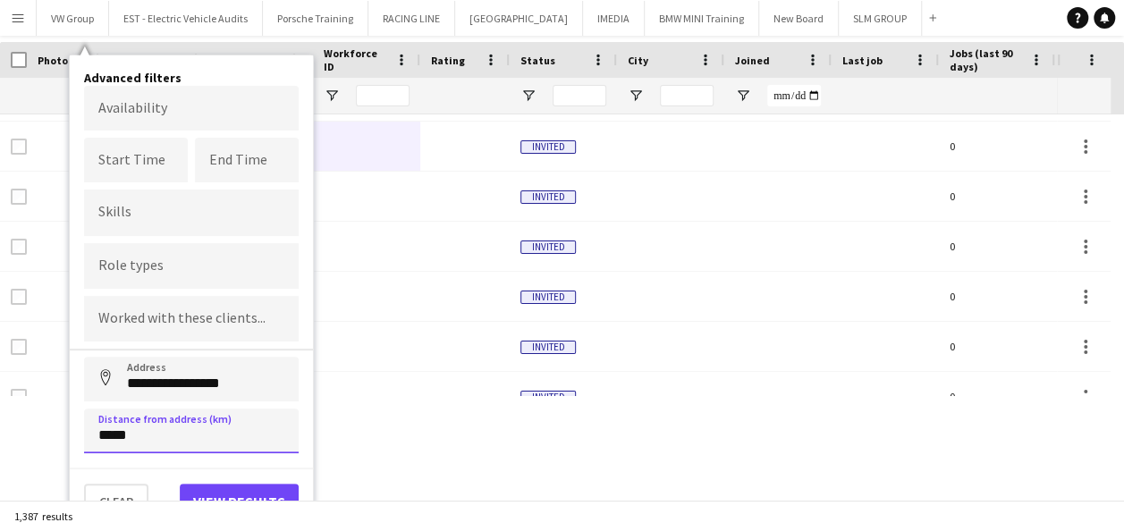
type input "*****"
click at [241, 495] on button "View results" at bounding box center [239, 502] width 119 height 36
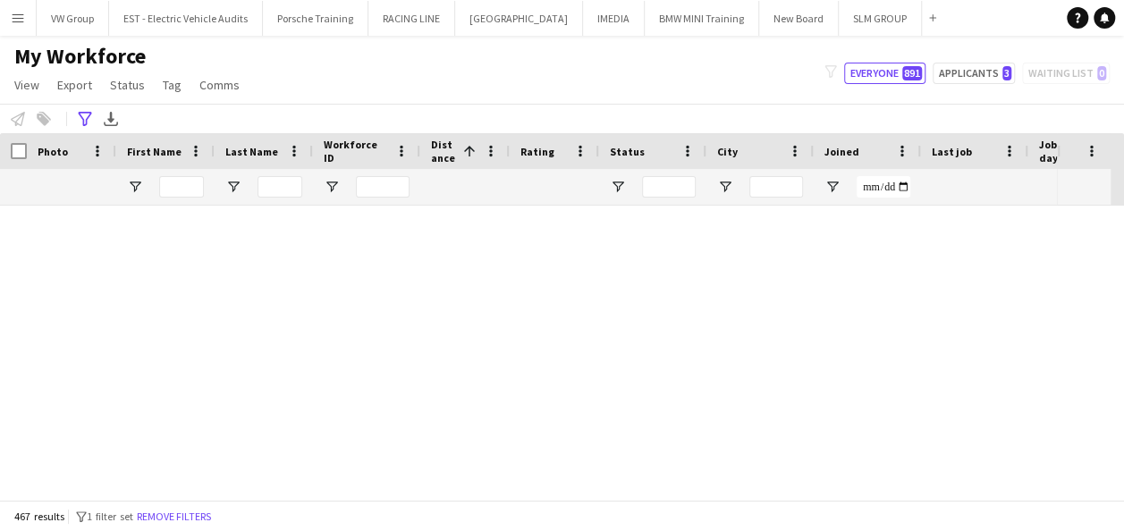
type input "**********"
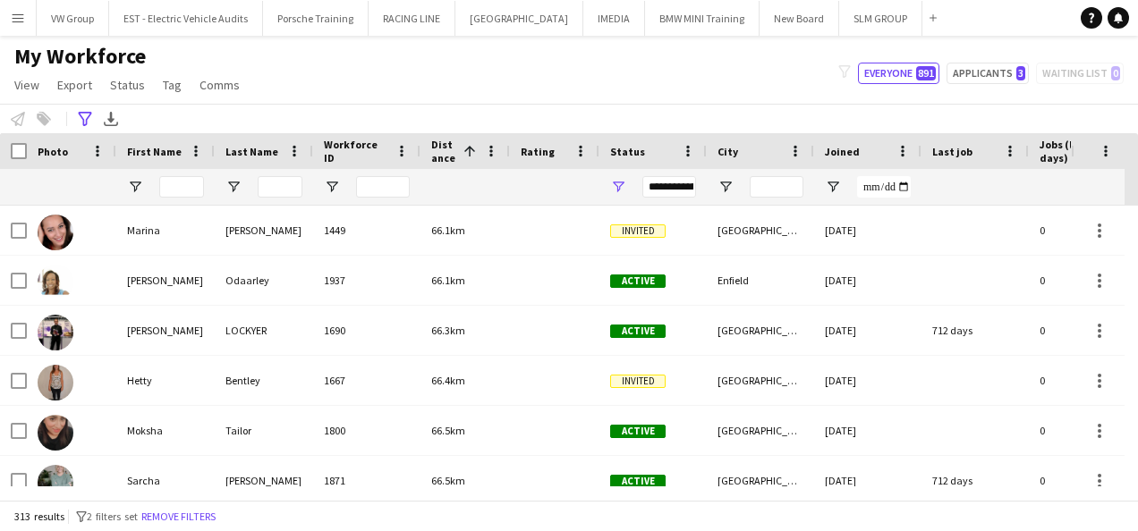
scroll to position [5294, 0]
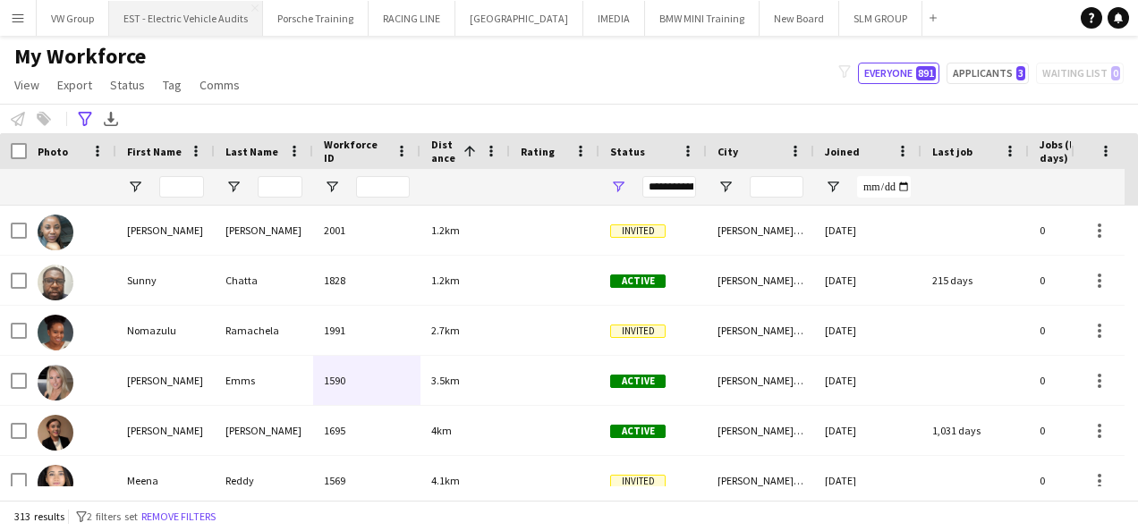
click at [182, 10] on button "EST - Electric Vehicle Audits Close" at bounding box center [186, 18] width 154 height 35
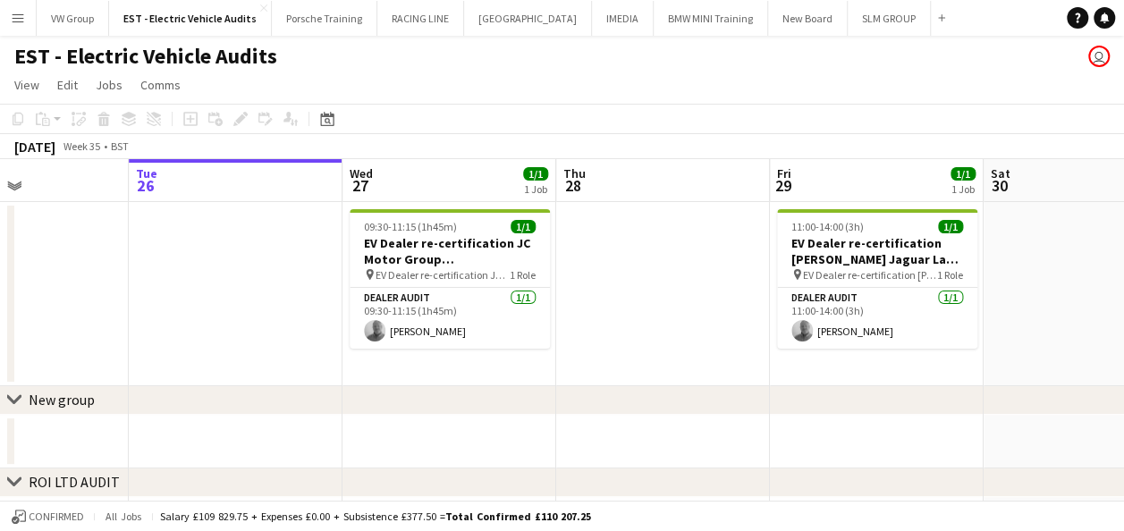
scroll to position [0, 616]
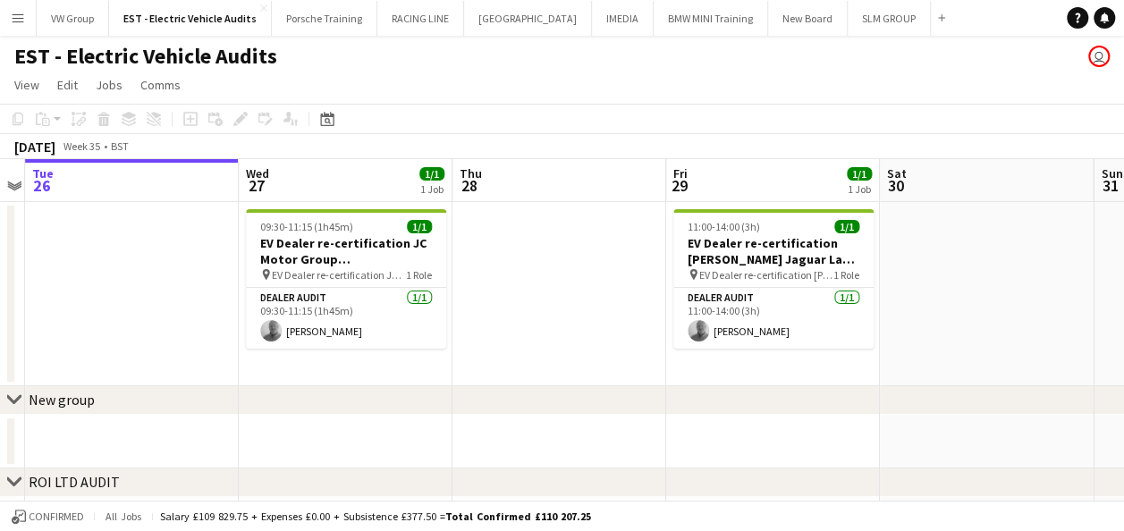
drag, startPoint x: 698, startPoint y: 260, endPoint x: 512, endPoint y: 274, distance: 185.6
click at [512, 274] on app-calendar-viewport "Sat 23 Sun 24 Mon 25 Tue 26 Wed 27 1/1 1 Job Thu 28 Fri 29 1/1 1 Job Sat 30 Sun…" at bounding box center [562, 437] width 1124 height 556
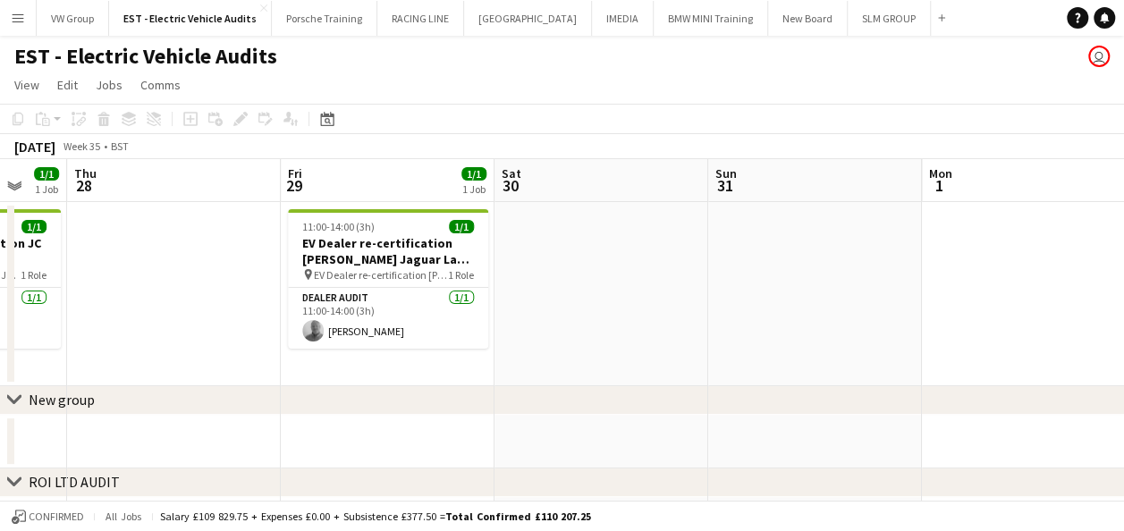
drag, startPoint x: 580, startPoint y: 277, endPoint x: 707, endPoint y: 254, distance: 130.0
click at [558, 284] on app-calendar-viewport "Mon 25 Tue 26 Wed 27 1/1 1 Job Thu 28 Fri 29 1/1 1 Job Sat 30 Sun 31 Mon 1 Tue …" at bounding box center [562, 437] width 1124 height 556
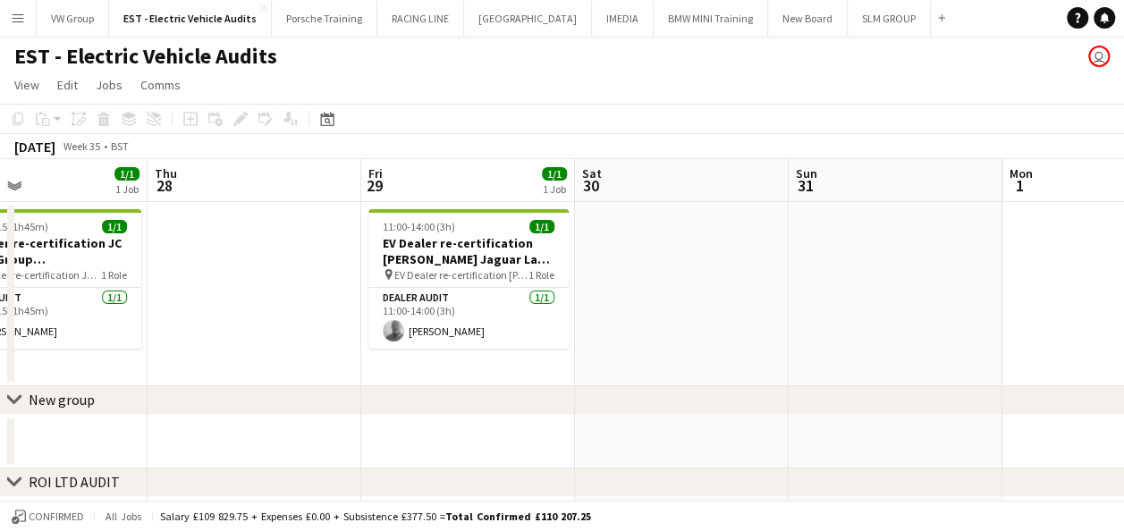
click at [519, 327] on app-calendar-viewport "Mon 25 Tue 26 Wed 27 1/1 1 Job Thu 28 Fri 29 1/1 1 Job Sat 30 Sun 31 Mon 1 Tue …" at bounding box center [562, 437] width 1124 height 556
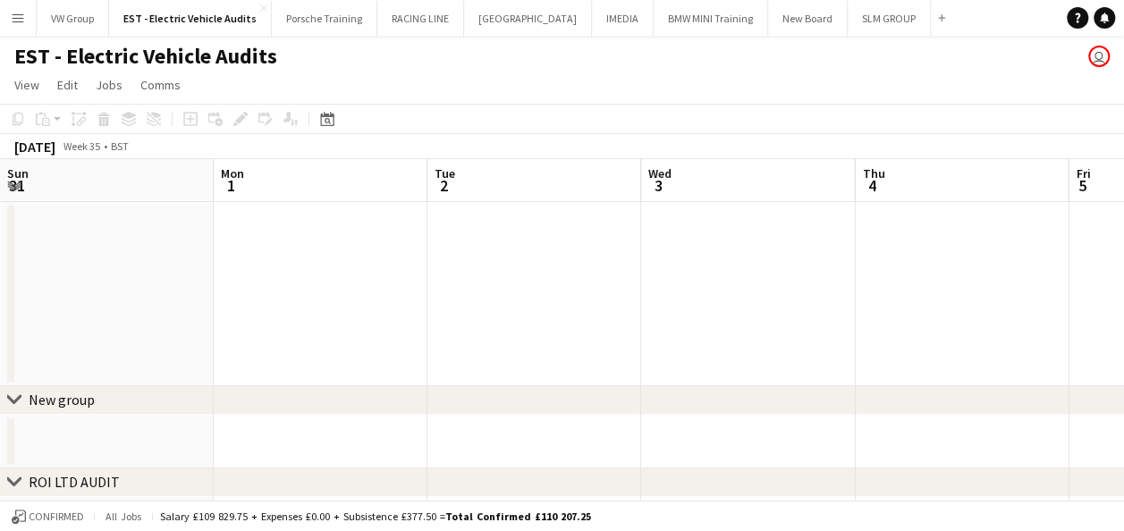
drag, startPoint x: 884, startPoint y: 280, endPoint x: 529, endPoint y: 338, distance: 358.9
click at [524, 341] on app-calendar-viewport "Wed 27 1/1 1 Job Thu 28 Fri 29 1/1 1 Job Sat 30 Sun 31 Mon 1 Tue 2 Wed 3 Thu 4 …" at bounding box center [562, 437] width 1124 height 556
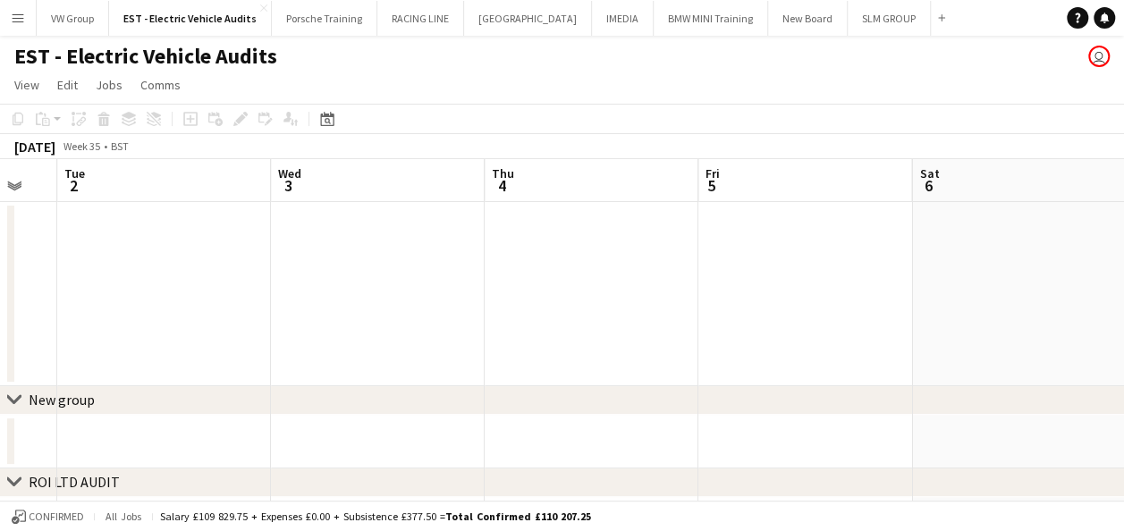
drag, startPoint x: 613, startPoint y: 326, endPoint x: 744, endPoint y: 274, distance: 140.5
click at [518, 361] on app-calendar-viewport "Fri 29 1/1 1 Job Sat 30 Sun 31 Mon 1 Tue 2 Wed 3 Thu 4 Fri 5 Sat 6 Sun 7 Mon 8 …" at bounding box center [562, 437] width 1124 height 556
drag, startPoint x: 887, startPoint y: 274, endPoint x: 570, endPoint y: 339, distance: 324.1
click at [570, 339] on app-calendar-viewport "Fri 29 1/1 1 Job Sat 30 Sun 31 Mon 1 Tue 2 Wed 3 Thu 4 Fri 5 Sat 6 Sun 7 Mon 8 …" at bounding box center [562, 437] width 1124 height 556
click at [613, 330] on app-calendar-viewport "Sun 31 Mon 1 Tue 2 Wed 3 Thu 4 Fri 5 Sat 6 Sun 7 Mon 8 Tue 9 Wed 10" at bounding box center [562, 437] width 1124 height 556
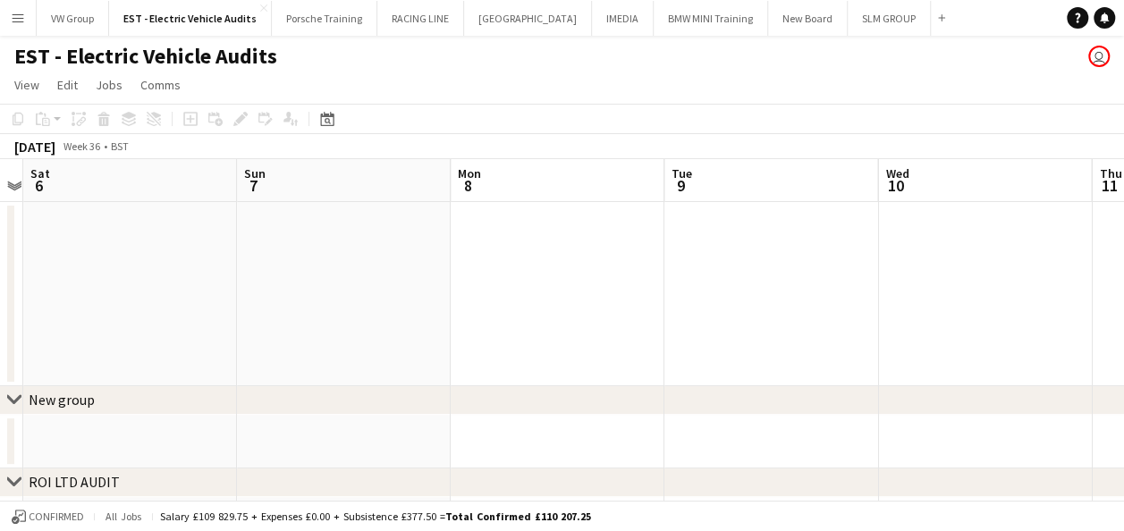
drag, startPoint x: 655, startPoint y: 333, endPoint x: 831, endPoint y: 328, distance: 176.2
click at [592, 356] on app-calendar-viewport "Tue 2 Wed 3 Thu 4 Fri 5 Sat 6 Sun 7 Mon 8 Tue 9 Wed 10 Thu 11 Fri 12" at bounding box center [562, 437] width 1124 height 556
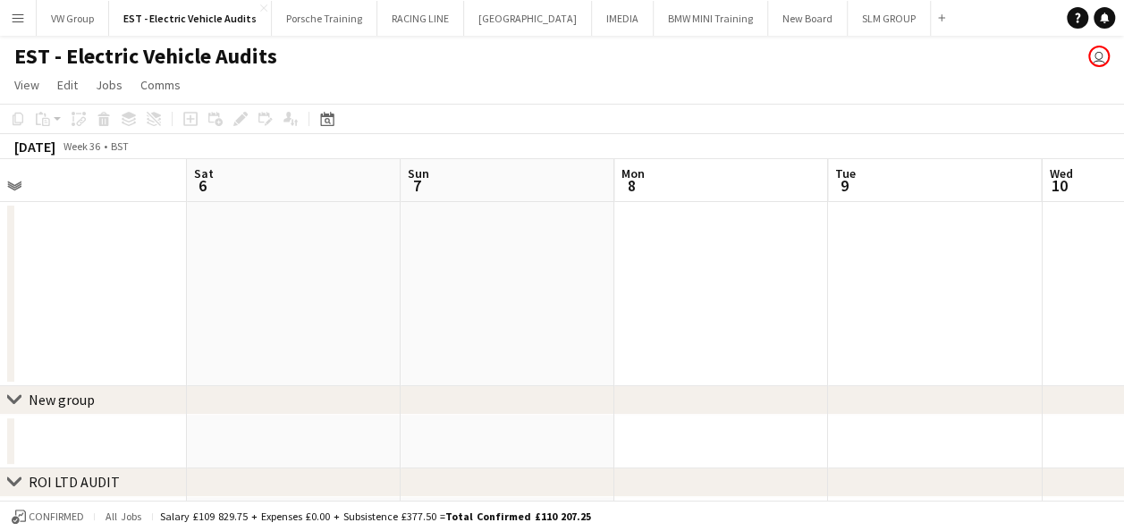
drag, startPoint x: 898, startPoint y: 311, endPoint x: 639, endPoint y: 354, distance: 262.9
click at [639, 354] on app-calendar-viewport "Tue 2 Wed 3 Thu 4 Fri 5 Sat 6 Sun 7 Mon 8 Tue 9 Wed 10 Thu 11 Fri 12" at bounding box center [562, 437] width 1124 height 556
drag, startPoint x: 928, startPoint y: 300, endPoint x: 745, endPoint y: 345, distance: 188.9
click at [629, 379] on app-calendar-viewport "Thu 4 Fri 5 Sat 6 Sun 7 Mon 8 Tue 9 Wed 10 Thu 11 Fri 12 Sat 13 Sun 14" at bounding box center [562, 437] width 1124 height 556
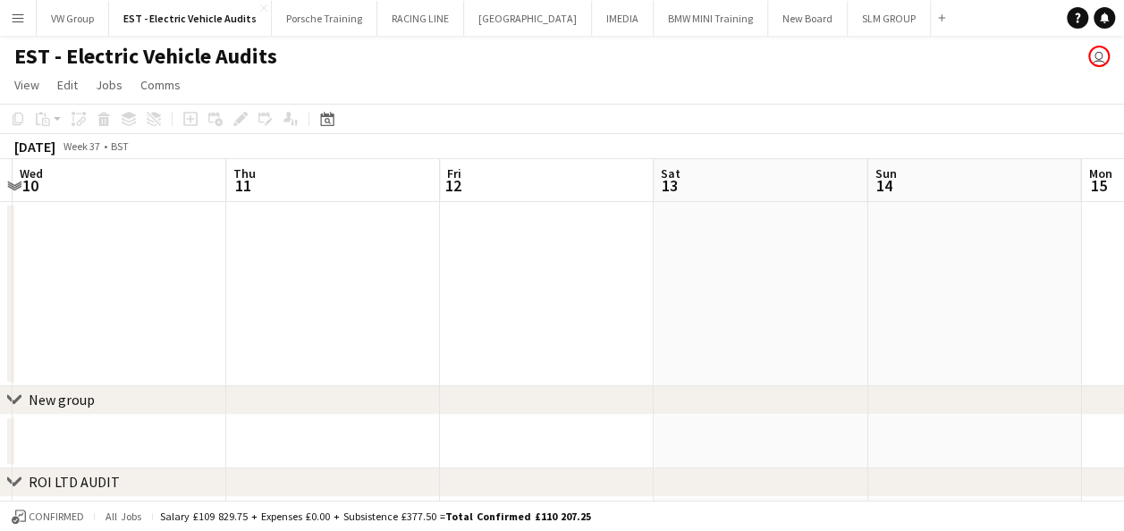
drag, startPoint x: 860, startPoint y: 322, endPoint x: 613, endPoint y: 386, distance: 256.0
click at [612, 388] on div "chevron-right New group chevron-right ROI LTD AUDIT chevron-right New group che…" at bounding box center [562, 437] width 1124 height 556
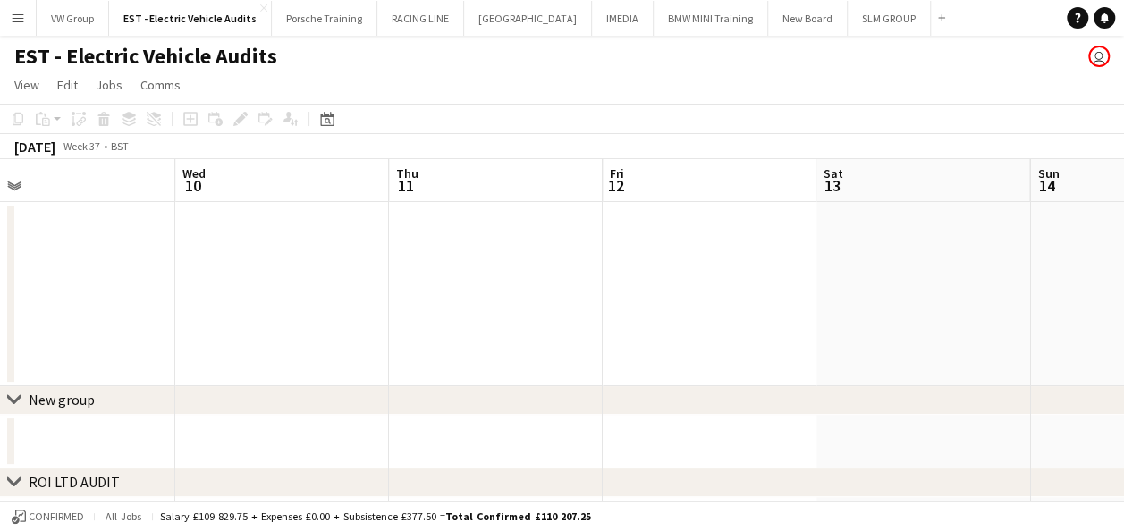
drag, startPoint x: 680, startPoint y: 384, endPoint x: 630, endPoint y: 402, distance: 53.5
click at [631, 404] on div "chevron-right New group chevron-right ROI LTD AUDIT chevron-right New group che…" at bounding box center [562, 437] width 1124 height 556
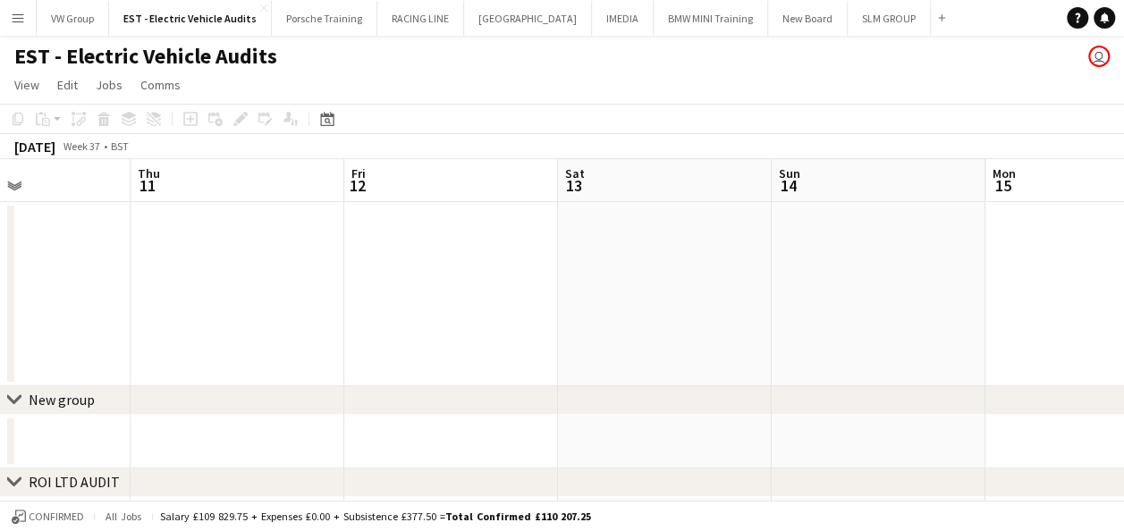
drag, startPoint x: 908, startPoint y: 300, endPoint x: 817, endPoint y: 336, distance: 97.5
click at [653, 352] on app-calendar-viewport "Mon 8 Tue 9 Wed 10 Thu 11 Fri 12 Sat 13 Sun 14 Mon 15 Tue 16 Wed 17 Thu 18" at bounding box center [562, 437] width 1124 height 556
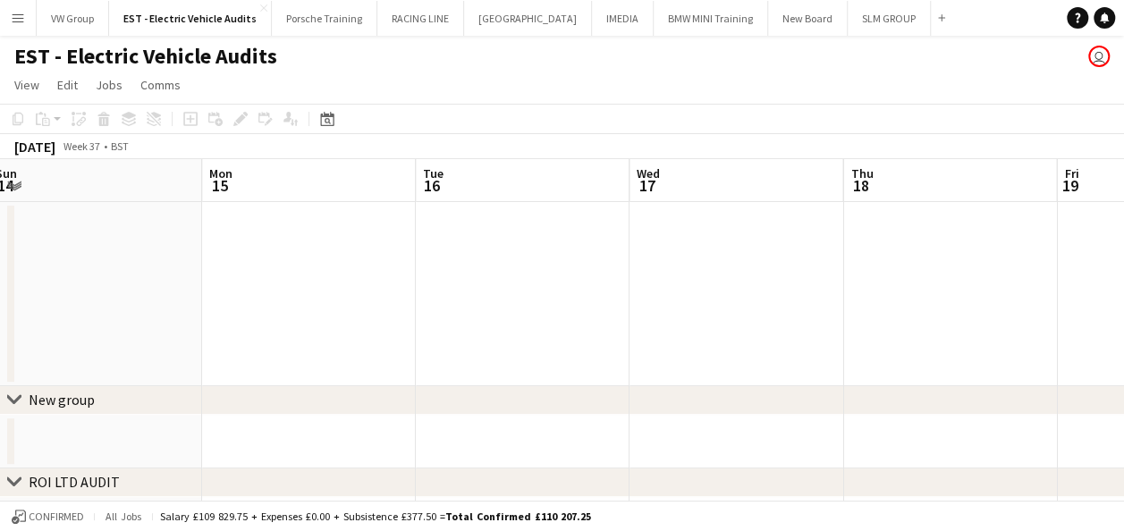
drag, startPoint x: 966, startPoint y: 291, endPoint x: 630, endPoint y: 386, distance: 349.6
click at [630, 386] on div "chevron-right New group chevron-right ROI LTD AUDIT chevron-right New group che…" at bounding box center [562, 437] width 1124 height 556
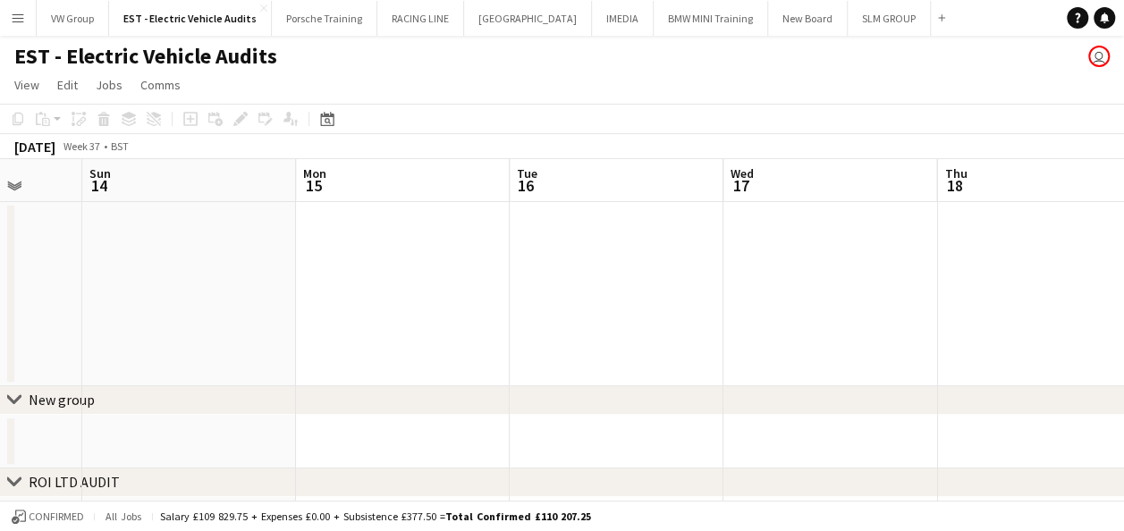
drag, startPoint x: 698, startPoint y: 351, endPoint x: 615, endPoint y: 402, distance: 97.5
click at [608, 408] on div "chevron-right New group chevron-right ROI LTD AUDIT chevron-right New group che…" at bounding box center [562, 437] width 1124 height 556
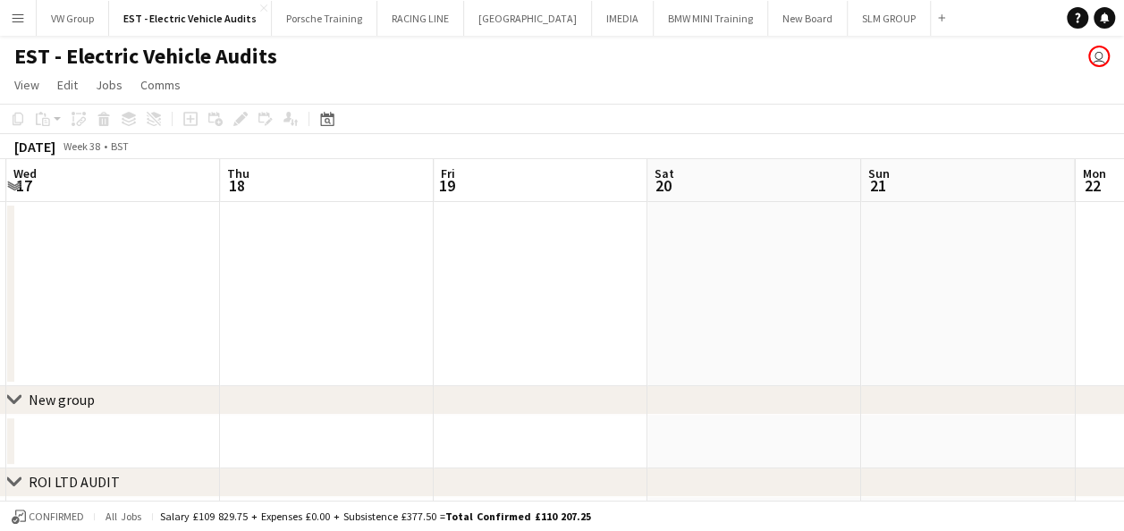
drag, startPoint x: 964, startPoint y: 311, endPoint x: 638, endPoint y: 411, distance: 341.4
click at [638, 411] on div "chevron-right New group chevron-right ROI LTD AUDIT chevron-right New group che…" at bounding box center [562, 437] width 1124 height 556
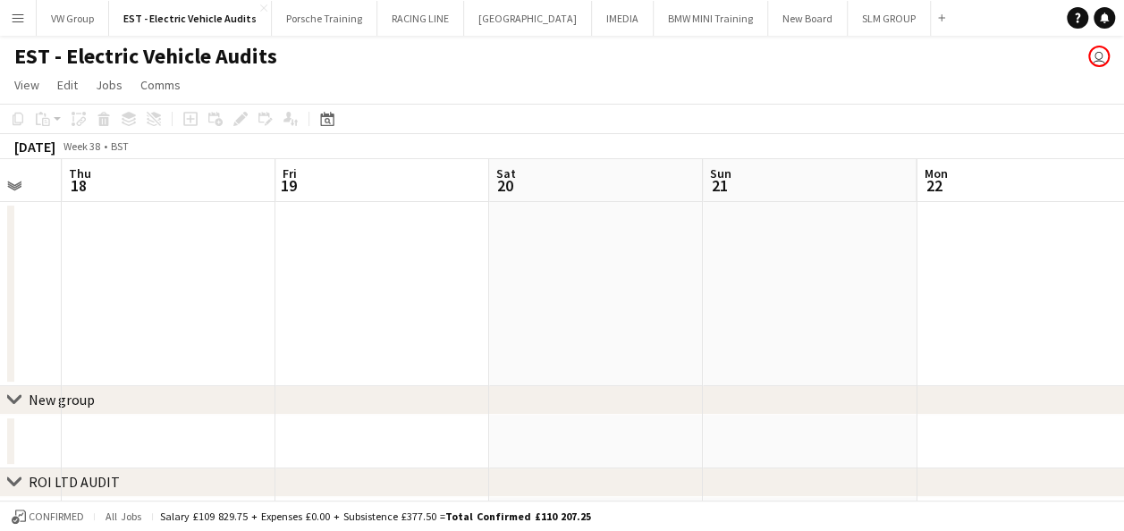
click at [651, 394] on div "chevron-right New group chevron-right ROI LTD AUDIT chevron-right New group che…" at bounding box center [562, 437] width 1124 height 556
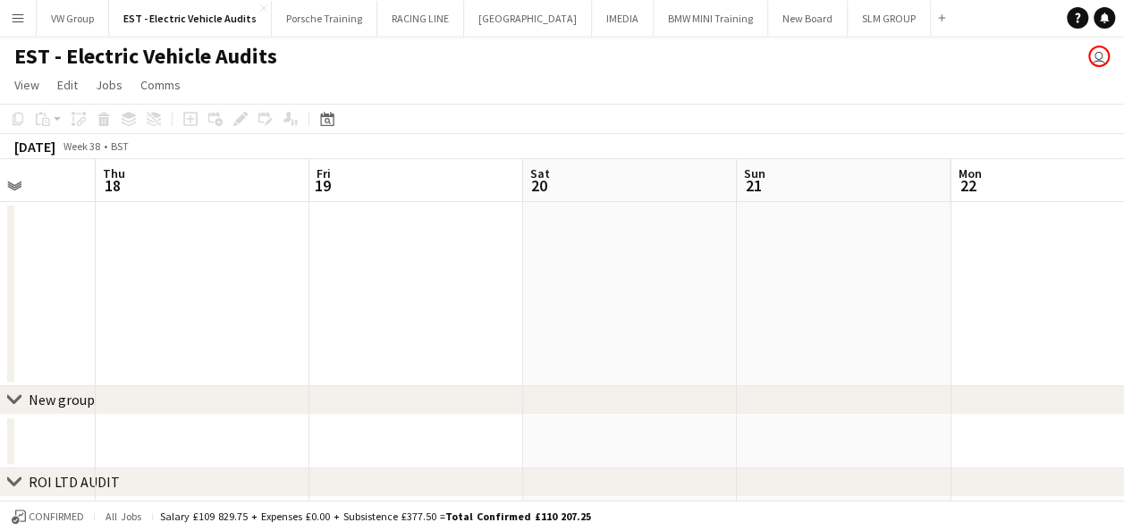
drag, startPoint x: 866, startPoint y: 318, endPoint x: 546, endPoint y: 378, distance: 325.7
click at [408, 410] on div "chevron-right New group chevron-right ROI LTD AUDIT chevron-right New group che…" at bounding box center [562, 437] width 1124 height 556
drag, startPoint x: 451, startPoint y: 385, endPoint x: 347, endPoint y: 436, distance: 115.2
click at [347, 436] on app-calendar-viewport "Thu 18 Fri 19 Sat 20 Sun 21 Mon 22 Tue 23 Wed 24 Thu 25 Fri 26 Sat 27 Sun 28" at bounding box center [562, 437] width 1124 height 556
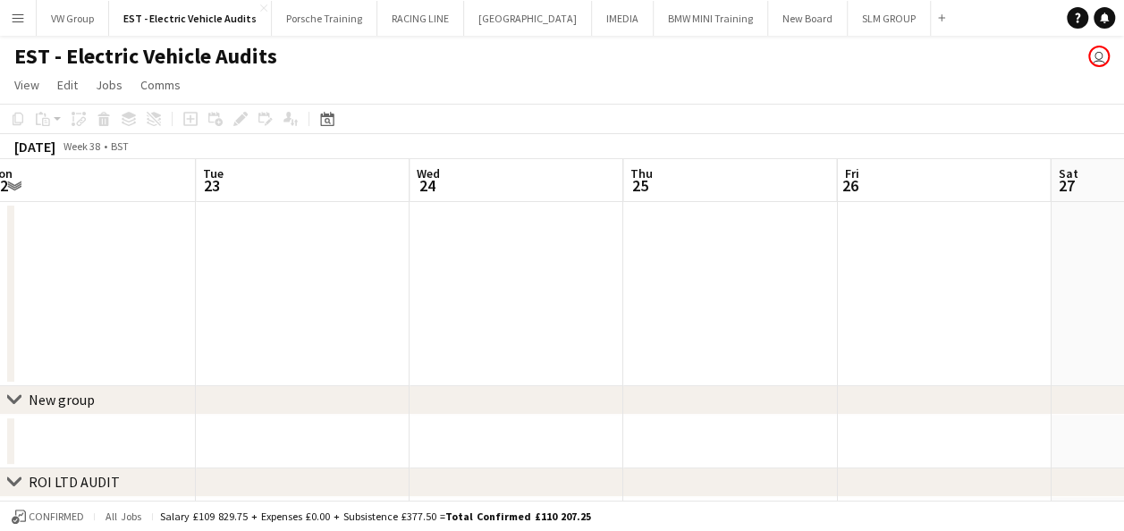
drag, startPoint x: 603, startPoint y: 308, endPoint x: 292, endPoint y: 438, distance: 337.5
click at [276, 443] on app-calendar-viewport "Thu 18 Fri 19 Sat 20 Sun 21 Mon 22 Tue 23 Wed 24 Thu 25 Fri 26 Sat 27 Sun 28" at bounding box center [562, 437] width 1124 height 556
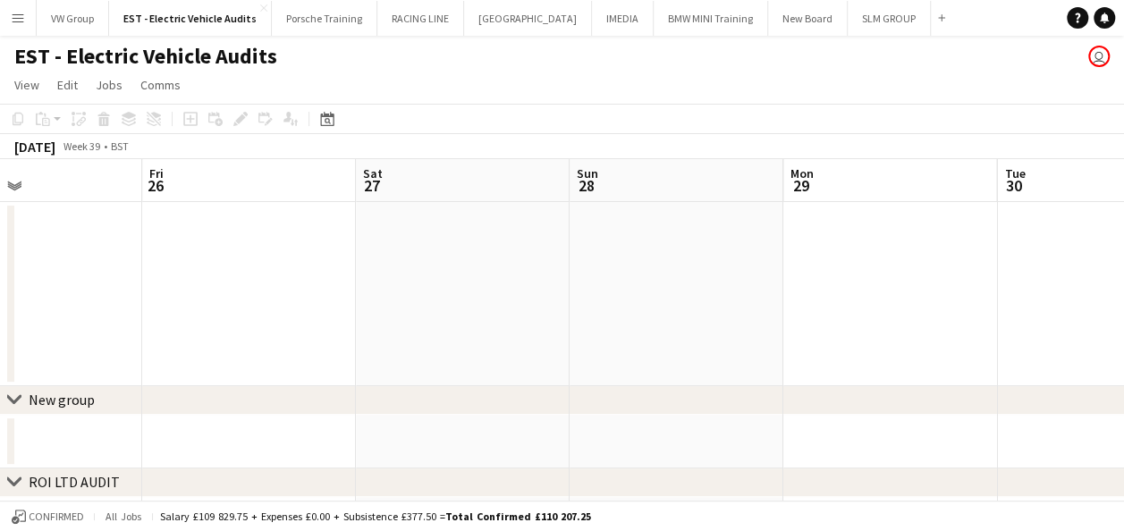
drag, startPoint x: 333, startPoint y: 402, endPoint x: 363, endPoint y: 400, distance: 30.5
click at [336, 399] on div "chevron-right New group chevron-right ROI LTD AUDIT chevron-right New group che…" at bounding box center [562, 437] width 1124 height 556
drag, startPoint x: 508, startPoint y: 358, endPoint x: 233, endPoint y: 474, distance: 299.0
click at [233, 474] on div "chevron-right New group chevron-right ROI LTD AUDIT chevron-right New group che…" at bounding box center [562, 437] width 1124 height 556
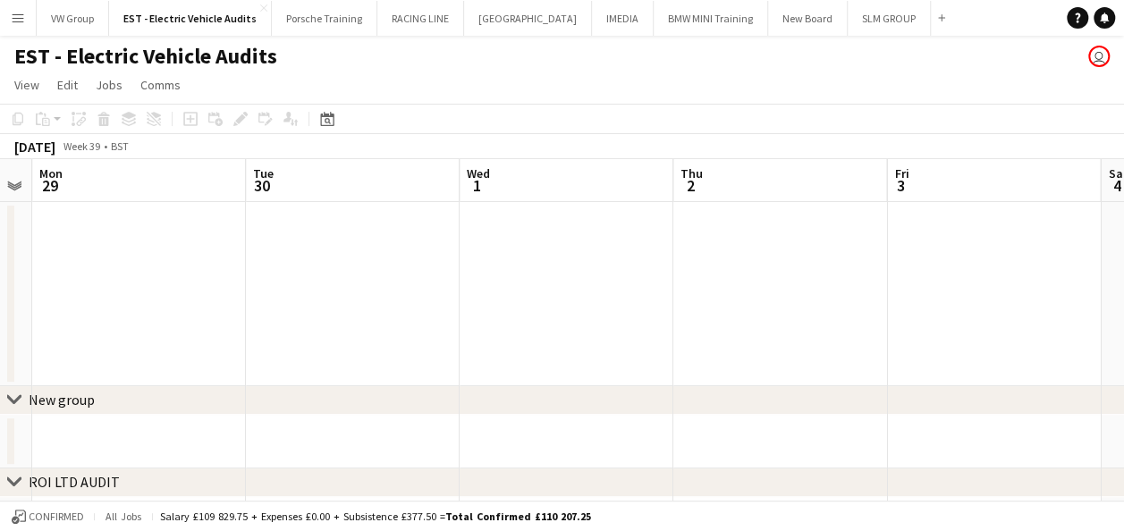
drag, startPoint x: 716, startPoint y: 330, endPoint x: 351, endPoint y: 416, distance: 374.8
click at [335, 419] on app-calendar-viewport "Thu 25 Fri 26 Sat 27 Sun 28 Mon 29 Tue 30 Wed 1 Thu 2 Fri 3 Sat 4 Sun 5" at bounding box center [562, 437] width 1124 height 556
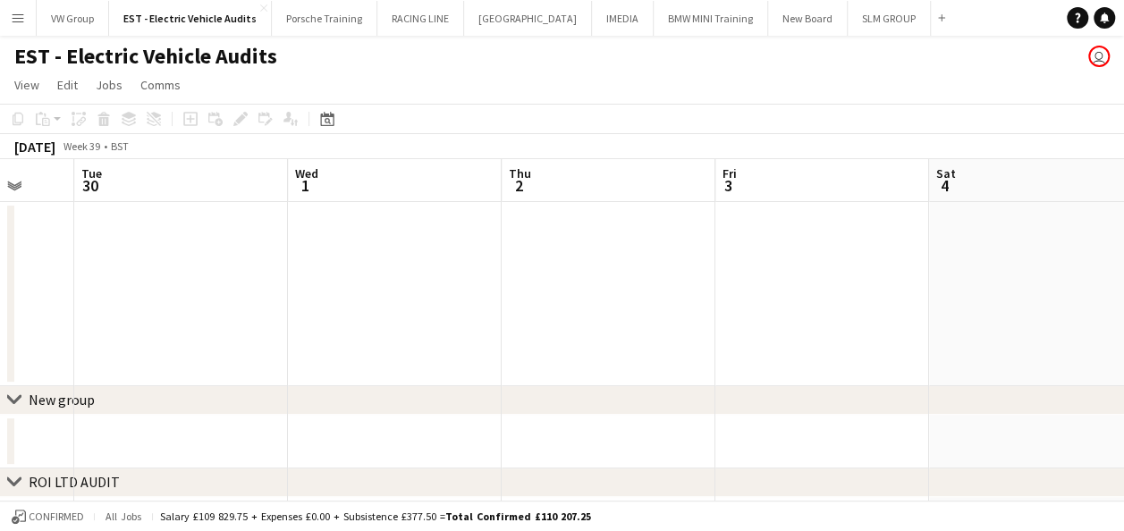
click at [261, 413] on div "chevron-right New group chevron-right ROI LTD AUDIT chevron-right New group che…" at bounding box center [562, 437] width 1124 height 556
drag, startPoint x: 368, startPoint y: 333, endPoint x: 405, endPoint y: 324, distance: 38.6
click at [386, 331] on app-calendar-viewport "Mon 29 Tue 30 Wed 1 Thu 2 Fri 3 Sat 4 Sun 5 Mon 6 Tue 7 1/1 1 Job Wed 8 Thu 9 0…" at bounding box center [562, 437] width 1124 height 556
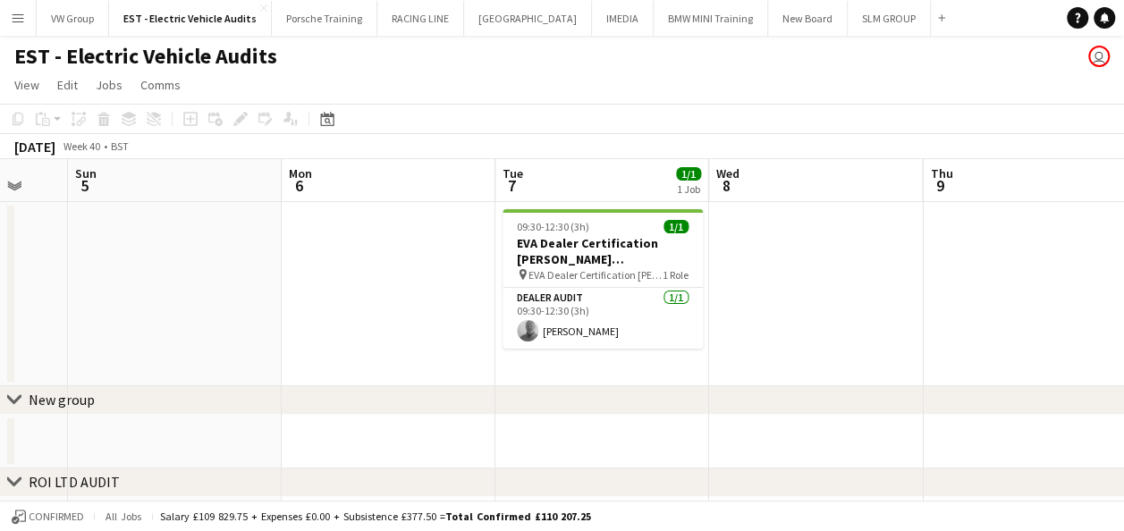
click at [406, 333] on app-calendar-viewport "Wed 1 Thu 2 Fri 3 Sat 4 Sun 5 Mon 6 Tue 7 1/1 1 Job Wed 8 Thu 9 Fri 10 Sat 11 0…" at bounding box center [562, 437] width 1124 height 556
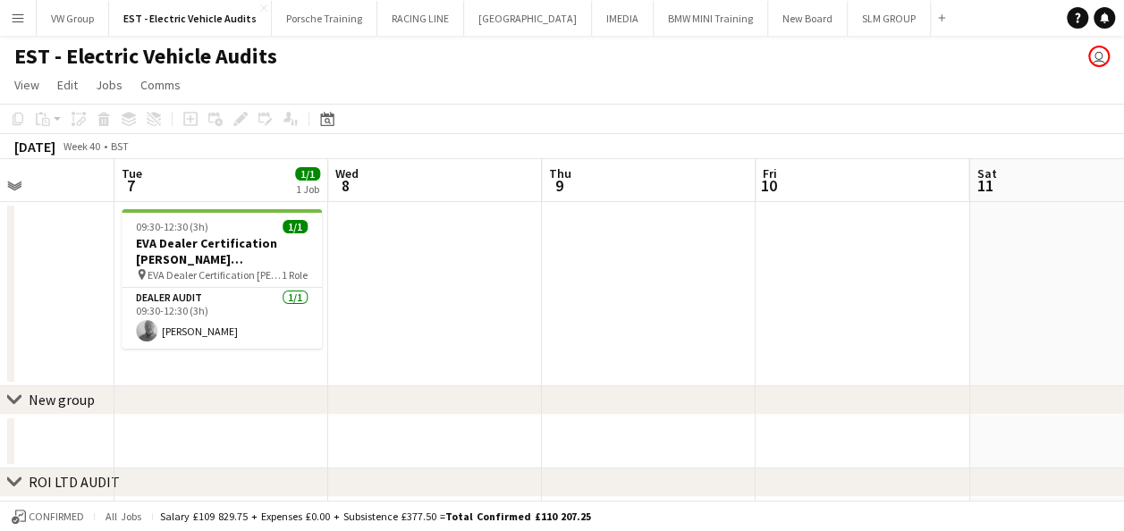
drag, startPoint x: 710, startPoint y: 245, endPoint x: 527, endPoint y: 273, distance: 185.4
click at [521, 275] on app-calendar-viewport "Fri 3 Sat 4 Sun 5 Mon 6 Tue 7 1/1 1 Job Wed 8 Thu 9 Fri 10 Sat 11 Sun 12 Mon 13…" at bounding box center [562, 437] width 1124 height 556
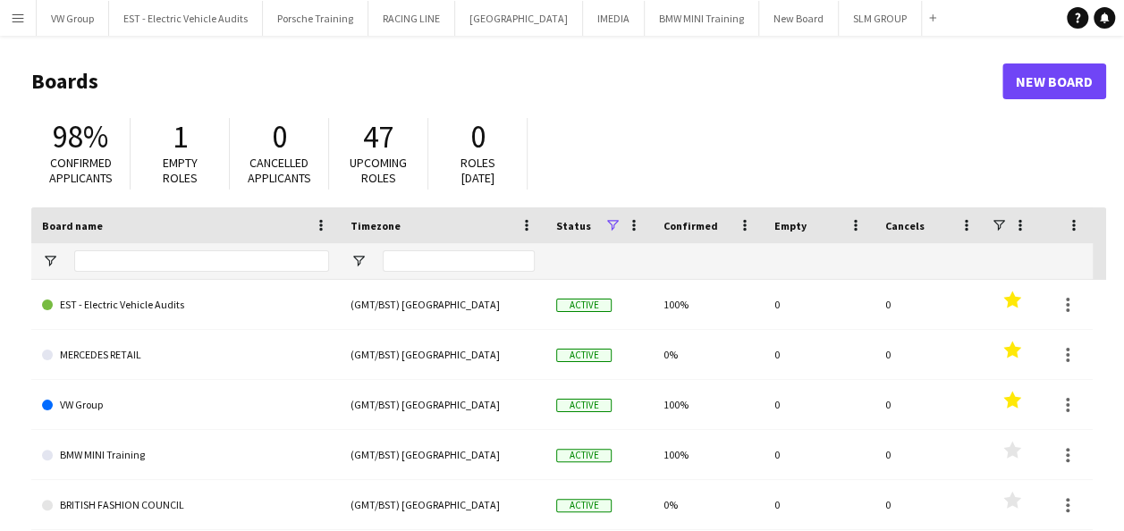
click at [18, 18] on app-icon "Menu" at bounding box center [18, 18] width 14 height 14
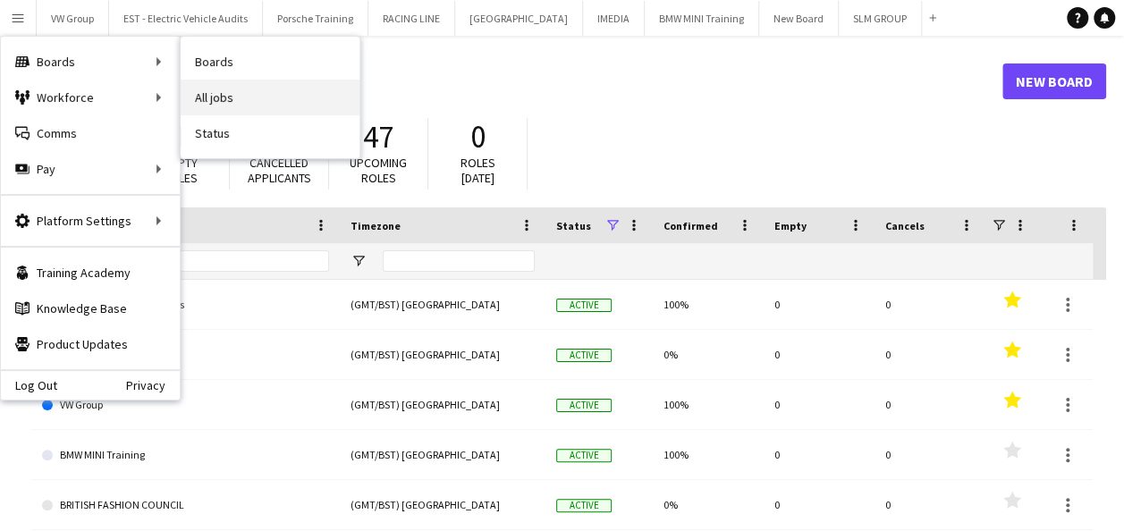
click at [216, 97] on link "All jobs" at bounding box center [270, 98] width 179 height 36
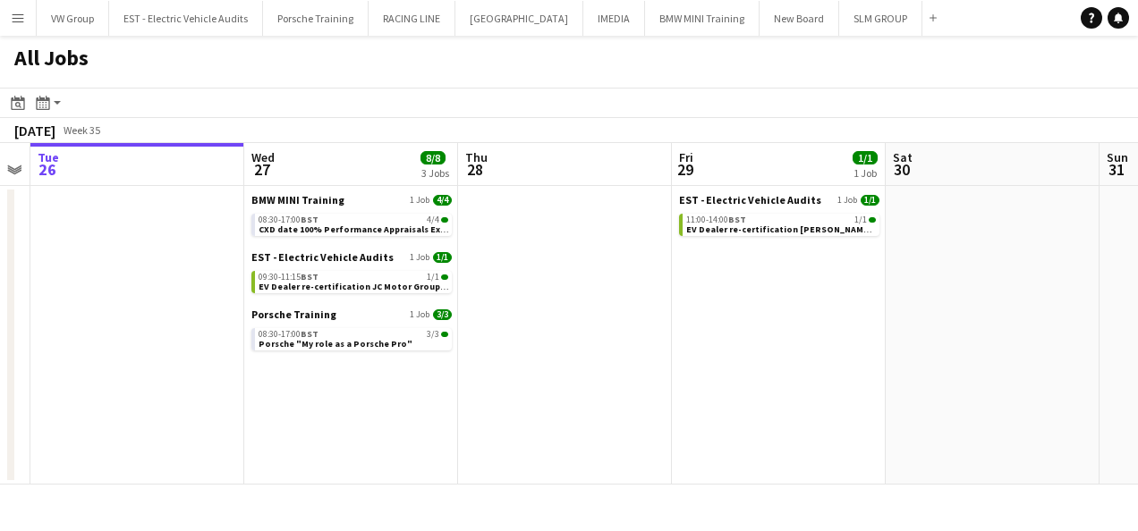
scroll to position [0, 608]
drag, startPoint x: 808, startPoint y: 361, endPoint x: 628, endPoint y: 368, distance: 180.8
click at [628, 368] on app-calendar-viewport "Sat 23 Sun 24 Mon 25 Tue 26 Wed 27 8/8 3 Jobs Thu 28 Fri 29 1/1 1 Job Sat 30 Su…" at bounding box center [569, 314] width 1138 height 342
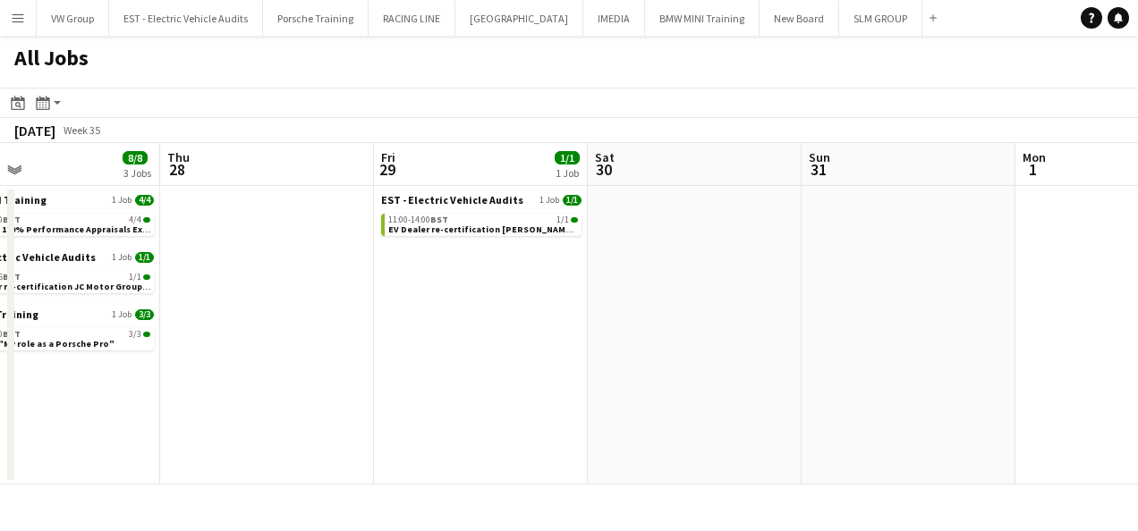
click at [618, 336] on app-calendar-viewport "Mon 25 Tue 26 Wed 27 8/8 3 Jobs Thu 28 Fri 29 1/1 1 Job Sat 30 Sun 31 Mon 1 Tue…" at bounding box center [569, 314] width 1138 height 342
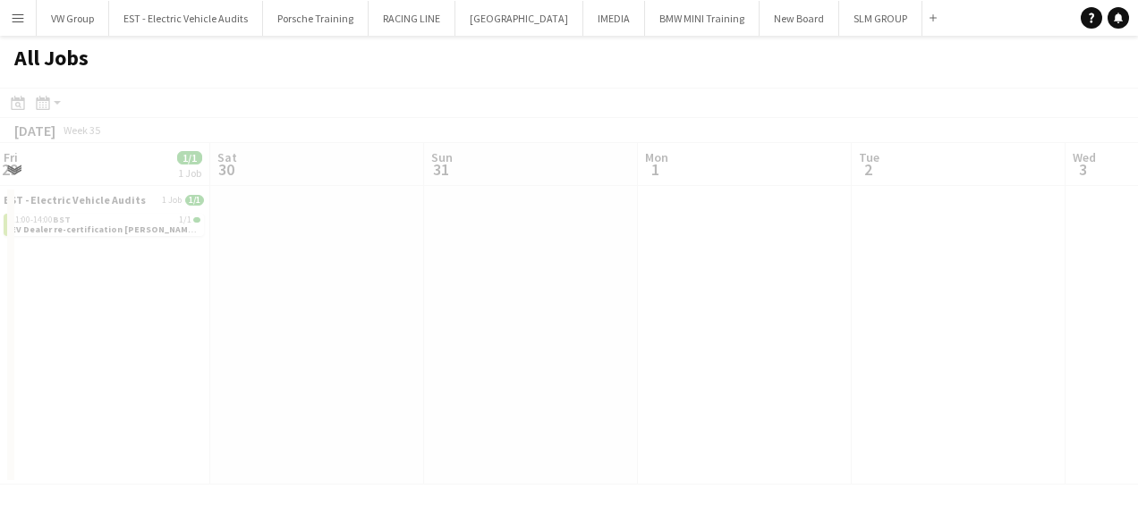
drag, startPoint x: 563, startPoint y: 359, endPoint x: 807, endPoint y: 321, distance: 247.0
click at [553, 362] on app-all-jobs "All Jobs Date picker [DATE] [DATE] [DATE] M [DATE] T [DATE] W [DATE] T [DATE] F…" at bounding box center [569, 260] width 1138 height 449
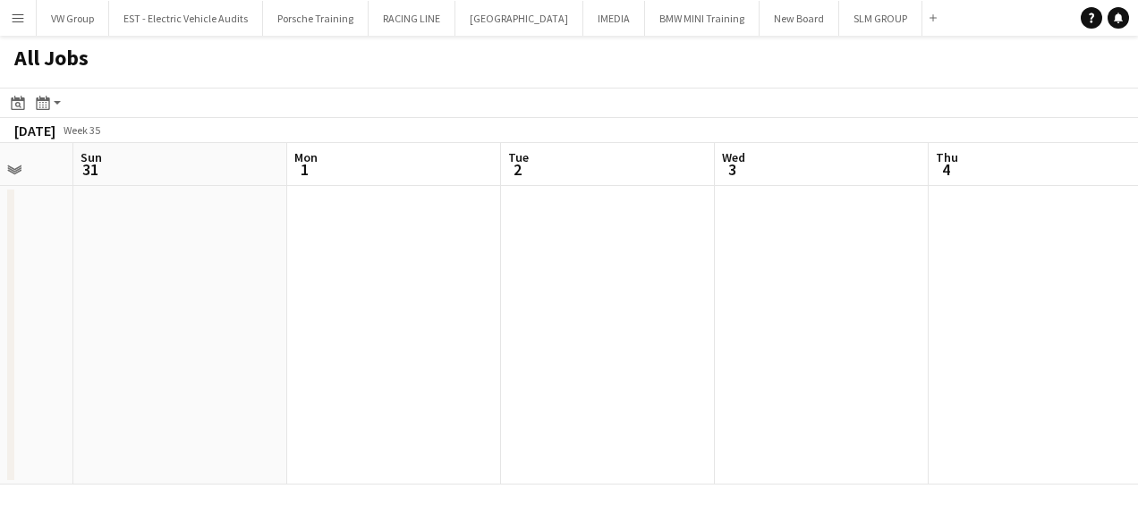
drag, startPoint x: 857, startPoint y: 324, endPoint x: 542, endPoint y: 361, distance: 317.0
click at [540, 362] on app-calendar-viewport "Wed 27 8/8 3 Jobs Thu 28 Fri 29 1/1 1 Job Sat 30 Sun 31 Mon 1 Tue 2 Wed 3 Thu 4…" at bounding box center [569, 314] width 1138 height 342
drag, startPoint x: 630, startPoint y: 331, endPoint x: 592, endPoint y: 350, distance: 42.8
click at [540, 356] on app-calendar-viewport "Fri 29 1/1 1 Job Sat 30 Sun 31 Mon 1 Tue 2 Wed 3 Thu 4 Fri 5 Sat 6 Sun 7 Mon 8 …" at bounding box center [569, 314] width 1138 height 342
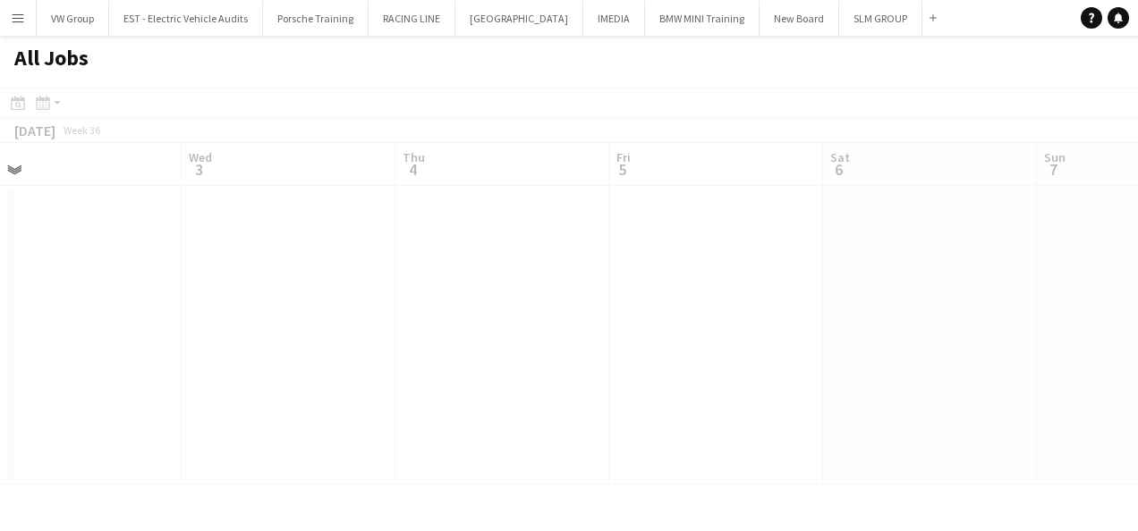
drag, startPoint x: 875, startPoint y: 321, endPoint x: 761, endPoint y: 322, distance: 113.6
click at [583, 361] on app-calendar-viewport "Sun 31 Mon 1 Tue 2 Wed 3 Thu 4 Fri 5 Sat 6 Sun 7 Mon 8 Tue 9 6/6 1 Job Wed 10 S…" at bounding box center [569, 314] width 1138 height 342
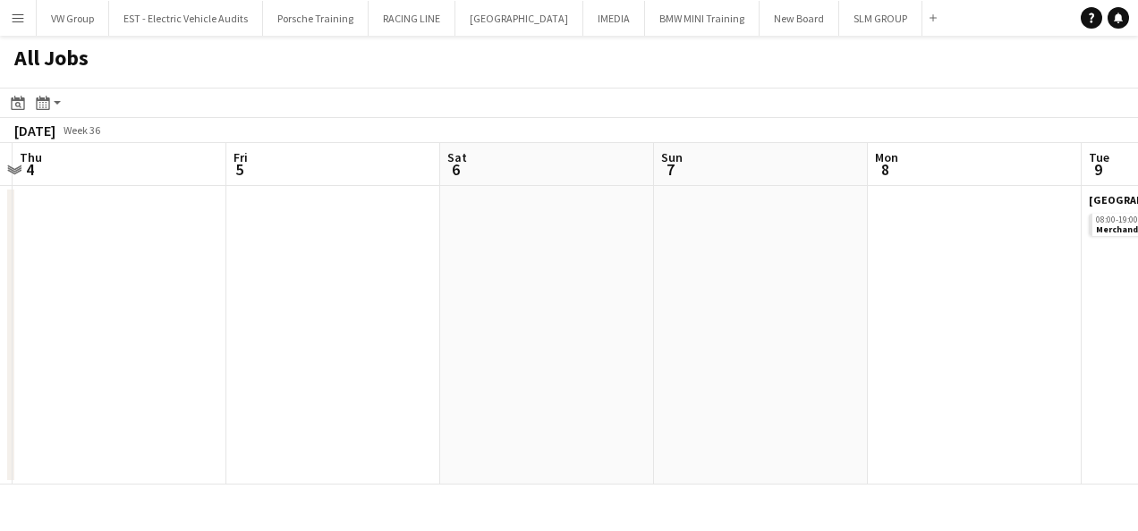
drag, startPoint x: 837, startPoint y: 313, endPoint x: 563, endPoint y: 347, distance: 275.8
click at [563, 347] on app-calendar-viewport "Sun 31 Mon 1 Tue 2 Wed 3 Thu 4 Fri 5 Sat 6 Sun 7 Mon 8 Tue 9 6/6 1 Job Wed 10 1…" at bounding box center [569, 314] width 1138 height 342
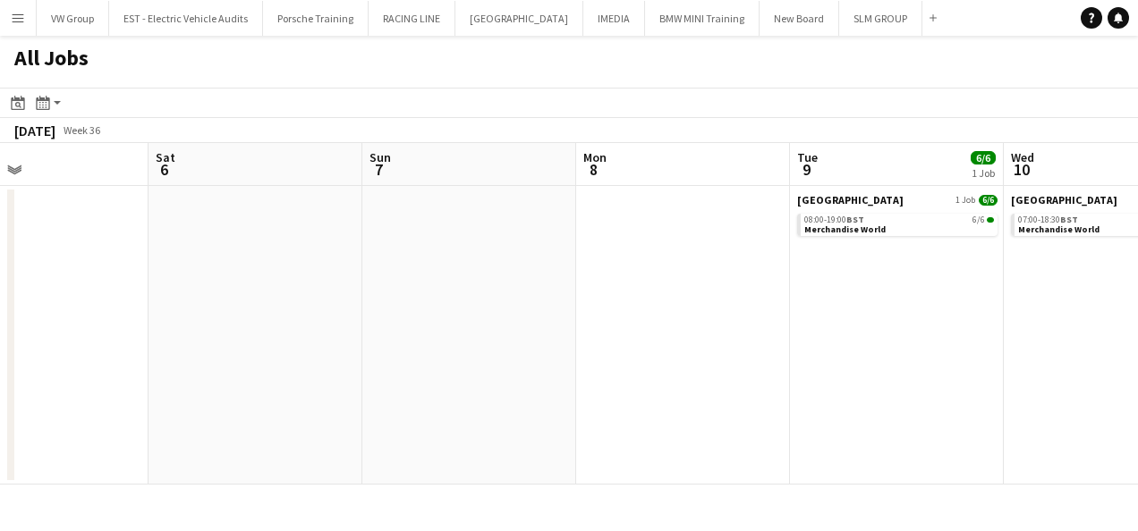
drag, startPoint x: 800, startPoint y: 309, endPoint x: 558, endPoint y: 347, distance: 245.4
click at [559, 347] on app-calendar-viewport "Tue 2 Wed 3 Thu 4 Fri 5 Sat 6 Sun 7 Mon 8 Tue 9 6/6 1 Job Wed 10 10/10 1 Job Th…" at bounding box center [569, 314] width 1138 height 342
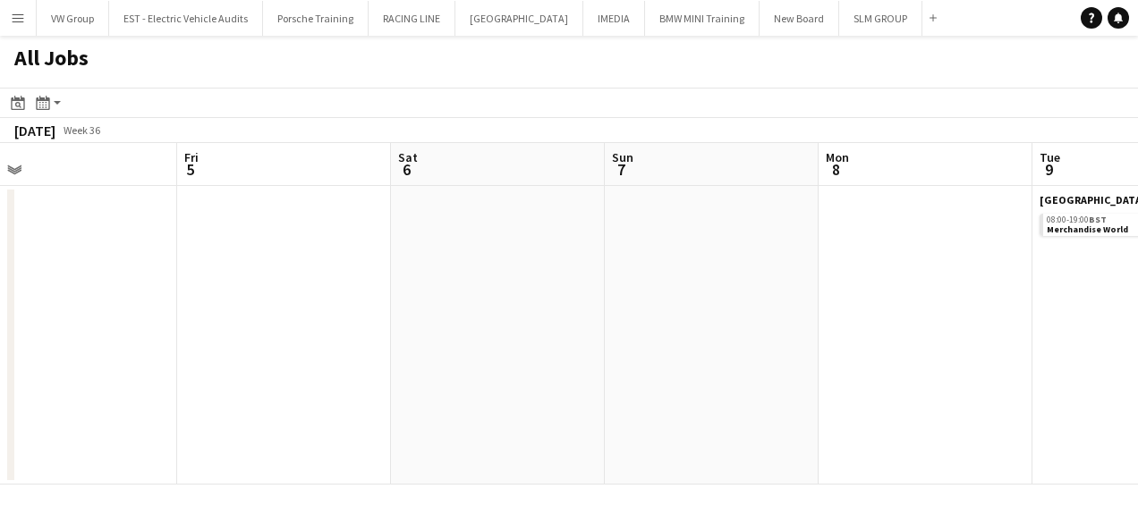
click at [554, 363] on app-calendar-viewport "Tue 2 Wed 3 Thu 4 Fri 5 Sat 6 Sun 7 Mon 8 Tue 9 6/6 1 Job Wed 10 10/10 1 Job Th…" at bounding box center [569, 314] width 1138 height 342
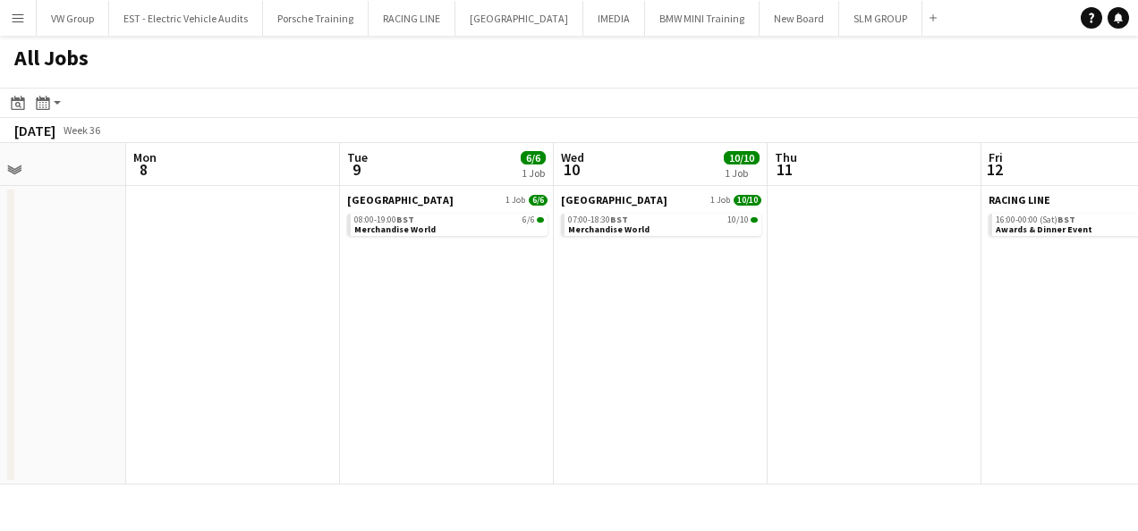
drag, startPoint x: 670, startPoint y: 338, endPoint x: 555, endPoint y: 372, distance: 119.4
click at [553, 372] on app-calendar-viewport "Thu 4 Fri 5 Sat 6 Sun 7 Mon 8 Tue 9 6/6 1 Job Wed 10 10/10 1 Job Thu 11 Fri 12 …" at bounding box center [569, 314] width 1138 height 342
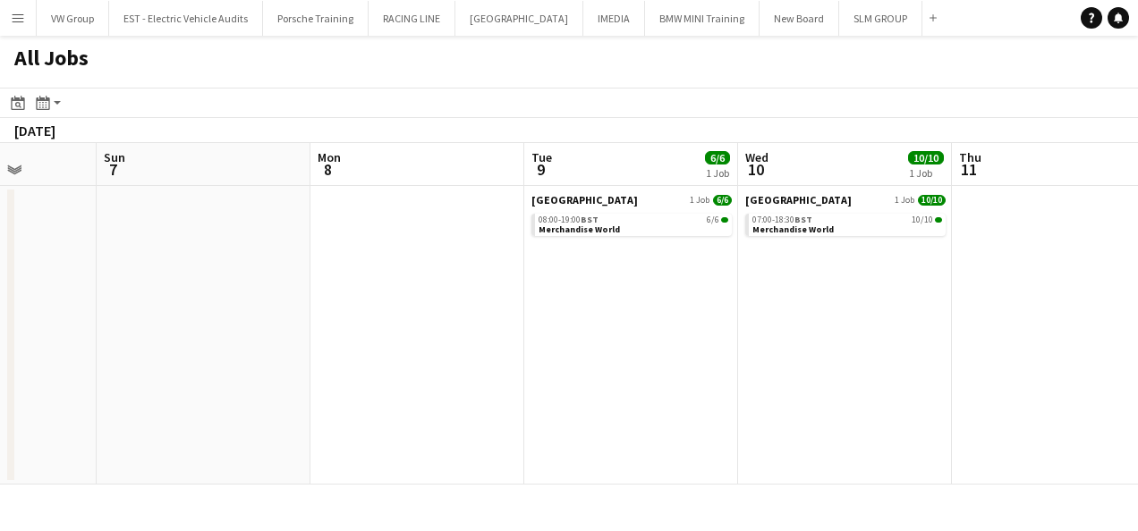
drag, startPoint x: 695, startPoint y: 326, endPoint x: 616, endPoint y: 344, distance: 80.9
click at [615, 344] on app-calendar-viewport "Thu 4 Fri 5 Sat 6 Sun 7 Mon 8 Tue 9 6/6 1 Job Wed 10 10/10 1 Job Thu 11 Fri 12 …" at bounding box center [569, 314] width 1138 height 342
